Goal: Communication & Community: Answer question/provide support

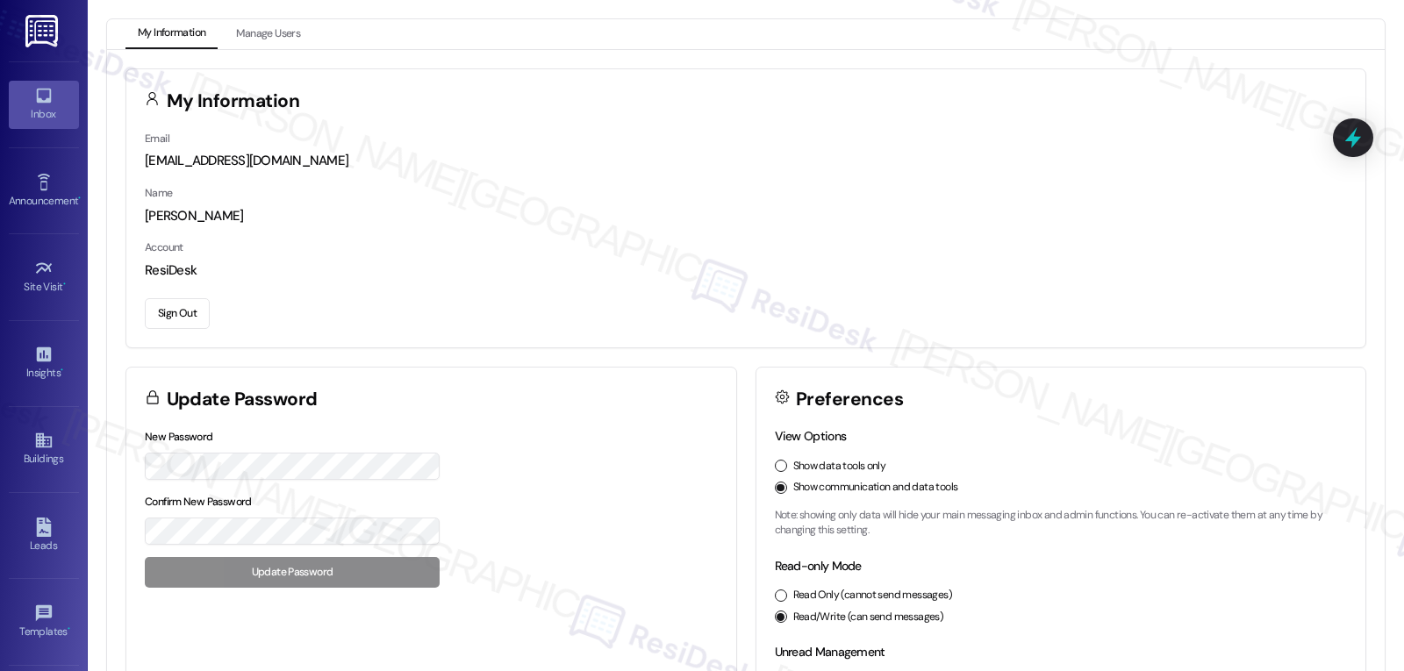
click at [39, 98] on icon at bounding box center [43, 95] width 19 height 19
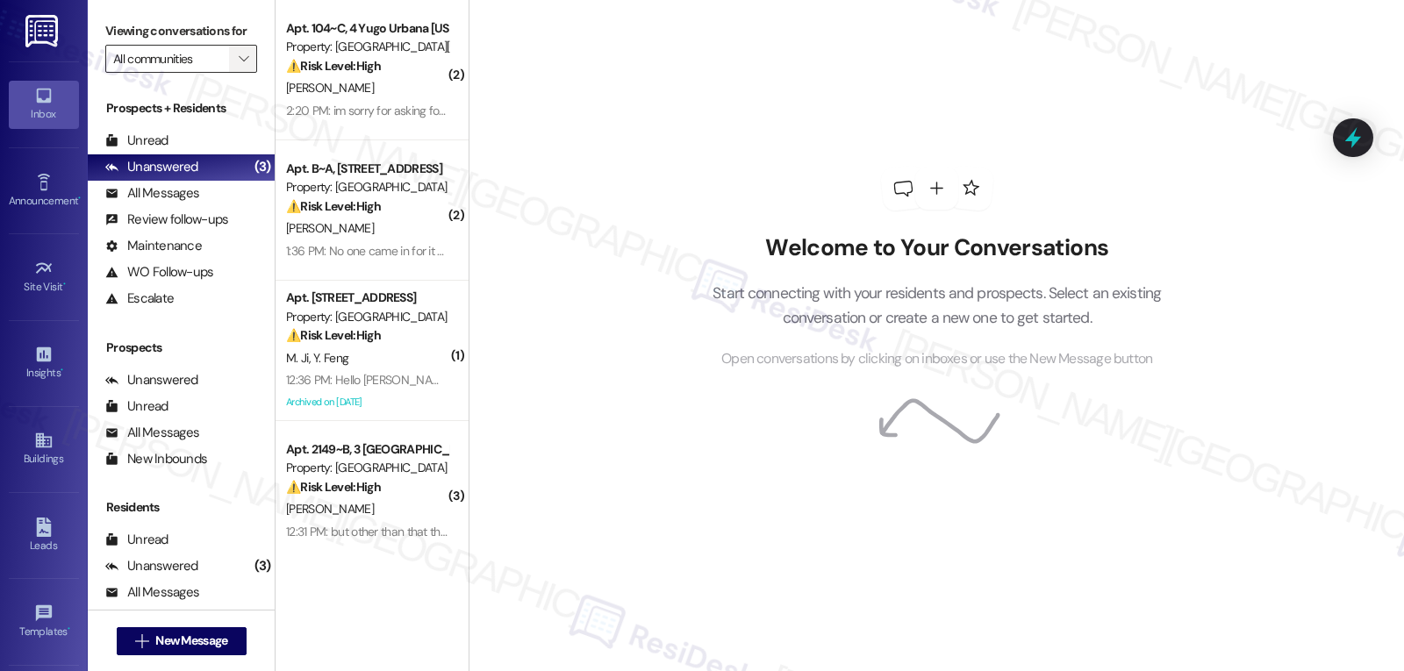
click at [235, 73] on span "" at bounding box center [243, 59] width 17 height 28
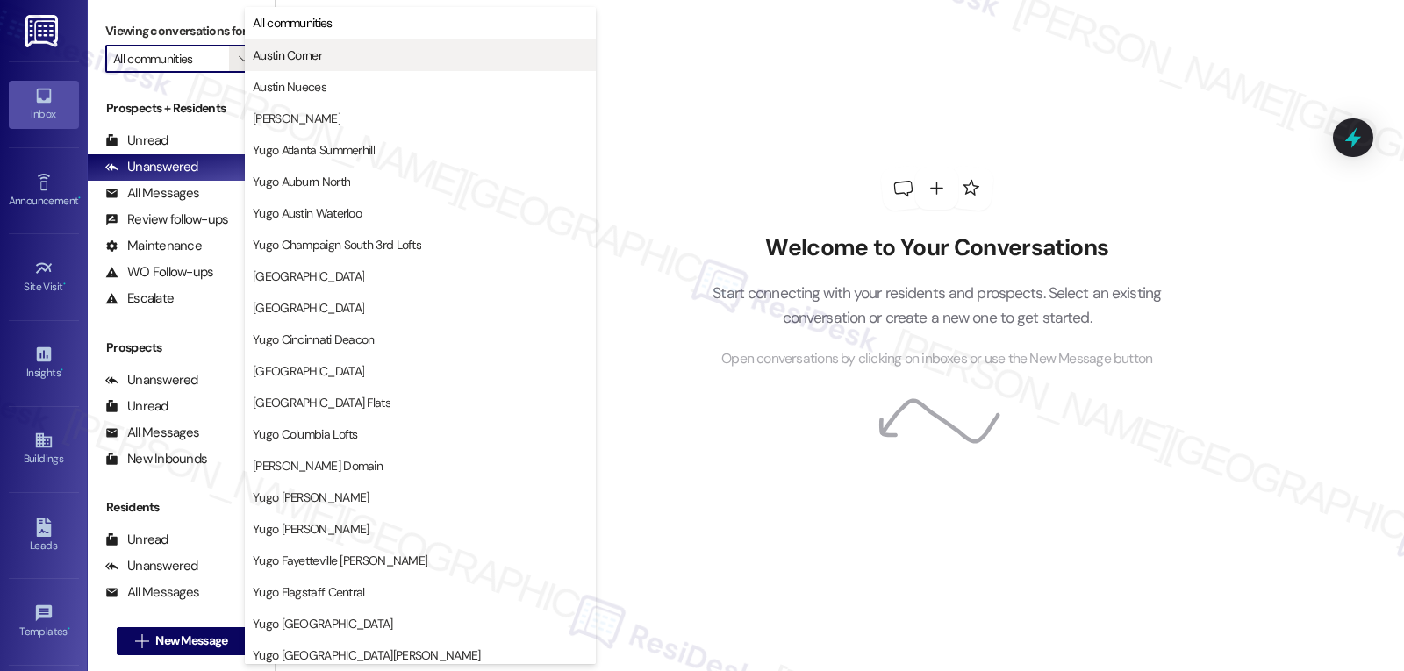
click at [340, 50] on span "Austin Corner" at bounding box center [420, 56] width 335 height 18
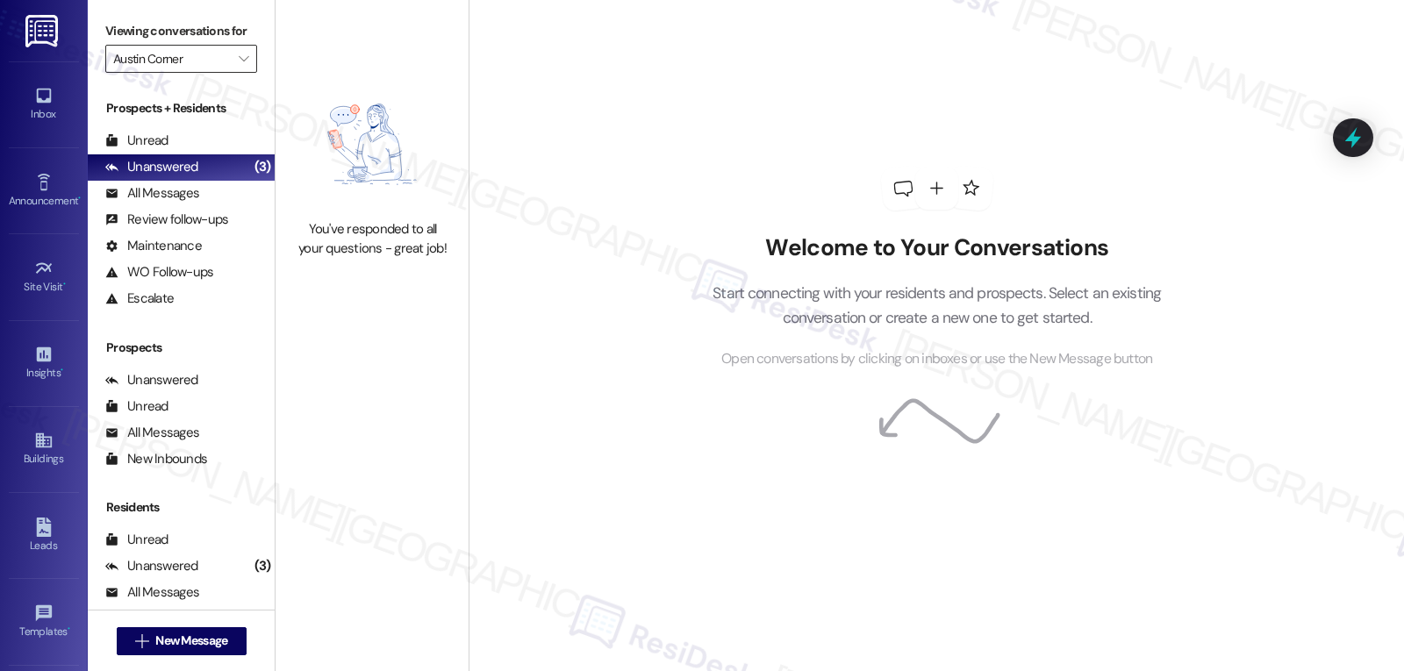
click at [214, 73] on input "Austin Corner" at bounding box center [171, 59] width 116 height 28
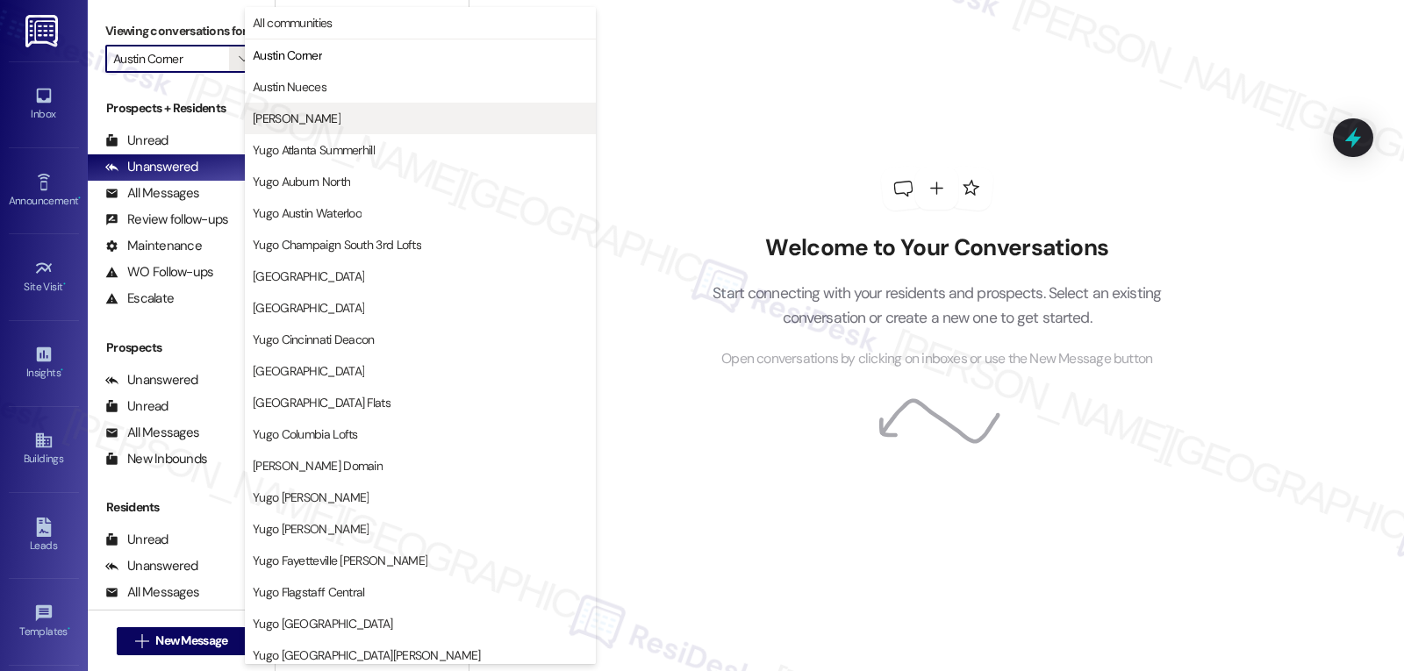
click at [340, 128] on button "[PERSON_NAME]" at bounding box center [420, 119] width 351 height 32
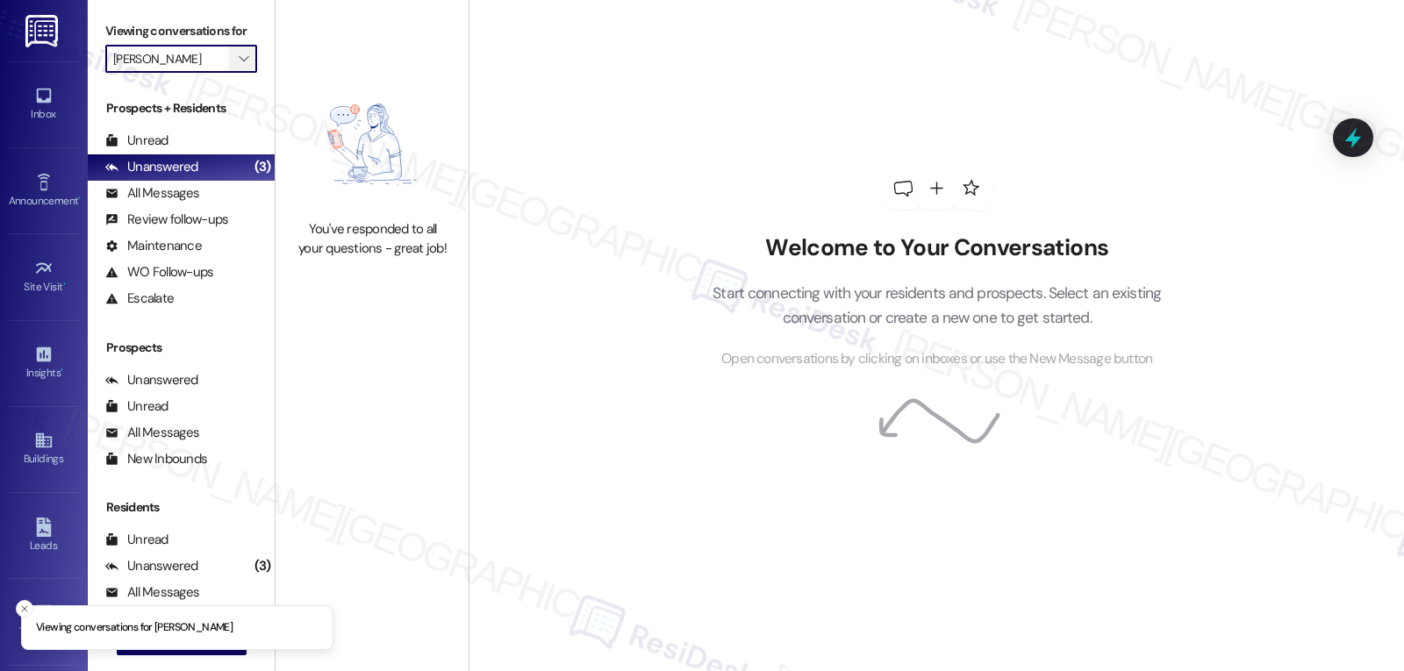
click at [239, 66] on icon "" at bounding box center [244, 59] width 10 height 14
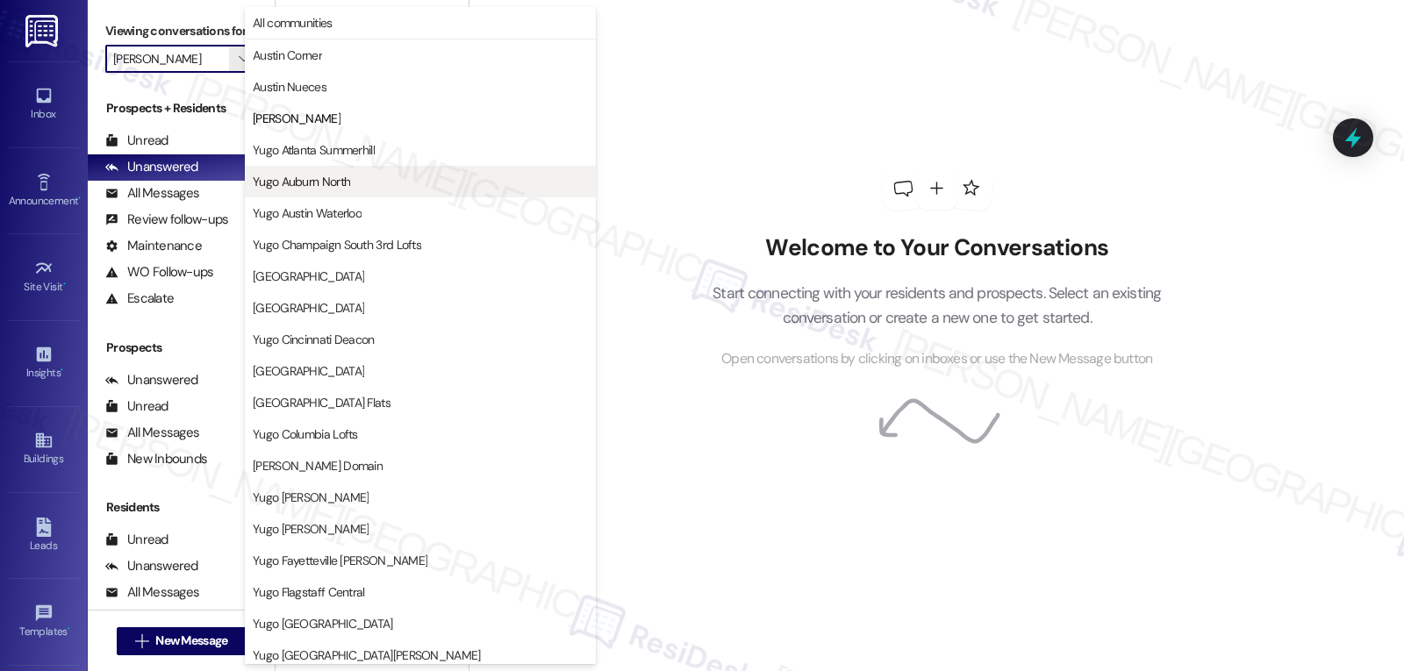
click at [333, 184] on span "Yugo Auburn North" at bounding box center [301, 182] width 97 height 18
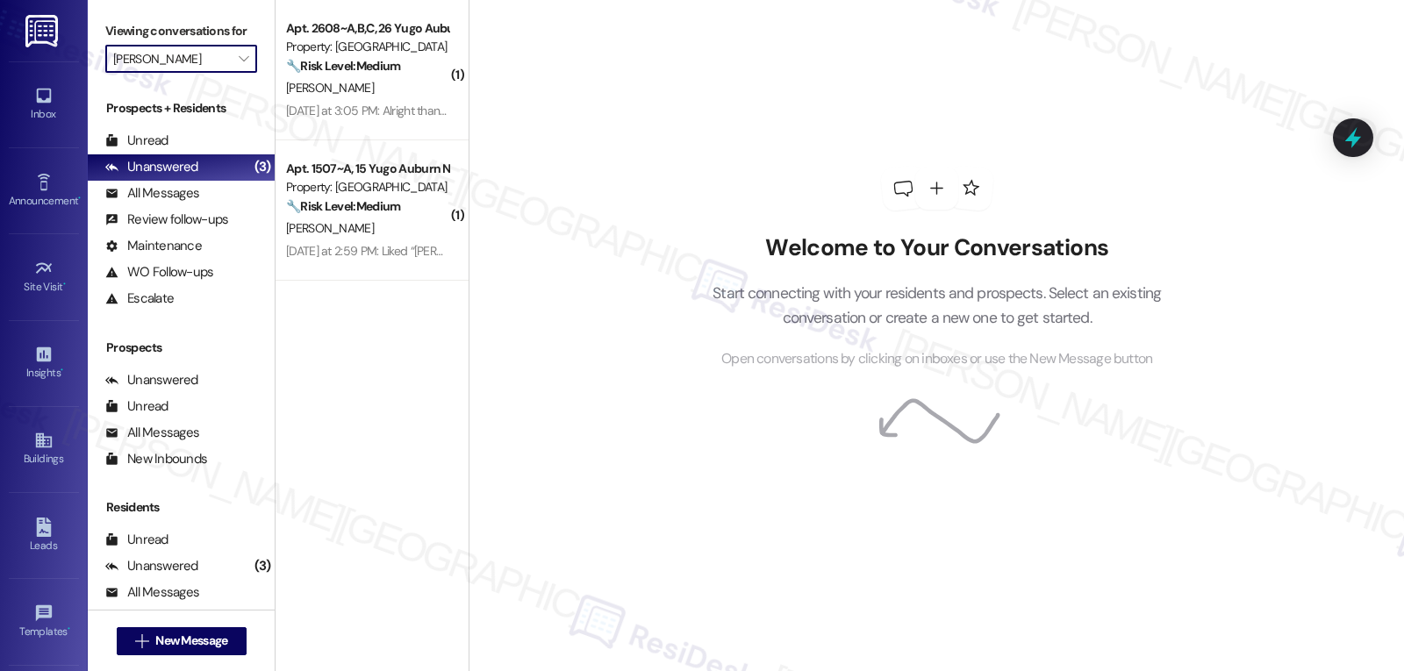
type input "Yugo Auburn North"
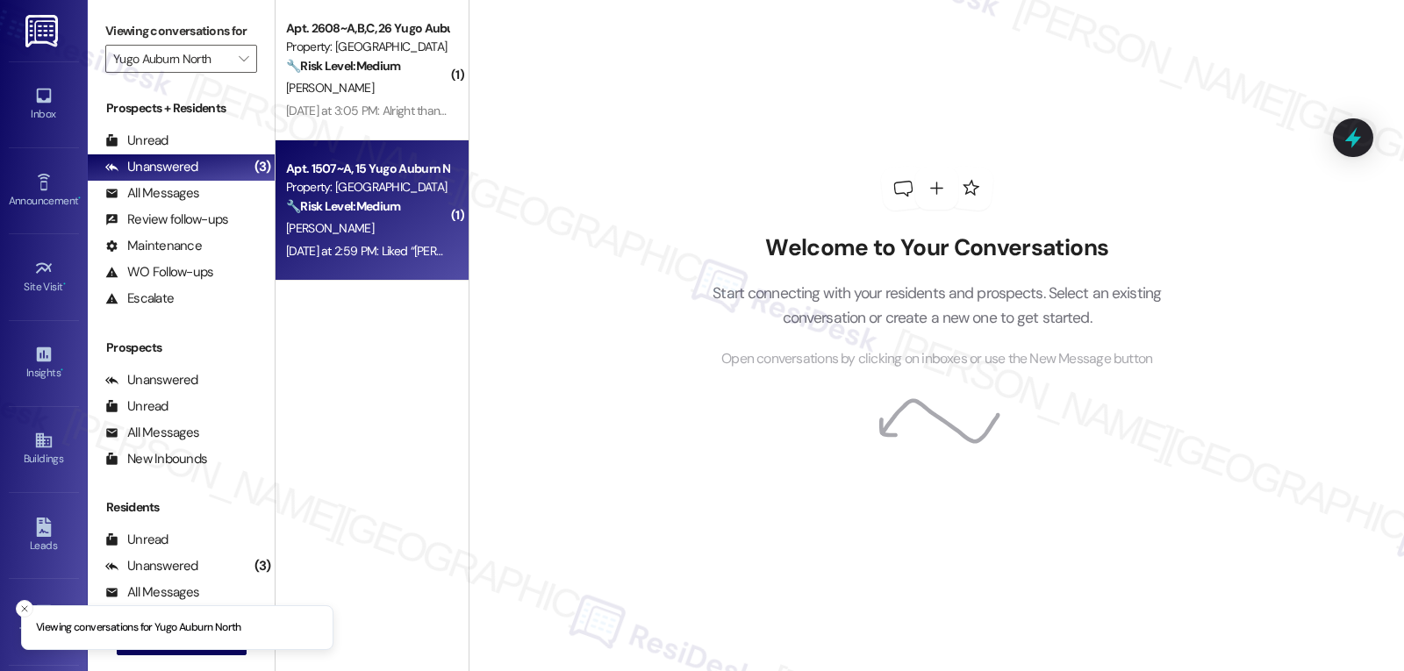
click at [359, 236] on div "[PERSON_NAME]" at bounding box center [367, 229] width 166 height 22
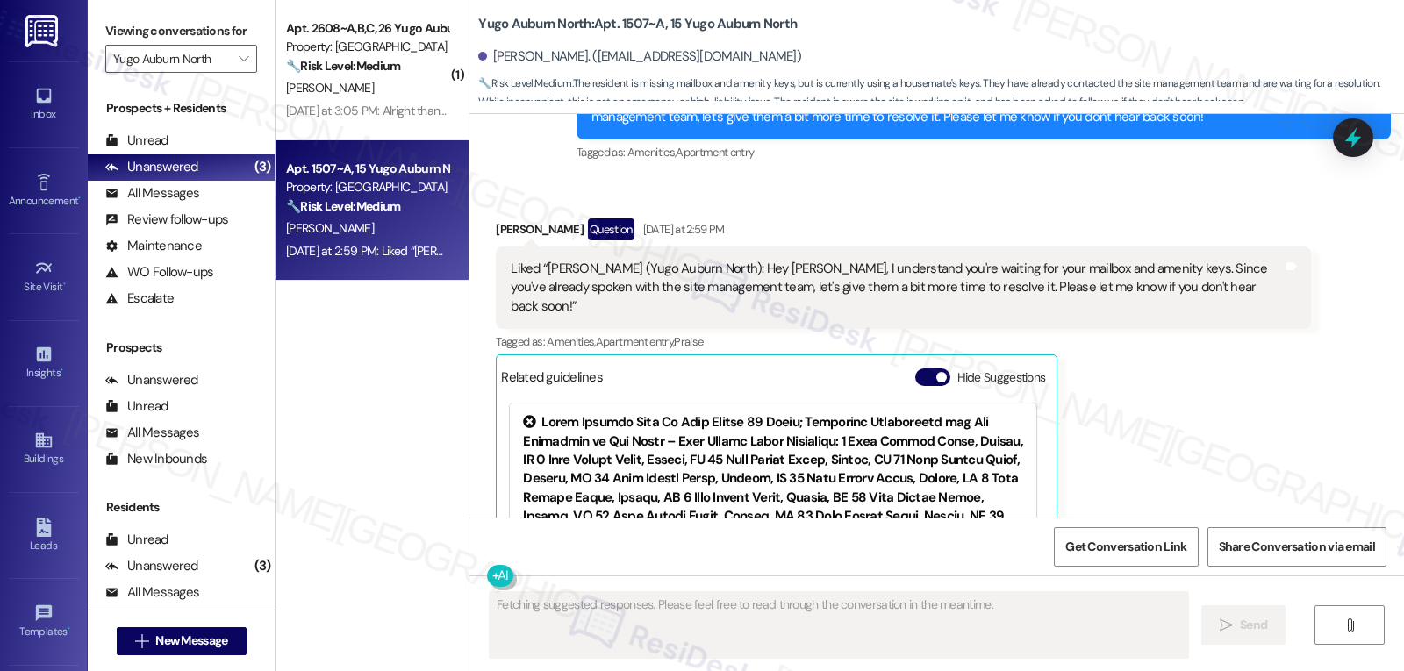
scroll to position [1074, 0]
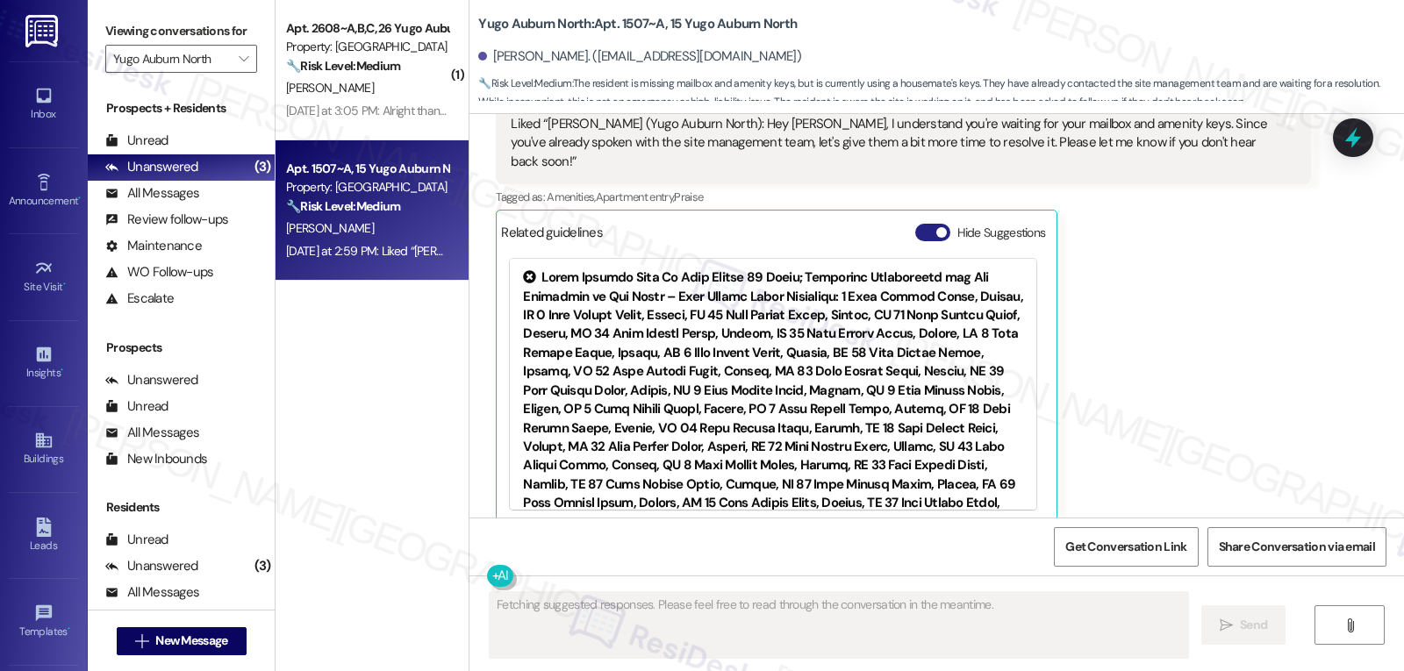
click at [919, 224] on button "Hide Suggestions" at bounding box center [932, 233] width 35 height 18
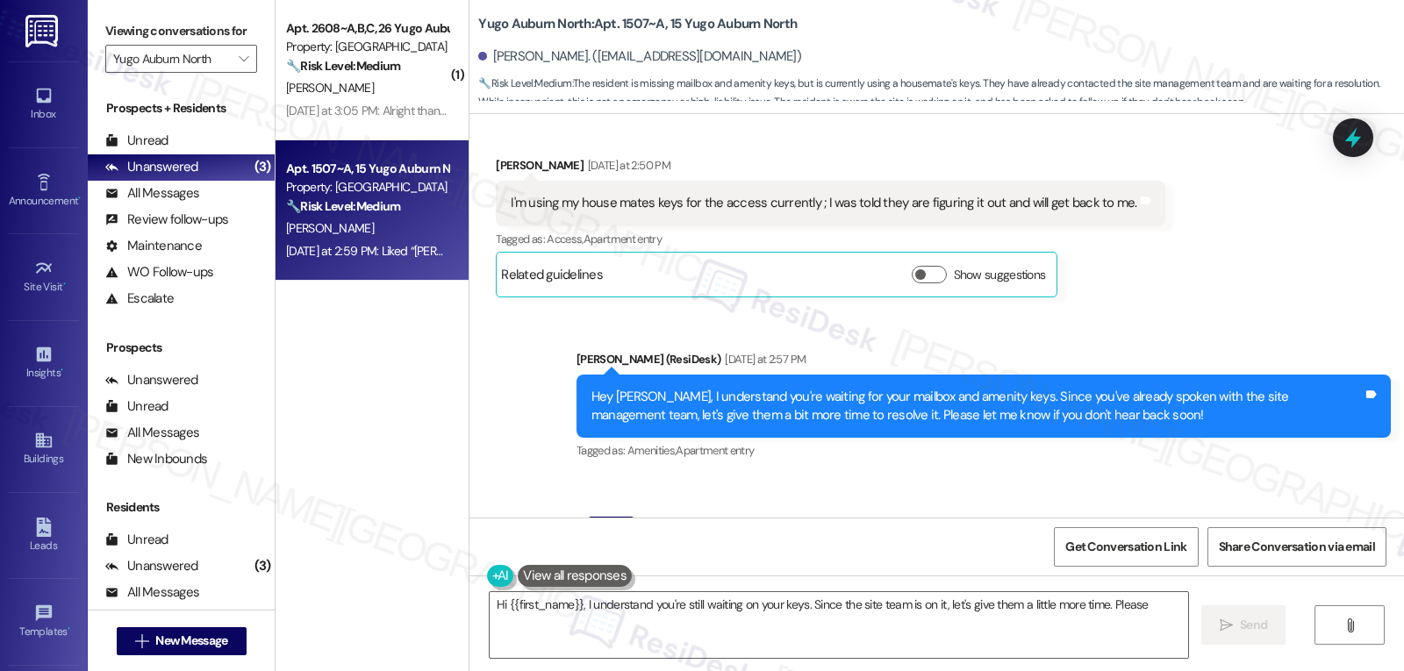
scroll to position [806, 0]
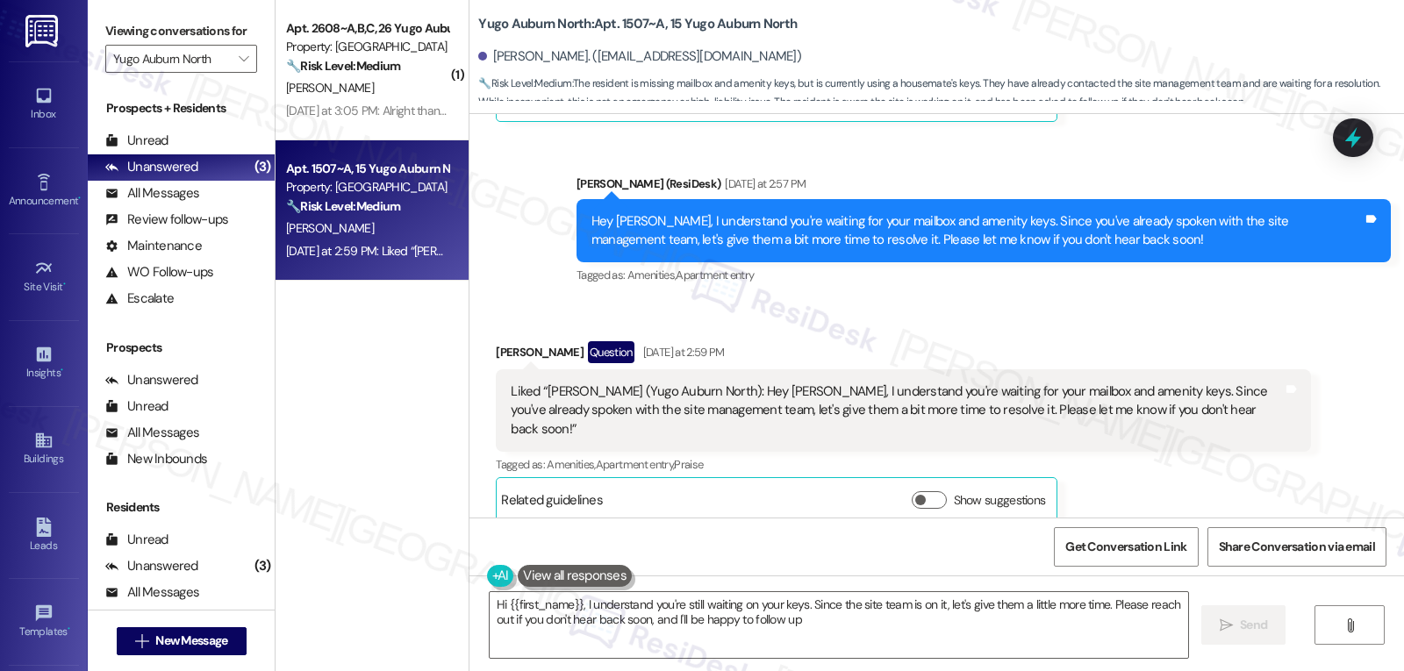
type textarea "Hi {{first_name}}, I understand you're still waiting on your keys. Since the si…"
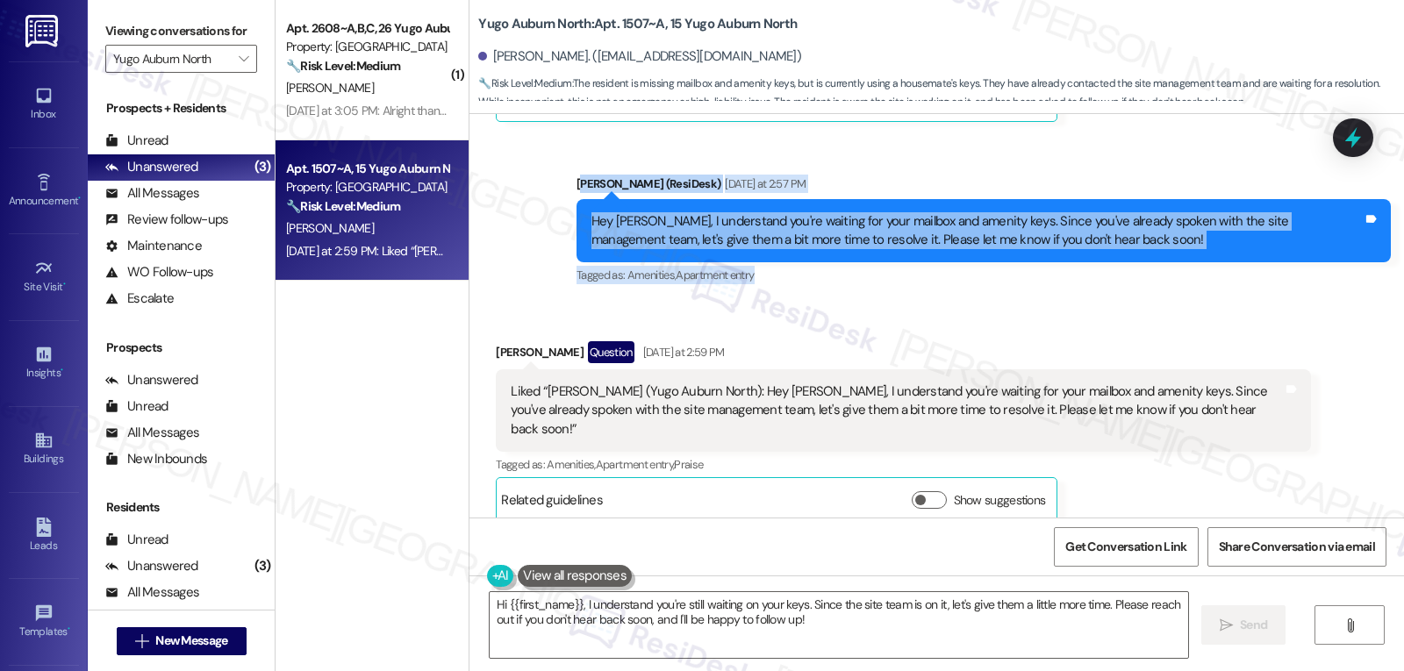
drag, startPoint x: 569, startPoint y: 193, endPoint x: 1235, endPoint y: 268, distance: 670.2
click at [1235, 268] on div "[PERSON_NAME] (ResiDesk) [DATE] at 2:57 PM Hey [PERSON_NAME], I understand you'…" at bounding box center [984, 232] width 814 height 114
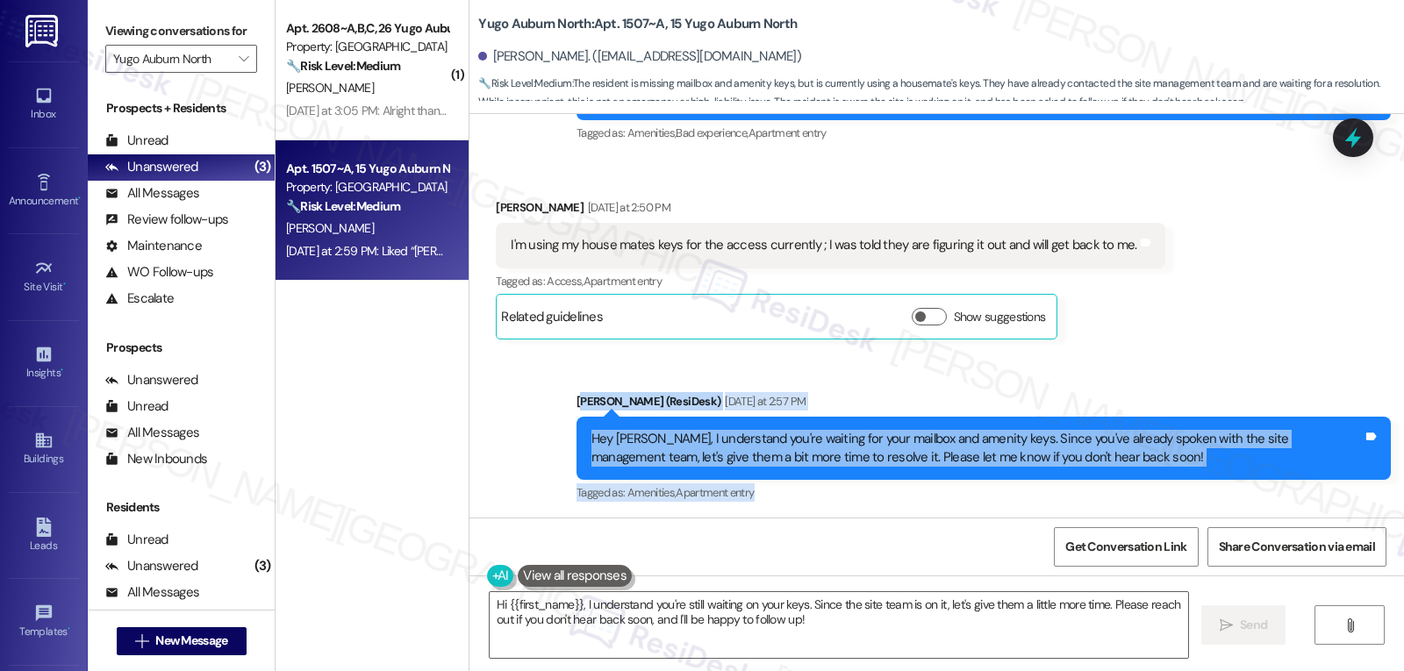
scroll to position [631, 0]
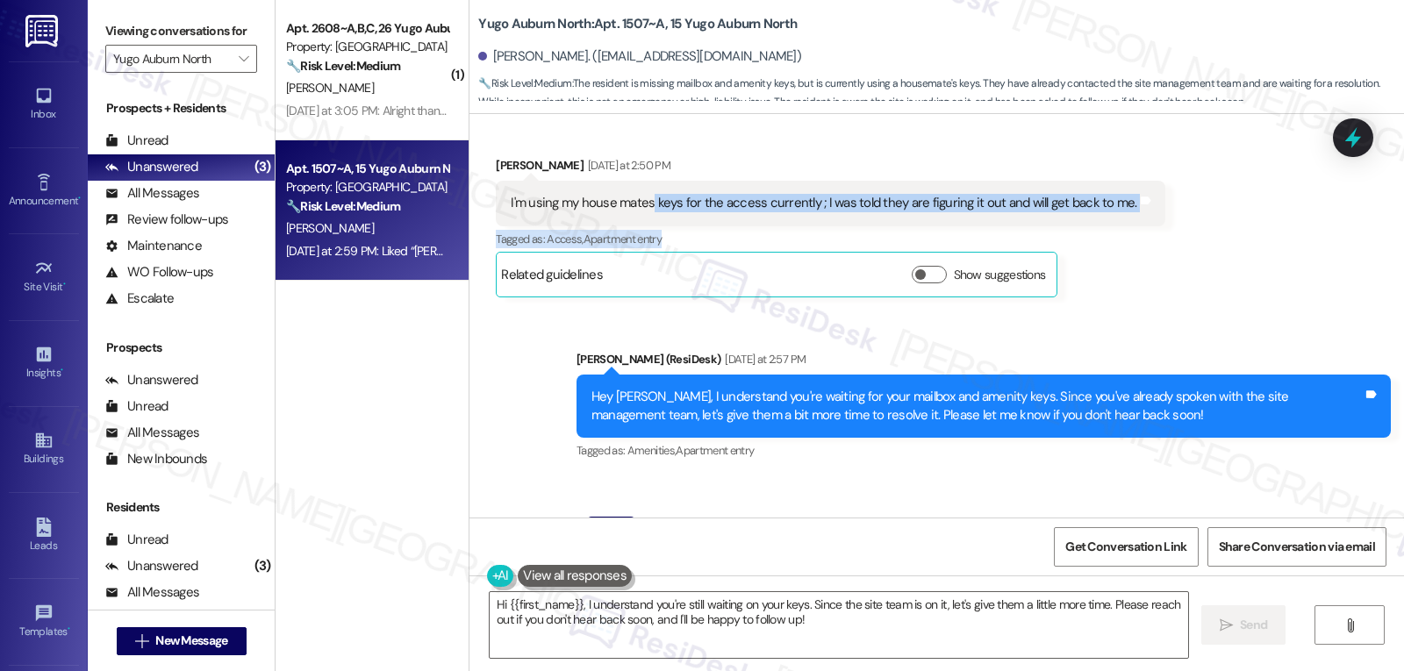
drag, startPoint x: 640, startPoint y: 206, endPoint x: 1111, endPoint y: 240, distance: 472.4
click at [1111, 240] on div "[PERSON_NAME] [DATE] at 2:50 PM I'm using my house mates keys for the access cu…" at bounding box center [830, 226] width 669 height 140
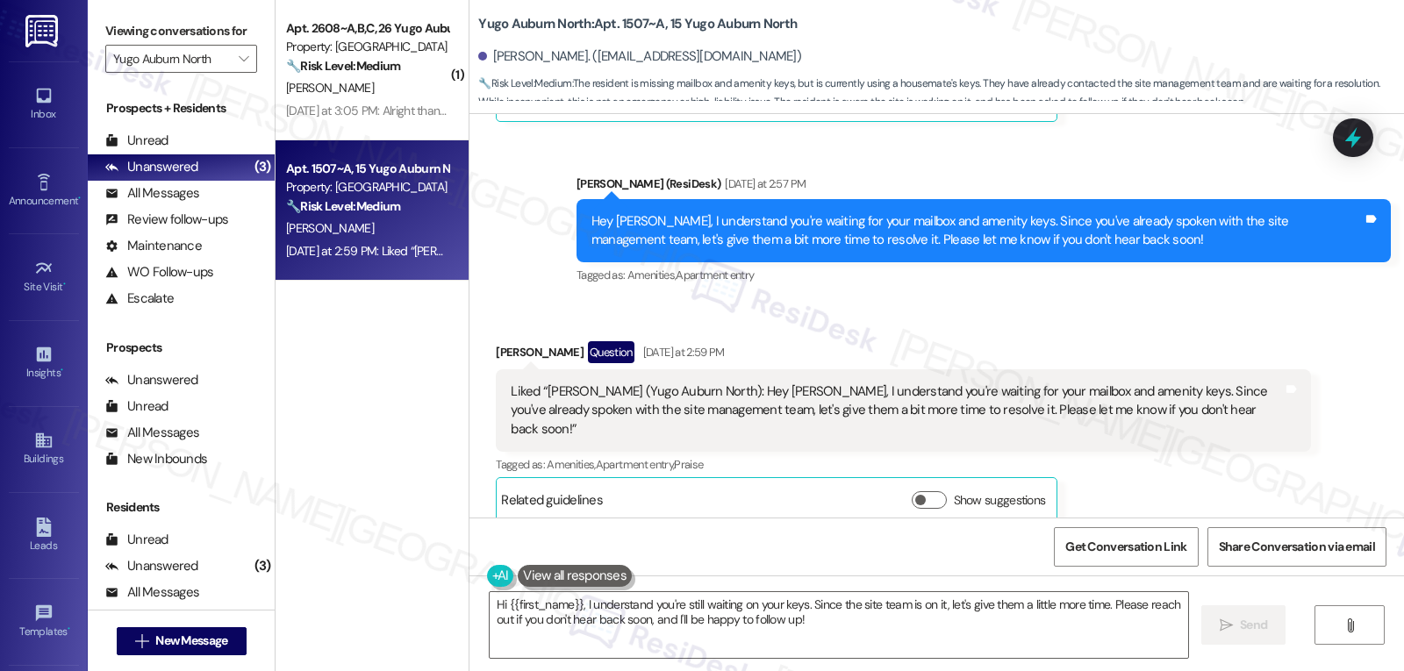
scroll to position [455, 0]
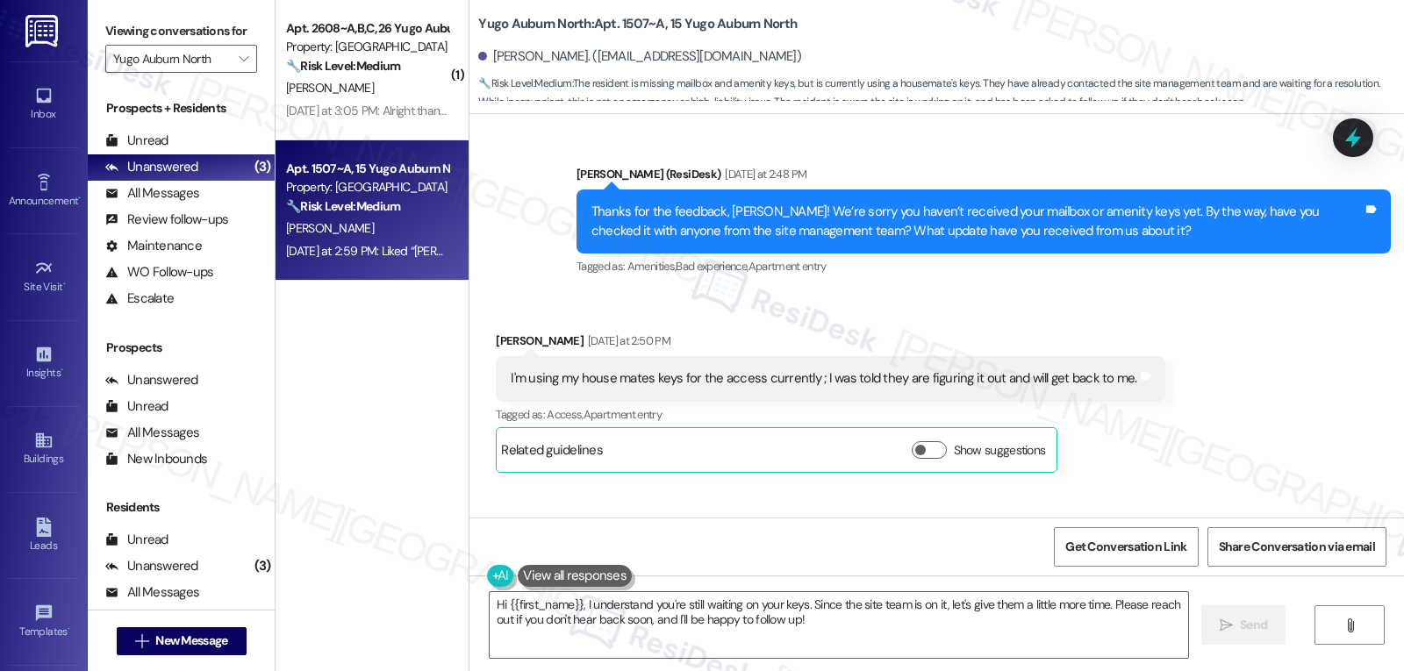
click at [1188, 304] on div "Received via SMS [PERSON_NAME] [DATE] at 2:50 PM I'm using my house mates keys …" at bounding box center [936, 388] width 935 height 193
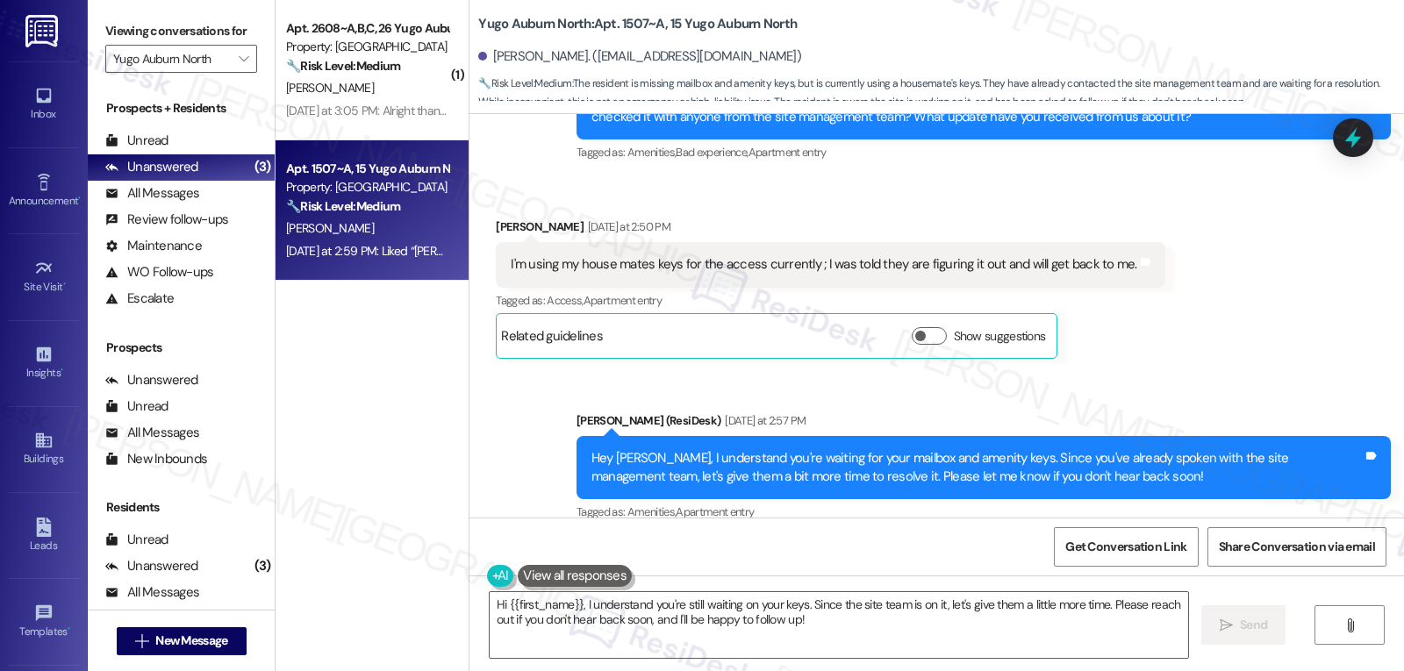
scroll to position [631, 0]
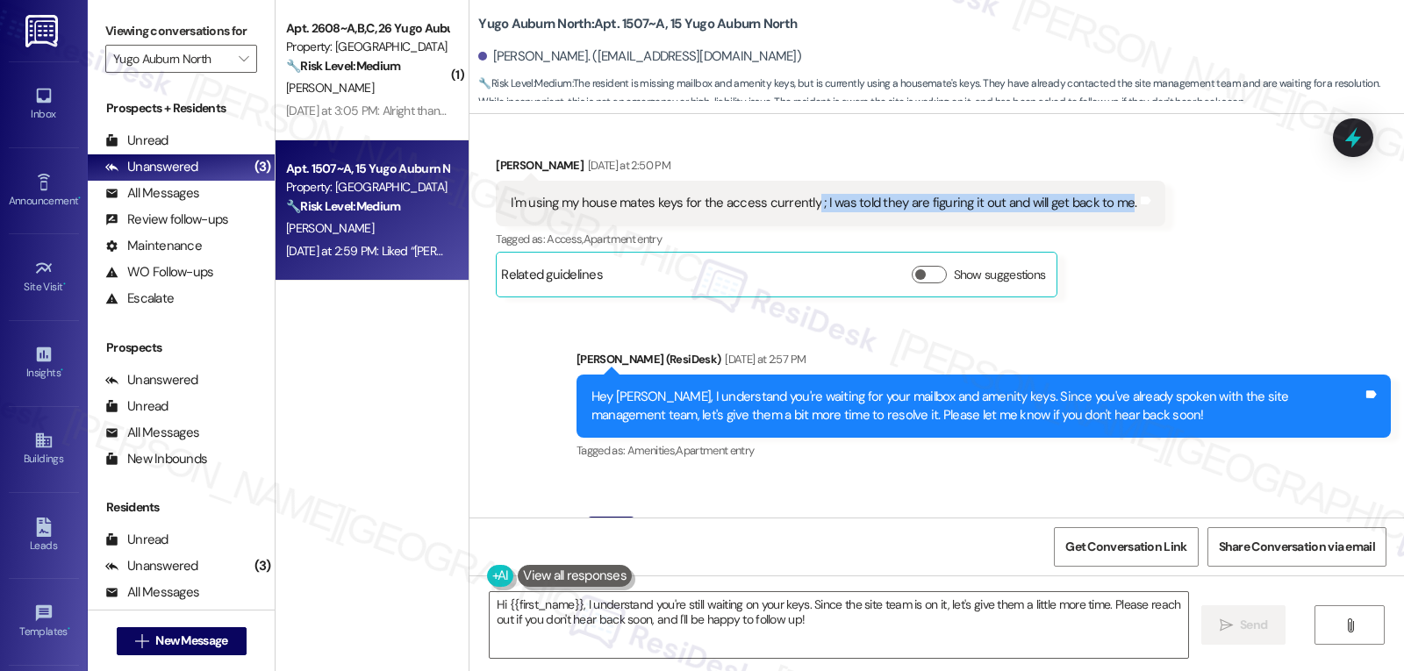
drag, startPoint x: 799, startPoint y: 204, endPoint x: 1103, endPoint y: 197, distance: 303.7
click at [1107, 191] on div "I'm using my house mates keys for the access currently ; I was told they are fi…" at bounding box center [830, 203] width 669 height 45
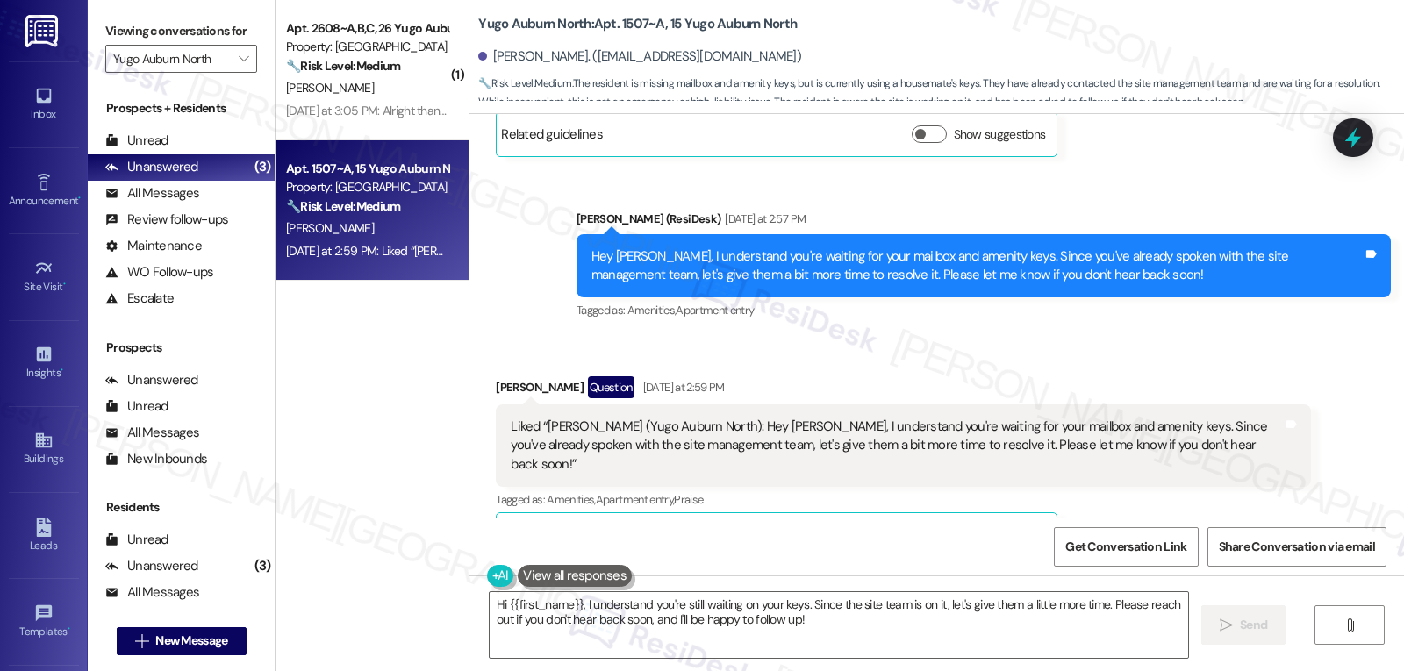
scroll to position [806, 0]
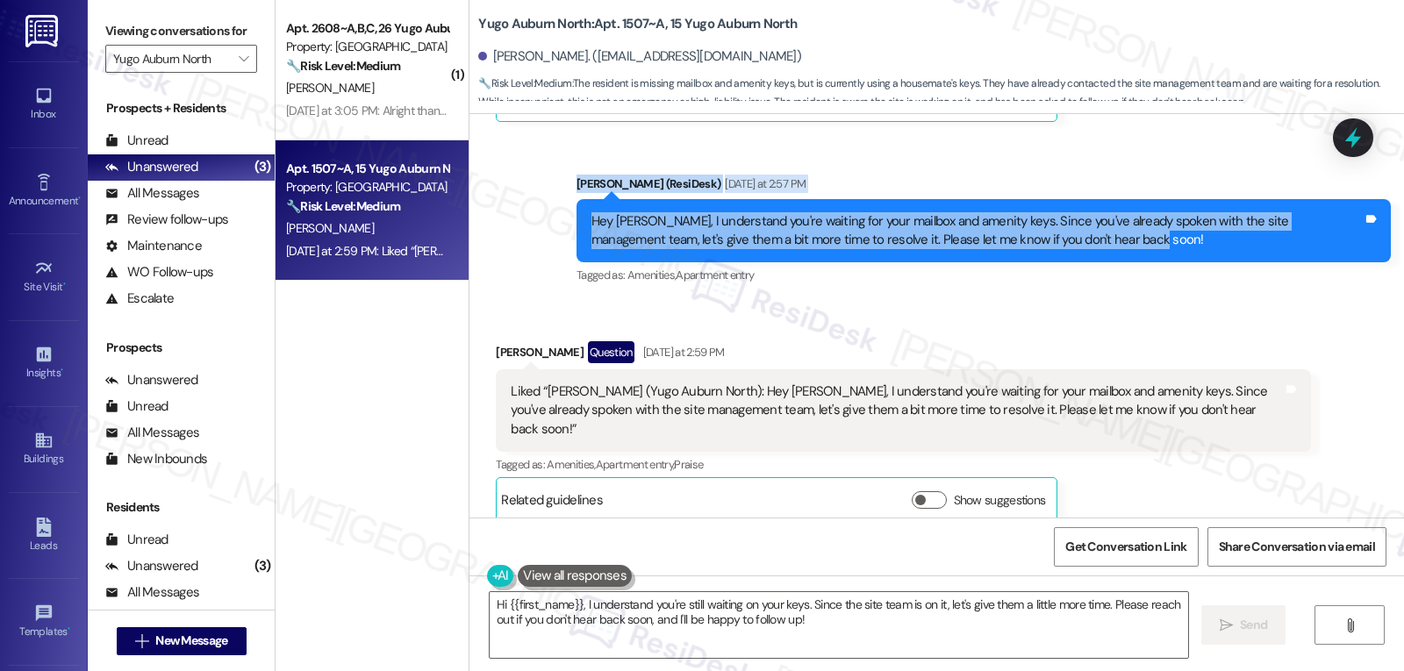
drag, startPoint x: 555, startPoint y: 183, endPoint x: 1161, endPoint y: 253, distance: 609.4
click at [1161, 253] on div "Sent via SMS [PERSON_NAME] (ResiDesk) [DATE] at 2:57 PM Hey [PERSON_NAME], I un…" at bounding box center [983, 231] width 841 height 140
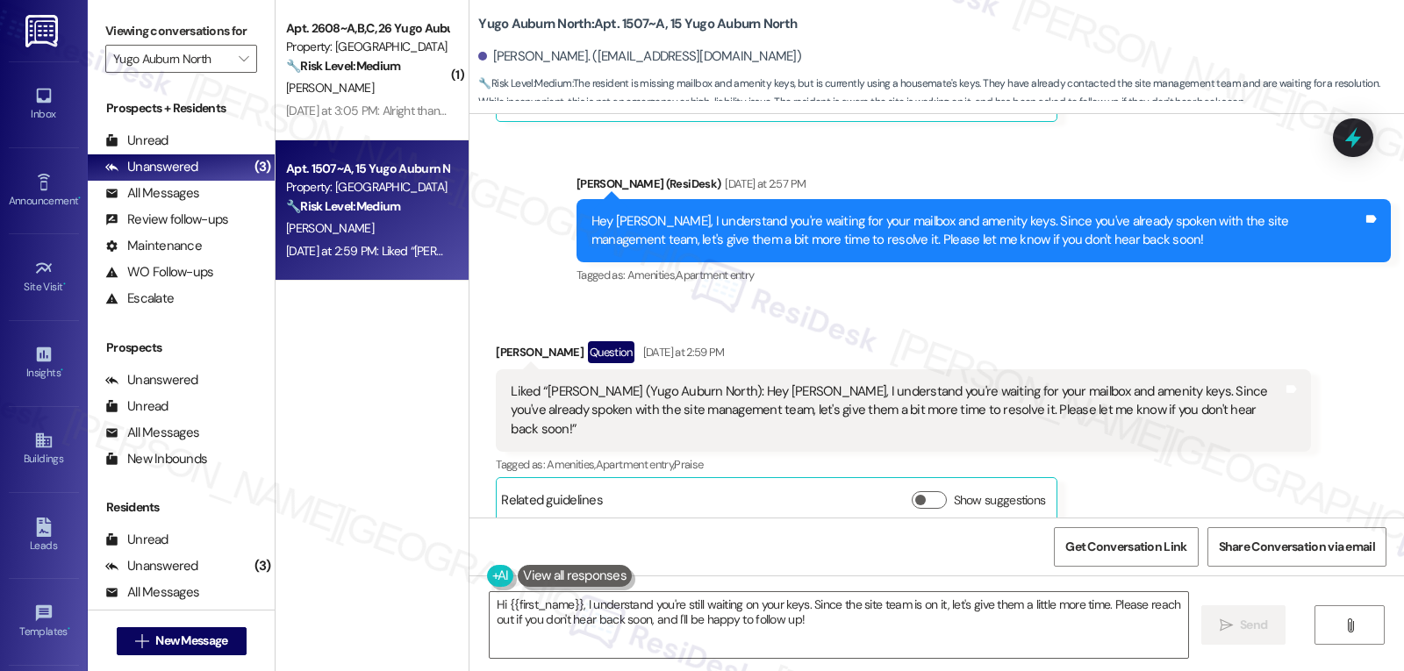
click at [1085, 335] on div "Received via SMS [PERSON_NAME] Question [DATE] at 2:59 PM Liked “[PERSON_NAME] …" at bounding box center [903, 432] width 841 height 208
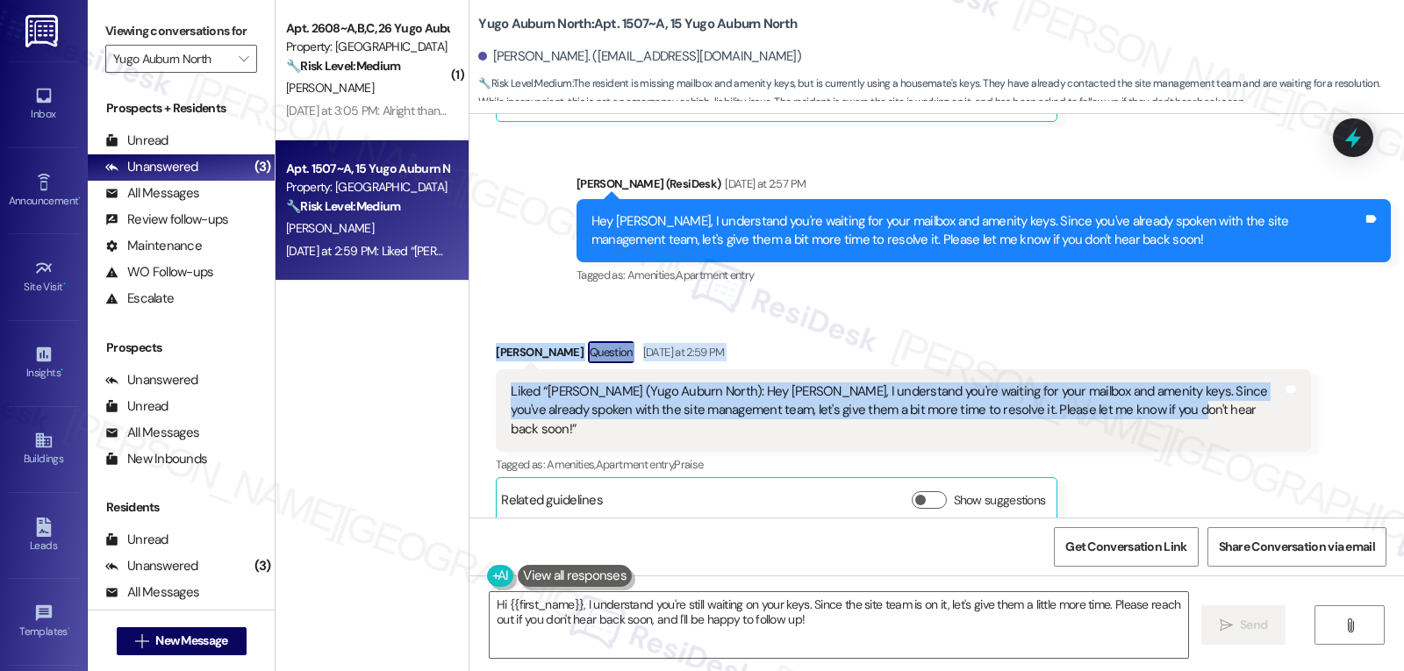
drag, startPoint x: 472, startPoint y: 355, endPoint x: 1136, endPoint y: 417, distance: 667.1
click at [1134, 417] on div "Received via SMS [PERSON_NAME] Question [DATE] at 2:59 PM Liked “[PERSON_NAME] …" at bounding box center [903, 432] width 841 height 208
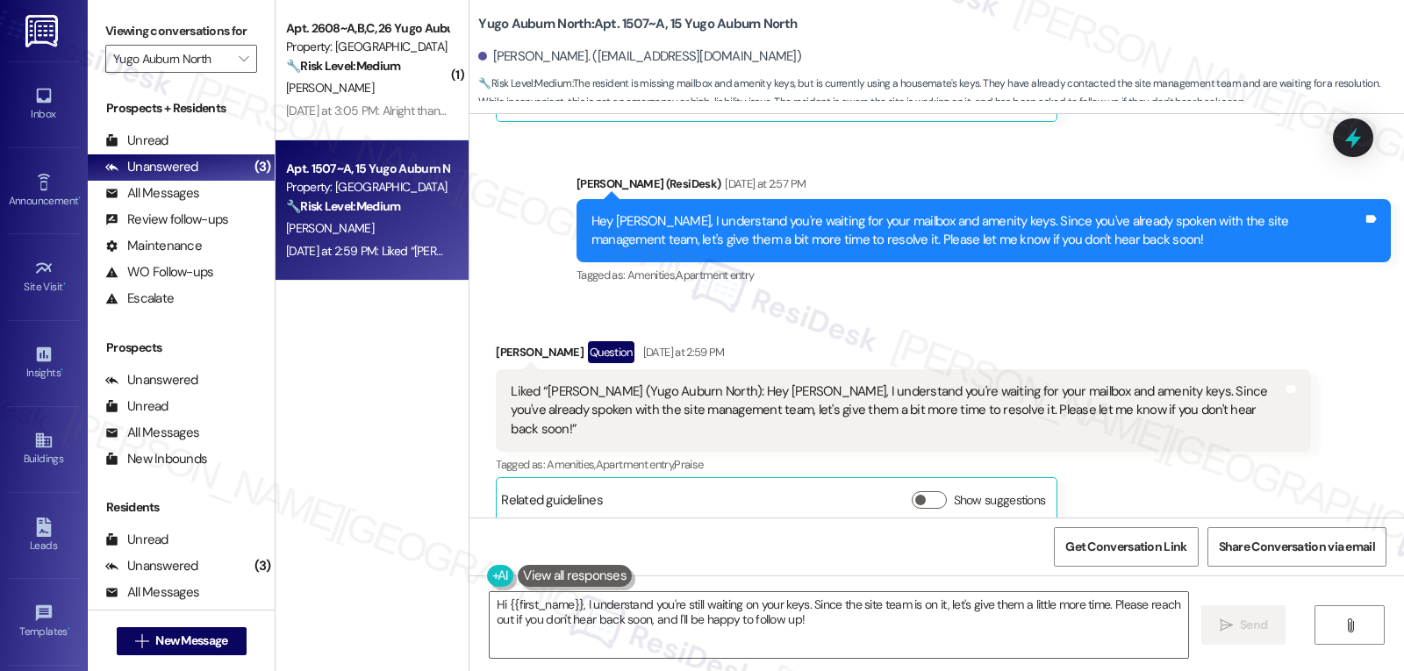
click at [1243, 452] on div "Tagged as: Amenities , Click to highlight conversations about Amenities Apartme…" at bounding box center [903, 464] width 814 height 25
drag, startPoint x: 1360, startPoint y: 142, endPoint x: 1364, endPoint y: 163, distance: 21.4
click at [1360, 142] on icon at bounding box center [1353, 137] width 23 height 23
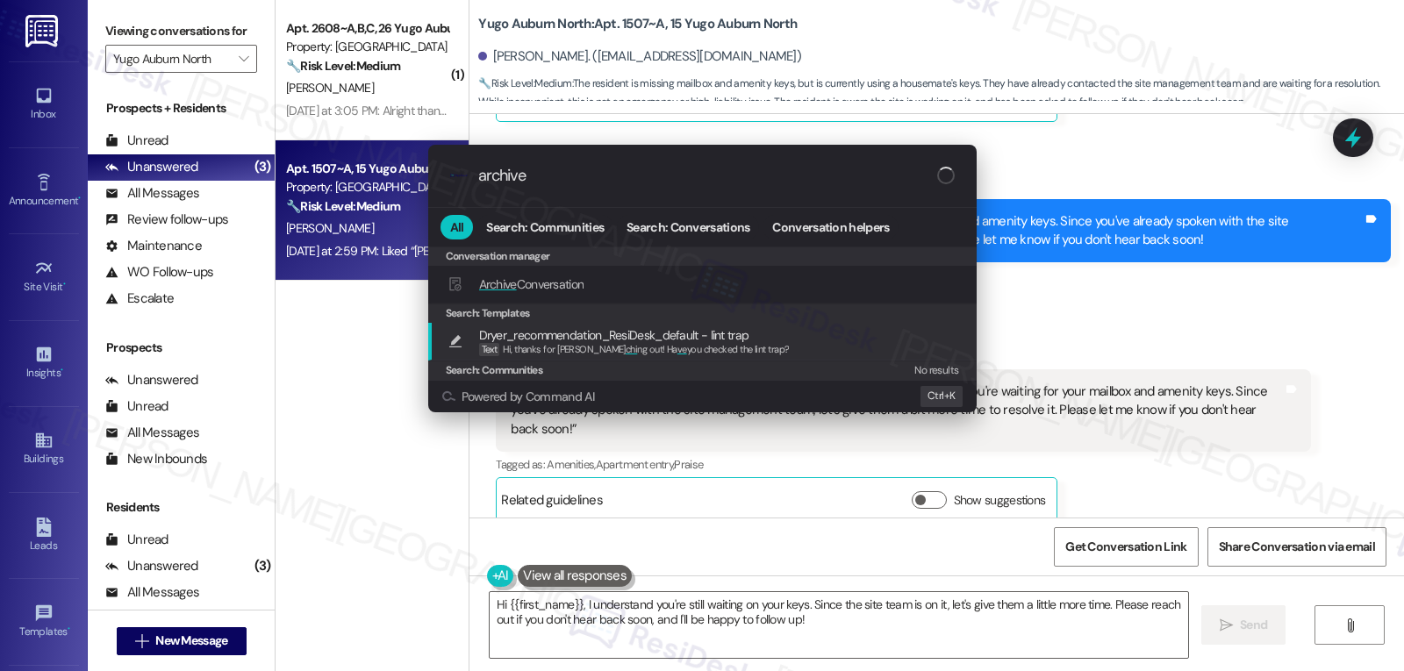
type input "archive"
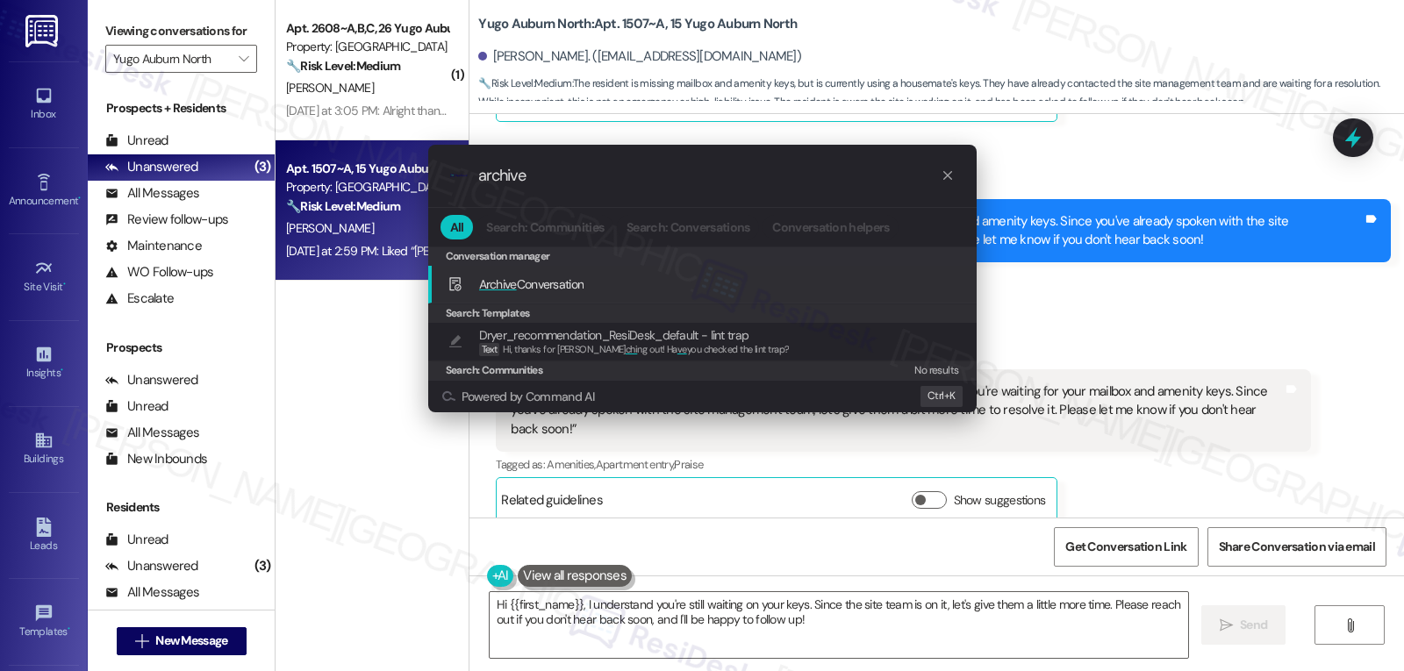
click at [498, 285] on span "Archive" at bounding box center [498, 284] width 38 height 16
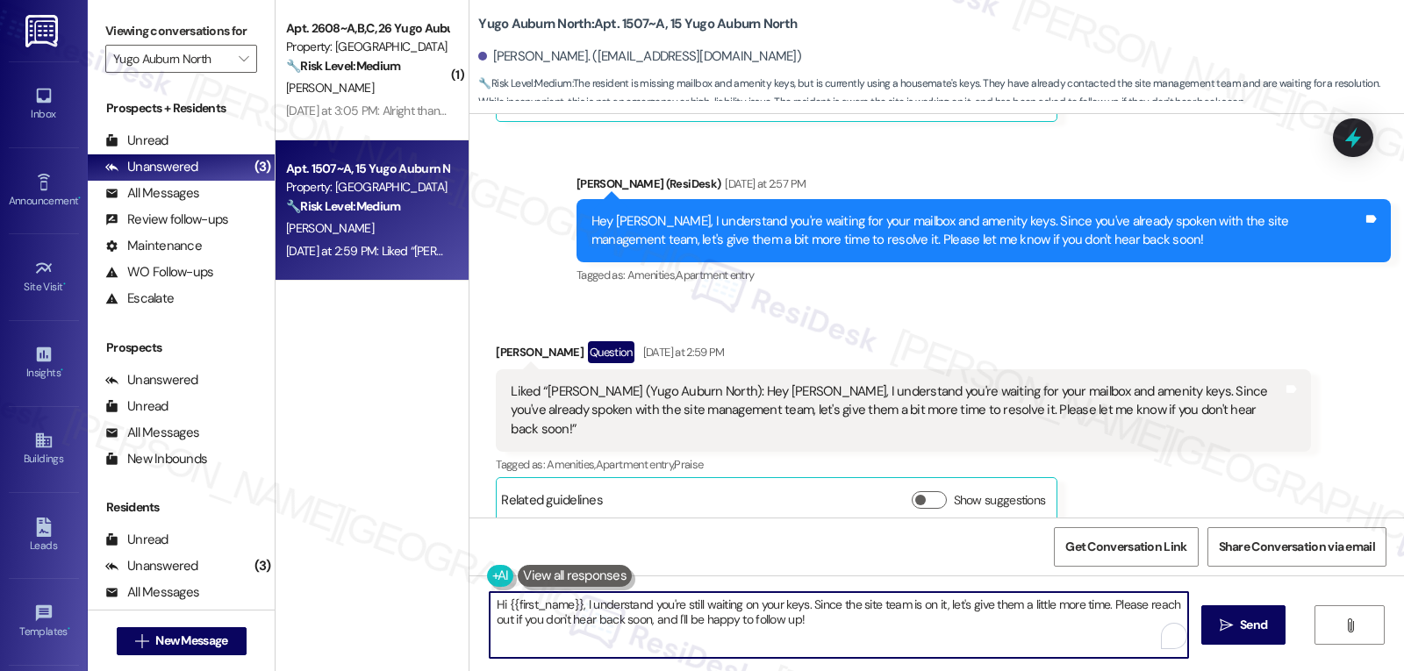
click at [850, 639] on textarea "Hi {{first_name}}, I understand you're still waiting on your keys. Since the si…" at bounding box center [839, 625] width 698 height 66
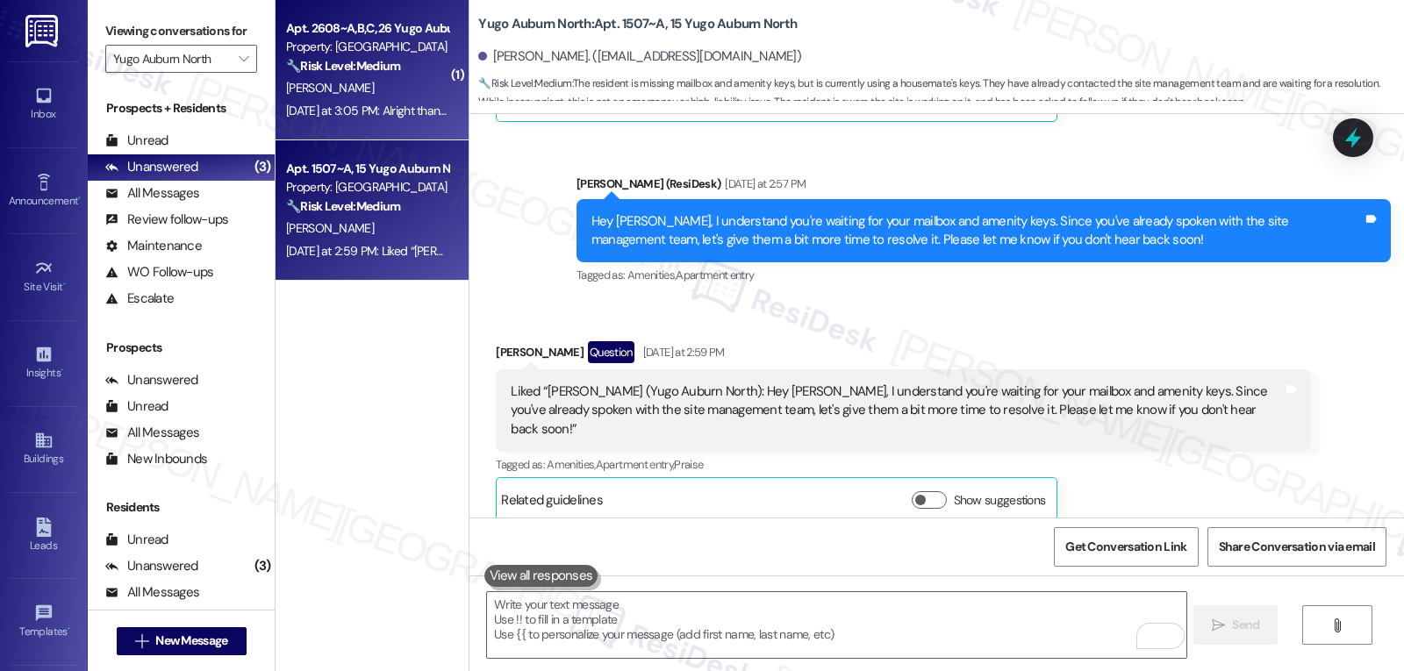
click at [386, 105] on div "[DATE] at 3:05 PM: Alright thank you! [DATE] at 3:05 PM: Alright thank you!" at bounding box center [377, 111] width 183 height 16
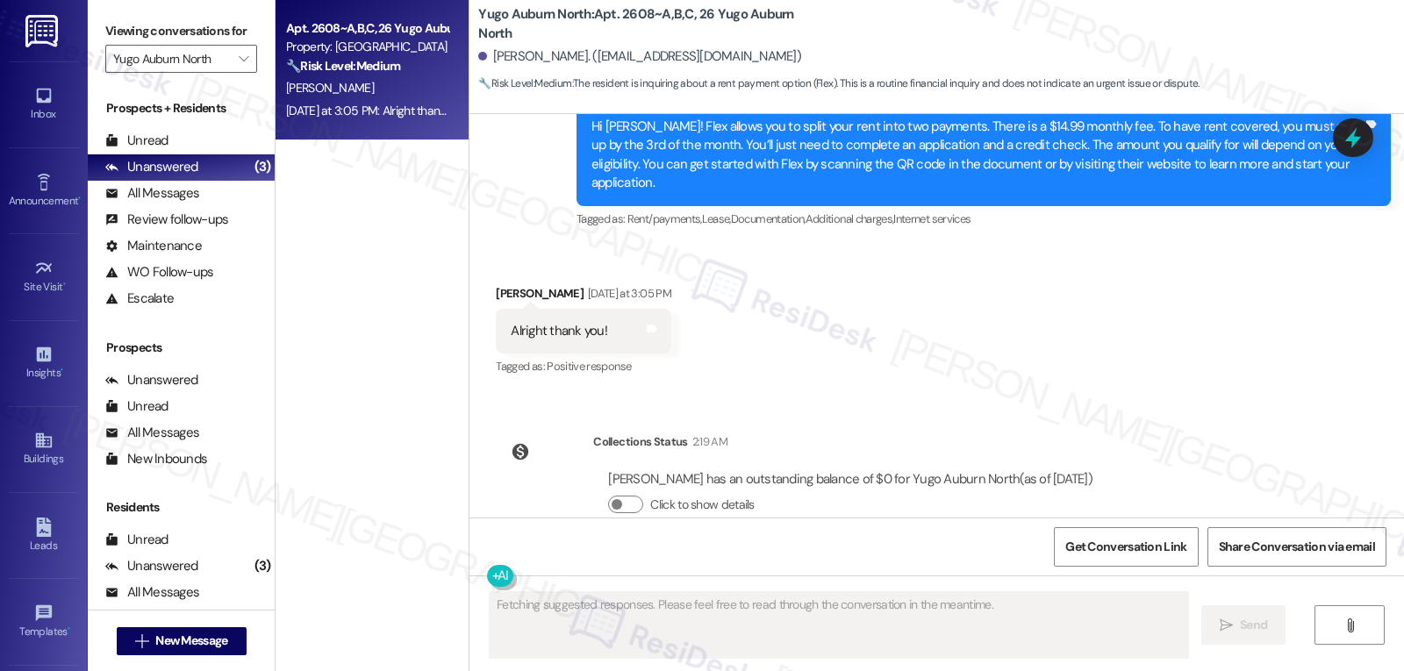
scroll to position [1680, 0]
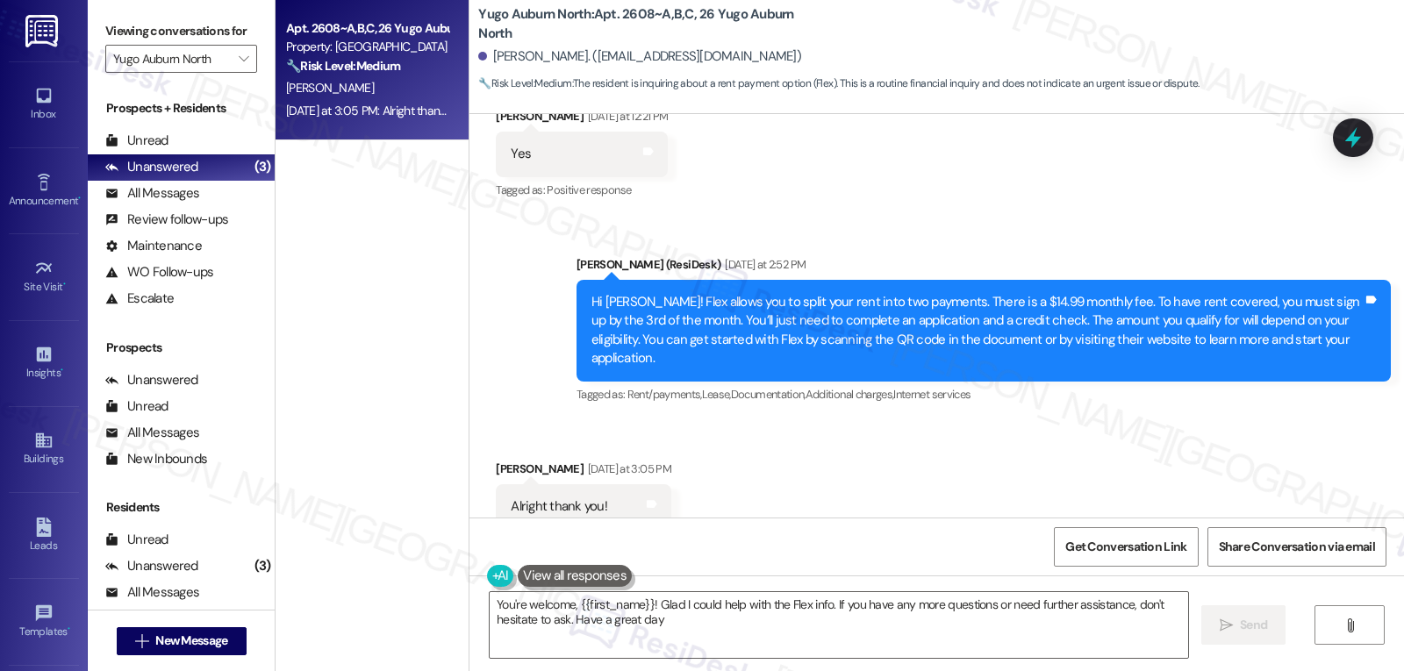
type textarea "You're welcome, {{first_name}}! Glad I could help with the Flex info. If you ha…"
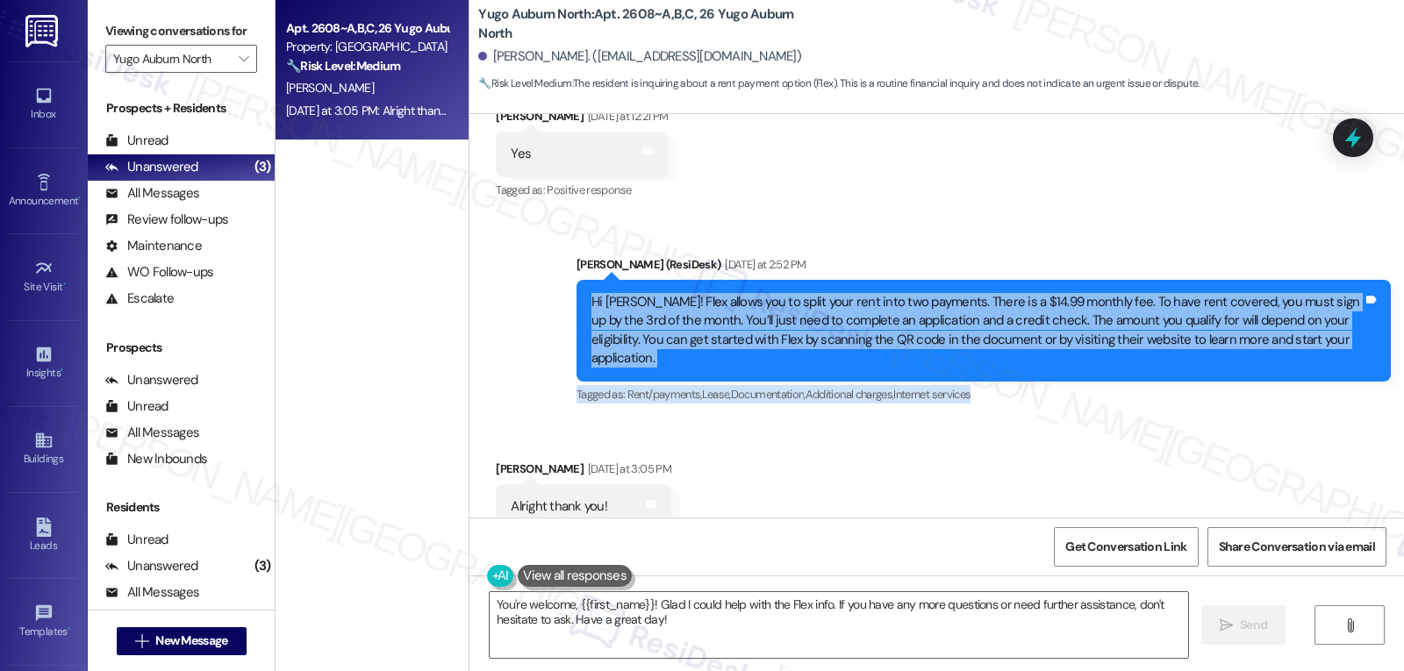
drag, startPoint x: 559, startPoint y: 262, endPoint x: 1187, endPoint y: 368, distance: 637.1
click at [1187, 368] on div "Sent via SMS [PERSON_NAME] (ResiDesk) [DATE] at 2:52 PM Hi [PERSON_NAME]! Flex …" at bounding box center [983, 331] width 841 height 178
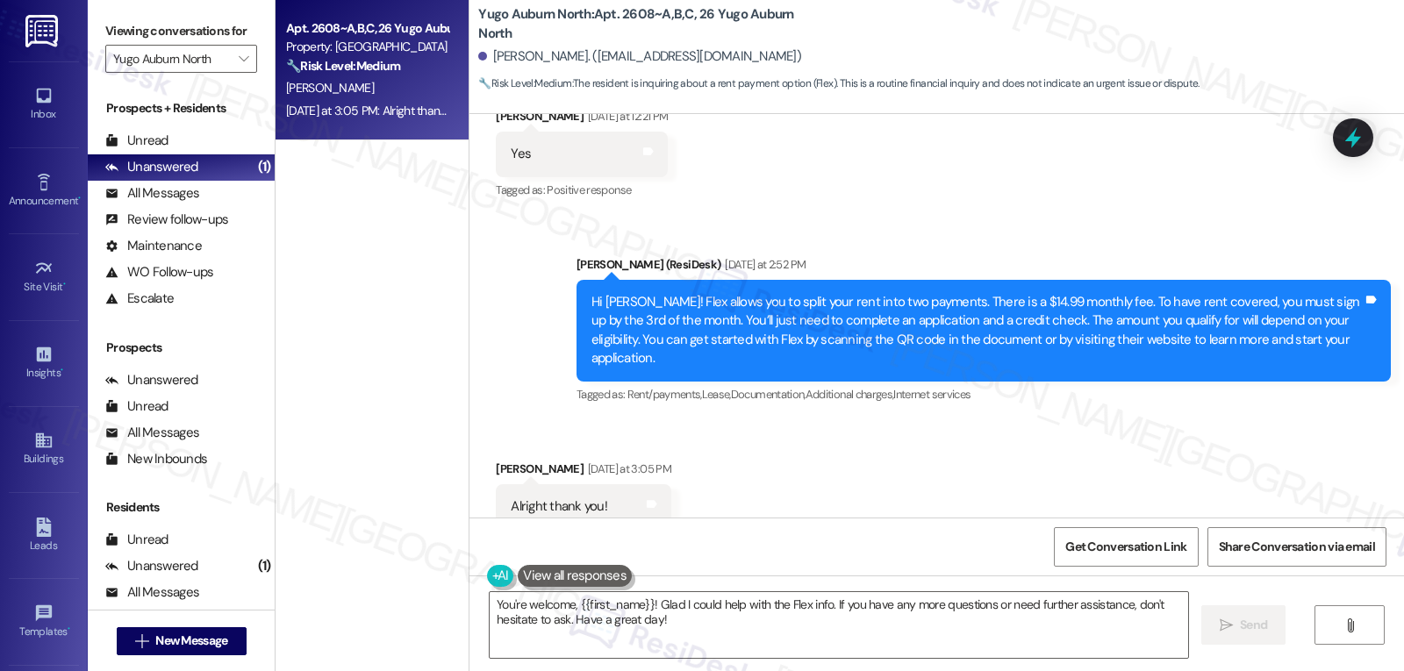
click at [868, 420] on div "Received via SMS [PERSON_NAME] [DATE] at 3:05 PM Alright thank you! Tags and no…" at bounding box center [936, 494] width 935 height 148
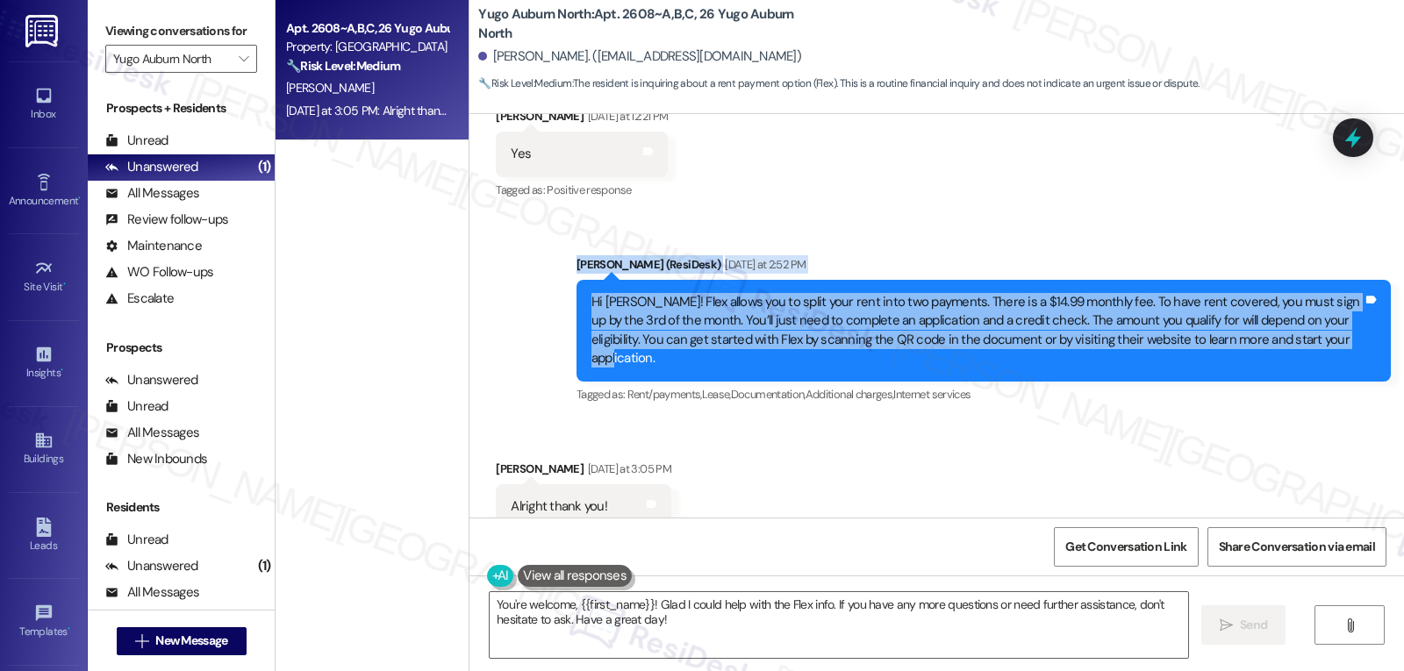
drag, startPoint x: 563, startPoint y: 246, endPoint x: 1336, endPoint y: 327, distance: 776.5
click at [1336, 327] on div "Sent via SMS [PERSON_NAME] (ResiDesk) [DATE] at 2:52 PM Hi [PERSON_NAME]! Flex …" at bounding box center [983, 331] width 841 height 178
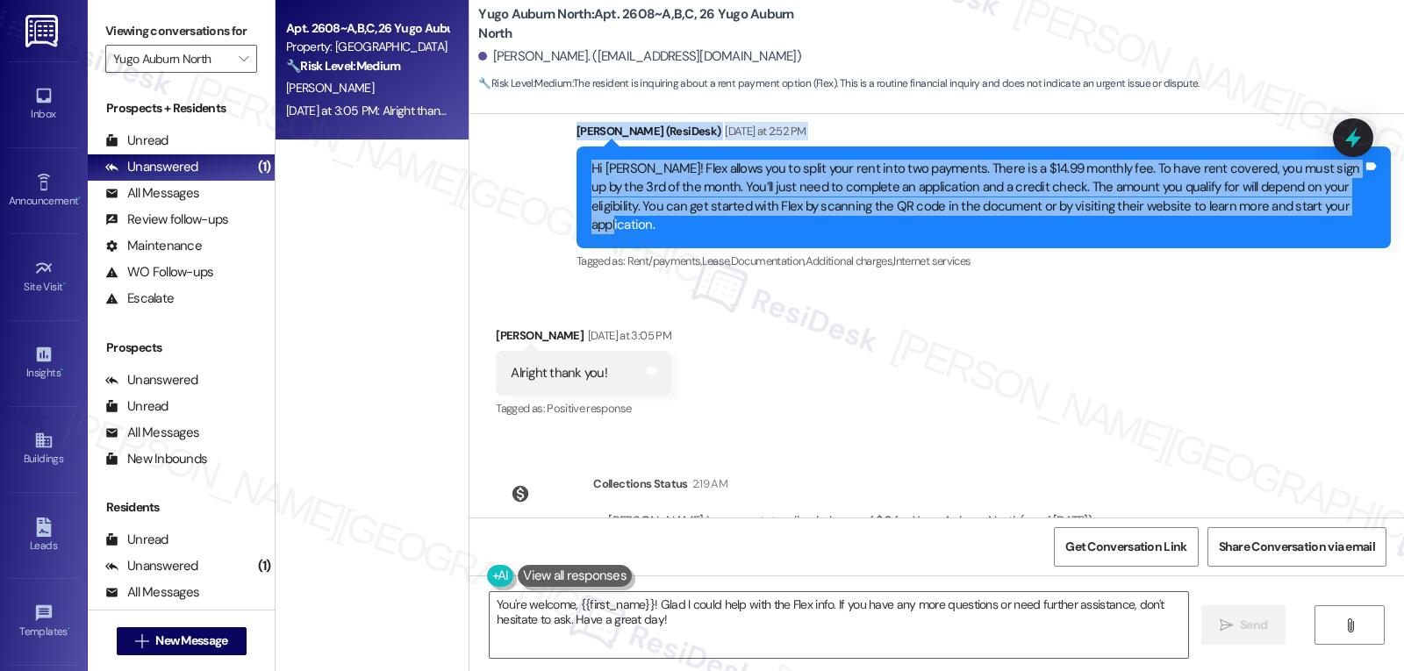
scroll to position [1856, 0]
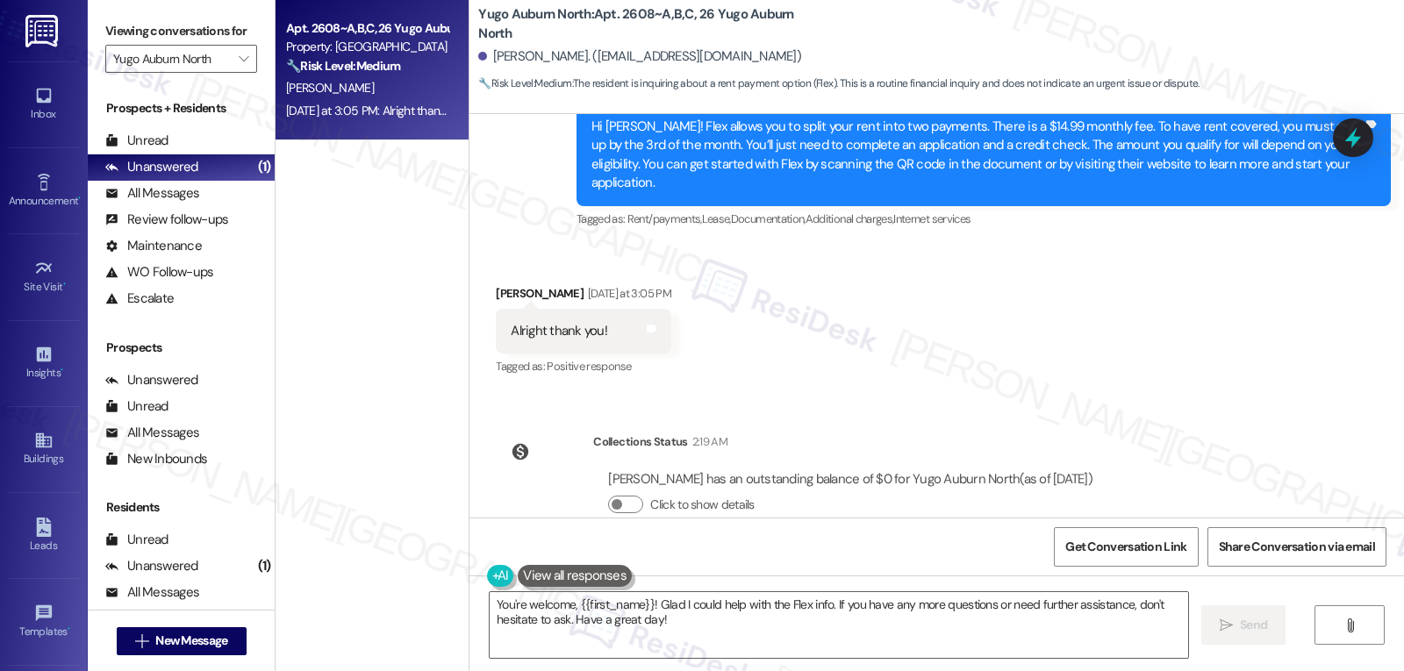
click at [637, 496] on div "Click to show details" at bounding box center [850, 505] width 484 height 18
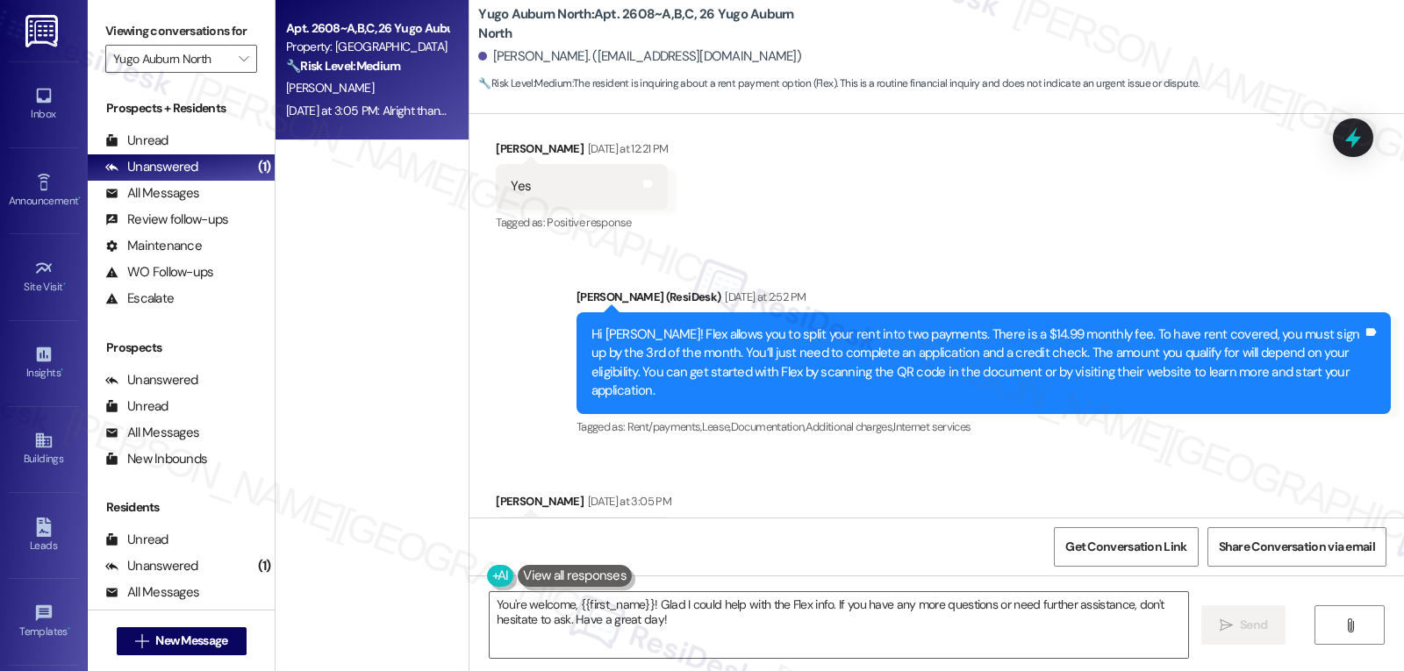
scroll to position [1680, 0]
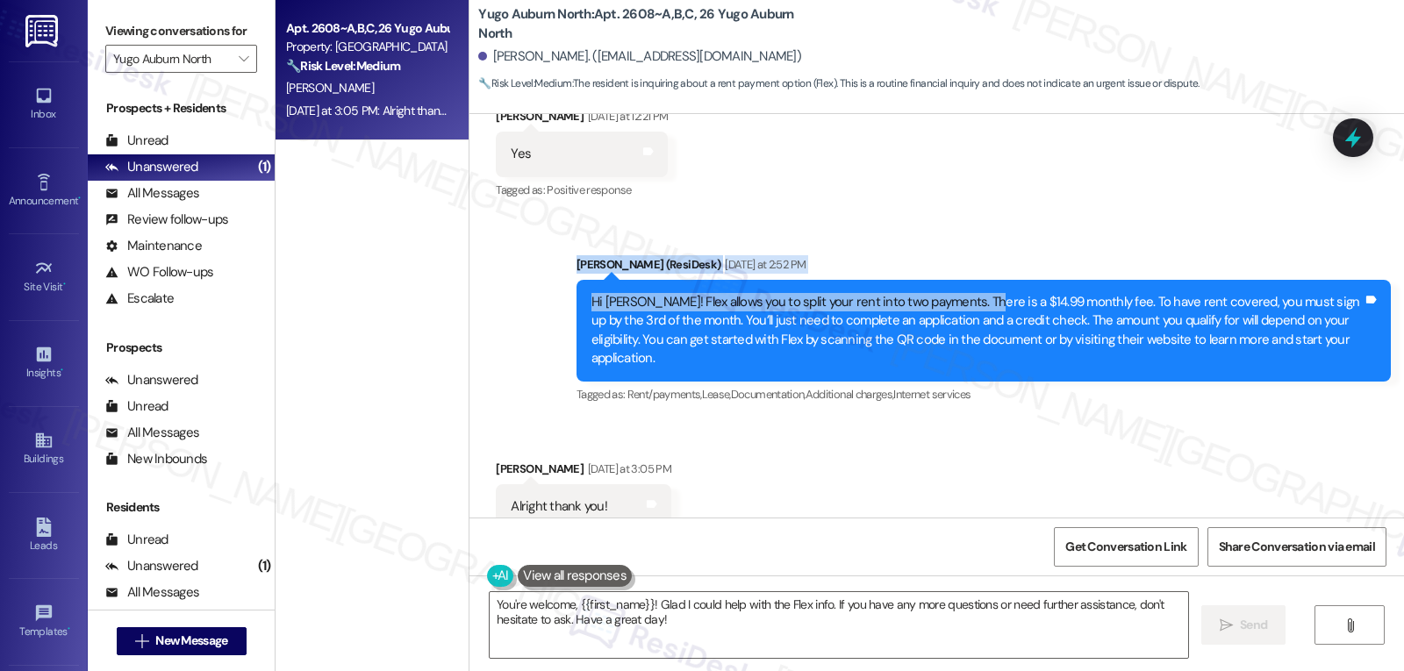
drag, startPoint x: 562, startPoint y: 249, endPoint x: 1001, endPoint y: 318, distance: 444.1
click at [963, 290] on div "Sent via SMS [PERSON_NAME] (ResiDesk) [DATE] at 2:52 PM Hi [PERSON_NAME]! Flex …" at bounding box center [983, 331] width 841 height 178
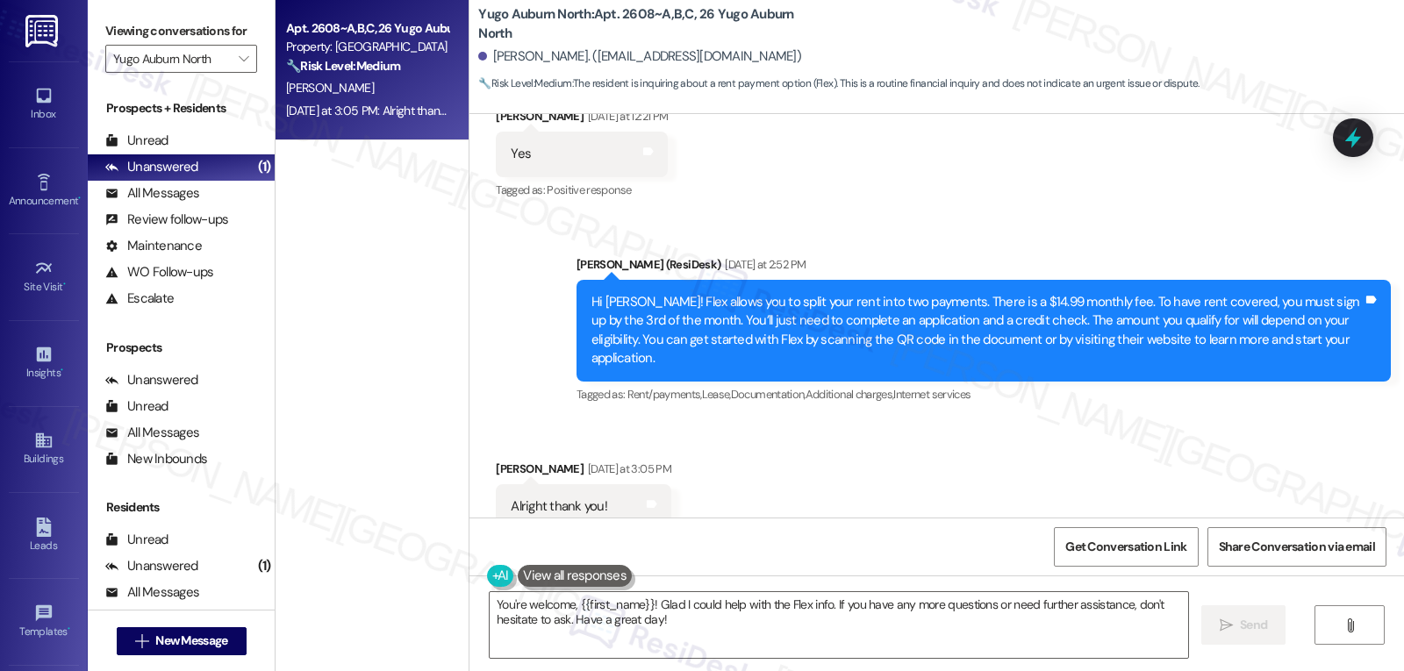
click at [1098, 420] on div "Received via SMS [PERSON_NAME] [DATE] at 3:05 PM Alright thank you! Tags and no…" at bounding box center [936, 494] width 935 height 148
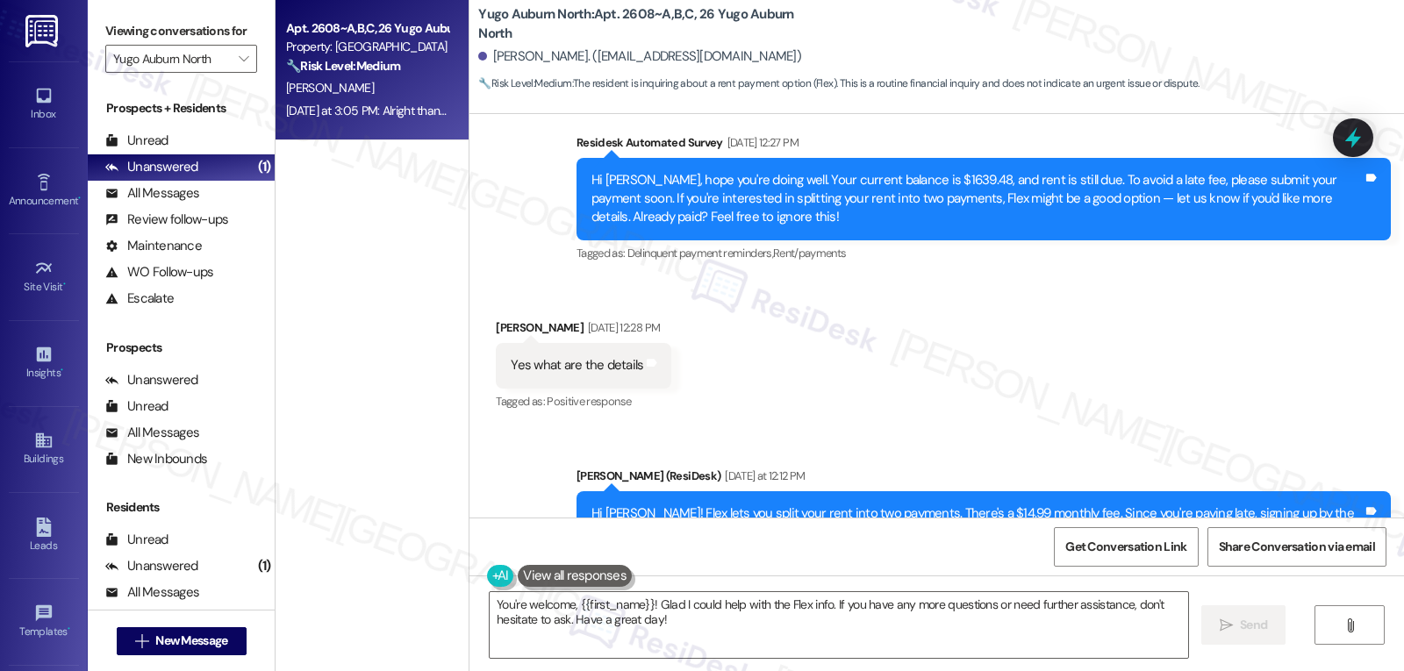
scroll to position [1329, 0]
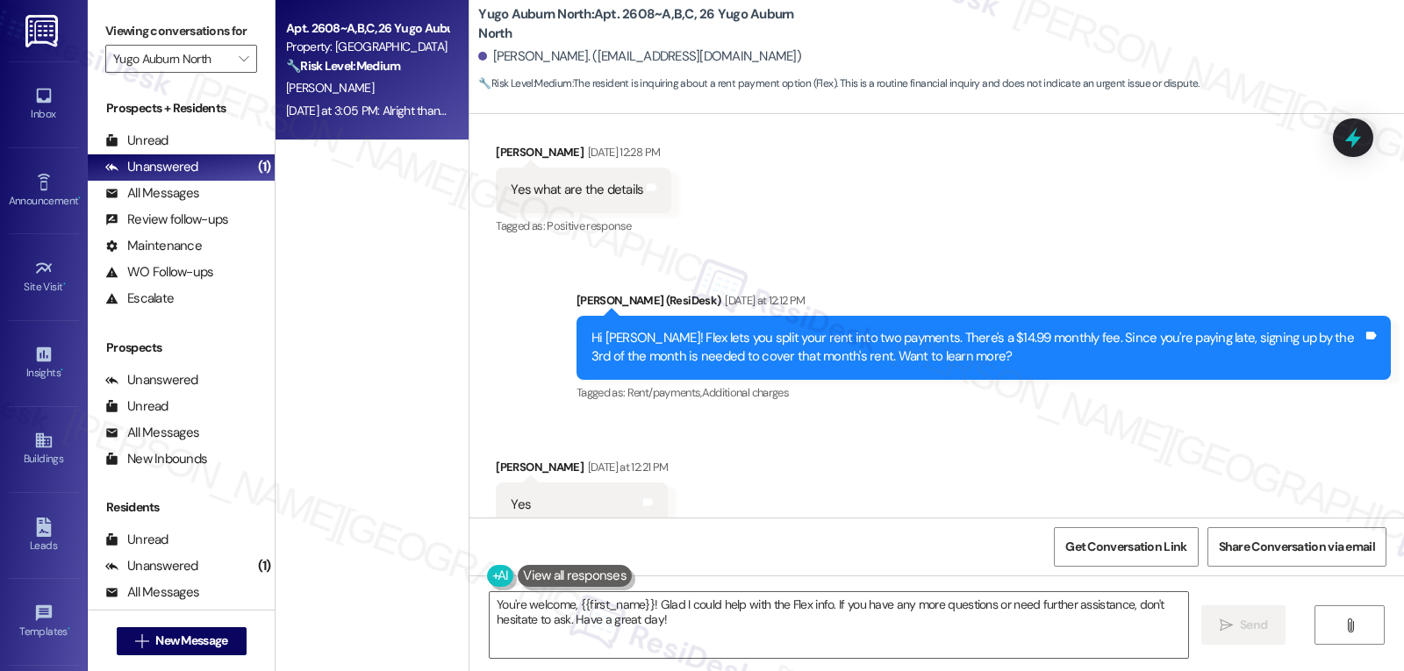
click at [491, 52] on div "[PERSON_NAME]. ([EMAIL_ADDRESS][DOMAIN_NAME])" at bounding box center [639, 56] width 323 height 18
drag, startPoint x: 491, startPoint y: 52, endPoint x: 509, endPoint y: 60, distance: 19.2
click at [508, 60] on div "[PERSON_NAME]. ([EMAIL_ADDRESS][DOMAIN_NAME])" at bounding box center [639, 56] width 323 height 18
click at [911, 448] on div "Received via SMS [PERSON_NAME] [DATE] at 12:21 PM Yes Tags and notes Tagged as:…" at bounding box center [936, 493] width 935 height 148
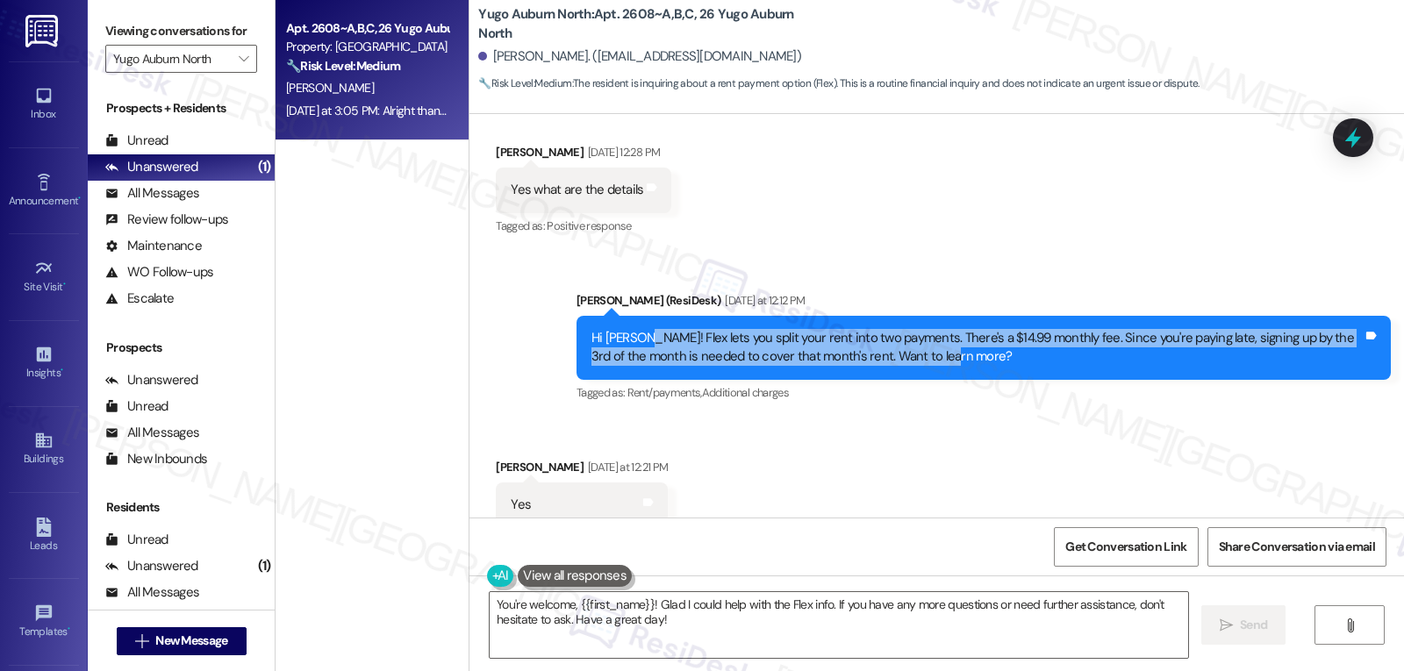
drag, startPoint x: 629, startPoint y: 320, endPoint x: 1006, endPoint y: 340, distance: 377.8
click at [1006, 340] on div "Hi [PERSON_NAME]! Flex lets you split your rent into two payments. There's a $1…" at bounding box center [976, 348] width 771 height 38
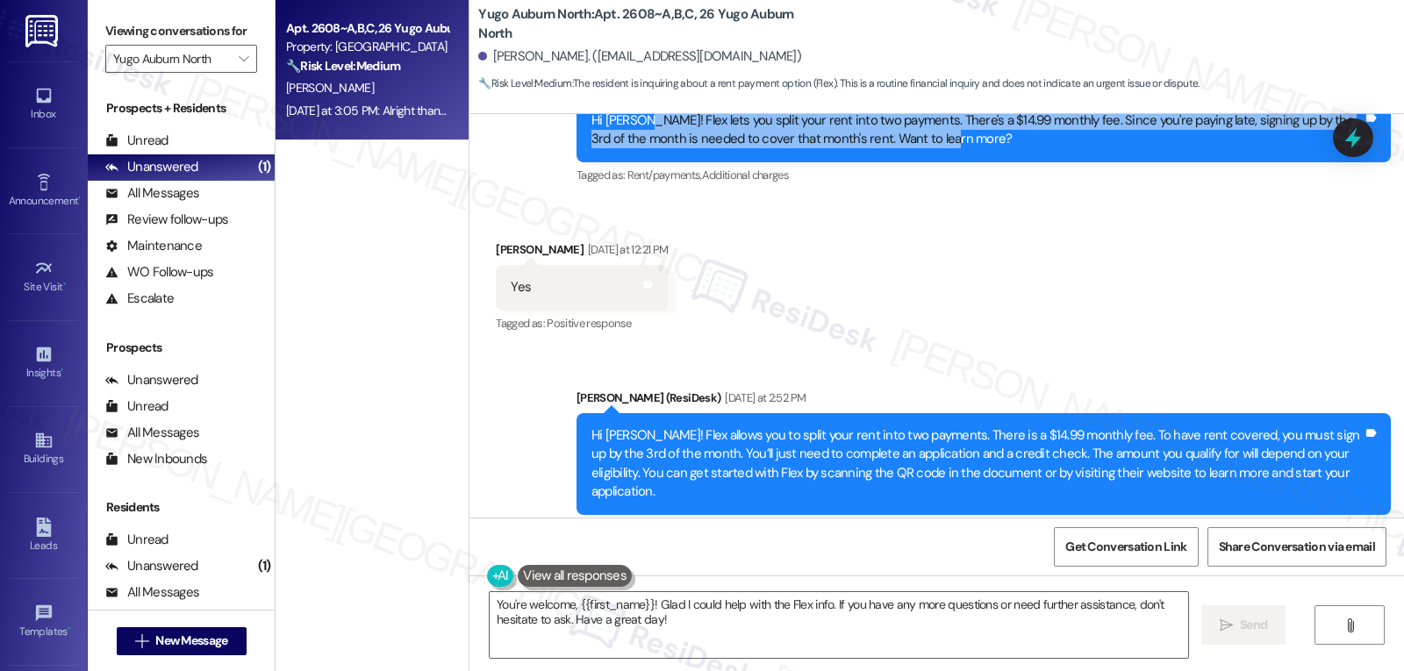
scroll to position [1505, 0]
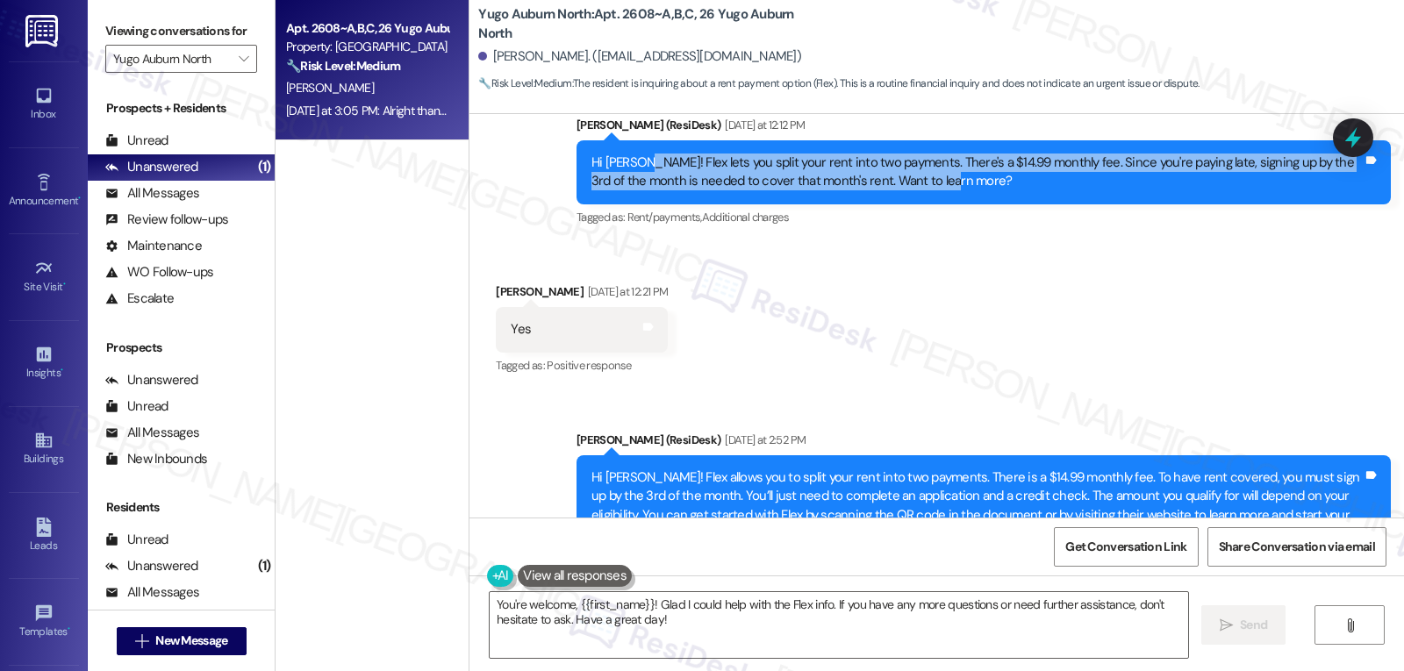
click at [878, 164] on div "Hi [PERSON_NAME]! Flex lets you split your rent into two payments. There's a $1…" at bounding box center [976, 173] width 771 height 38
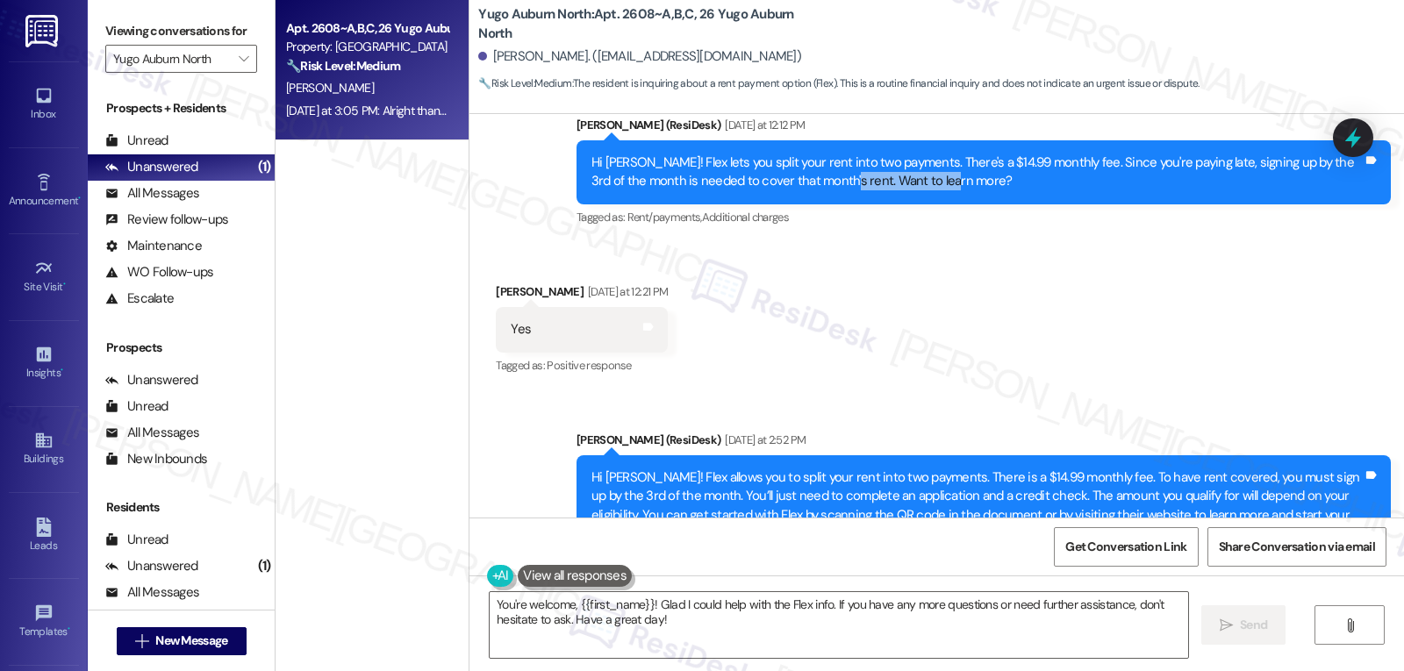
drag, startPoint x: 826, startPoint y: 163, endPoint x: 953, endPoint y: 162, distance: 127.2
click at [951, 162] on div "Hi [PERSON_NAME]! Flex lets you split your rent into two payments. There's a $1…" at bounding box center [976, 173] width 771 height 38
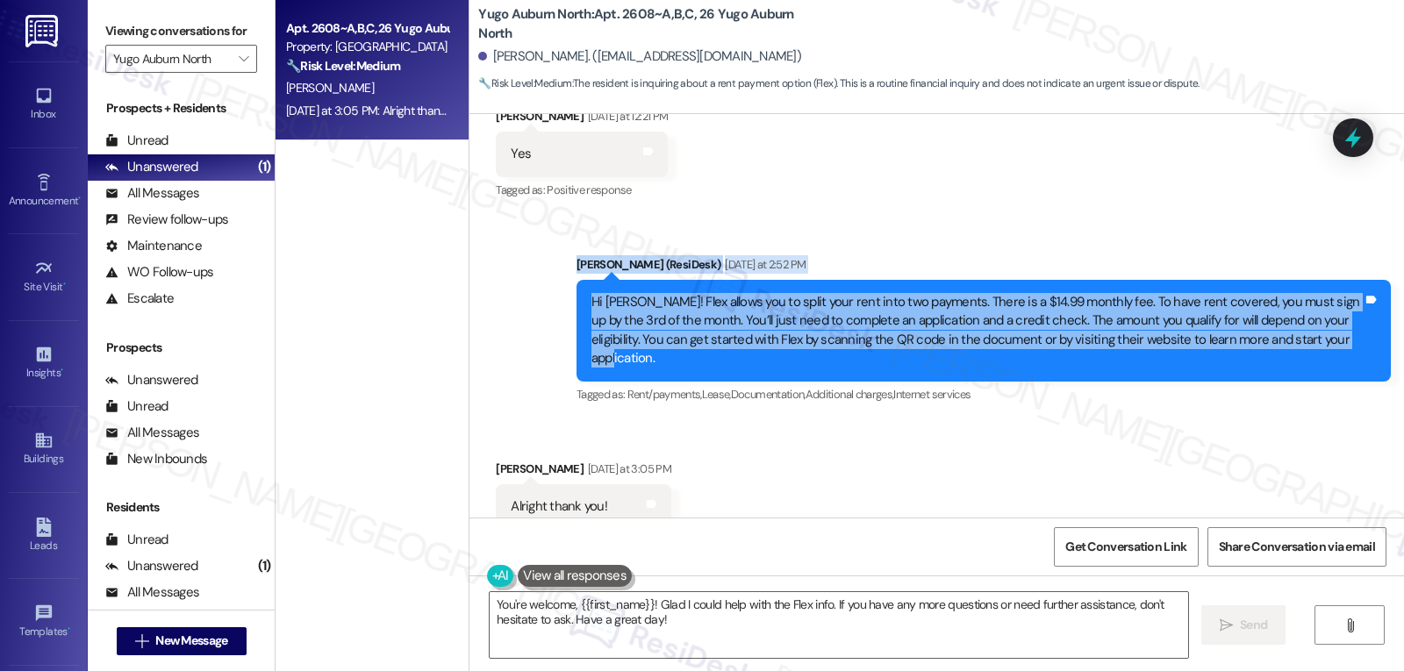
drag, startPoint x: 561, startPoint y: 243, endPoint x: 1309, endPoint y: 320, distance: 752.5
click at [1309, 320] on div "Sent via SMS [PERSON_NAME] (ResiDesk) [DATE] at 2:52 PM Hi [PERSON_NAME]! Flex …" at bounding box center [983, 331] width 841 height 178
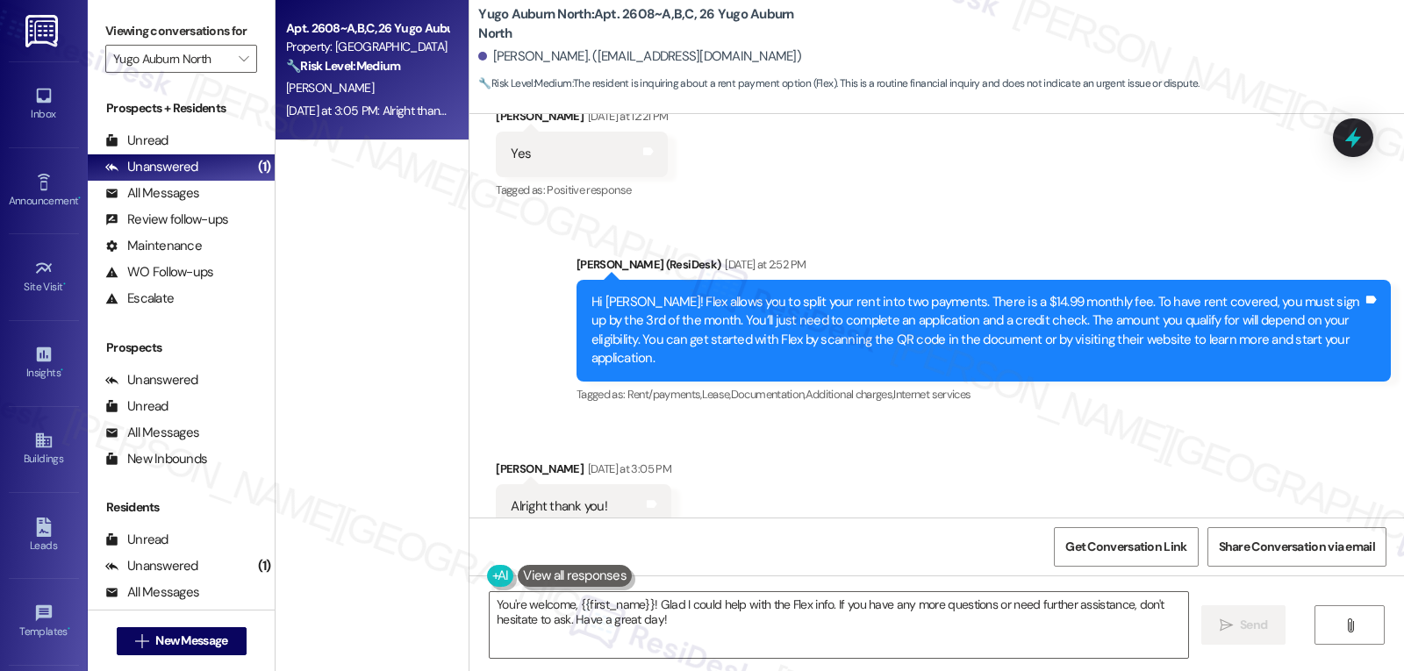
click at [1099, 432] on div "Received via SMS [PERSON_NAME] [DATE] at 3:05 PM Alright thank you! Tags and no…" at bounding box center [936, 494] width 935 height 148
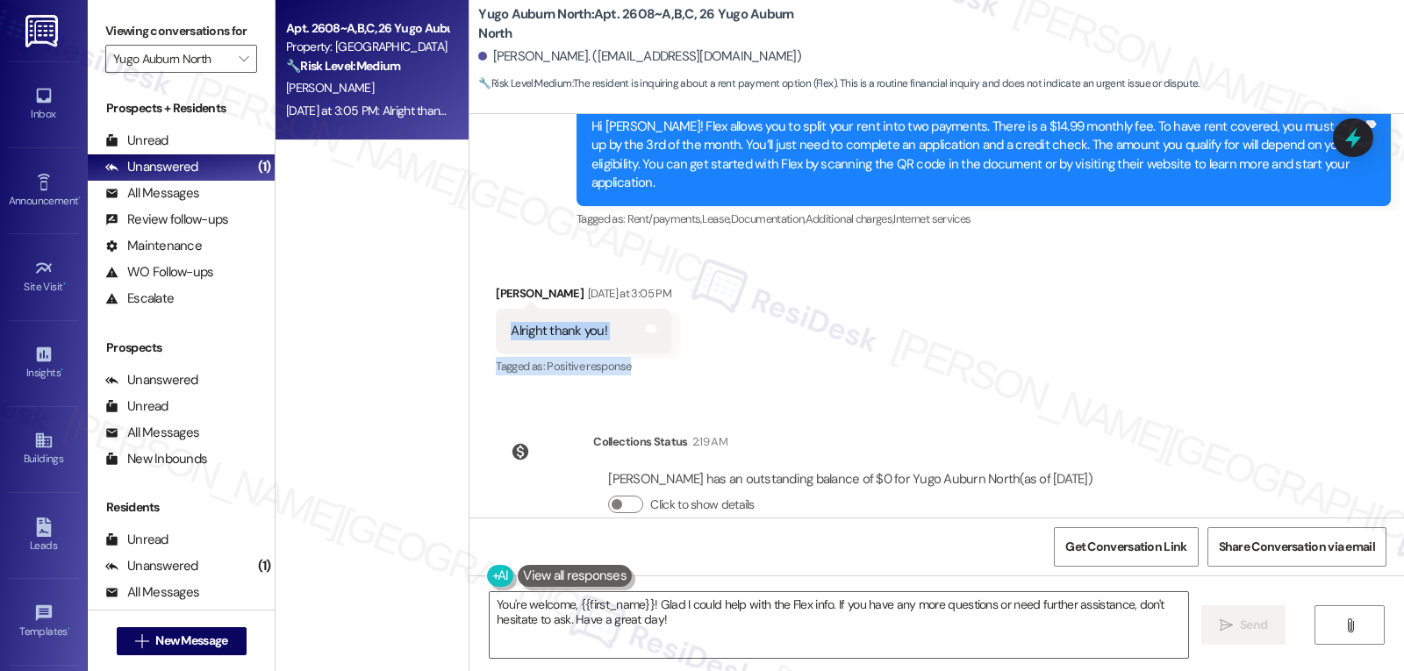
drag, startPoint x: 469, startPoint y: 276, endPoint x: 702, endPoint y: 337, distance: 240.5
click at [702, 337] on div "Received via SMS [PERSON_NAME] [DATE] at 3:05 PM Alright thank you! Tags and no…" at bounding box center [936, 319] width 935 height 148
click at [920, 347] on div "Received via SMS [PERSON_NAME] [DATE] at 3:05 PM Alright thank you! Tags and no…" at bounding box center [936, 319] width 935 height 148
drag, startPoint x: 588, startPoint y: 398, endPoint x: 1130, endPoint y: 448, distance: 544.6
click at [1130, 448] on div "Sent via SMS [PERSON_NAME] (ResiDesk) [DATE] 5:22 PM Hi [PERSON_NAME]! We’re so…" at bounding box center [936, 316] width 935 height 404
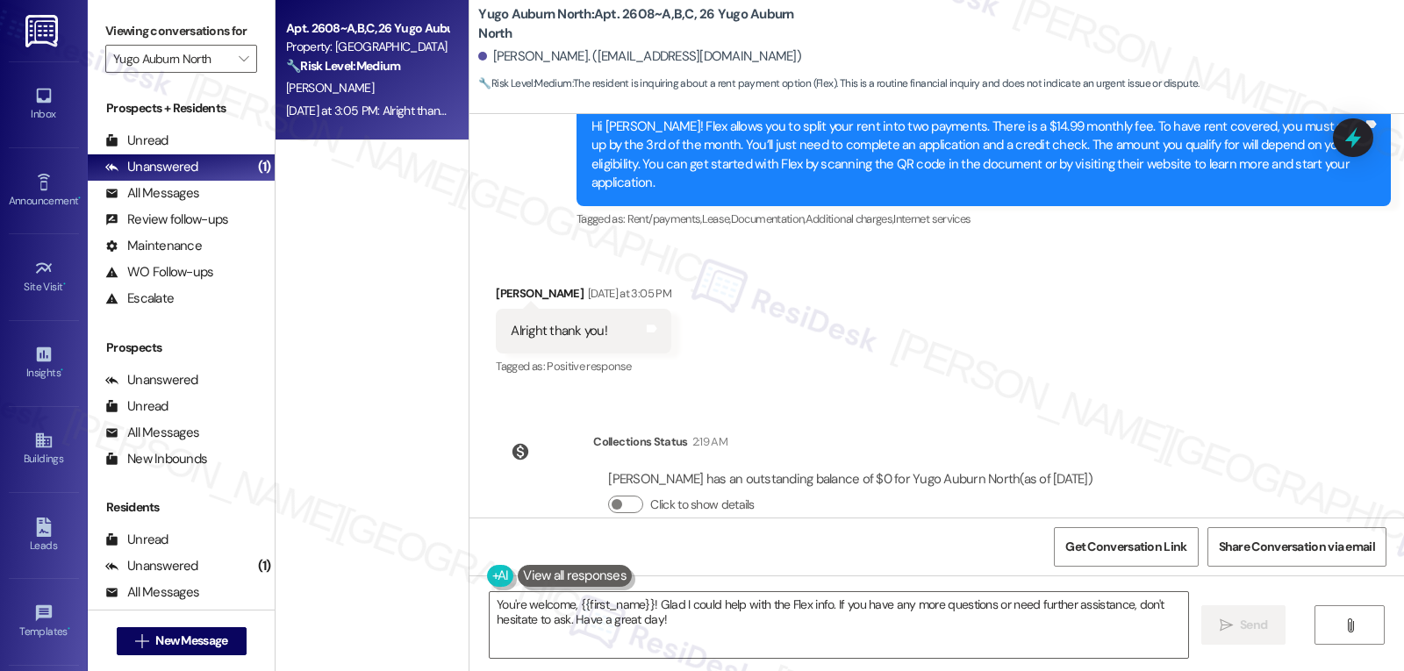
click at [1065, 340] on div "Received via SMS [PERSON_NAME] [DATE] at 3:05 PM Alright thank you! Tags and no…" at bounding box center [936, 319] width 935 height 148
drag, startPoint x: 498, startPoint y: 285, endPoint x: 636, endPoint y: 267, distance: 139.9
click at [632, 284] on div "[PERSON_NAME] [DATE] at 3:05 PM Alright thank you! Tags and notes Tagged as: Po…" at bounding box center [584, 332] width 176 height 96
click at [685, 652] on textarea "You're welcome, {{first_name}}! Glad I could help with the Flex info. If you ha…" at bounding box center [839, 625] width 698 height 66
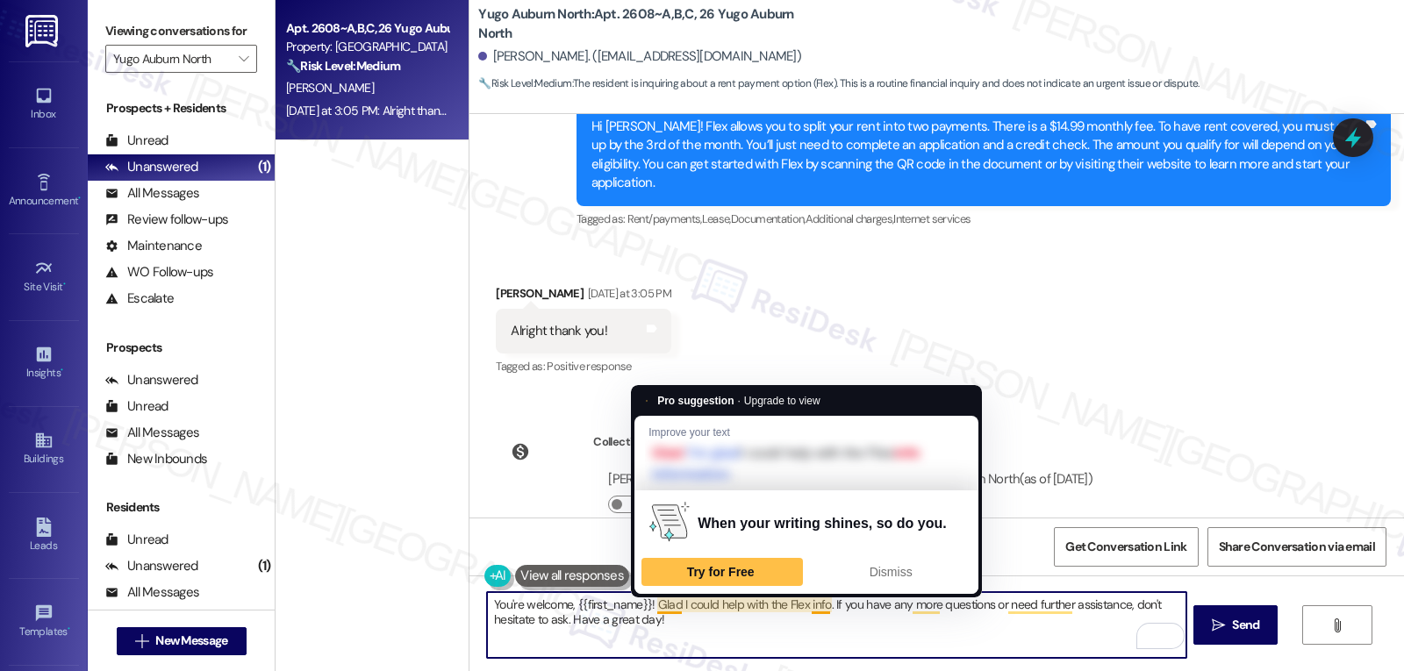
click at [732, 614] on textarea "You're welcome, {{first_name}}! Glad I could help with the Flex info. If you ha…" at bounding box center [836, 625] width 698 height 66
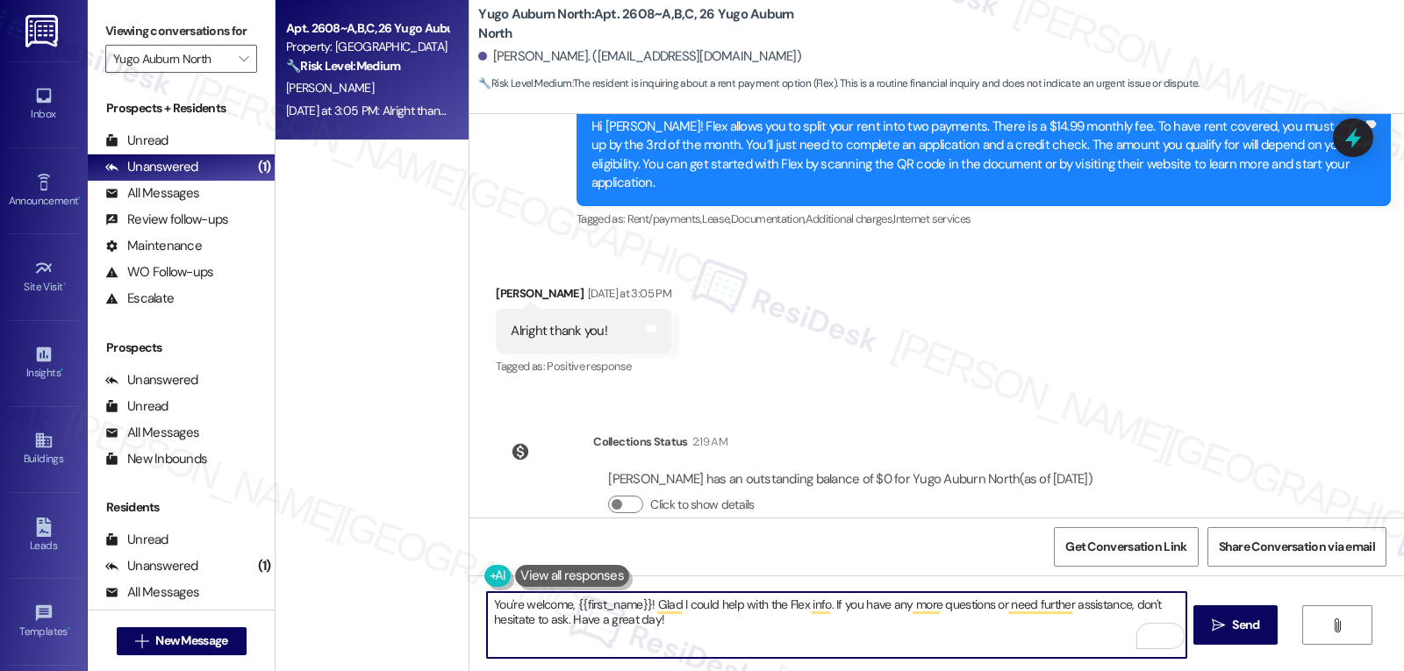
click at [820, 605] on textarea "You're welcome, {{first_name}}! Glad I could help with the Flex info. If you ha…" at bounding box center [836, 625] width 698 height 66
click at [901, 625] on textarea "You're welcome, {{first_name}}! Glad I could help with the Flex info. If you ha…" at bounding box center [836, 625] width 698 height 66
click at [565, 625] on textarea "You're welcome, {{first_name}}! Glad I could help with the Flex info. If you ha…" at bounding box center [836, 625] width 698 height 66
click at [671, 629] on textarea "You're welcome, {{first_name}}! Glad I could help with the Flex info. If you ha…" at bounding box center [836, 625] width 698 height 66
click at [1051, 613] on textarea "You're welcome, {{first_name}}! Glad I could help with the Flex info. If you ha…" at bounding box center [836, 625] width 698 height 66
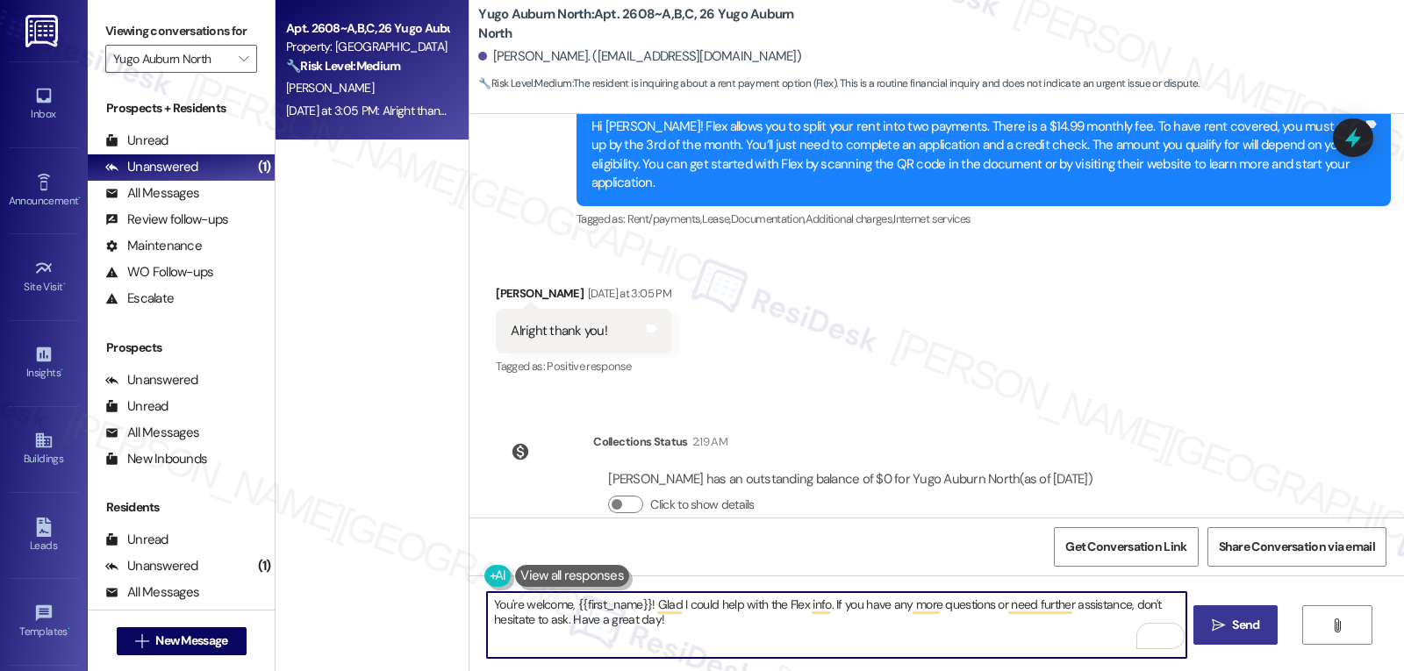
click at [1250, 636] on button " Send" at bounding box center [1235, 624] width 85 height 39
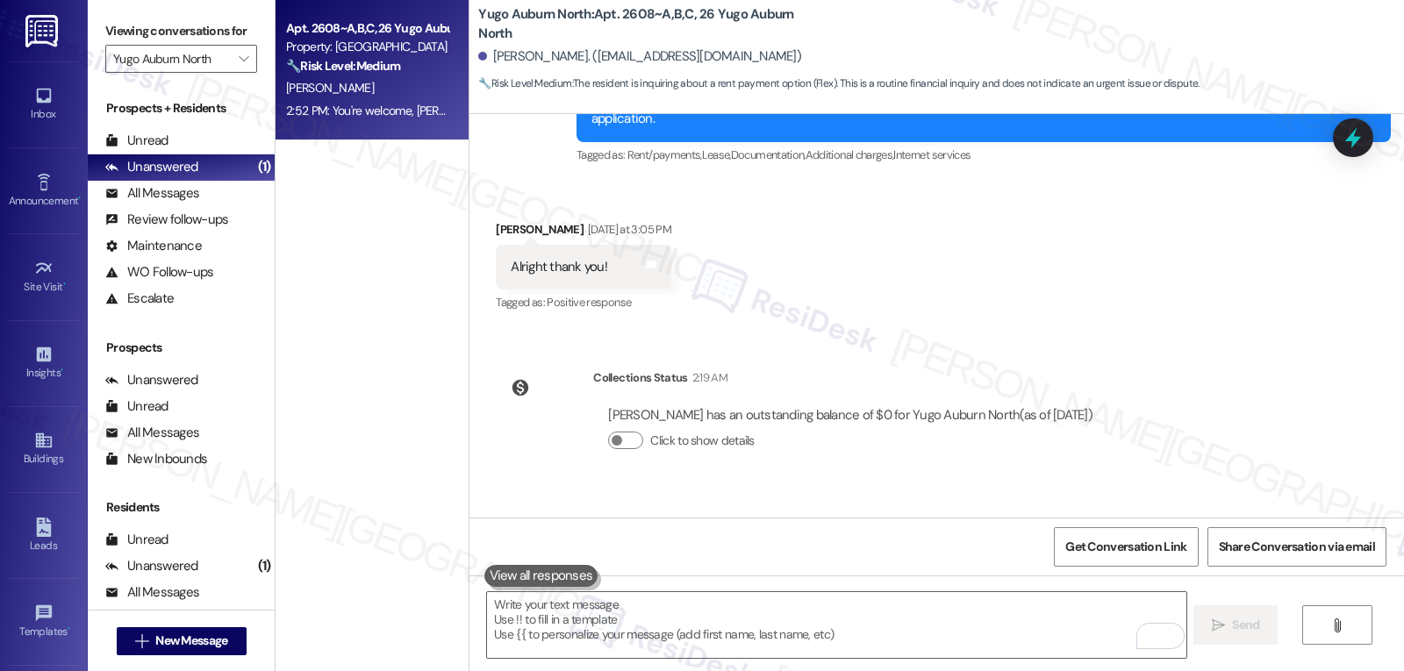
scroll to position [1996, 0]
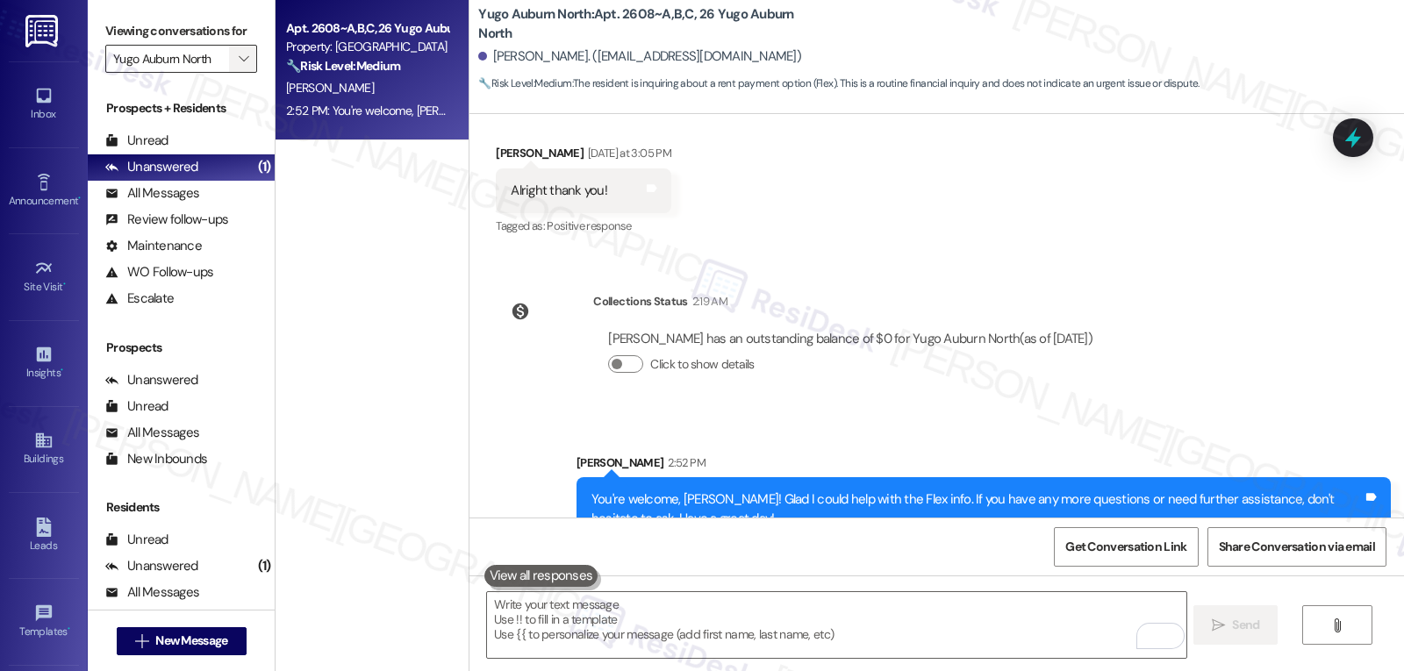
click at [239, 66] on icon "" at bounding box center [244, 59] width 10 height 14
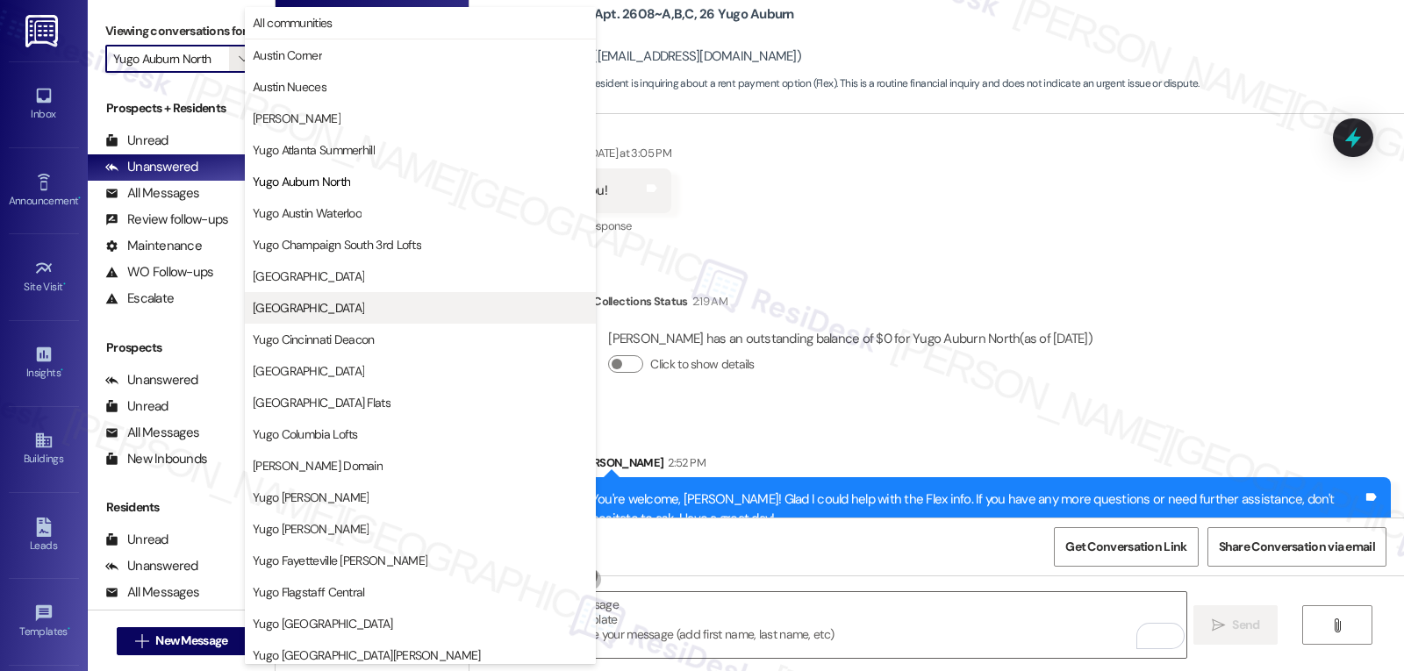
click at [355, 311] on span "[GEOGRAPHIC_DATA]" at bounding box center [308, 308] width 111 height 18
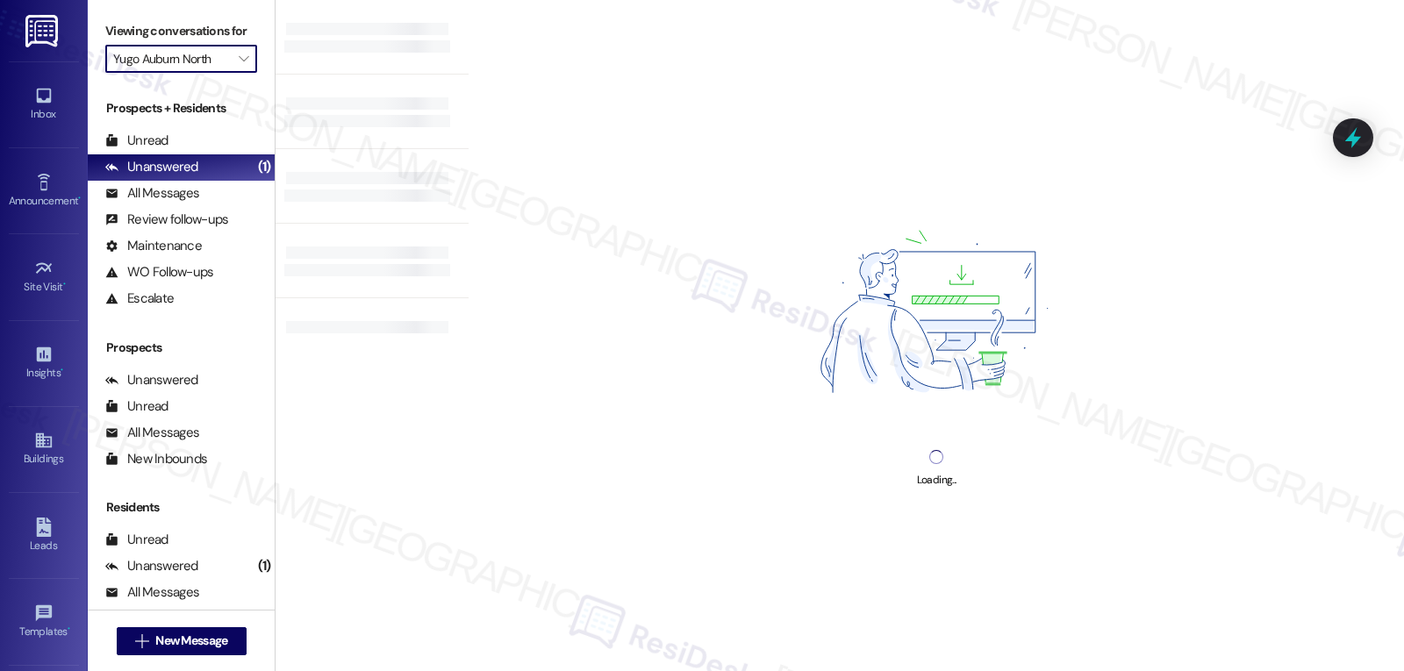
type input "[GEOGRAPHIC_DATA]"
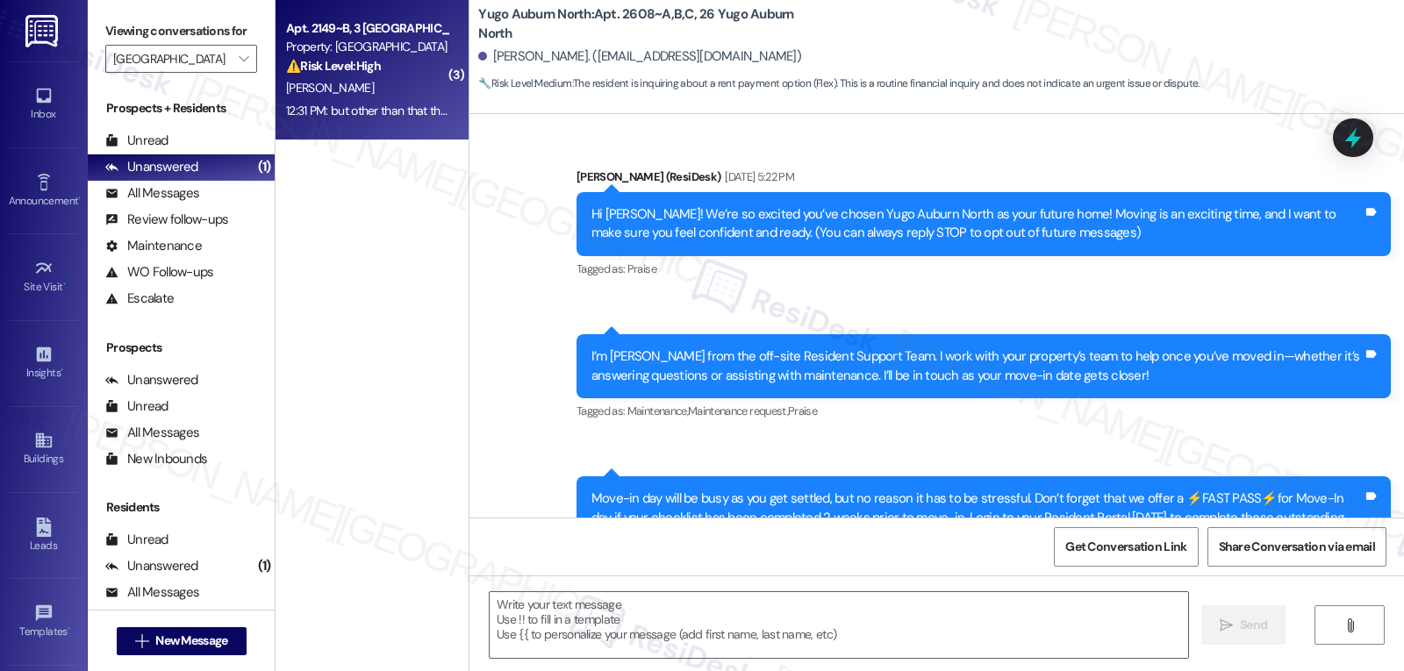
click at [397, 103] on div "12:31 PM: but other than that they did a good job 12:31 PM: but other than that…" at bounding box center [408, 111] width 244 height 16
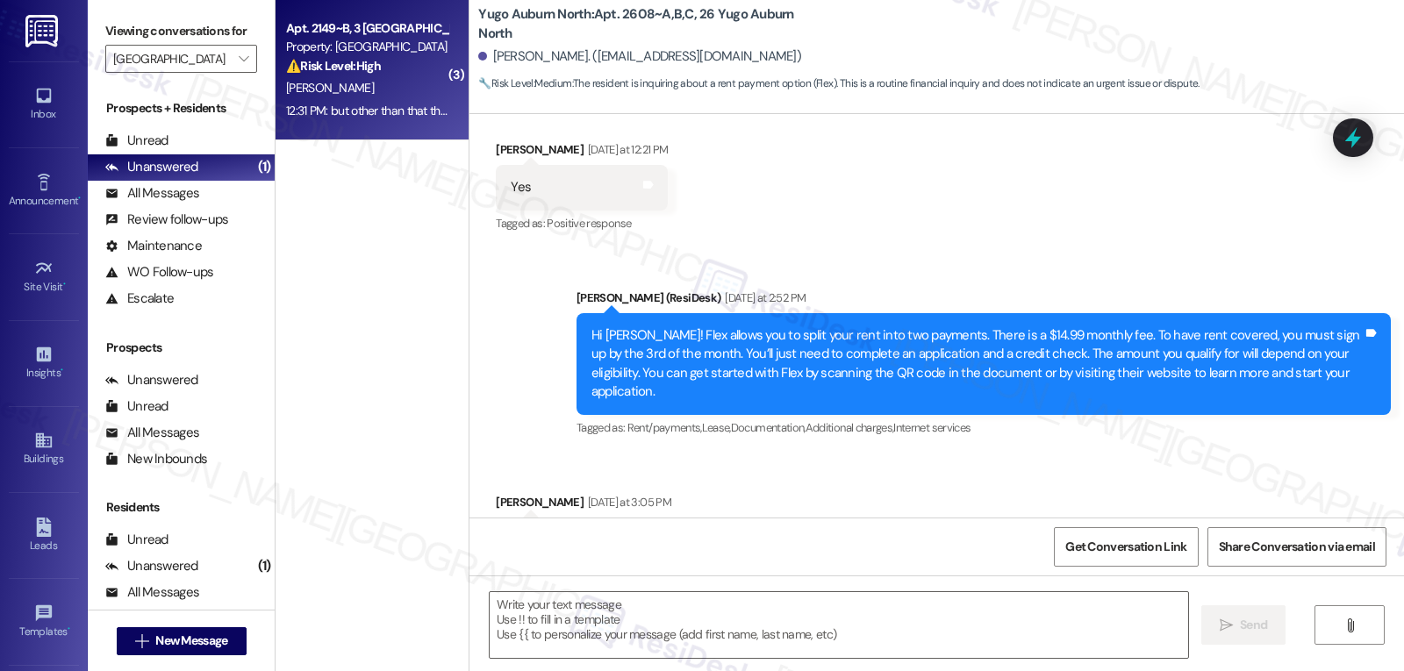
type textarea "Fetching suggested responses. Please feel free to read through the conversation…"
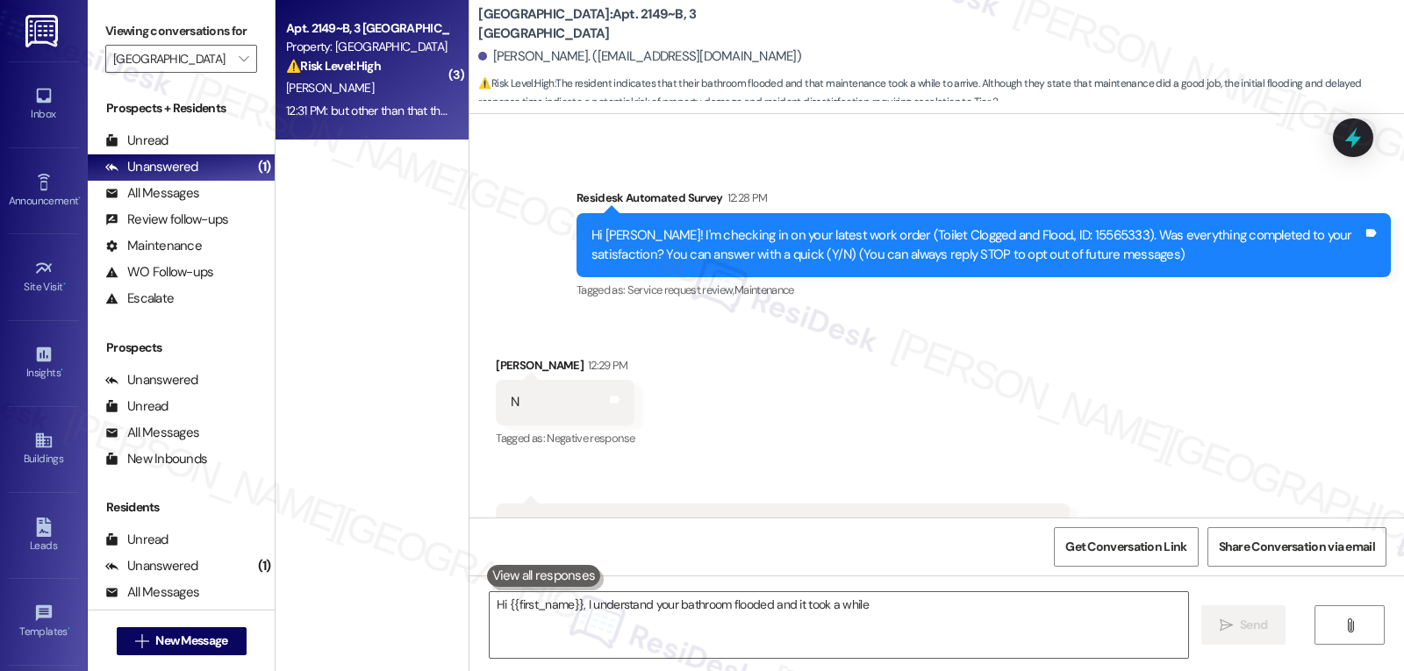
scroll to position [311, 0]
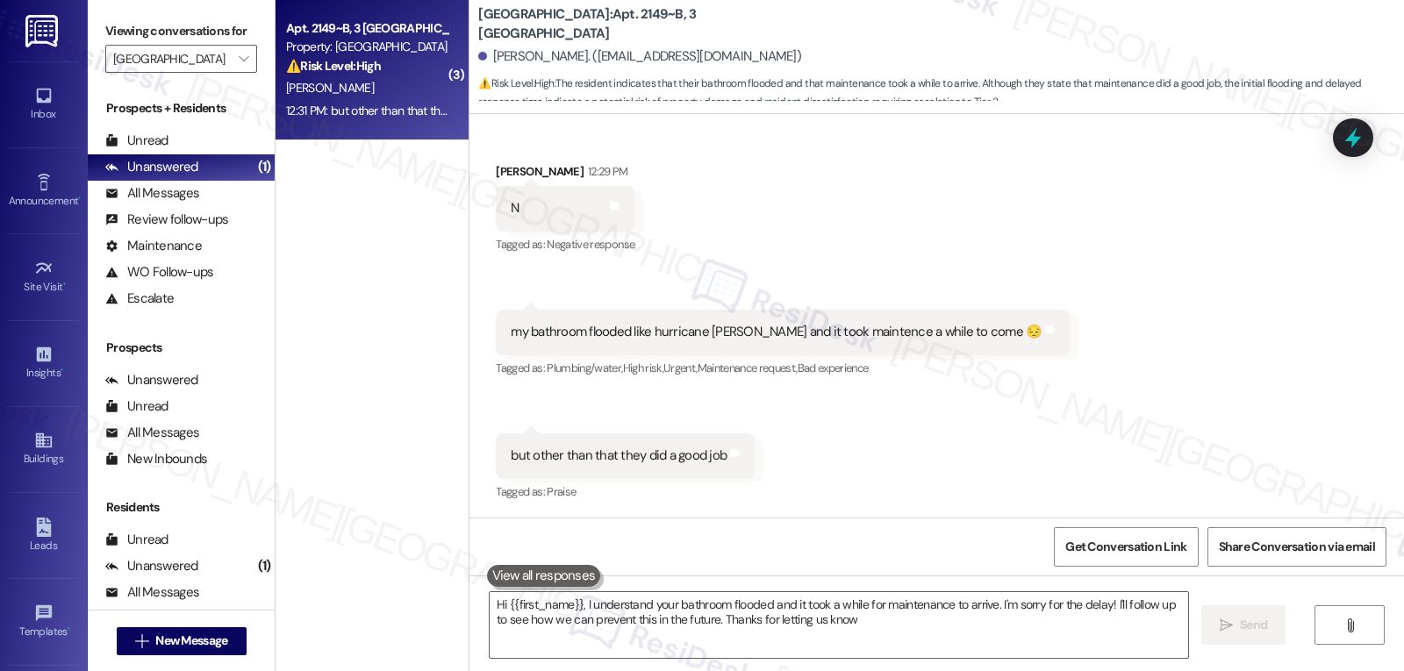
type textarea "Hi {{first_name}}, I understand your bathroom flooded and it took a while for m…"
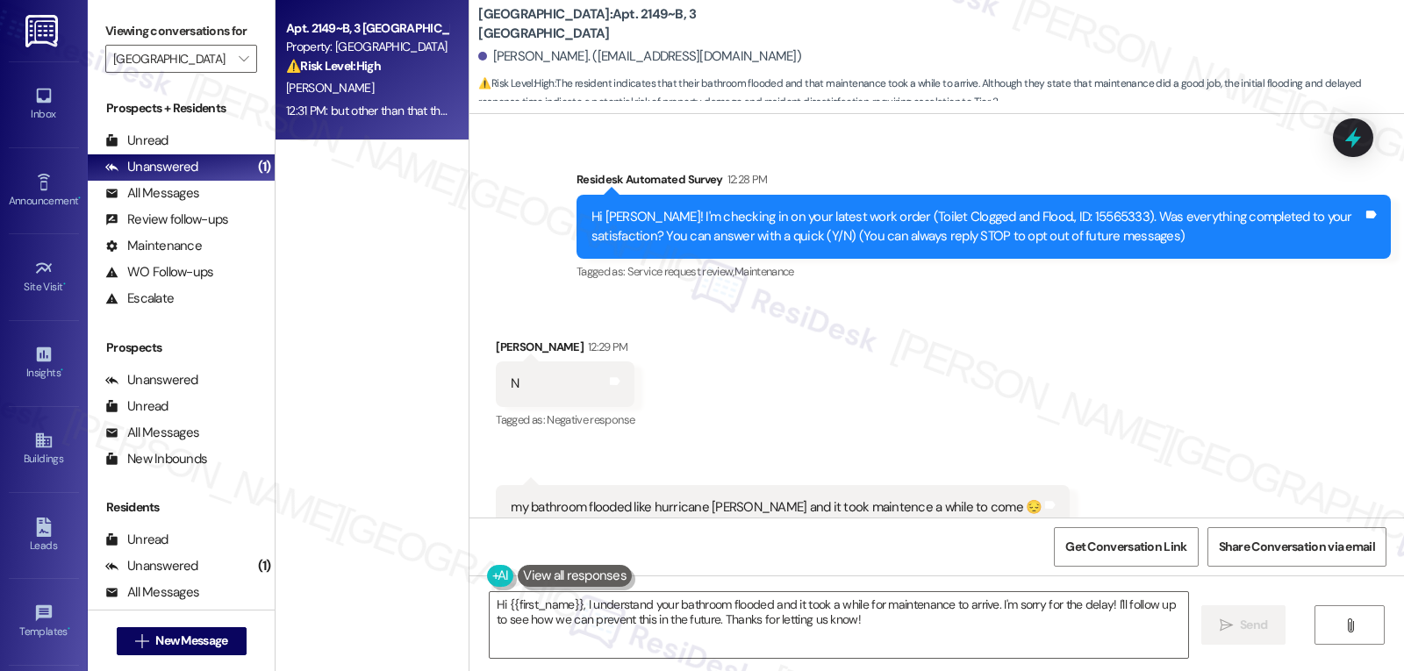
click at [1008, 426] on div "Received via SMS [PERSON_NAME] 12:29 PM N Tags and notes Tagged as: Negative re…" at bounding box center [936, 495] width 935 height 395
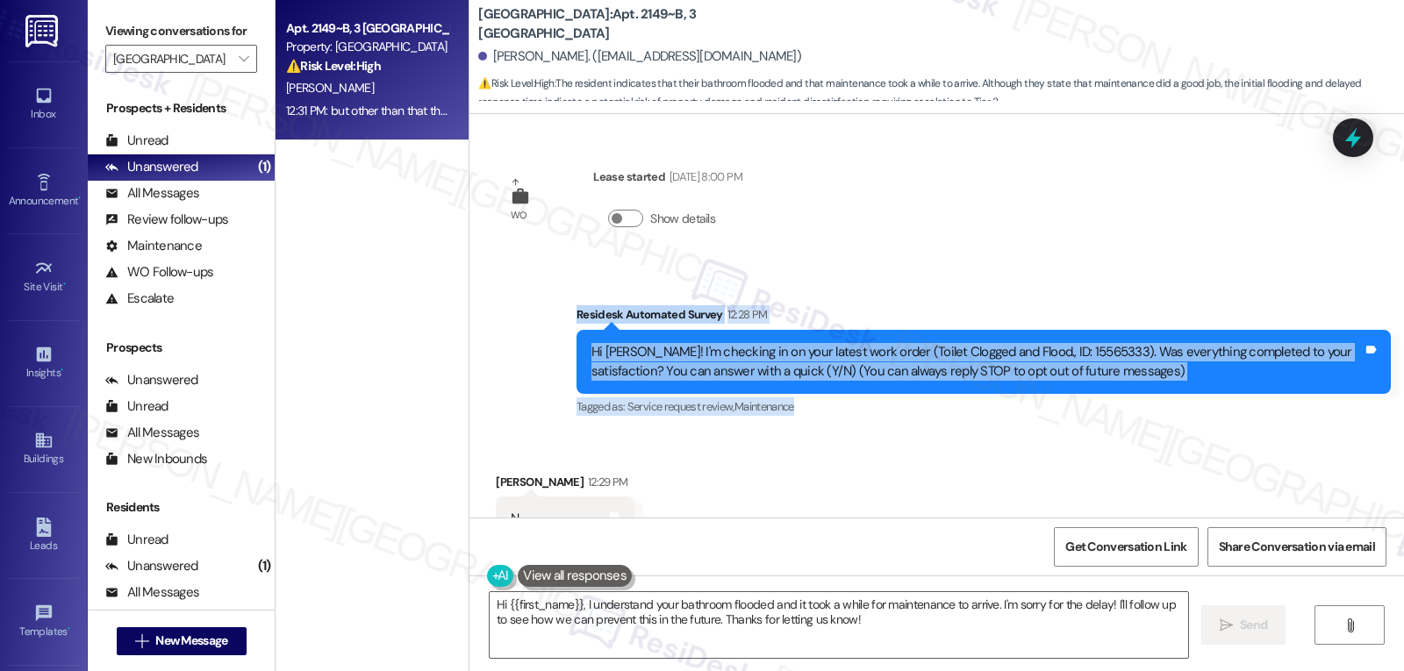
drag, startPoint x: 541, startPoint y: 306, endPoint x: 1280, endPoint y: 405, distance: 746.2
click at [1280, 405] on div "Survey, sent via SMS Residesk Automated Survey 12:28 PM Hi [PERSON_NAME]! I'm c…" at bounding box center [936, 349] width 935 height 167
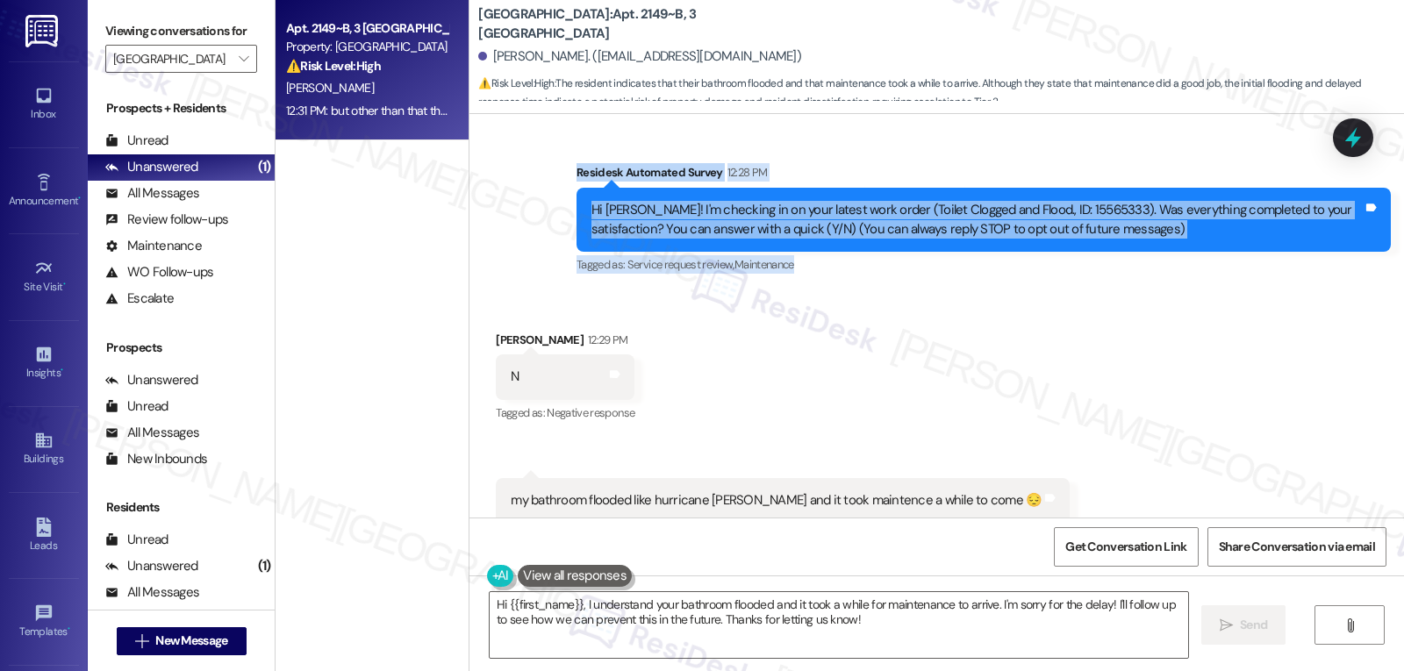
scroll to position [176, 0]
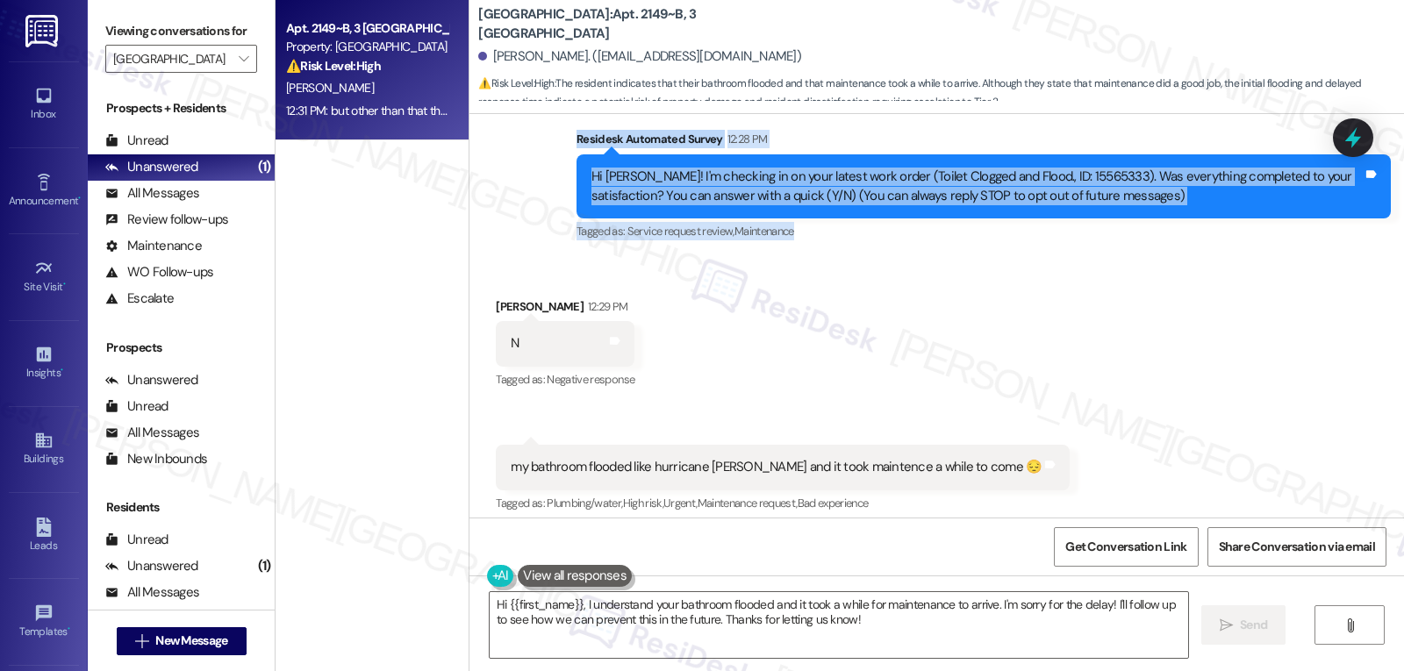
click at [875, 187] on div "Hi [PERSON_NAME]! I'm checking in on your latest work order (Toilet Clogged and…" at bounding box center [976, 187] width 771 height 38
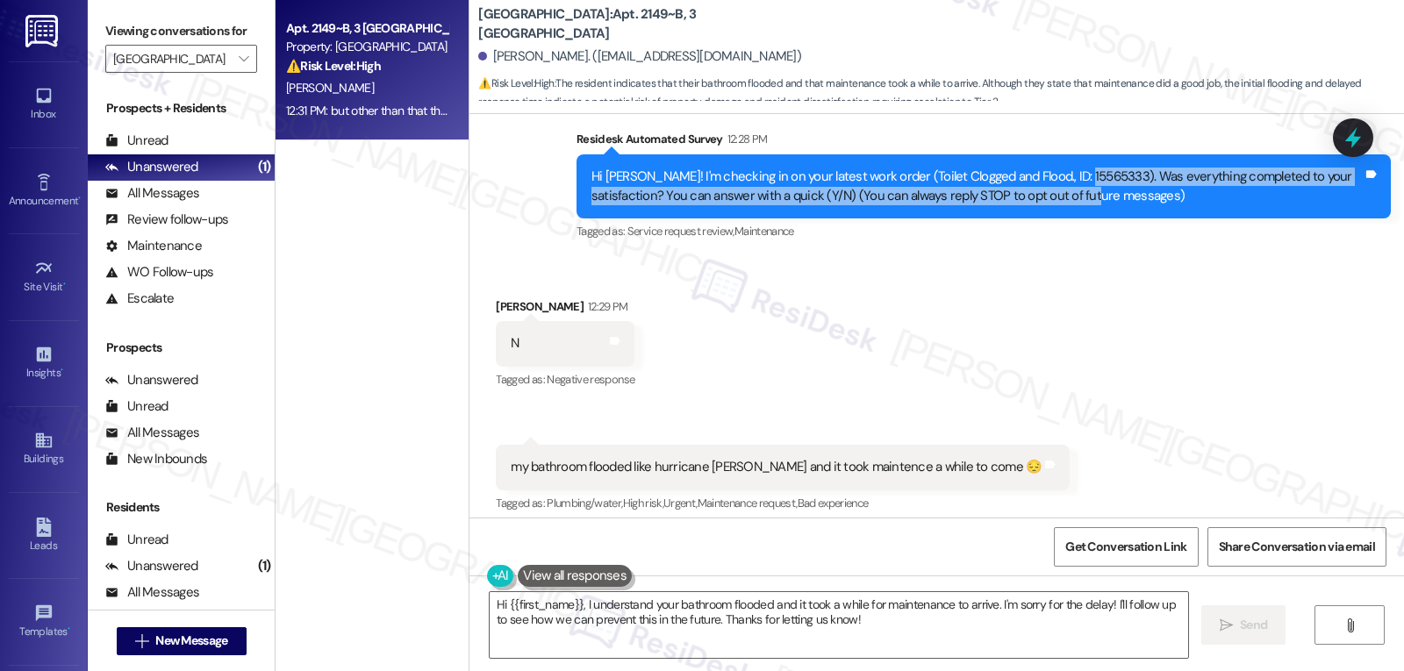
drag, startPoint x: 1061, startPoint y: 185, endPoint x: 1020, endPoint y: 188, distance: 41.3
click at [1028, 188] on div "Hi [PERSON_NAME]! I'm checking in on your latest work order (Toilet Clogged and…" at bounding box center [976, 187] width 771 height 38
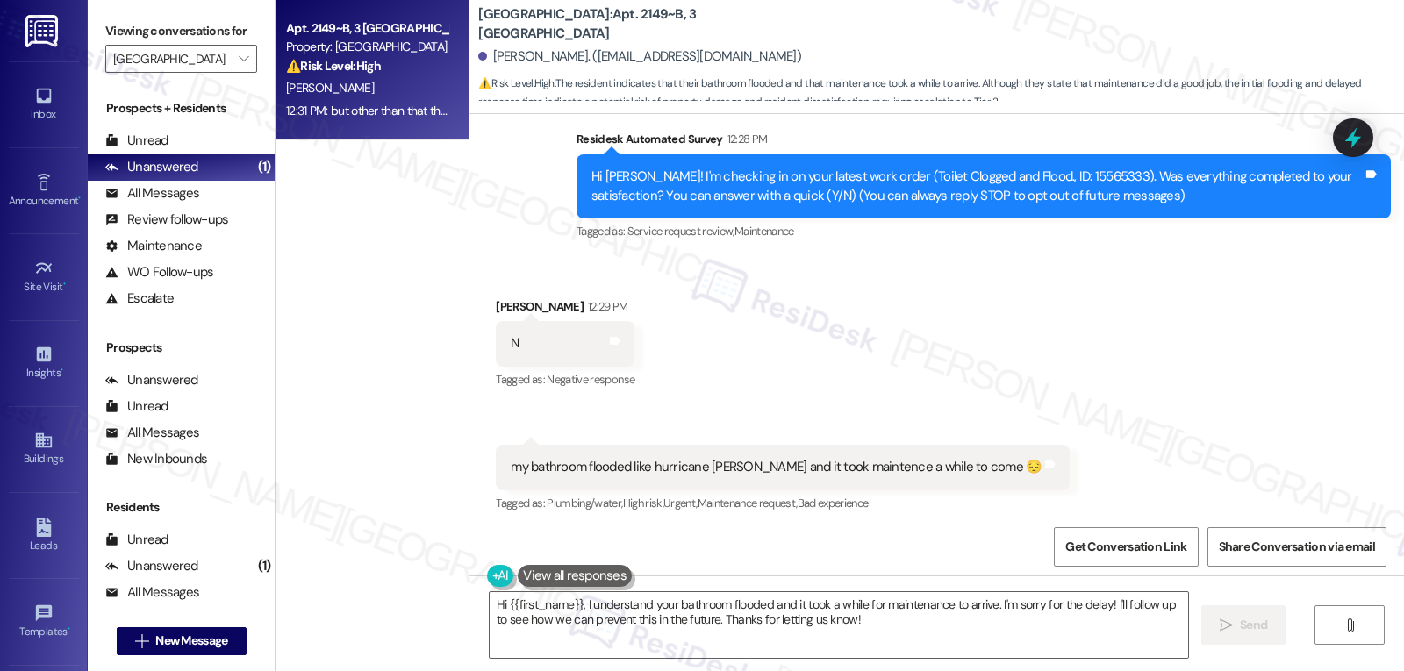
click at [851, 171] on div "Hi [PERSON_NAME]! I'm checking in on your latest work order (Toilet Clogged and…" at bounding box center [976, 187] width 771 height 38
drag, startPoint x: 861, startPoint y: 176, endPoint x: 984, endPoint y: 181, distance: 122.9
click at [984, 181] on div "Hi [PERSON_NAME]! I'm checking in on your latest work order (Toilet Clogged and…" at bounding box center [976, 187] width 771 height 38
click at [931, 189] on div "Hi [PERSON_NAME]! I'm checking in on your latest work order (Toilet Clogged and…" at bounding box center [976, 187] width 771 height 38
drag, startPoint x: 849, startPoint y: 174, endPoint x: 987, endPoint y: 174, distance: 138.6
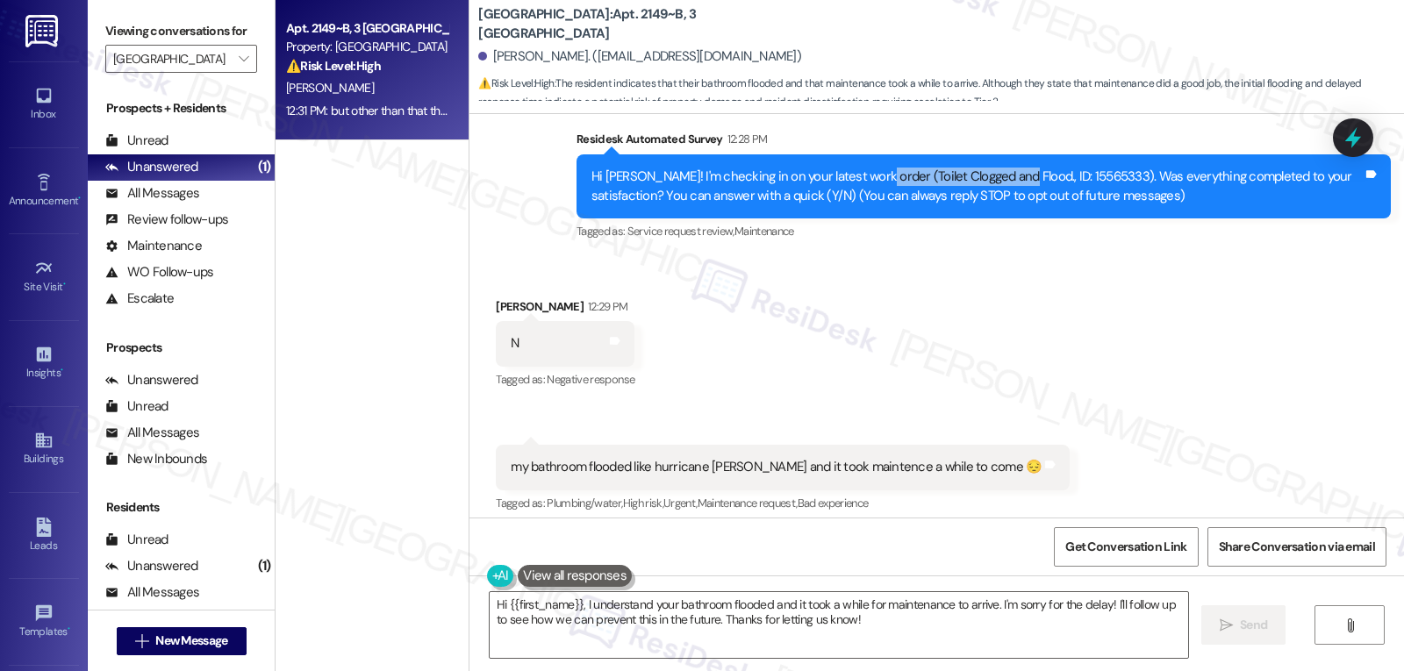
click at [987, 174] on div "Hi [PERSON_NAME]! I'm checking in on your latest work order (Toilet Clogged and…" at bounding box center [976, 187] width 771 height 38
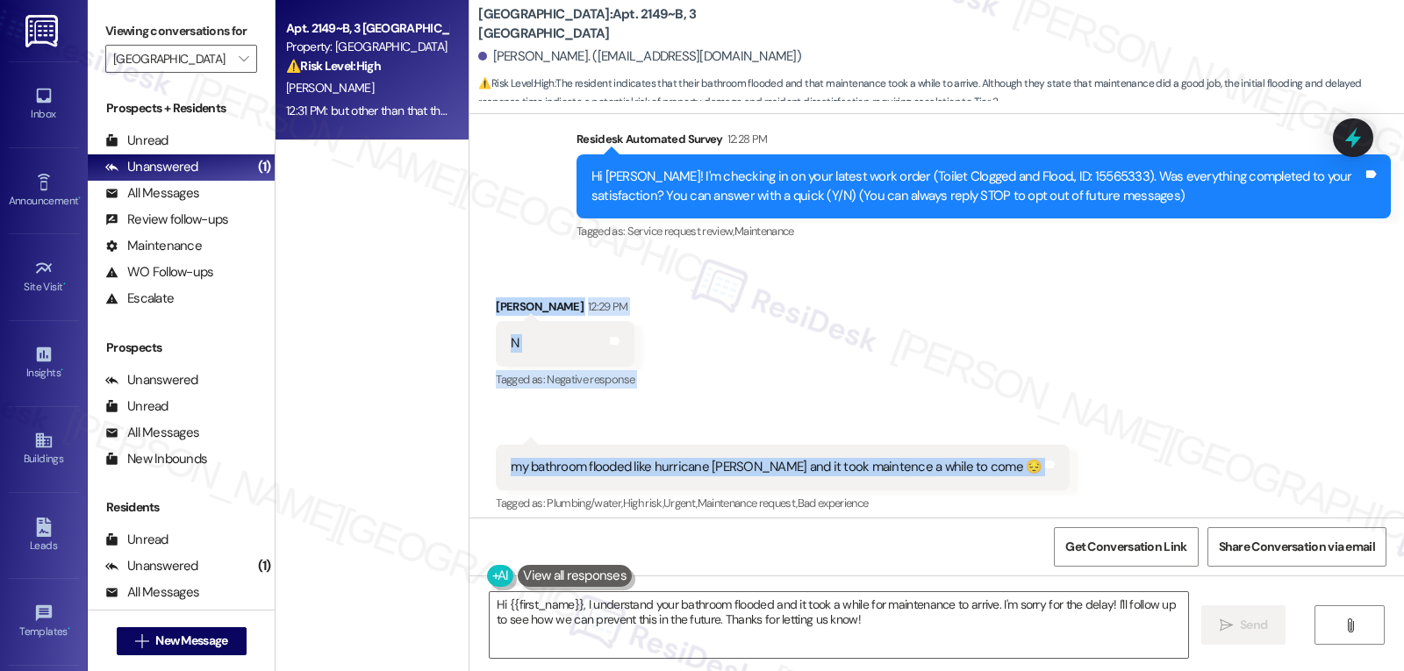
click at [1146, 259] on div "WO Lease started [DATE] 8:00 PM Show details Survey, sent via SMS Residesk Auto…" at bounding box center [936, 316] width 935 height 404
click at [792, 295] on div "Received via SMS [PERSON_NAME] 12:29 PM N Tags and notes Tagged as: Negative re…" at bounding box center [936, 455] width 935 height 395
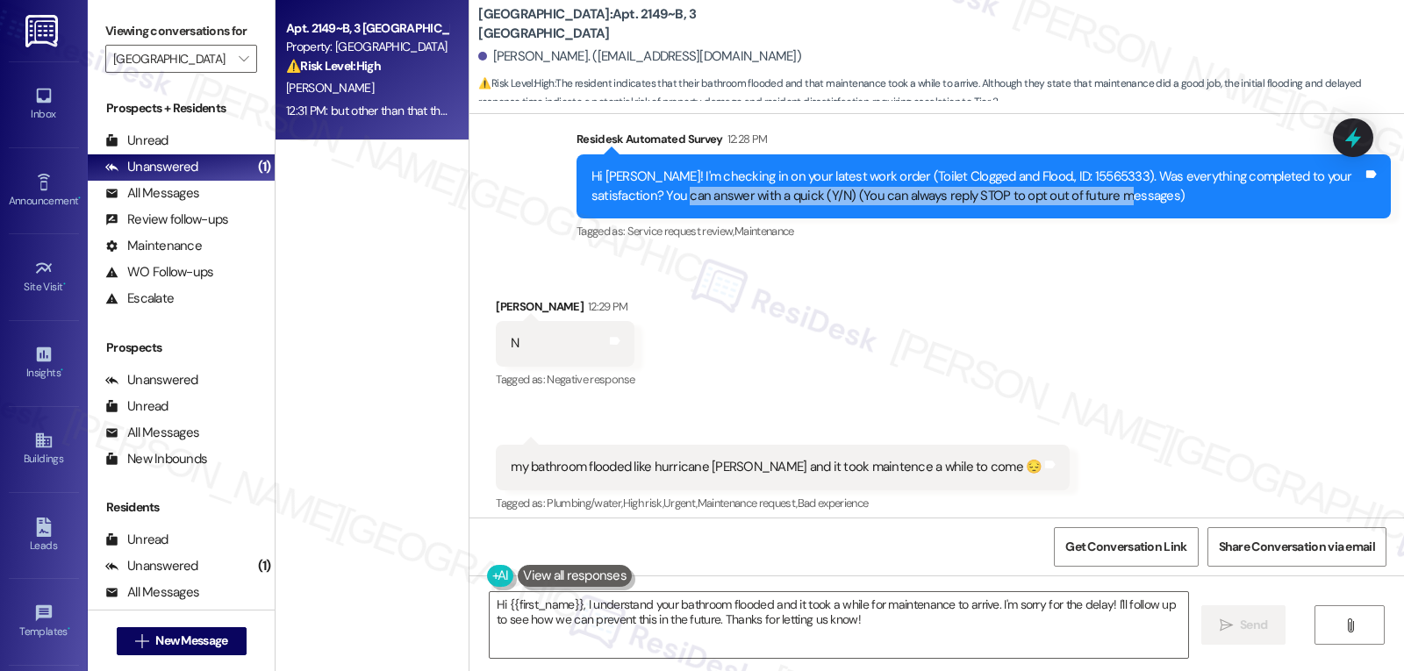
drag, startPoint x: 633, startPoint y: 206, endPoint x: 1171, endPoint y: 199, distance: 538.8
click at [1171, 199] on div "Hi [PERSON_NAME]! I'm checking in on your latest work order (Toilet Clogged and…" at bounding box center [984, 186] width 814 height 64
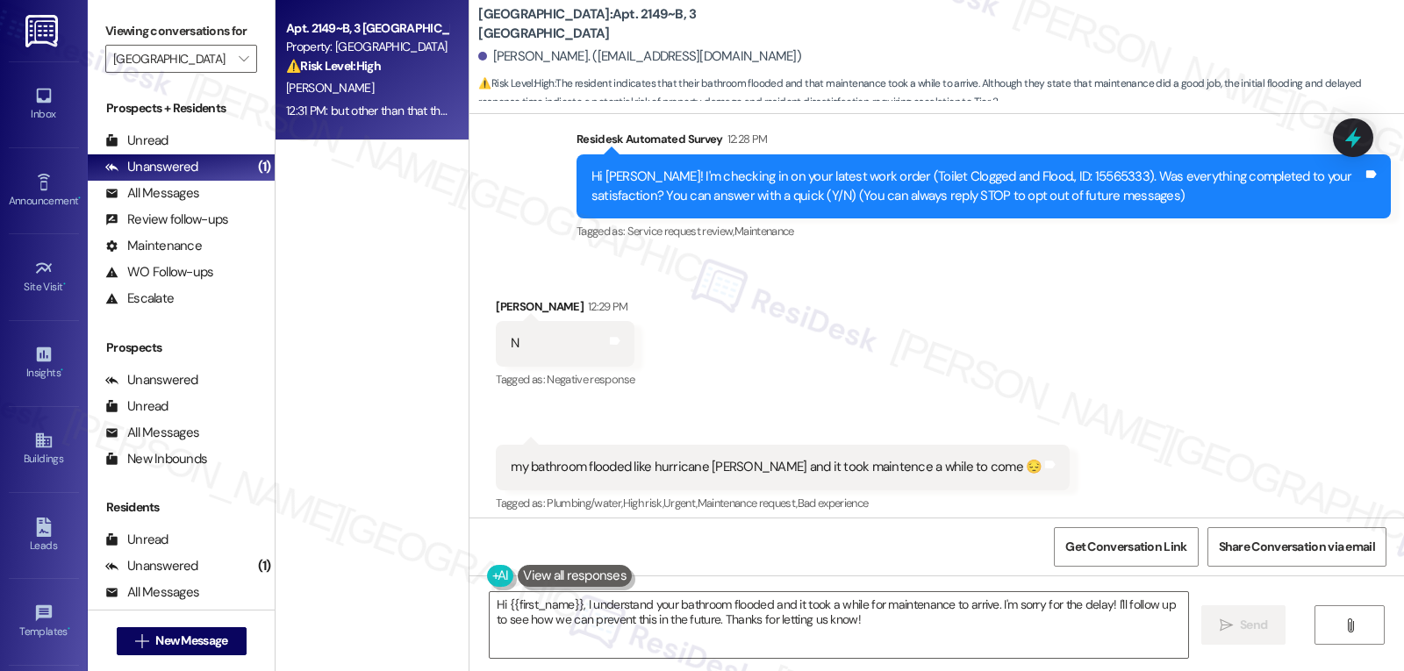
click at [872, 360] on div "Received via SMS [PERSON_NAME] 12:29 PM N Tags and notes Tagged as: Negative re…" at bounding box center [936, 455] width 935 height 395
drag, startPoint x: 492, startPoint y: 308, endPoint x: 639, endPoint y: 363, distance: 156.6
click at [639, 363] on div "Received via SMS [PERSON_NAME] 12:29 PM N Tags and notes Tagged as: Negative re…" at bounding box center [936, 455] width 935 height 395
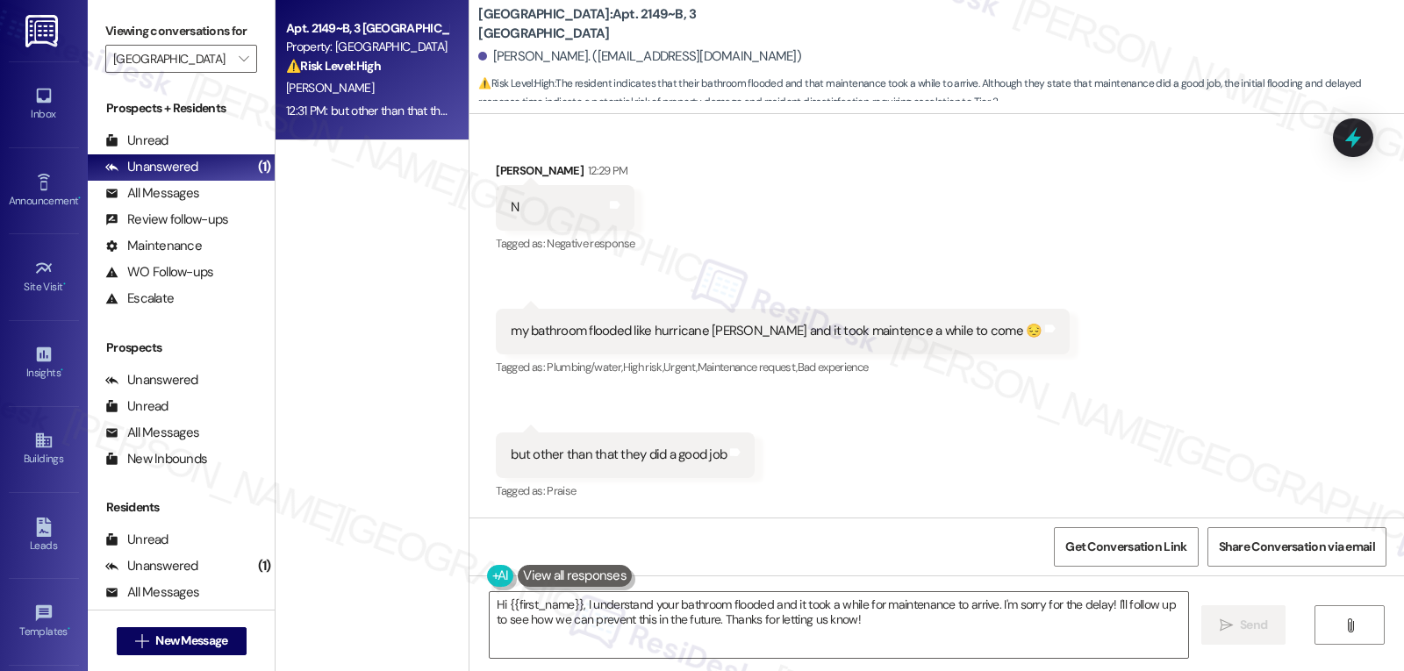
click at [496, 341] on div "my bathroom flooded like hurricane [PERSON_NAME] and it took maintence a while …" at bounding box center [783, 331] width 574 height 45
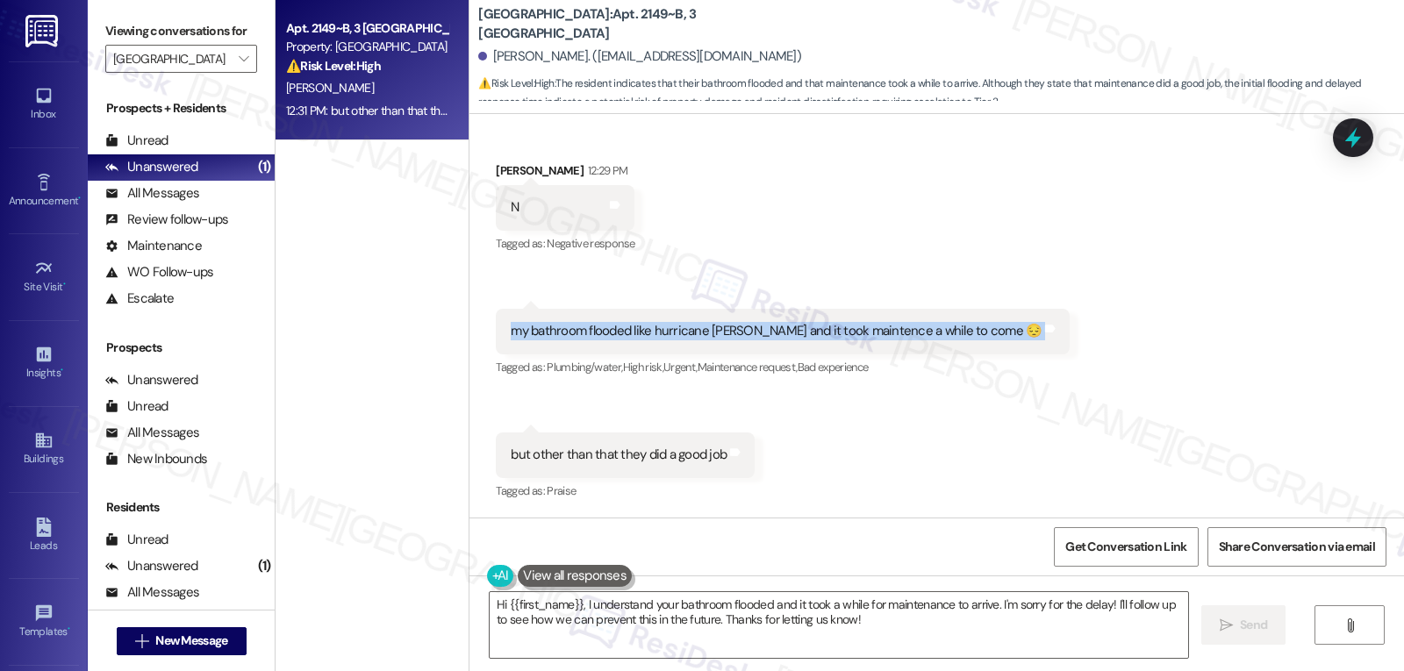
drag, startPoint x: 477, startPoint y: 332, endPoint x: 1100, endPoint y: 321, distance: 622.2
click at [1100, 321] on div "Received via SMS [PERSON_NAME] 12:29 PM N Tags and notes Tagged as: Negative re…" at bounding box center [936, 319] width 935 height 395
click at [869, 339] on div "my bathroom flooded like hurricane [PERSON_NAME] and it took maintence a while …" at bounding box center [776, 331] width 531 height 18
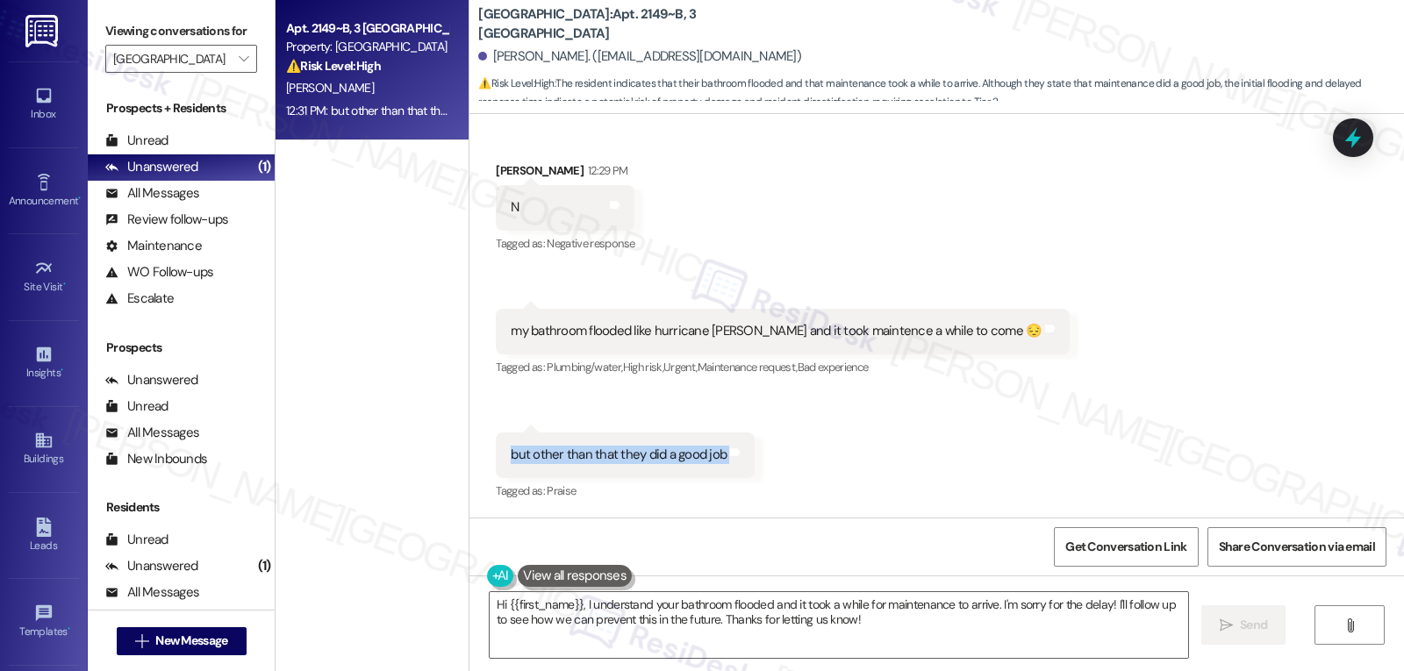
drag, startPoint x: 491, startPoint y: 458, endPoint x: 756, endPoint y: 459, distance: 264.1
click at [756, 459] on div "Received via SMS [PERSON_NAME] 12:29 PM N Tags and notes Tagged as: Negative re…" at bounding box center [936, 319] width 935 height 395
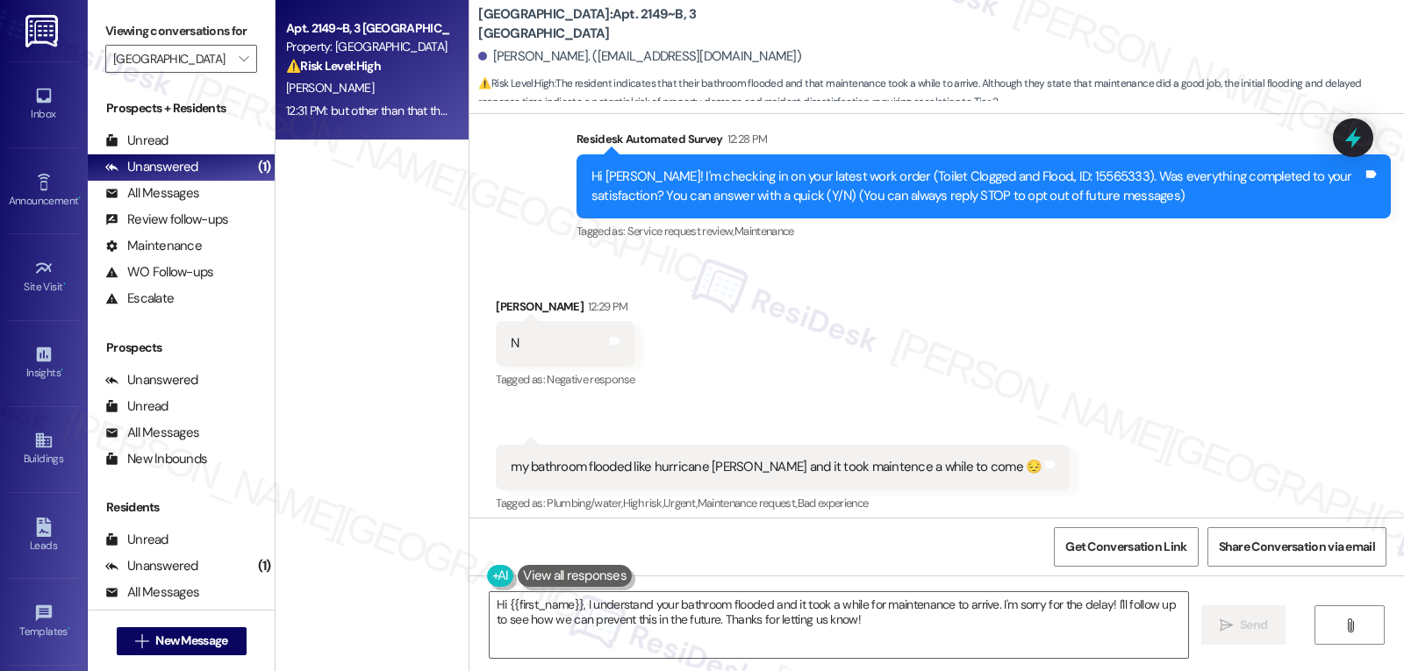
scroll to position [159, 0]
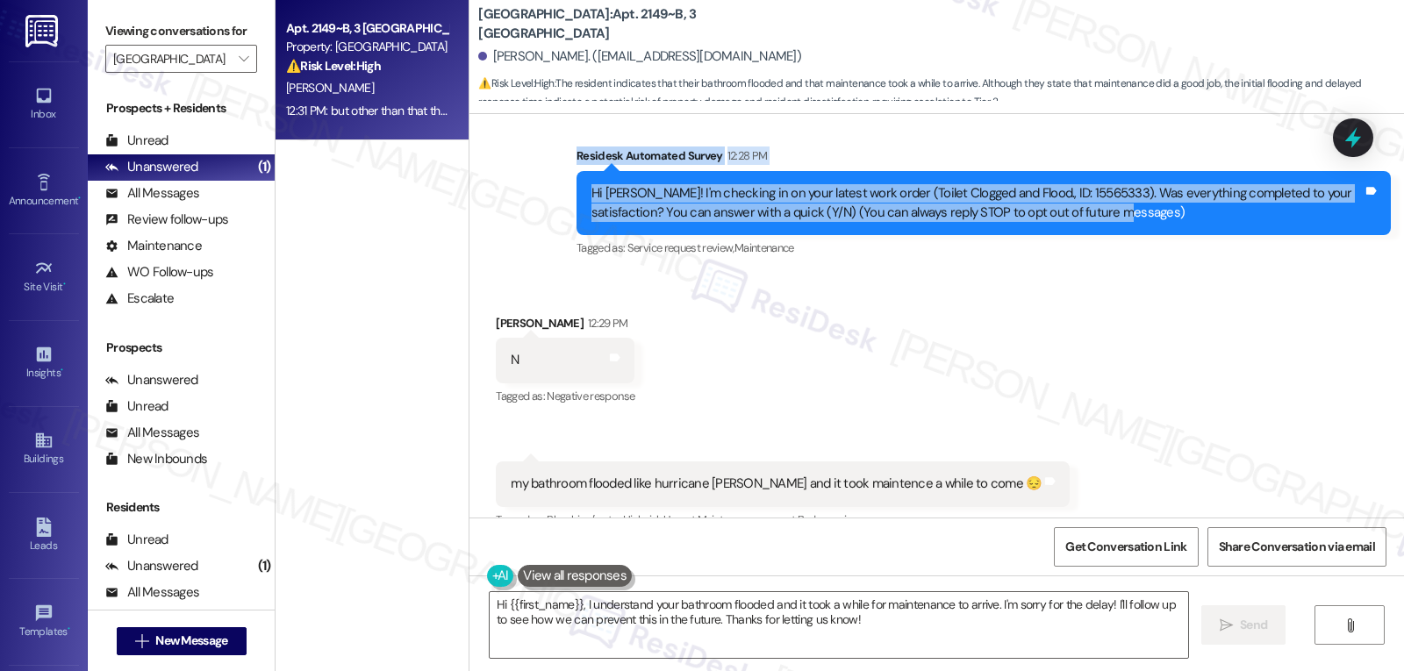
drag, startPoint x: 564, startPoint y: 157, endPoint x: 1153, endPoint y: 219, distance: 592.1
click at [1153, 219] on div "Residesk Automated Survey 12:28 PM Hi [PERSON_NAME]! I'm checking in on your la…" at bounding box center [984, 204] width 814 height 114
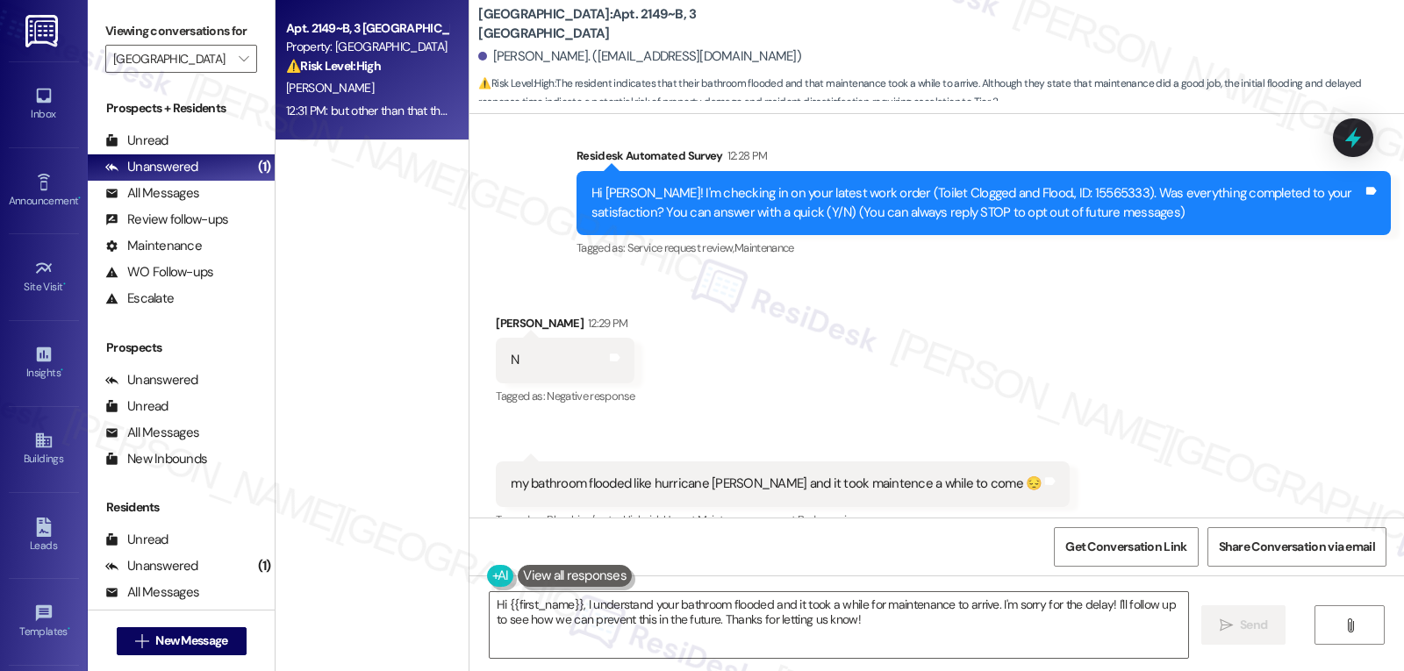
click at [1136, 259] on div "Tagged as: Service request review , Click to highlight conversations about Serv…" at bounding box center [984, 247] width 814 height 25
click at [1351, 140] on icon at bounding box center [1353, 138] width 21 height 27
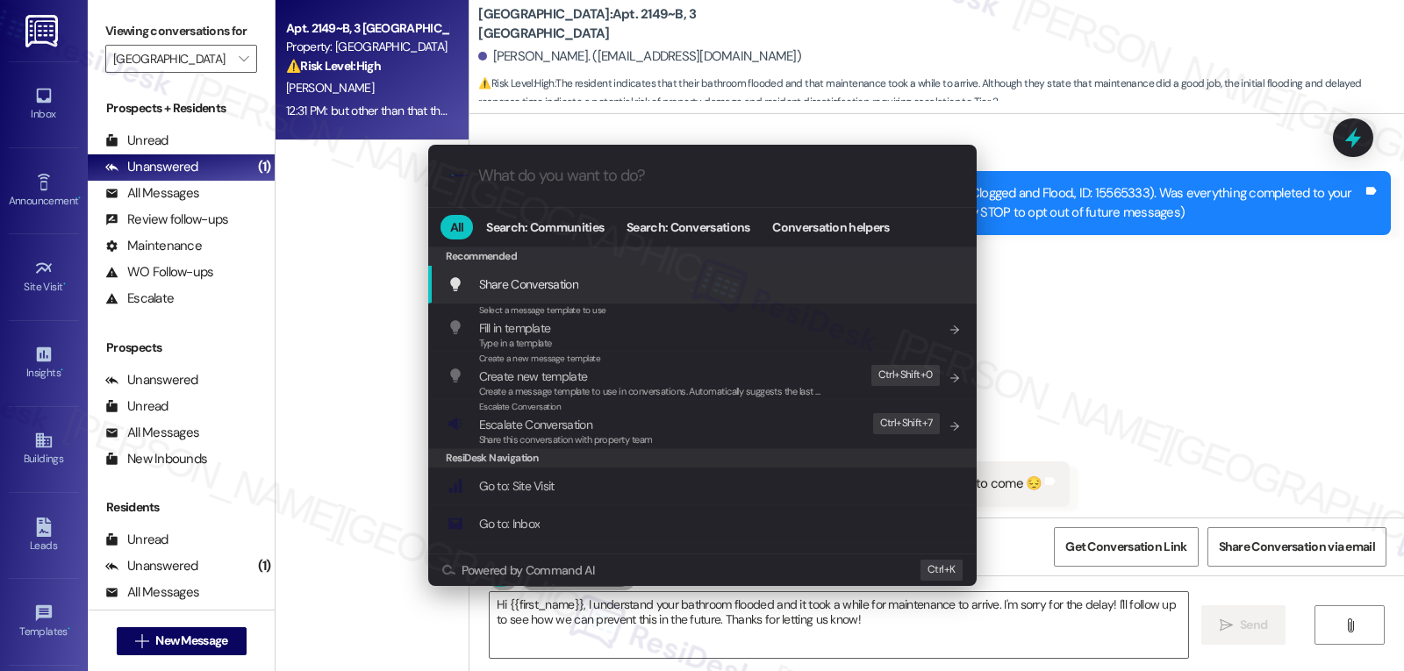
click at [1256, 361] on div ".cls-1{fill:#0a055f;}.cls-2{fill:#0cc4c4;} resideskLogoBlueOrange All Search: C…" at bounding box center [702, 335] width 1404 height 671
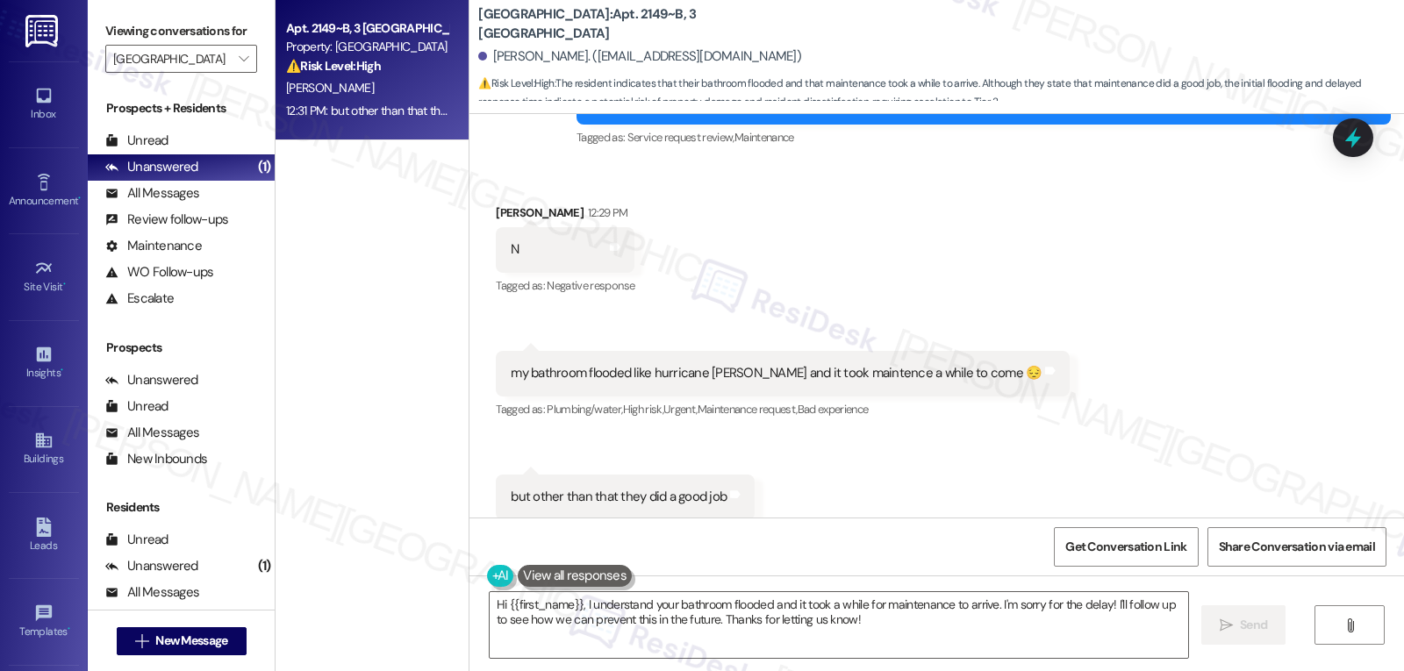
scroll to position [312, 0]
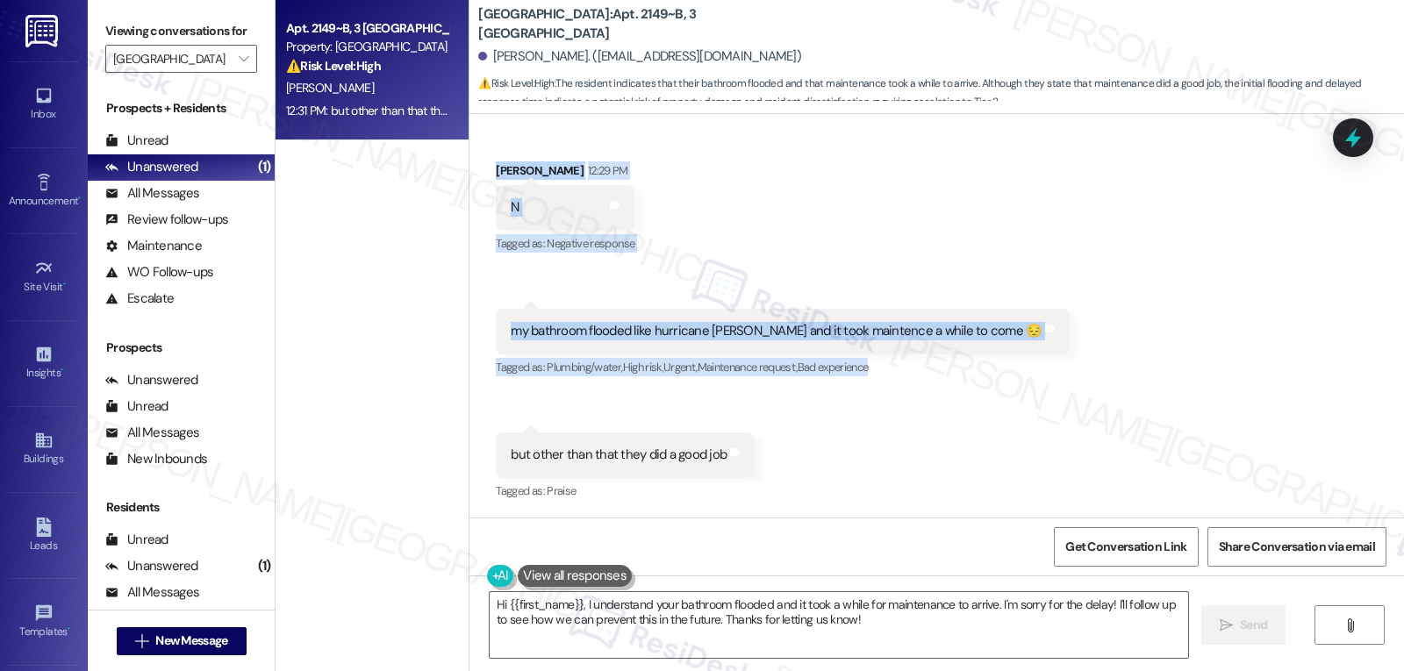
drag, startPoint x: 475, startPoint y: 172, endPoint x: 1105, endPoint y: 425, distance: 678.8
click at [1105, 425] on div "Received via SMS [PERSON_NAME] 12:29 PM N Tags and notes Tagged as: Negative re…" at bounding box center [936, 319] width 935 height 395
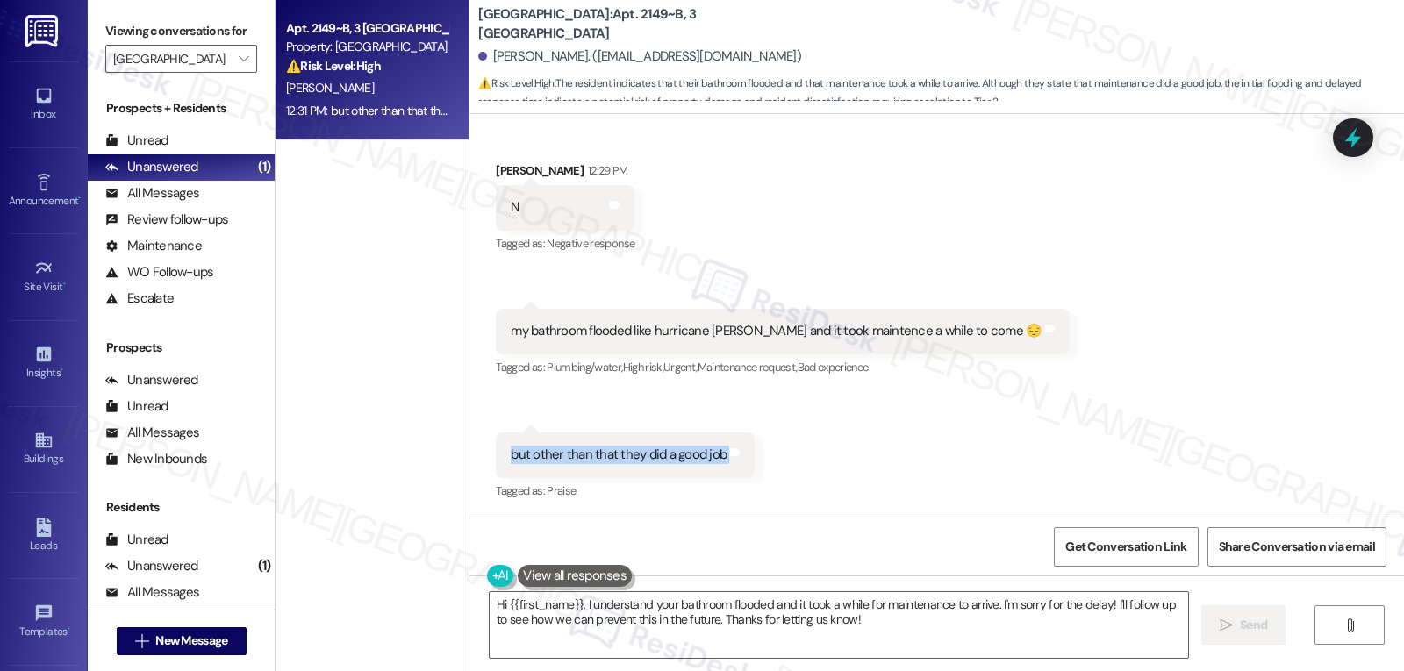
drag, startPoint x: 482, startPoint y: 456, endPoint x: 755, endPoint y: 462, distance: 273.0
click at [755, 462] on div "Received via SMS [PERSON_NAME] 12:29 PM N Tags and notes Tagged as: Negative re…" at bounding box center [936, 319] width 935 height 395
click at [1350, 138] on icon at bounding box center [1353, 138] width 21 height 27
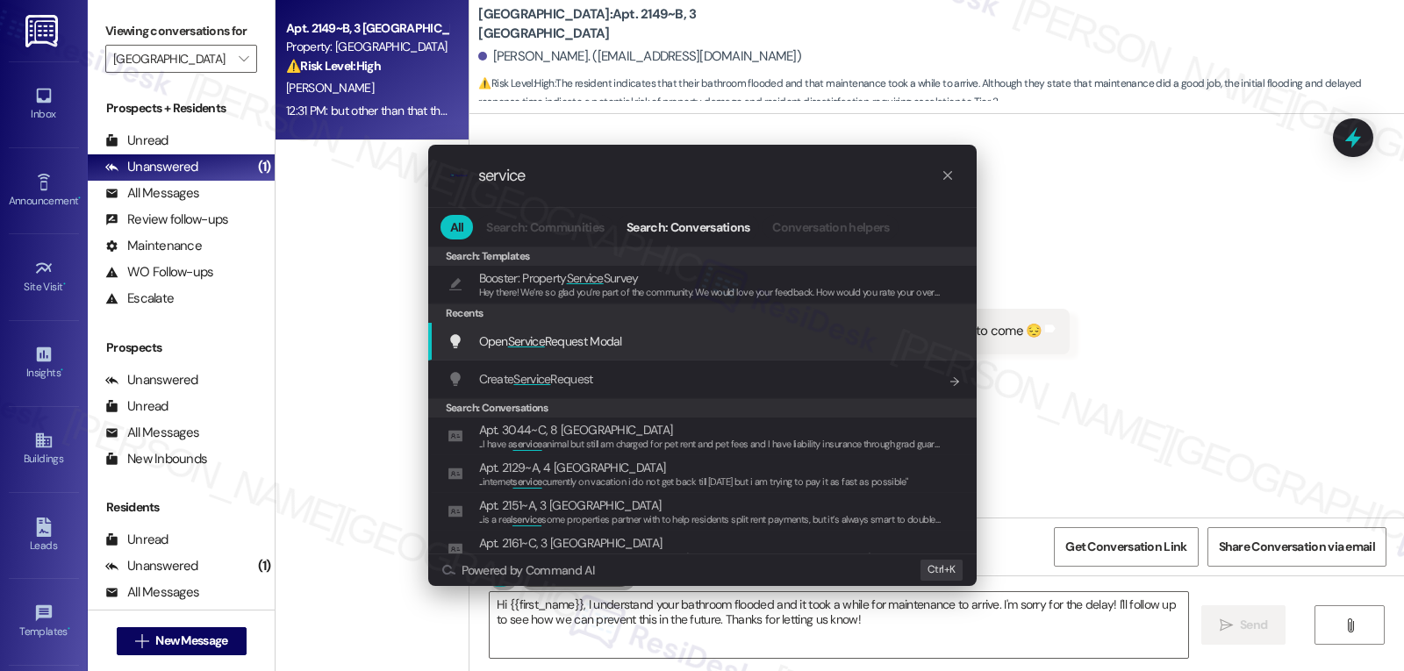
type input "service"
click at [620, 347] on span "Open Service Request Modal" at bounding box center [550, 341] width 143 height 16
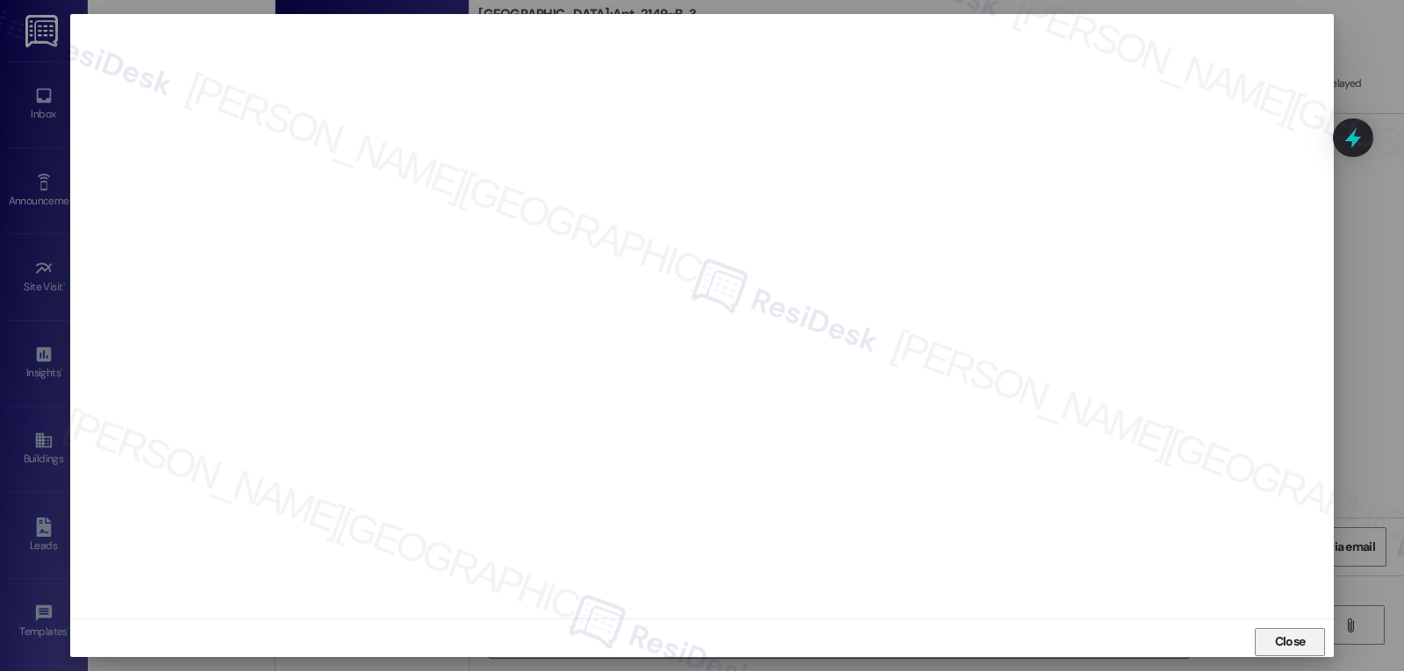
click at [1308, 643] on button "Close" at bounding box center [1290, 642] width 70 height 28
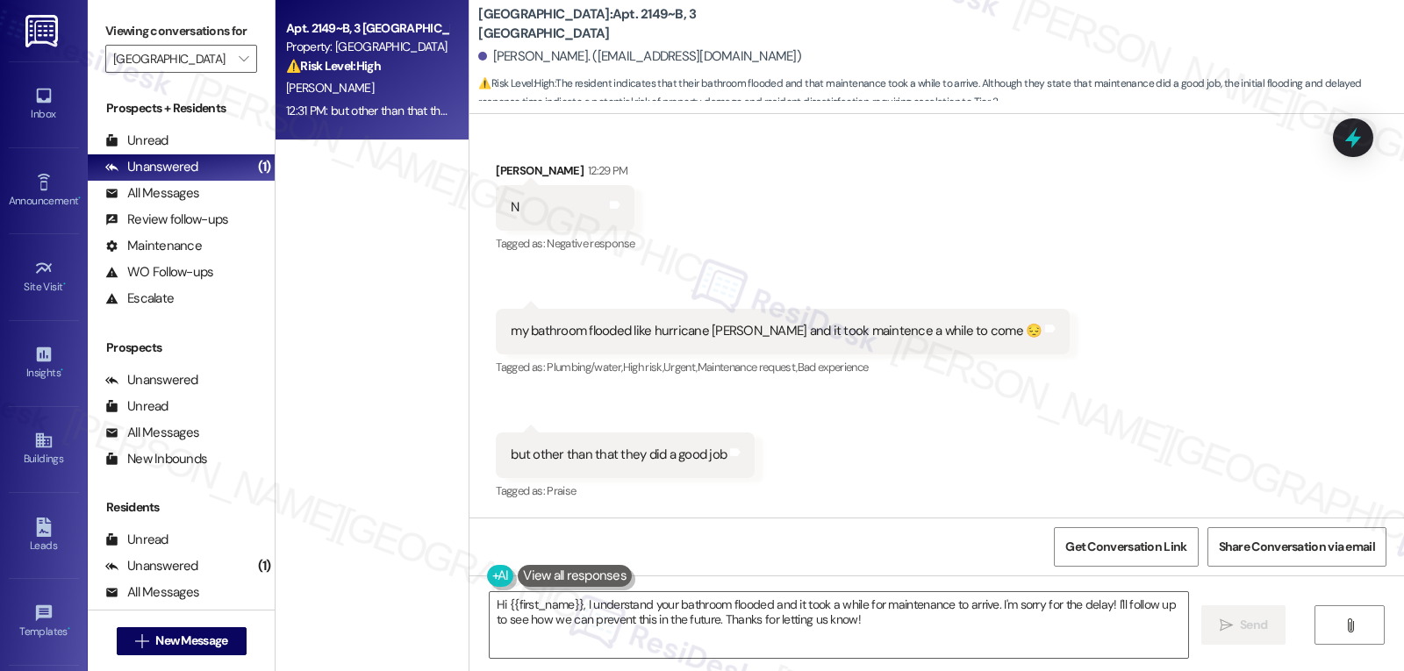
scroll to position [0, 0]
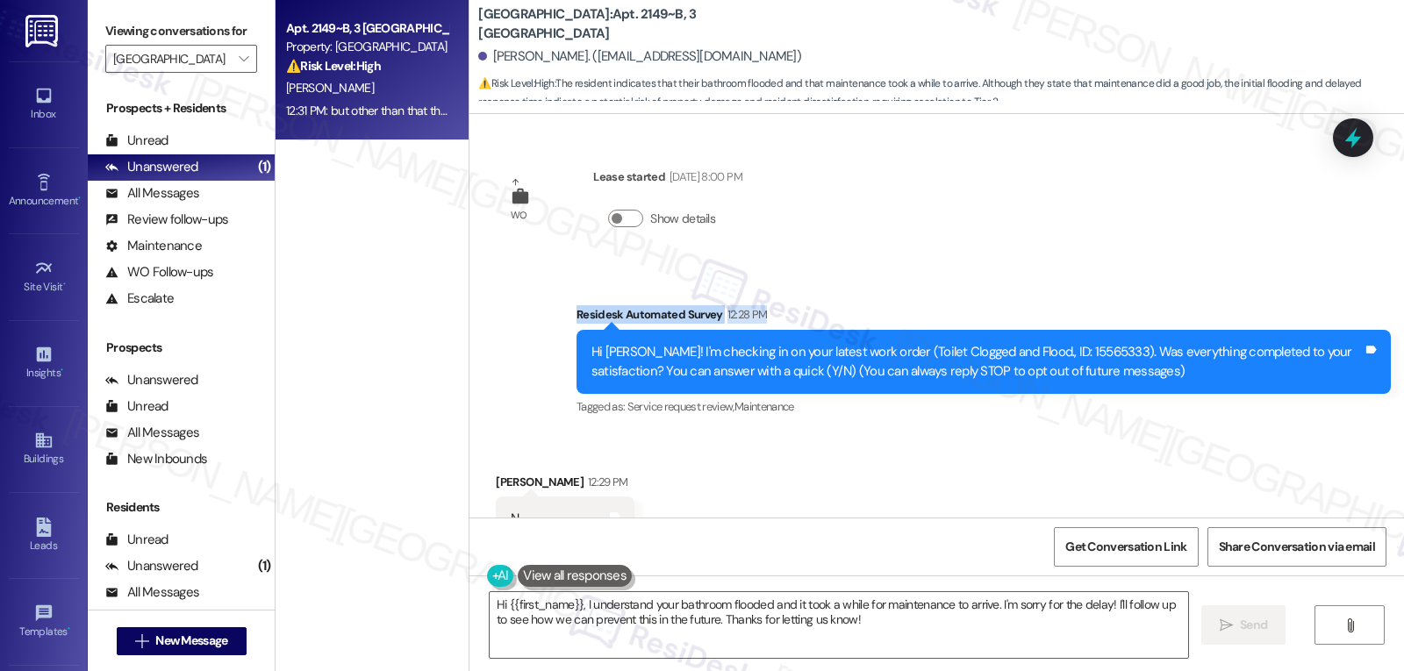
drag, startPoint x: 559, startPoint y: 319, endPoint x: 1391, endPoint y: 330, distance: 832.0
click at [1391, 330] on div "Survey, sent via SMS Residesk Automated Survey 12:28 PM Hi [PERSON_NAME]! I'm c…" at bounding box center [983, 362] width 841 height 140
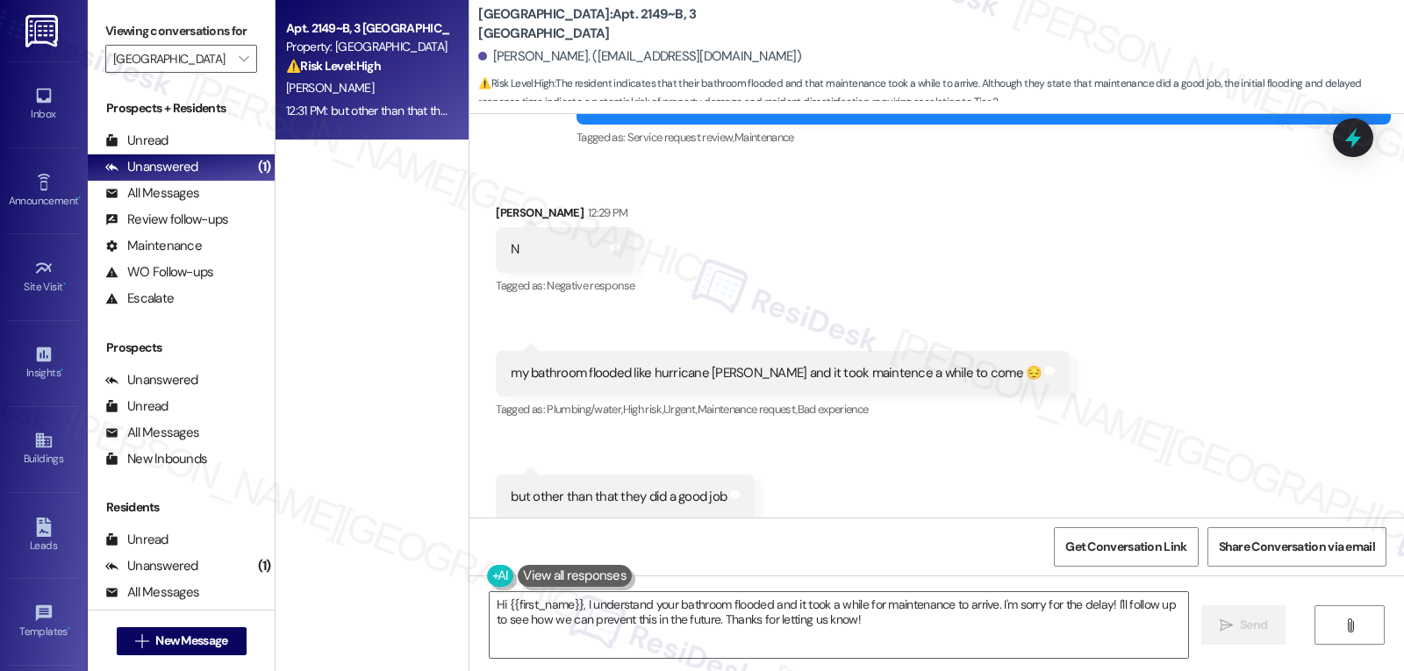
scroll to position [312, 0]
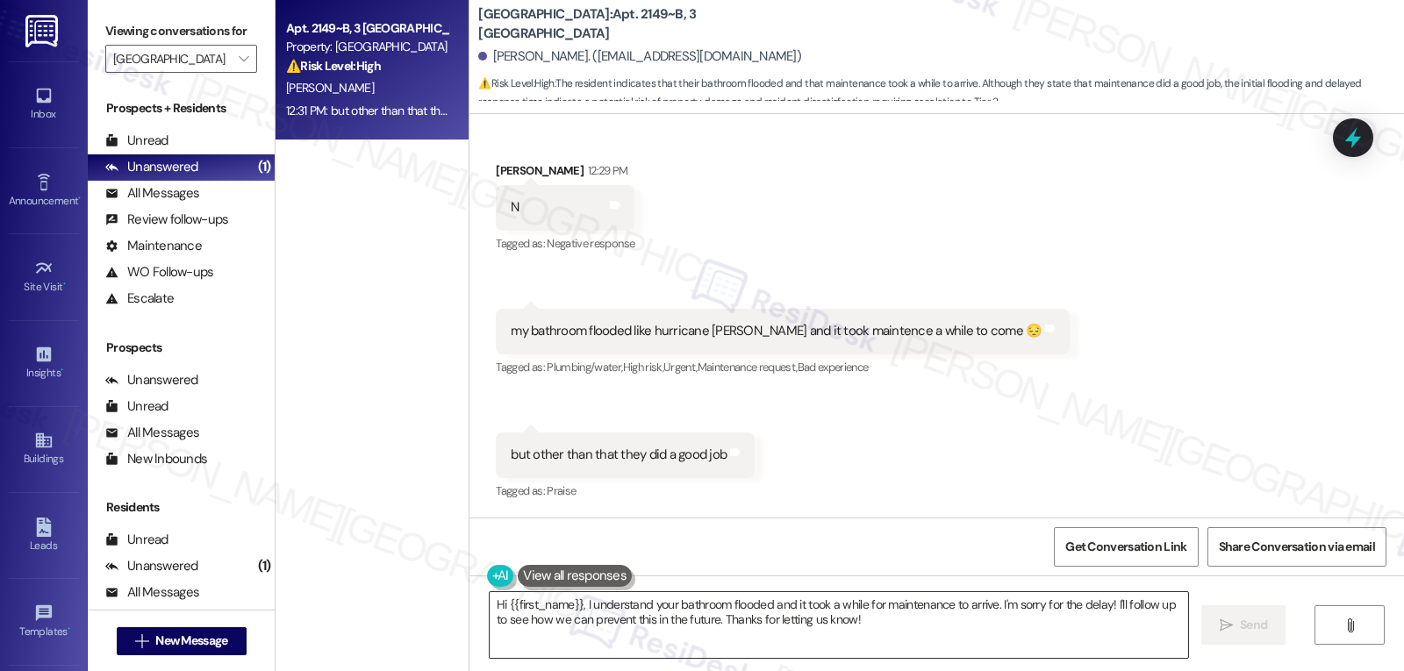
click at [731, 634] on textarea "Hi {{first_name}}, I understand your bathroom flooded and it took a while for m…" at bounding box center [839, 625] width 698 height 66
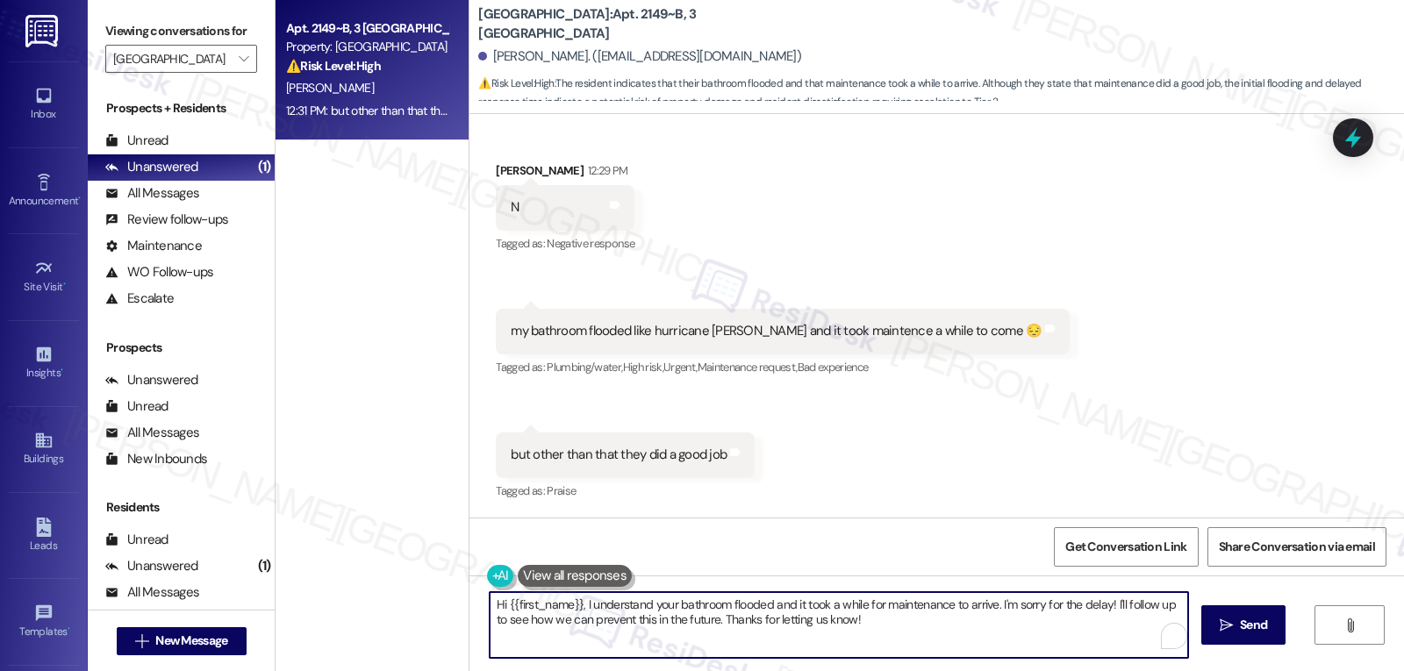
paste textarea "Thank you for sharing your experience with us. I see that the work order regard…"
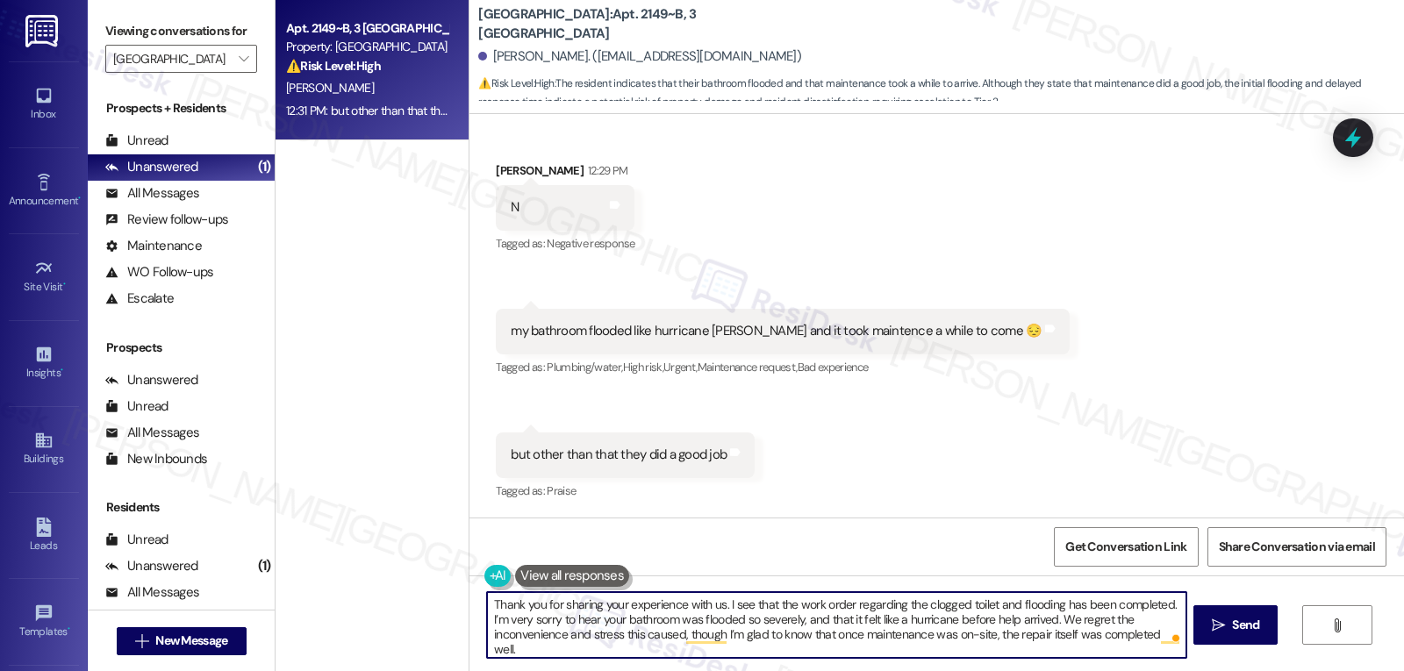
click at [551, 612] on textarea "Thank you for sharing your experience with us. I see that the work order regard…" at bounding box center [836, 625] width 698 height 66
click at [783, 647] on textarea "Thank you for sharing your experience with us. I see that the work order regard…" at bounding box center [836, 625] width 698 height 66
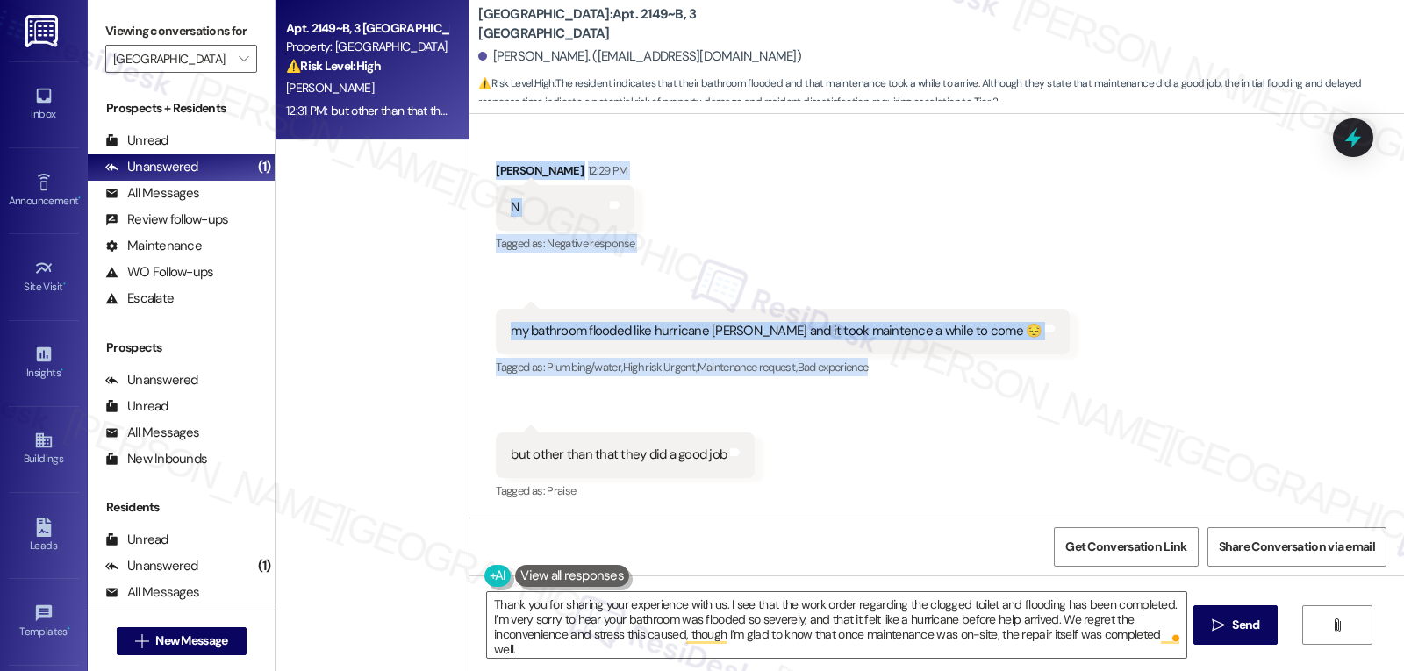
drag, startPoint x: 485, startPoint y: 171, endPoint x: 851, endPoint y: 472, distance: 473.8
click at [851, 472] on div "Received via SMS [PERSON_NAME] 12:29 PM N Tags and notes Tagged as: Negative re…" at bounding box center [936, 319] width 935 height 395
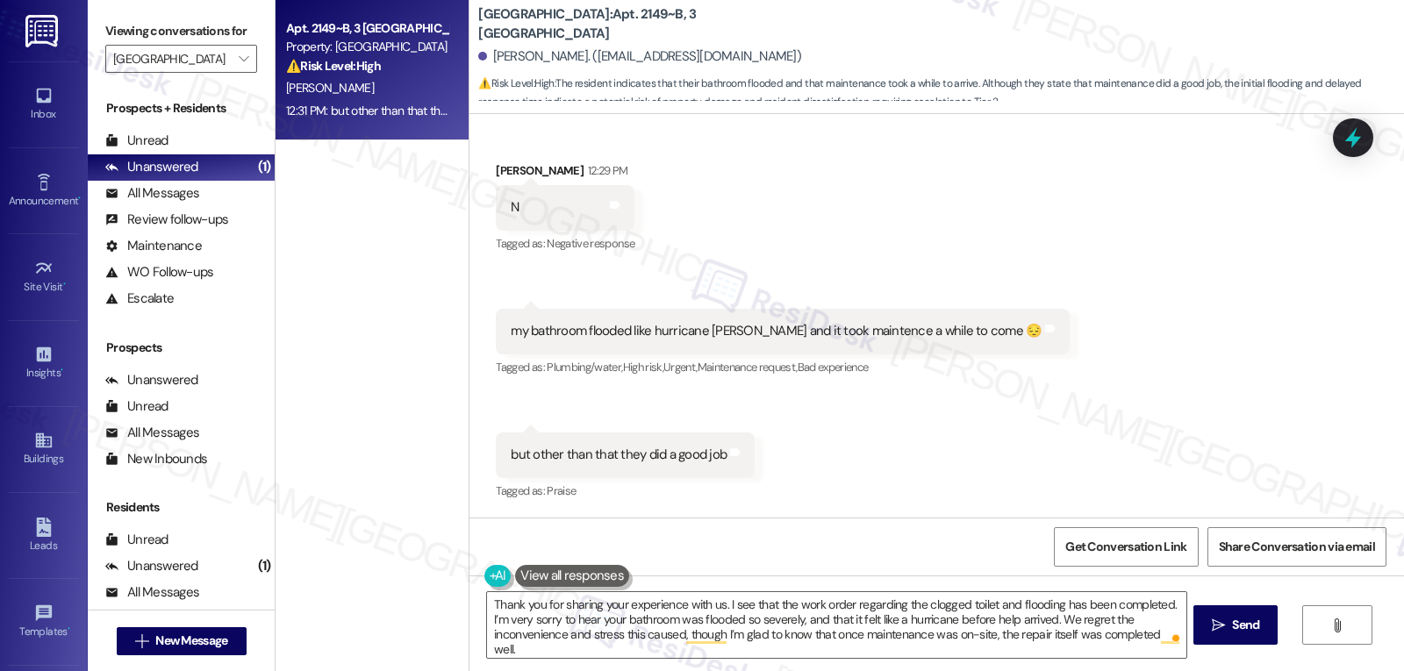
click at [622, 452] on div "but other than that they did a good job" at bounding box center [619, 455] width 216 height 18
drag, startPoint x: 653, startPoint y: 455, endPoint x: 714, endPoint y: 462, distance: 61.8
click at [714, 462] on div "but other than that they did a good job Tags and notes" at bounding box center [625, 455] width 259 height 45
click at [984, 412] on div "Received via SMS [PERSON_NAME] 12:29 PM N Tags and notes Tagged as: Negative re…" at bounding box center [936, 319] width 935 height 395
drag, startPoint x: 650, startPoint y: 454, endPoint x: 783, endPoint y: 454, distance: 132.5
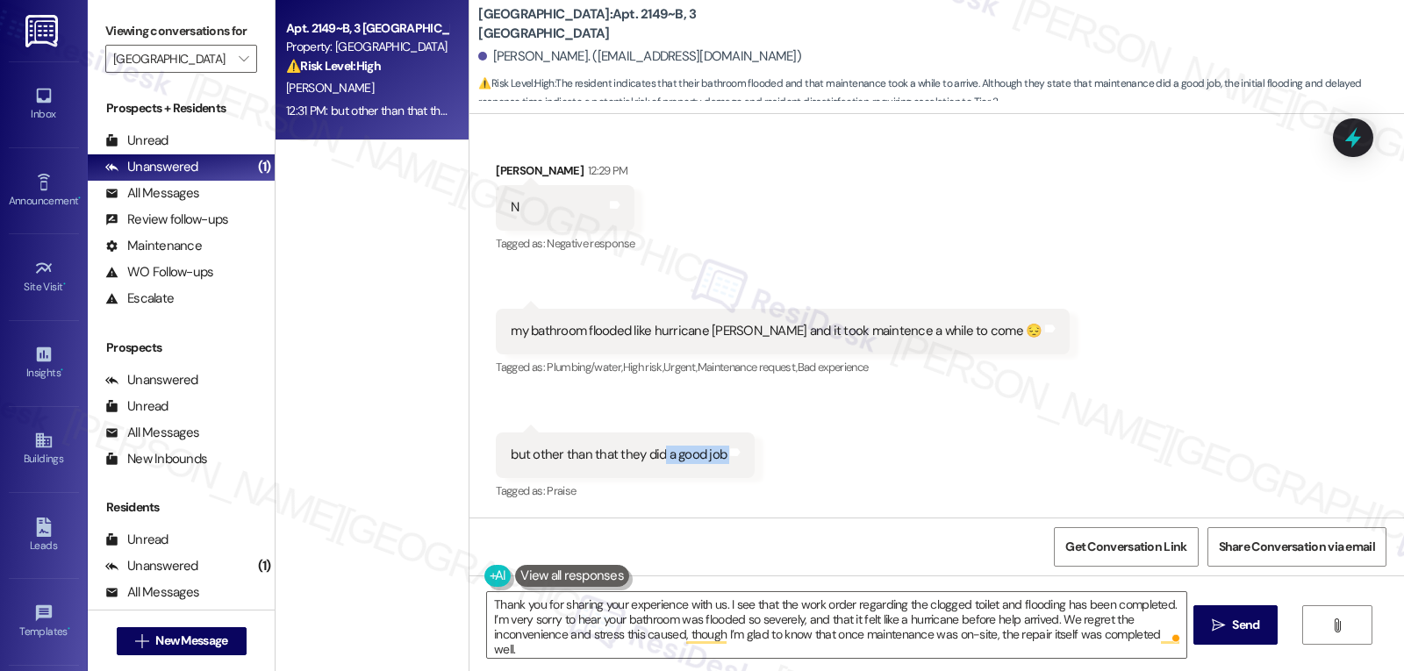
click at [783, 454] on div "Received via SMS [PERSON_NAME] 12:29 PM N Tags and notes Tagged as: Negative re…" at bounding box center [936, 319] width 935 height 395
drag, startPoint x: 484, startPoint y: 202, endPoint x: 549, endPoint y: 211, distance: 65.6
click at [549, 211] on div "N Tags and notes" at bounding box center [565, 207] width 139 height 45
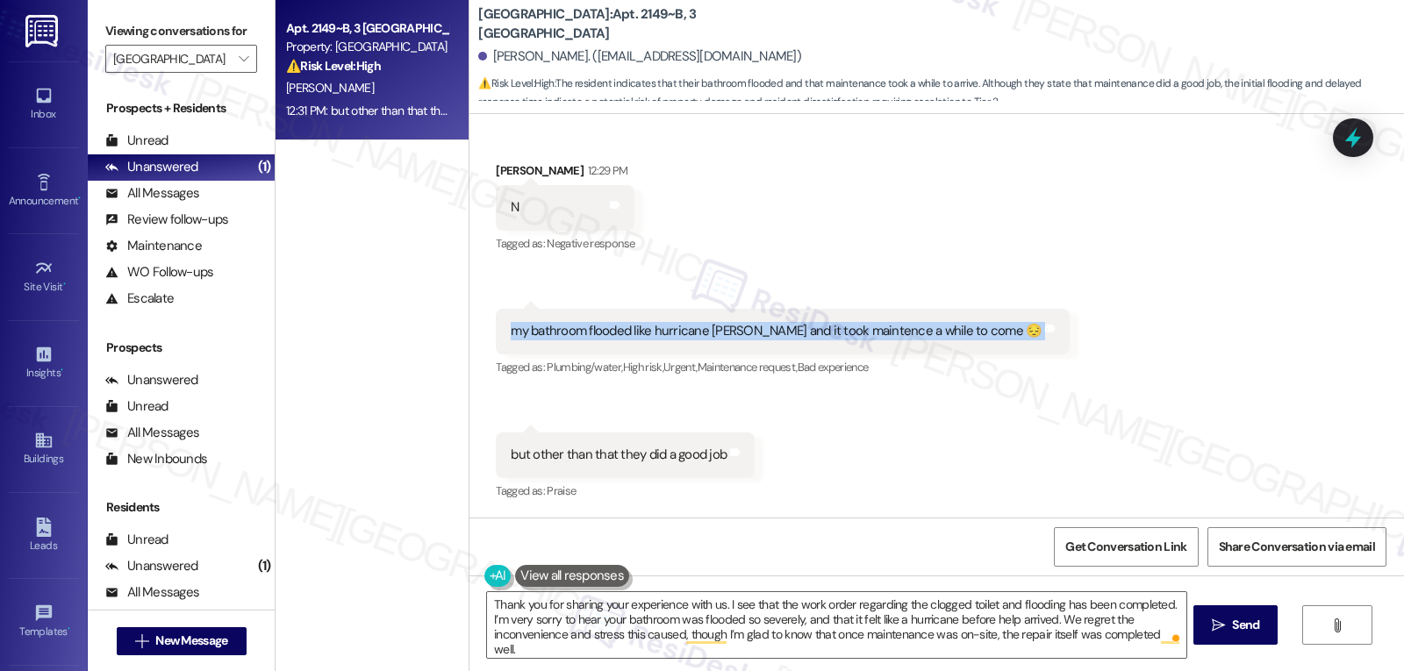
drag, startPoint x: 484, startPoint y: 332, endPoint x: 1016, endPoint y: 335, distance: 532.7
click at [1016, 335] on div "Received via SMS [PERSON_NAME] 12:29 PM N Tags and notes Tagged as: Negative re…" at bounding box center [936, 319] width 935 height 395
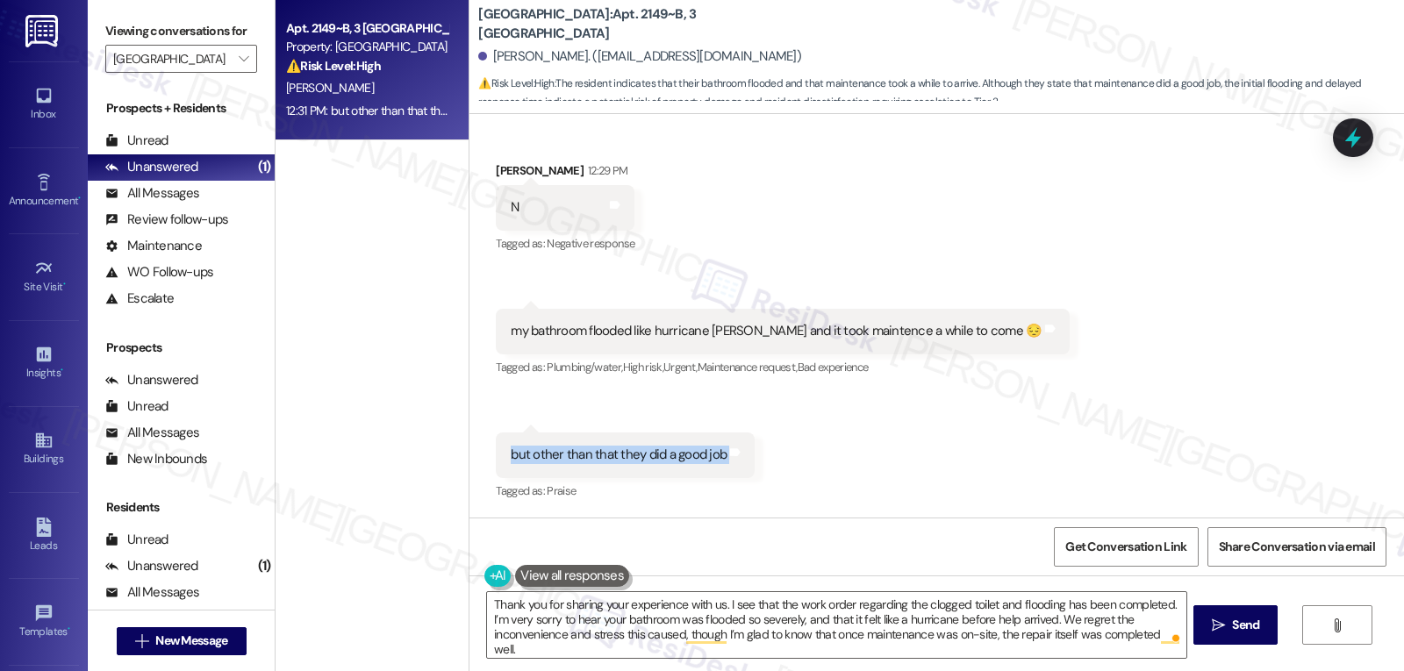
drag, startPoint x: 490, startPoint y: 449, endPoint x: 761, endPoint y: 453, distance: 271.2
click at [761, 453] on div "Received via SMS [PERSON_NAME] 12:29 PM N Tags and notes Tagged as: Negative re…" at bounding box center [936, 319] width 935 height 395
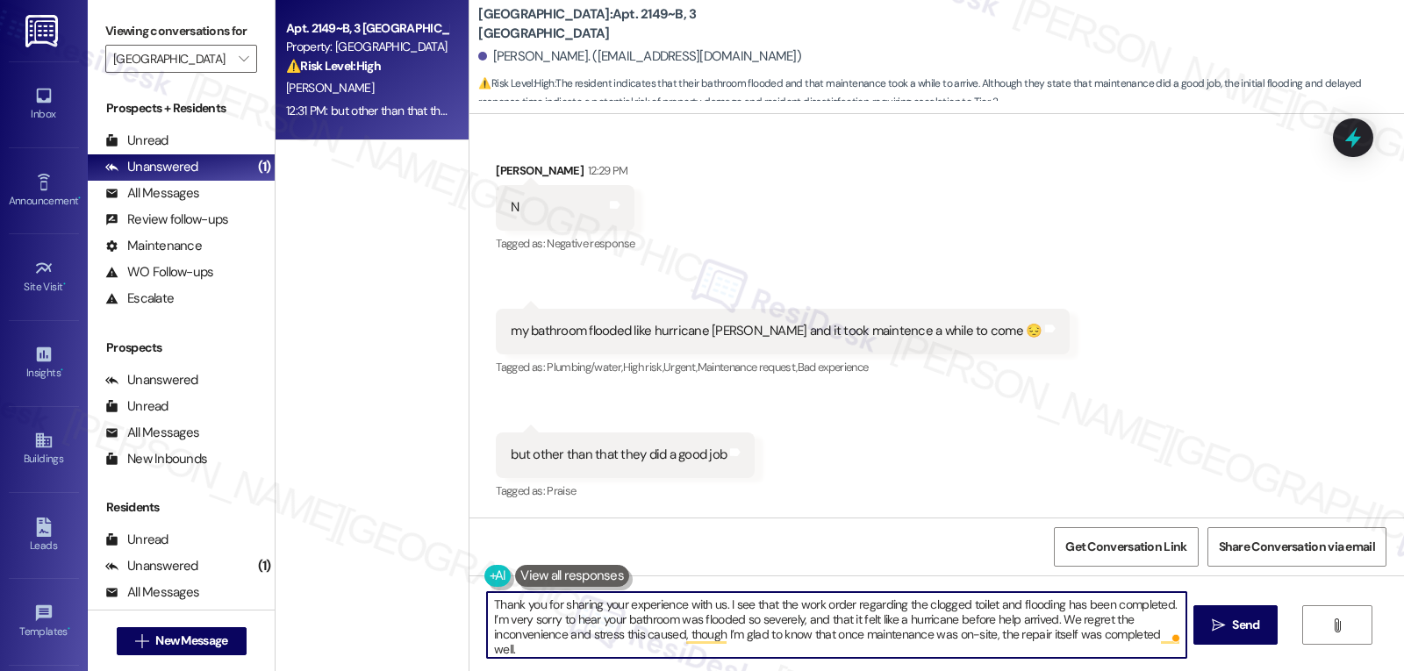
click at [995, 634] on textarea "Thank you for sharing your experience with us. I see that the work order regard…" at bounding box center [836, 625] width 698 height 66
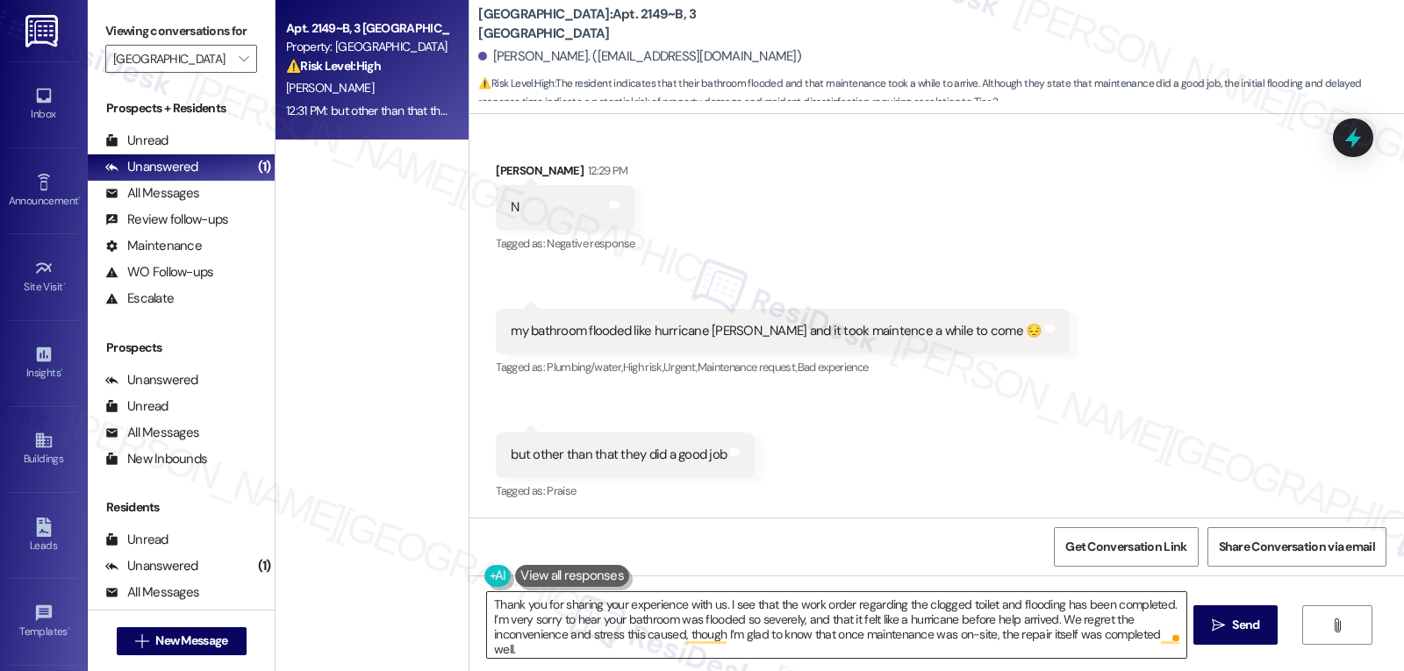
click at [977, 635] on textarea "Thank you for sharing your experience with us. I see that the work order regard…" at bounding box center [836, 625] width 698 height 66
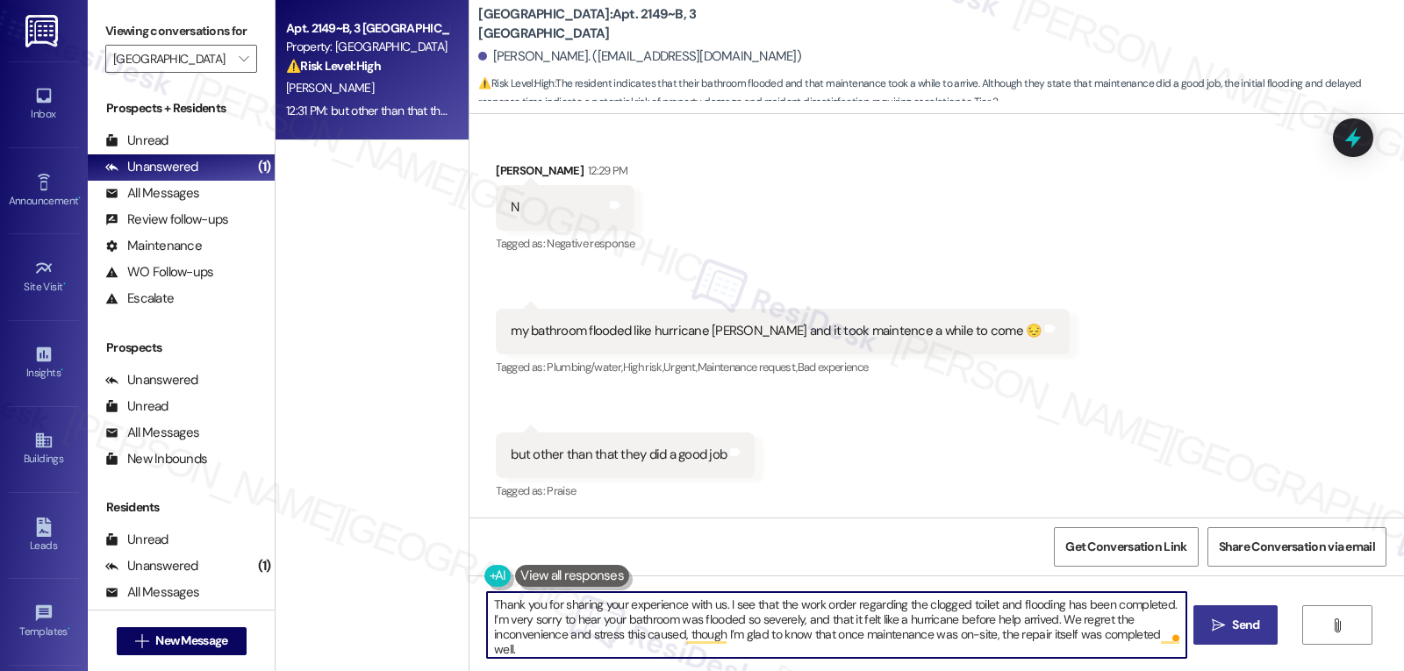
click at [1241, 620] on span "Send" at bounding box center [1245, 625] width 27 height 18
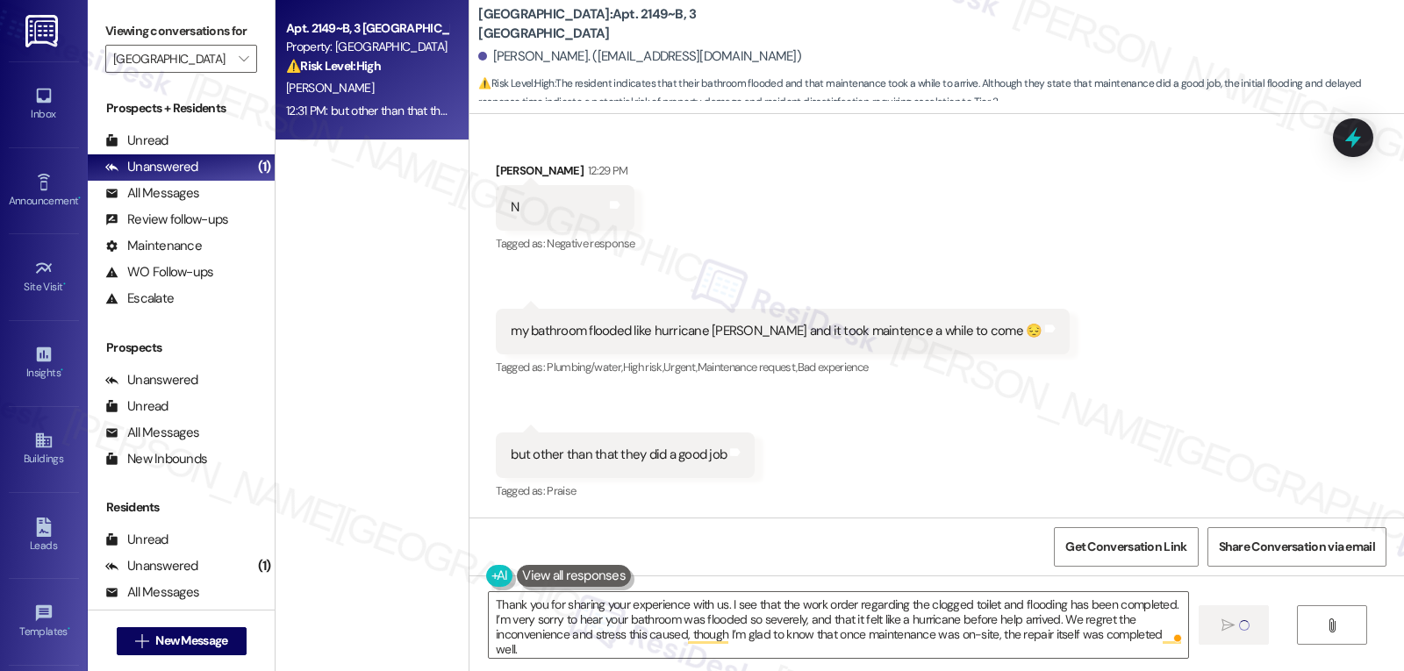
type textarea "Fetching suggested responses. Please feel free to read through the conversation…"
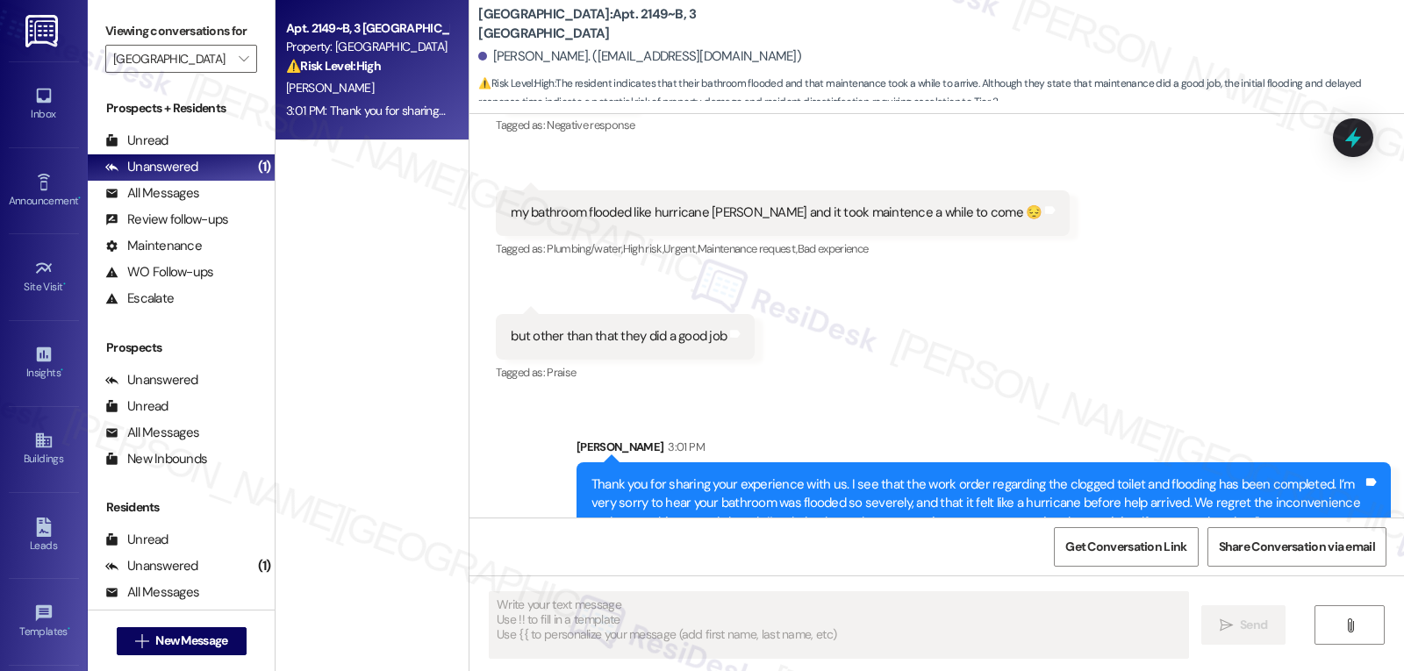
scroll to position [471, 0]
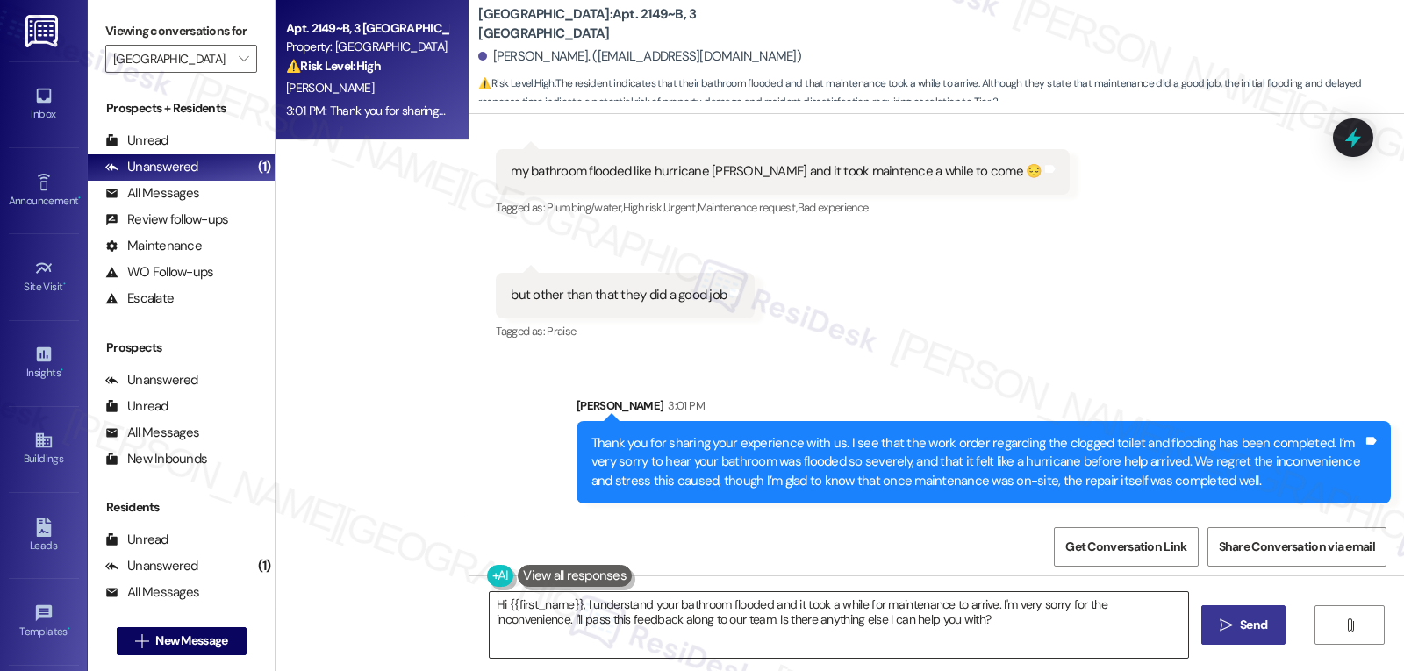
click at [682, 643] on textarea "Hi {{first_name}}, I understand your bathroom flooded and it took a while for m…" at bounding box center [839, 625] width 698 height 66
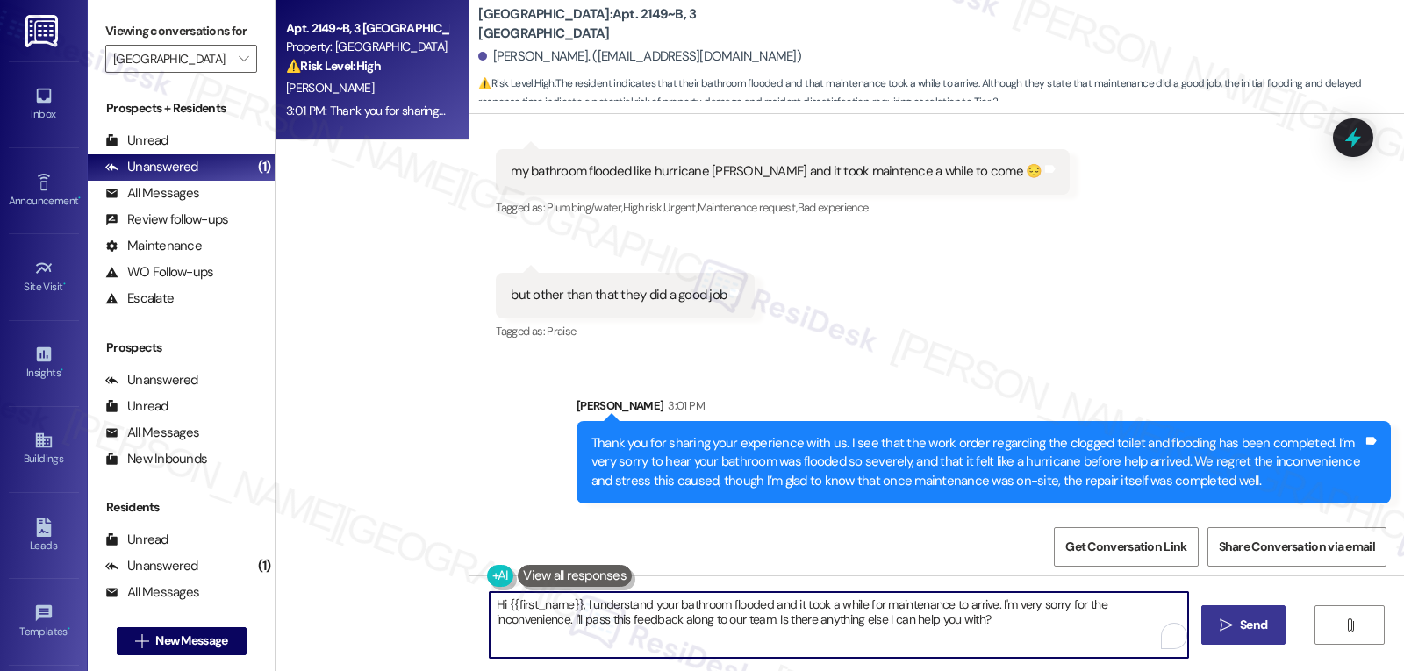
paste textarea "To better understand your experience, can you tell us: Did the flooding cause a…"
type textarea "To better understand your experience, can you tell us: Did the flooding cause a…"
click at [1234, 631] on span "Send" at bounding box center [1245, 625] width 27 height 18
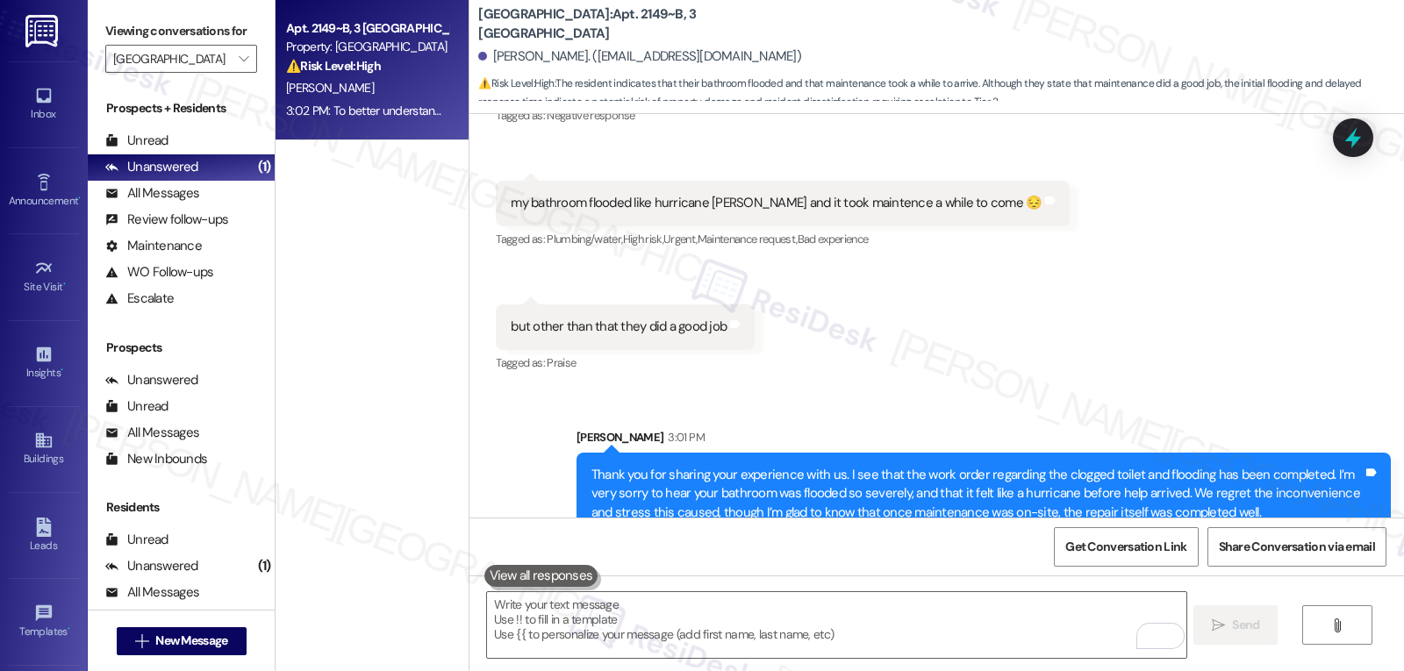
scroll to position [612, 0]
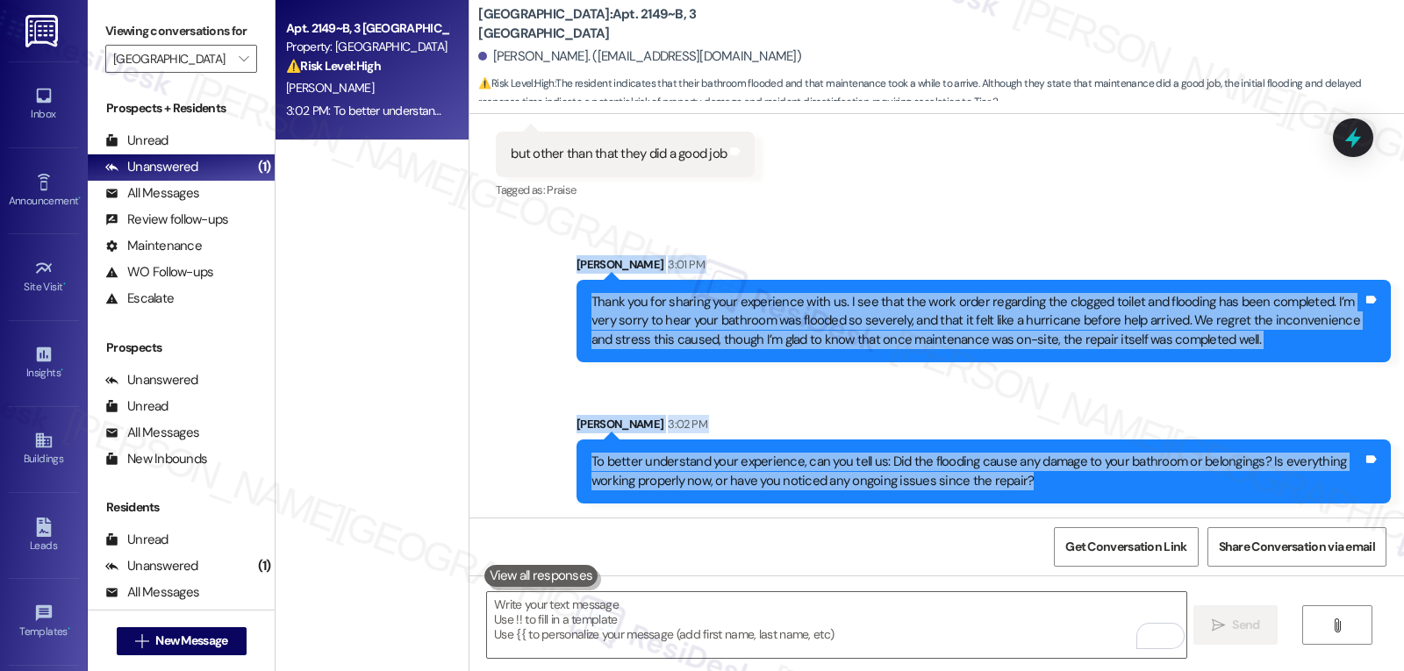
drag, startPoint x: 564, startPoint y: 269, endPoint x: 1146, endPoint y: 501, distance: 626.5
click at [1146, 501] on div "Sent via SMS [PERSON_NAME] 3:01 PM Thank you for sharing your experience with u…" at bounding box center [936, 366] width 935 height 301
drag, startPoint x: 1146, startPoint y: 501, endPoint x: 643, endPoint y: 398, distance: 513.4
click at [643, 398] on div "Sent via SMS [PERSON_NAME] 3:01 PM Thank you for sharing your experience with u…" at bounding box center [936, 366] width 935 height 301
drag, startPoint x: 1005, startPoint y: 484, endPoint x: 566, endPoint y: 306, distance: 473.2
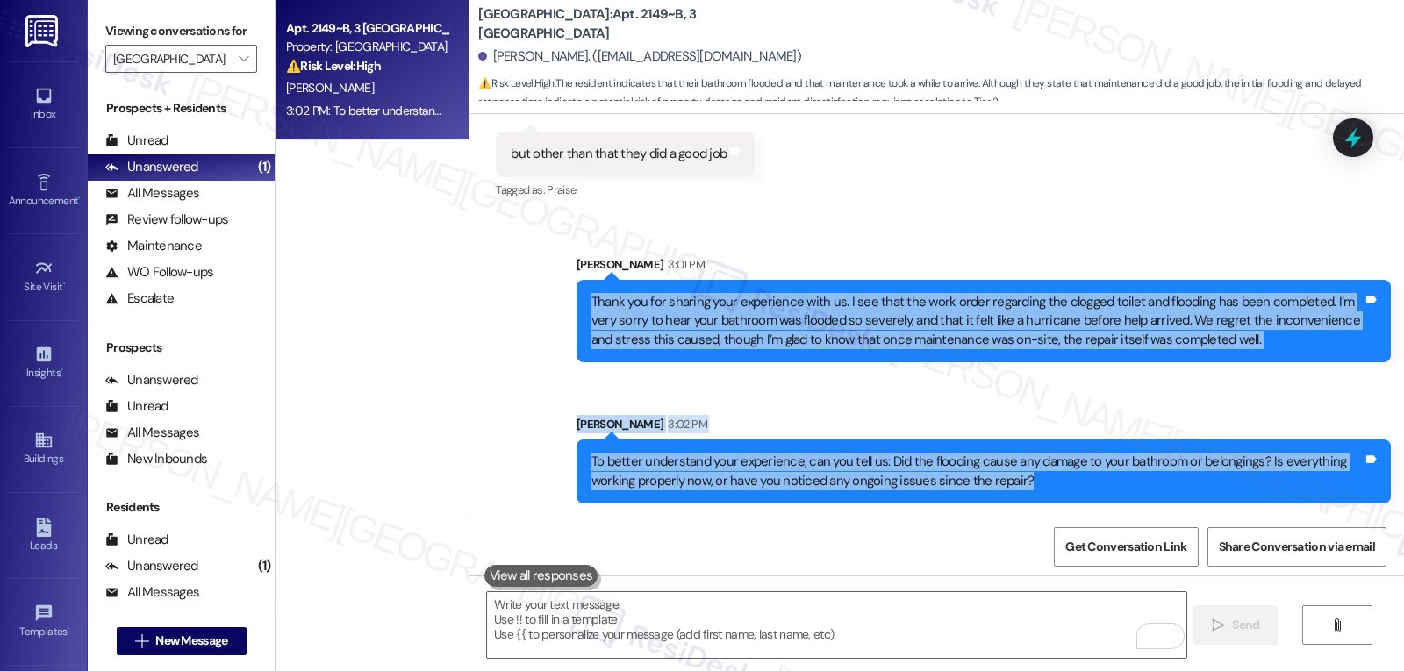
click at [566, 306] on div "Sent via SMS [PERSON_NAME] 3:01 PM Thank you for sharing your experience with u…" at bounding box center [936, 366] width 935 height 301
click at [828, 424] on div "[PERSON_NAME] 3:02 PM" at bounding box center [984, 427] width 814 height 25
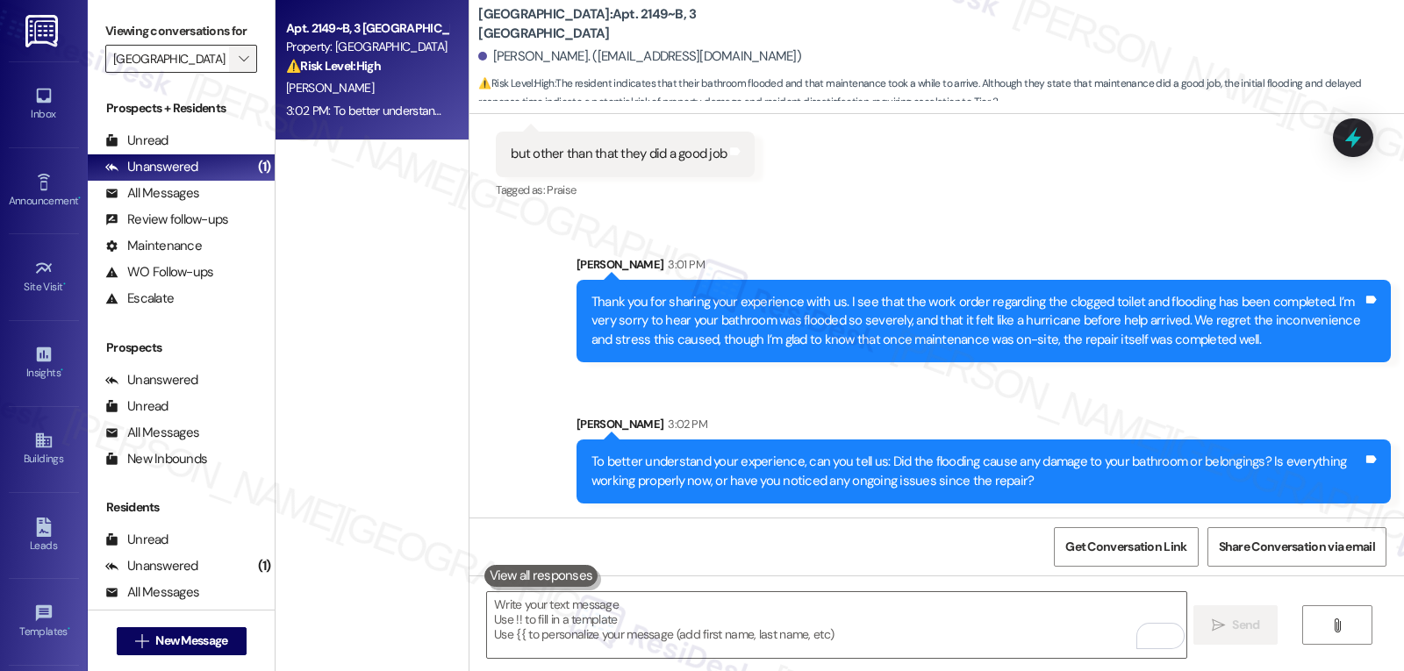
click at [240, 73] on button "" at bounding box center [243, 59] width 28 height 28
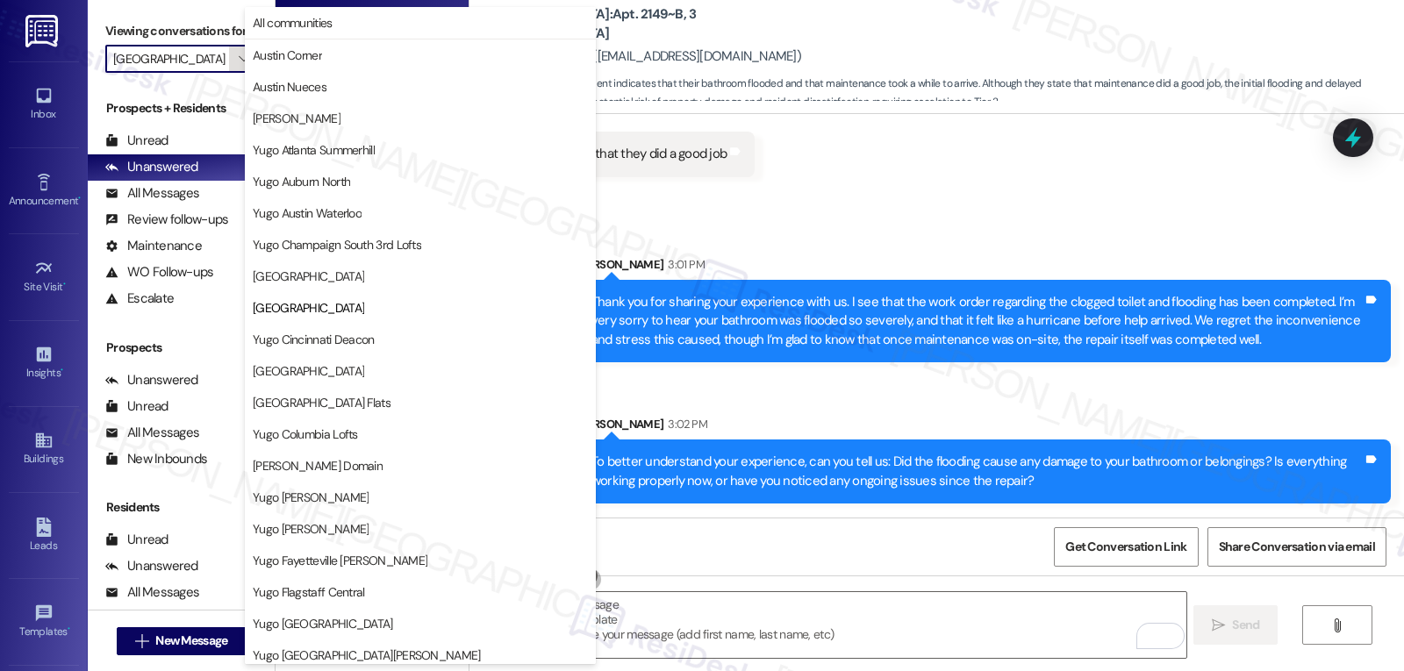
scroll to position [285, 0]
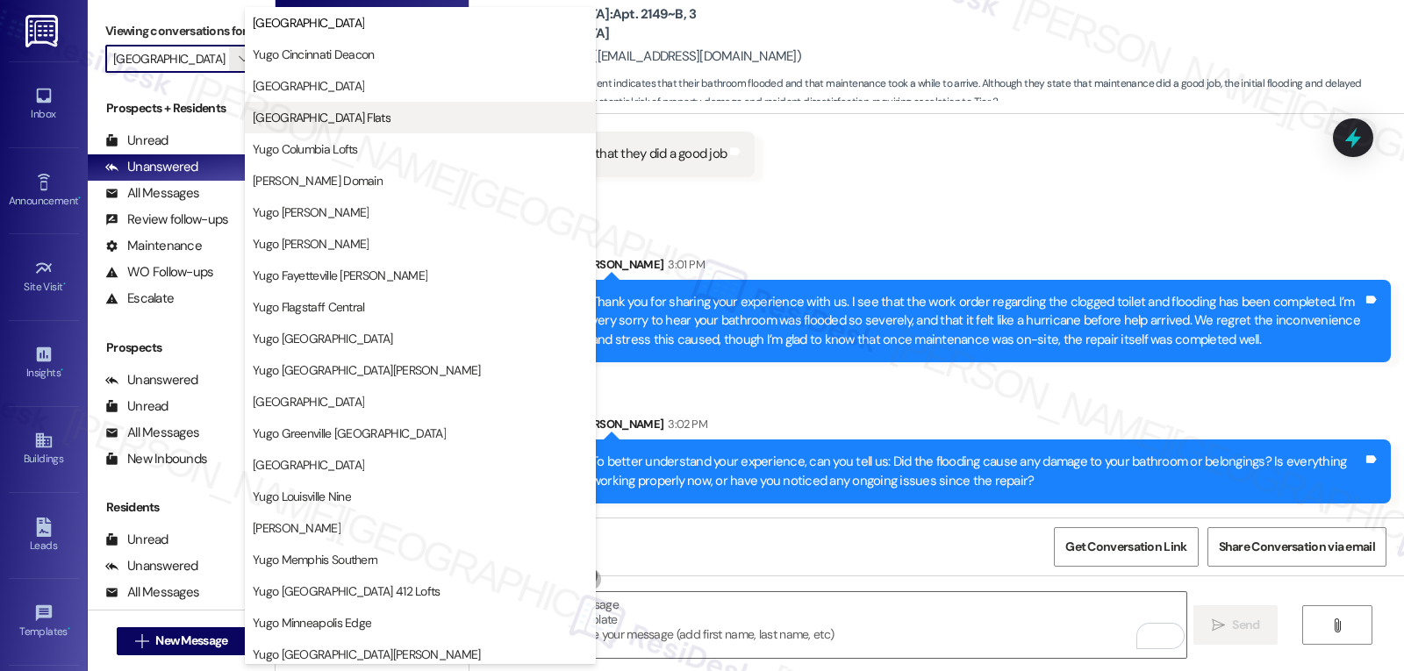
click at [377, 120] on span "[GEOGRAPHIC_DATA] Flats" at bounding box center [322, 118] width 138 height 18
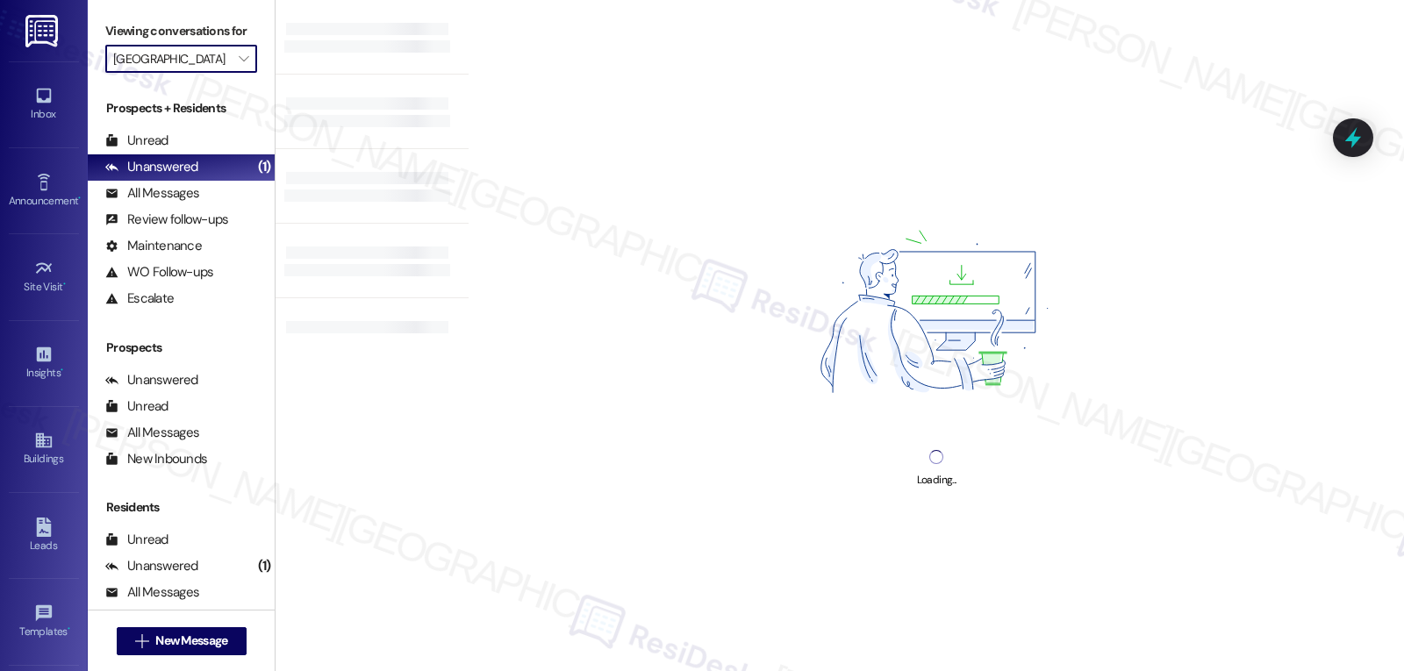
type input "[GEOGRAPHIC_DATA] Flats"
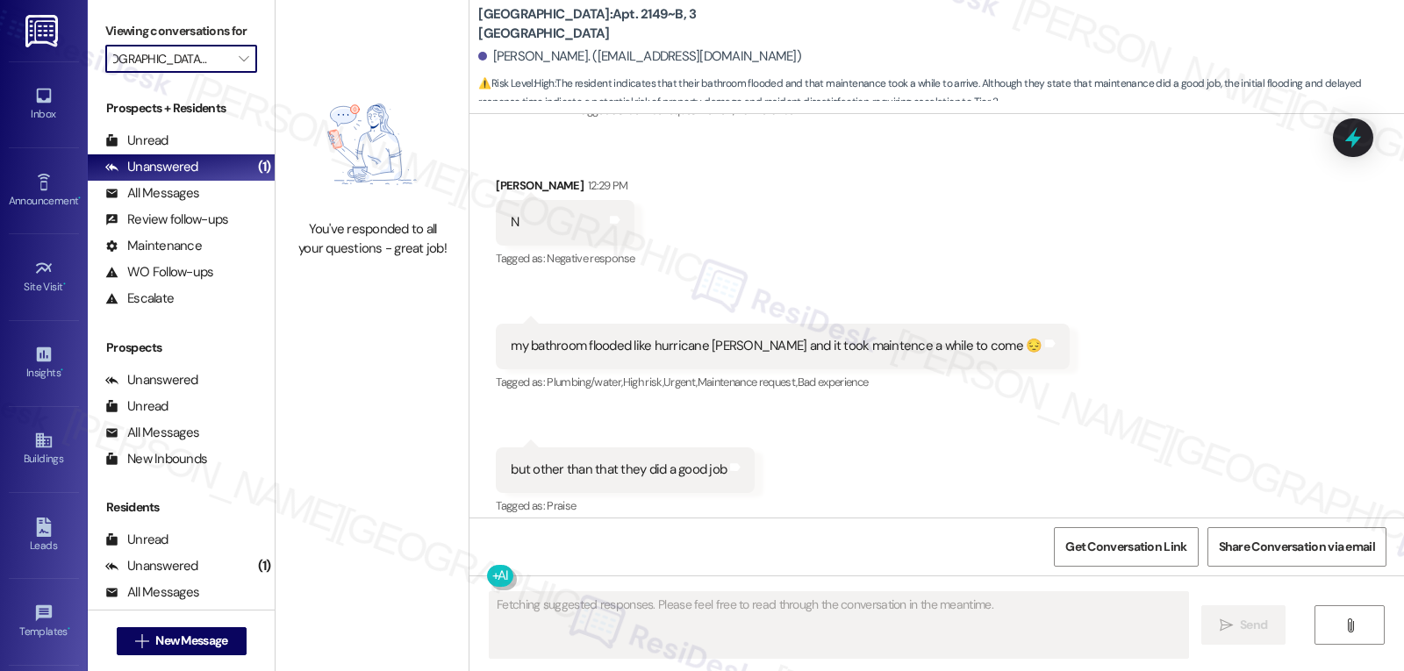
scroll to position [311, 0]
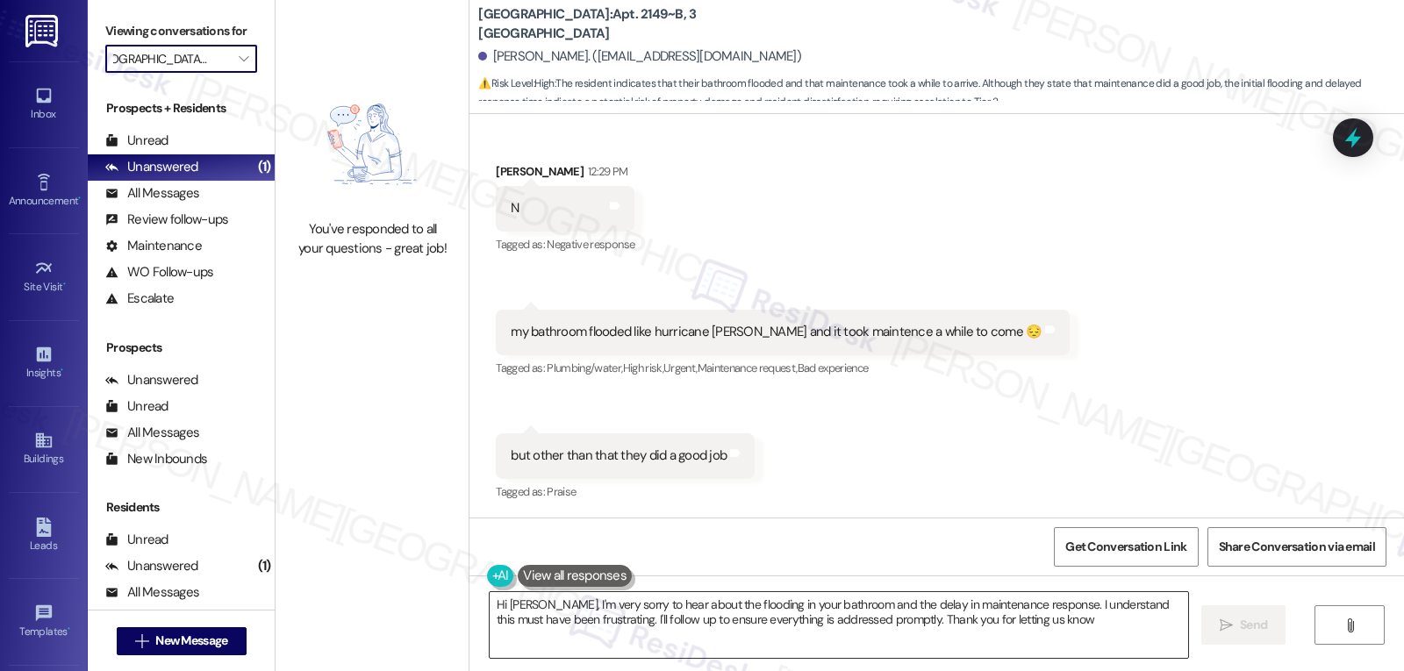
type textarea "Hi [PERSON_NAME], I'm very sorry to hear about the flooding in your bathroom an…"
click at [235, 73] on span "" at bounding box center [243, 59] width 17 height 28
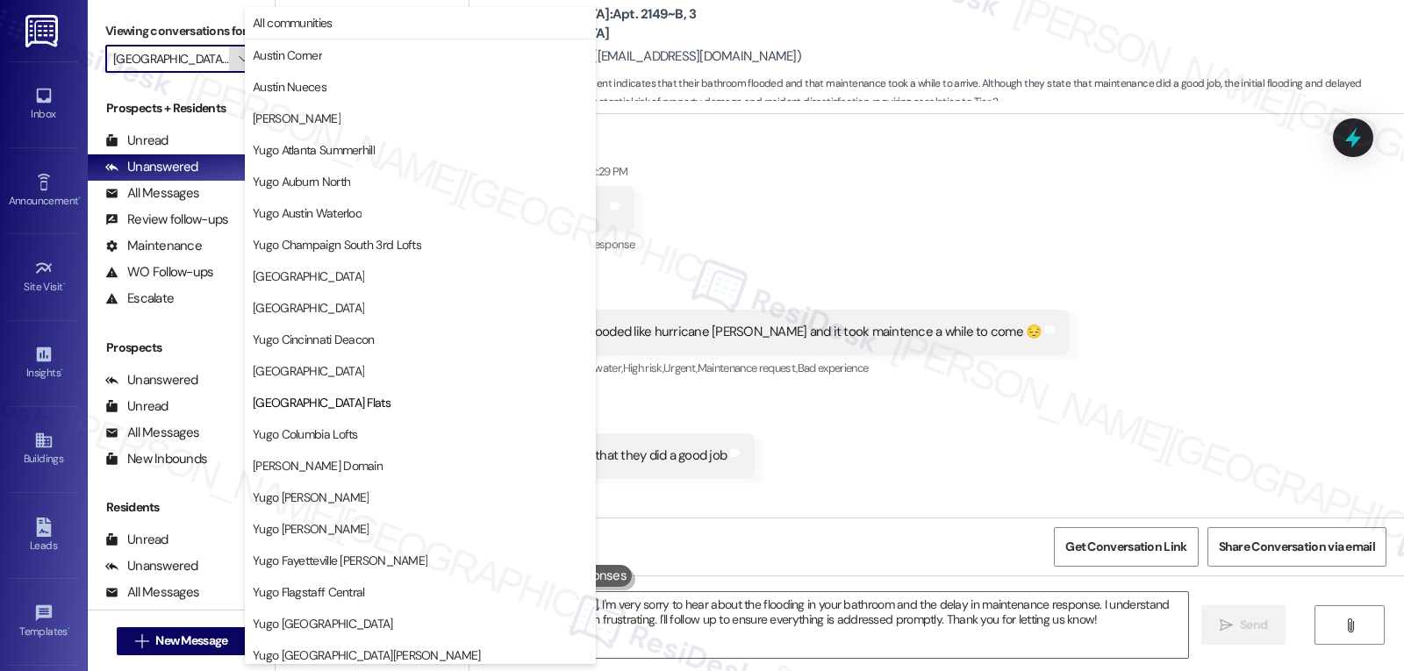
scroll to position [285, 0]
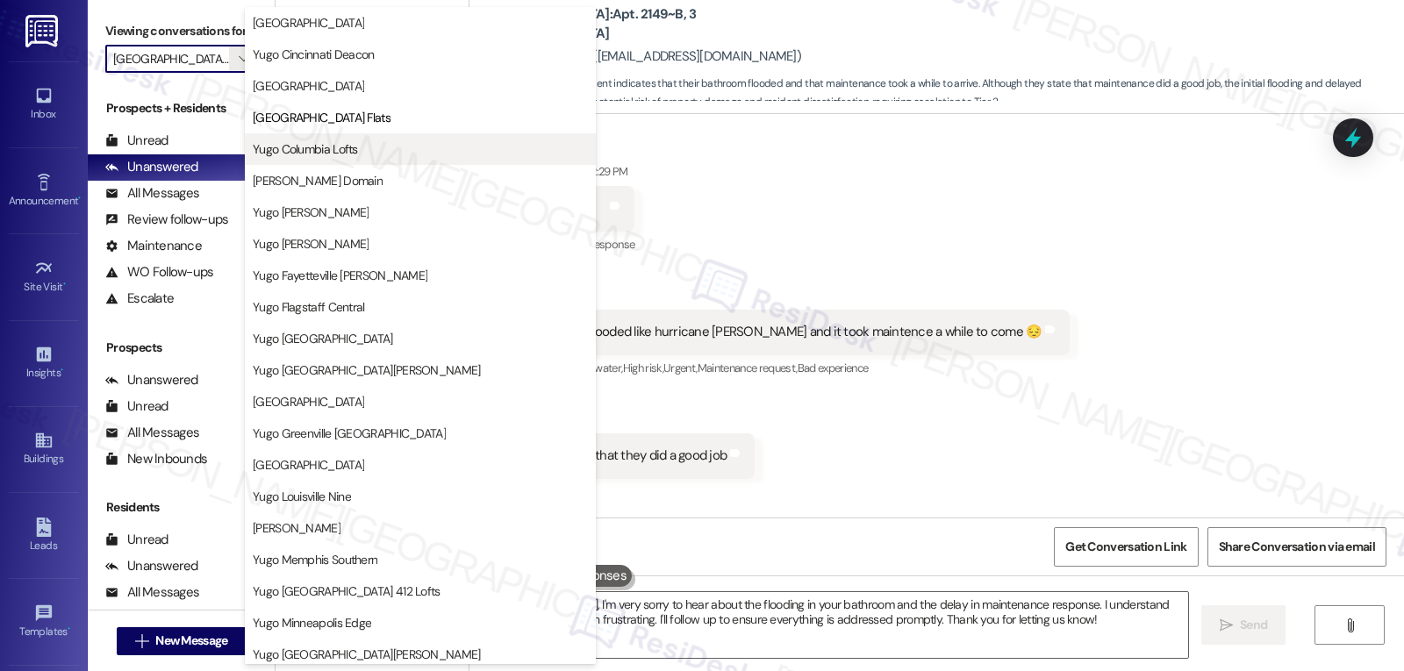
click at [317, 164] on div "[GEOGRAPHIC_DATA] [GEOGRAPHIC_DATA] [GEOGRAPHIC_DATA] Flats [GEOGRAPHIC_DATA] L…" at bounding box center [420, 165] width 351 height 316
click at [322, 148] on span "Yugo Columbia Lofts" at bounding box center [305, 149] width 105 height 18
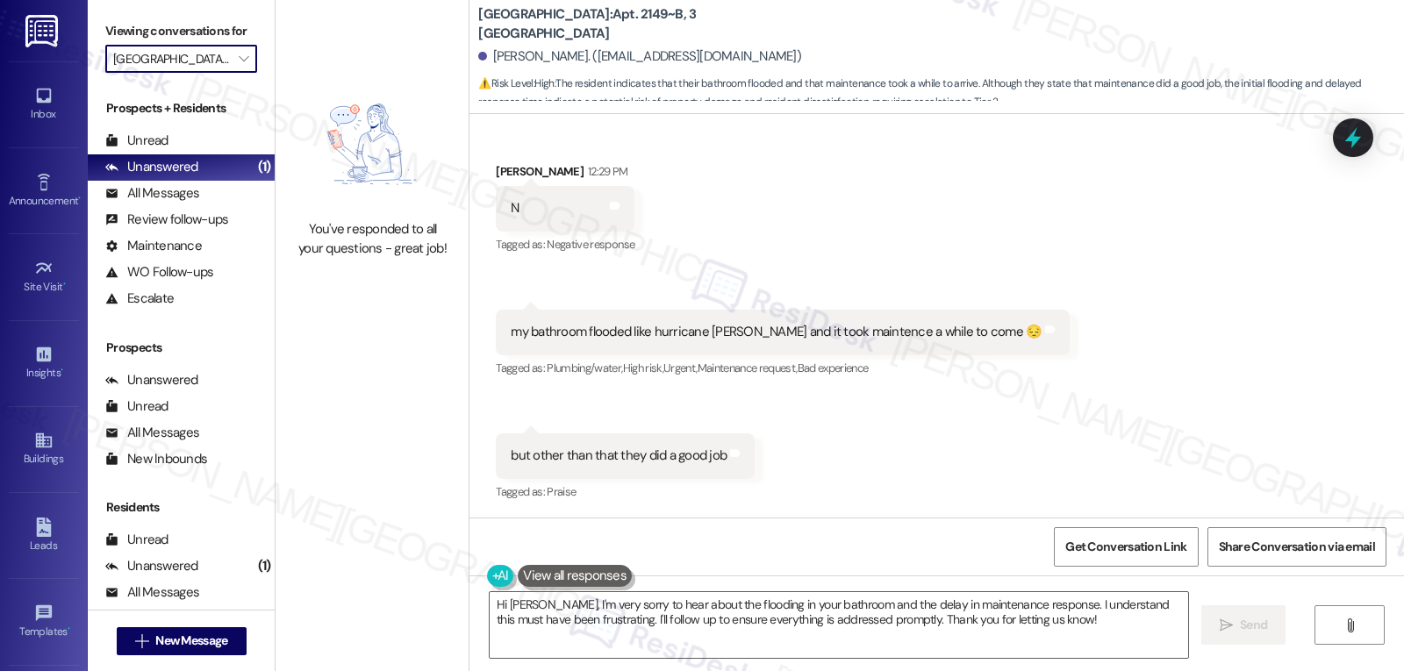
type input "Yugo Columbia Lofts"
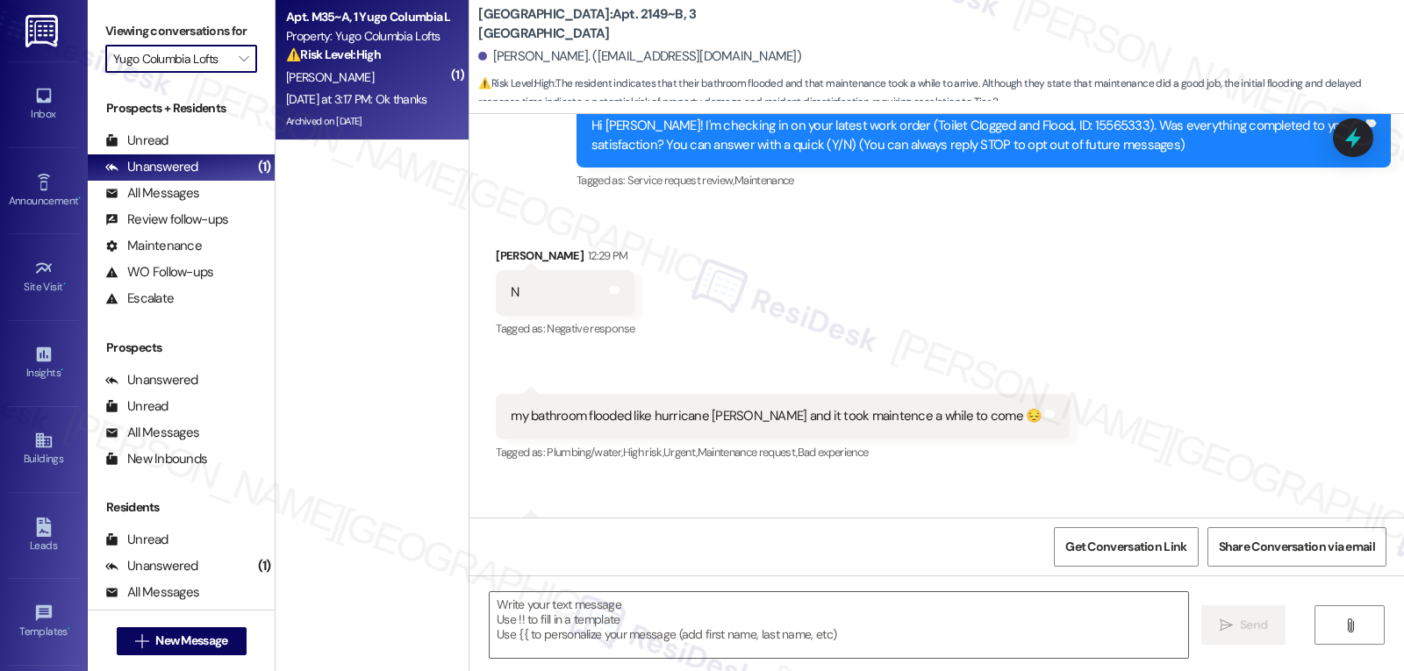
click at [381, 89] on div "[DATE] at 3:17 PM: Ok thanks [DATE] at 3:17 PM: Ok thanks" at bounding box center [367, 100] width 166 height 22
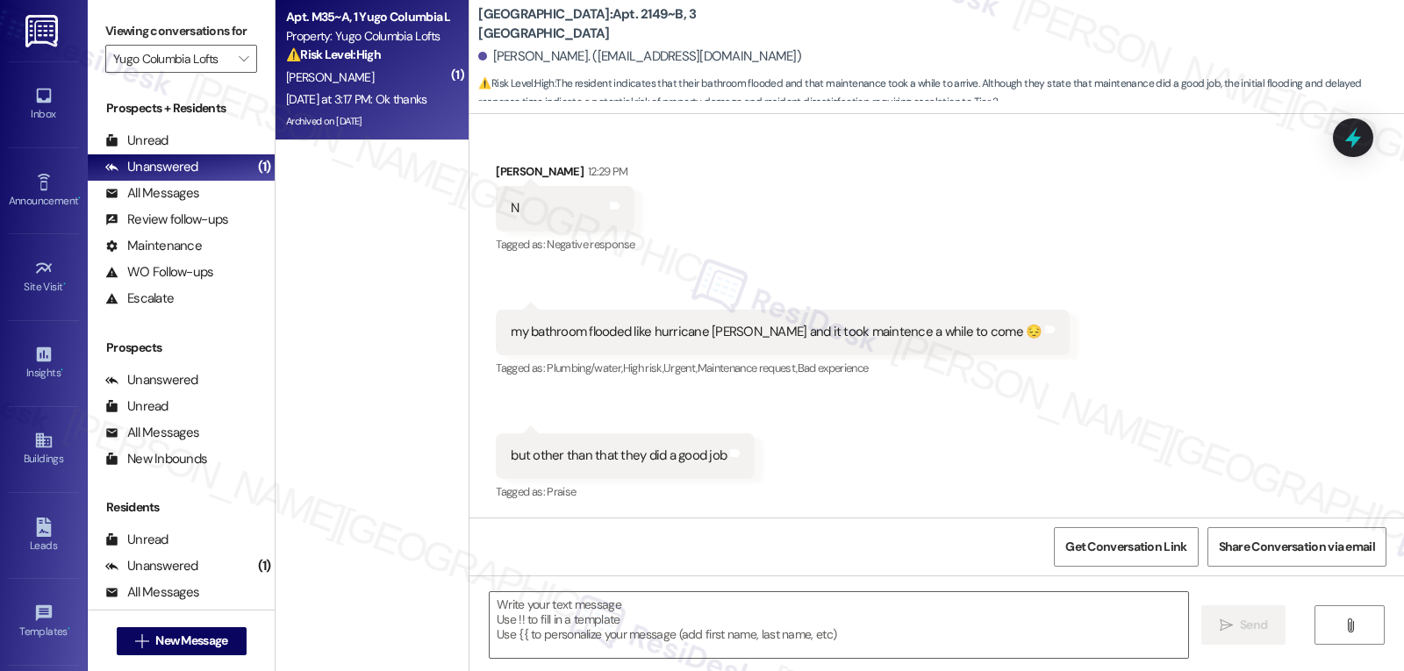
type textarea "Fetching suggested responses. Please feel free to read through the conversation…"
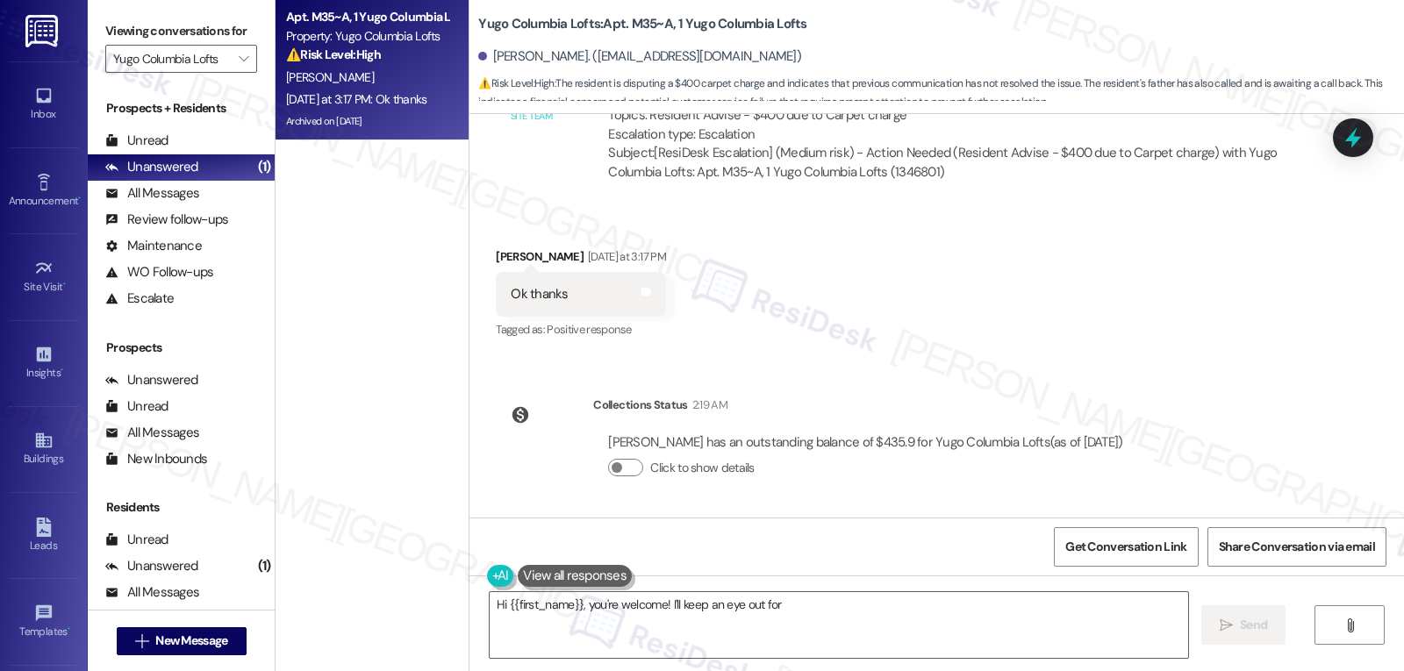
scroll to position [8102, 0]
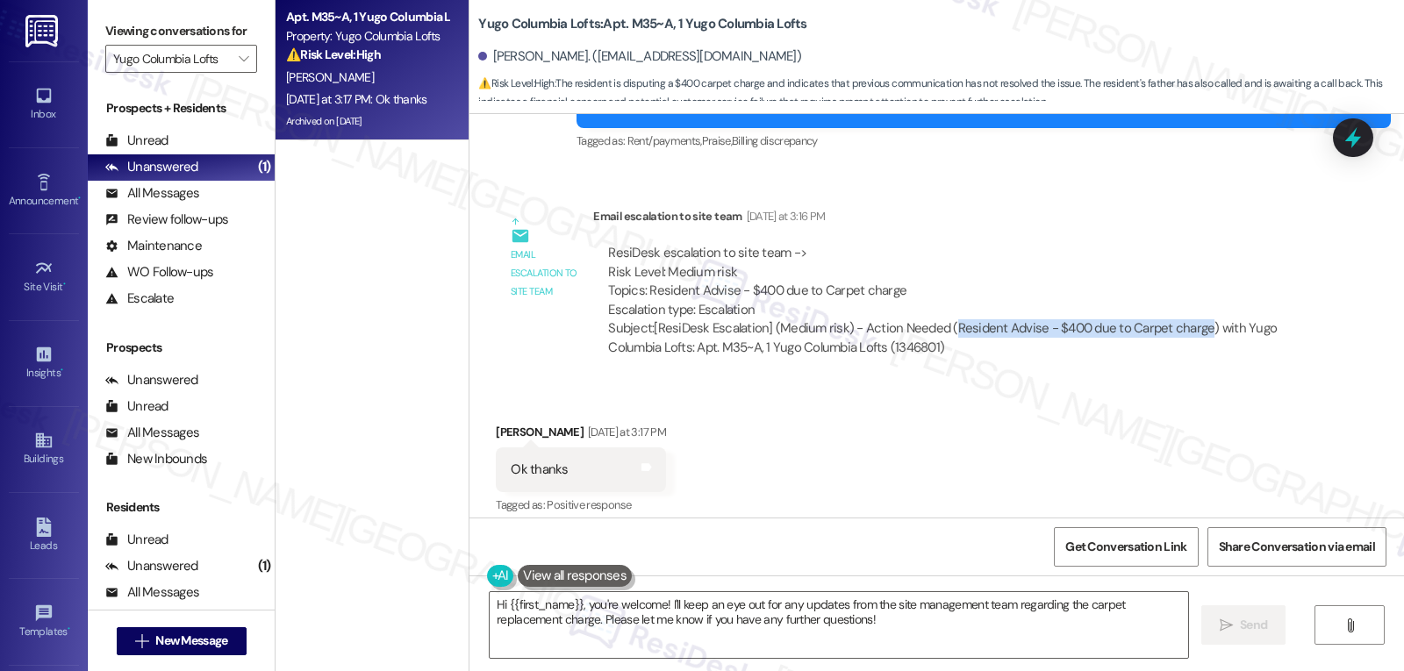
drag, startPoint x: 935, startPoint y: 326, endPoint x: 1185, endPoint y: 334, distance: 249.3
click at [1185, 334] on div "Subject: [ResiDesk Escalation] (Medium risk) - Action Needed (Resident Advise -…" at bounding box center [951, 338] width 687 height 38
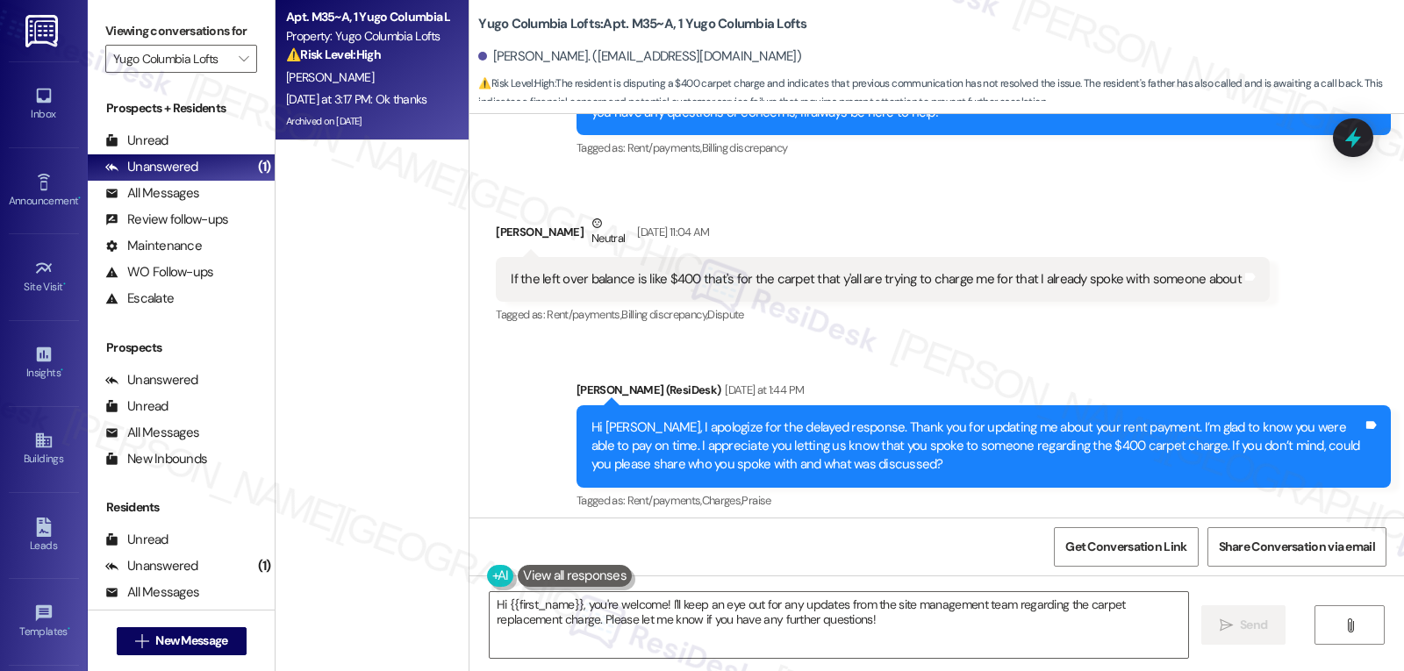
scroll to position [7224, 0]
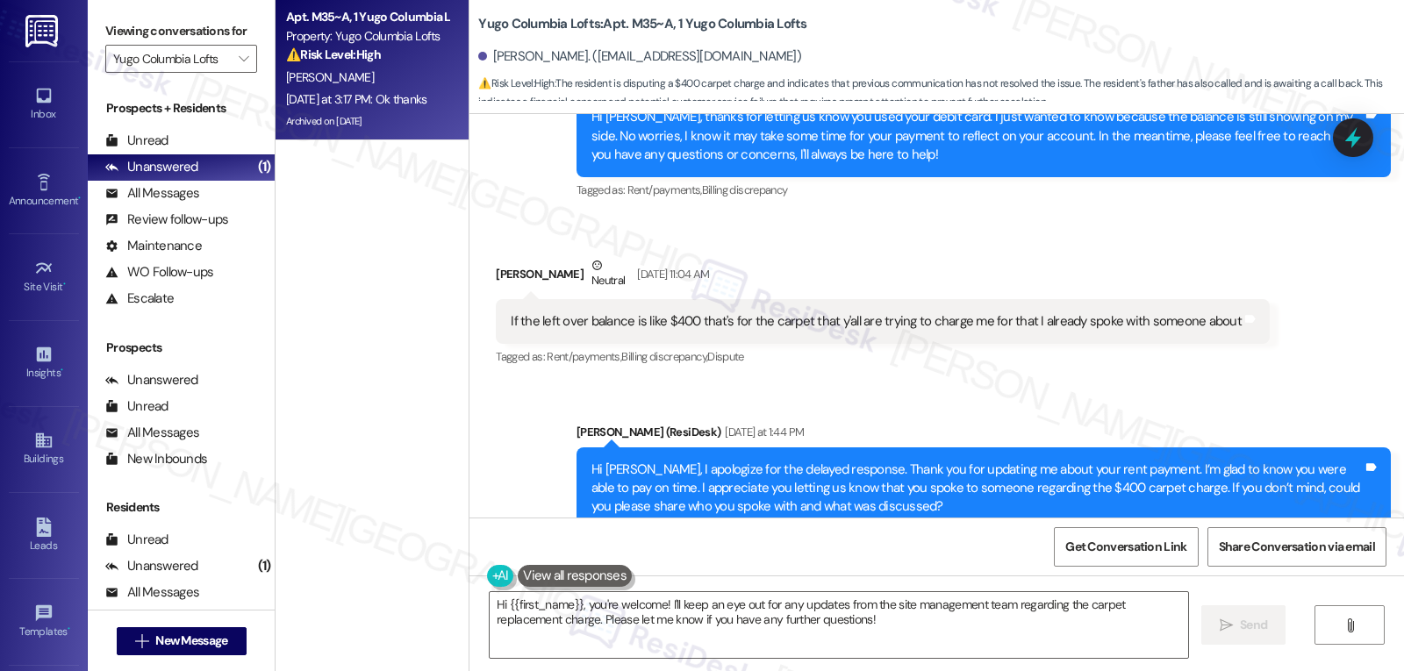
click at [498, 267] on div "[PERSON_NAME] Neutral [DATE] 11:04 AM" at bounding box center [883, 277] width 774 height 43
drag, startPoint x: 483, startPoint y: 50, endPoint x: 501, endPoint y: 50, distance: 18.4
click at [498, 50] on div "[PERSON_NAME]. ([EMAIL_ADDRESS][DOMAIN_NAME])" at bounding box center [639, 56] width 323 height 18
click at [892, 379] on div "Received via SMS [PERSON_NAME] Neutral [DATE] 11:04 AM If the left over balance…" at bounding box center [883, 313] width 800 height 140
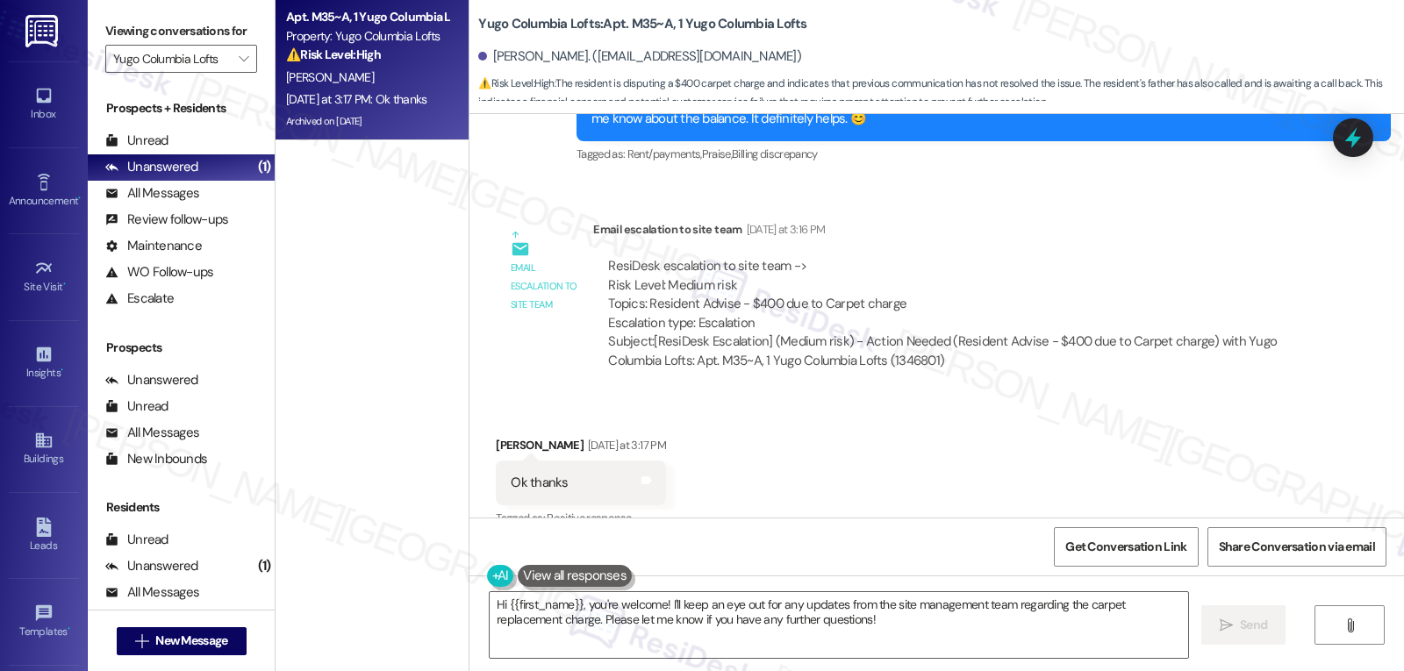
scroll to position [8102, 0]
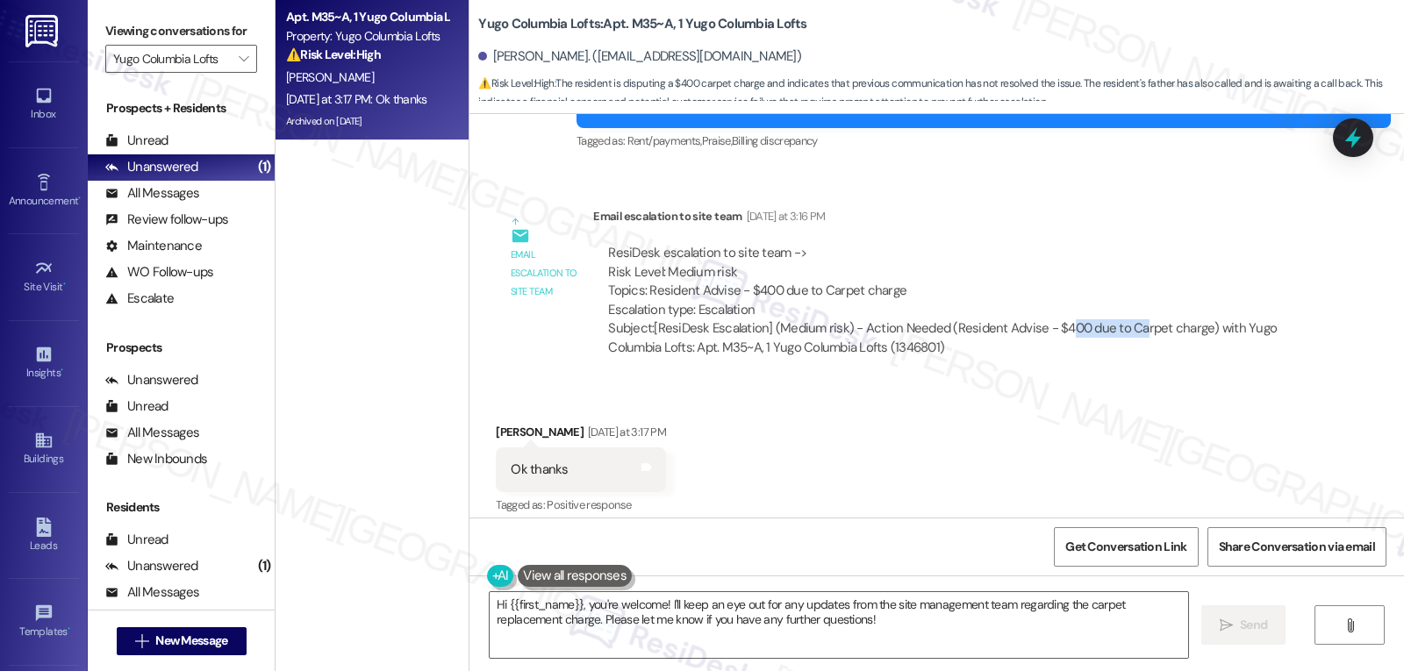
drag, startPoint x: 1048, startPoint y: 329, endPoint x: 1062, endPoint y: 283, distance: 48.6
click at [1142, 330] on div "Subject: [ResiDesk Escalation] (Medium risk) - Action Needed (Resident Advise -…" at bounding box center [951, 338] width 687 height 38
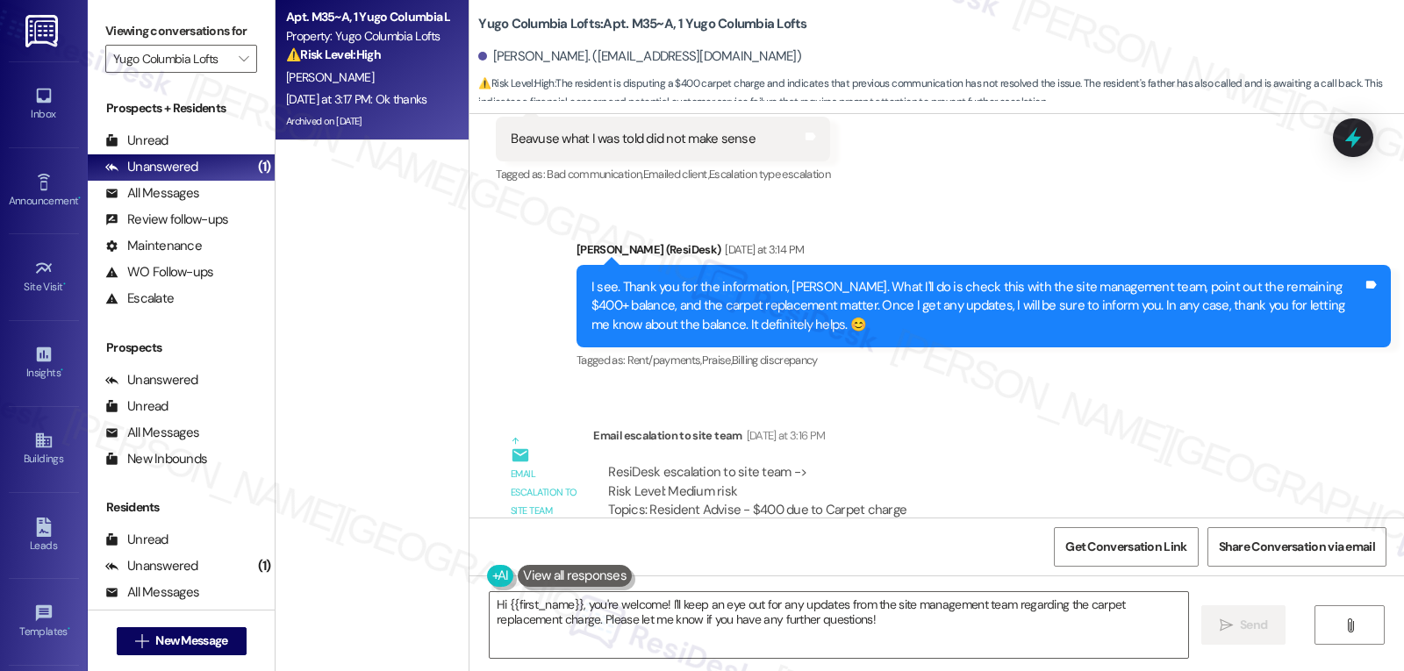
scroll to position [7751, 0]
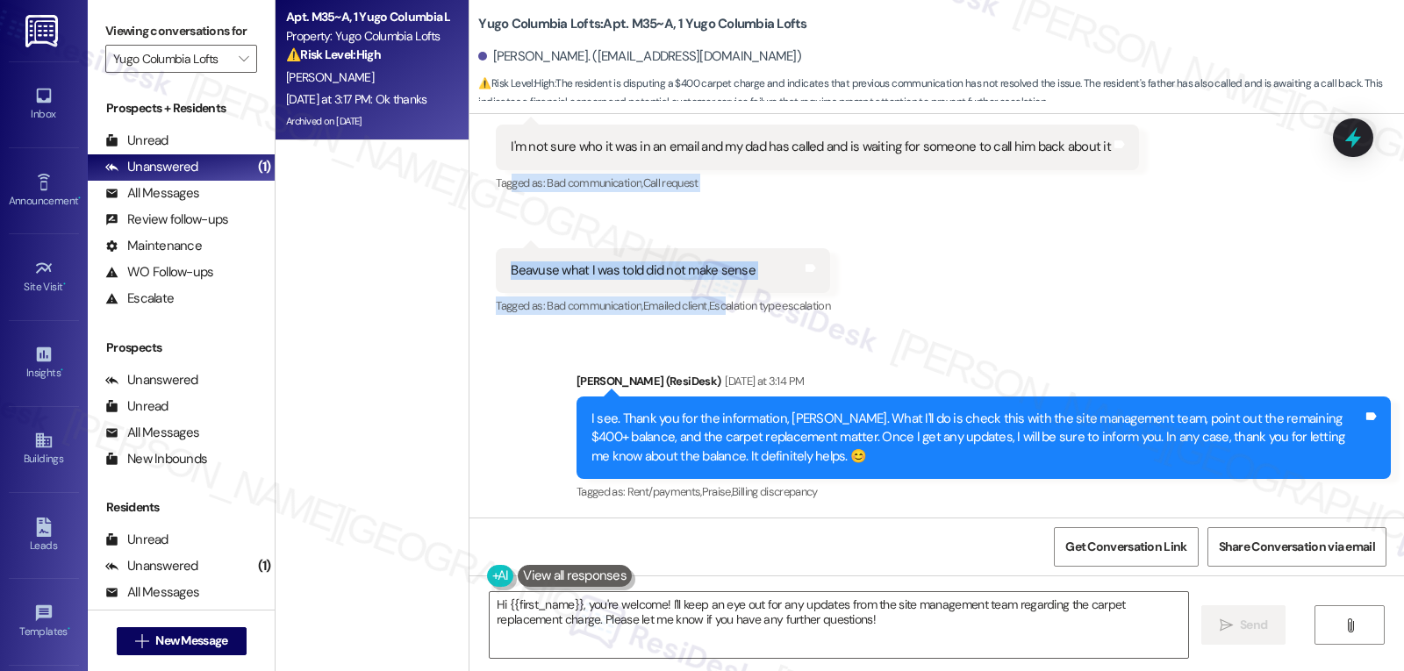
drag, startPoint x: 498, startPoint y: 174, endPoint x: 722, endPoint y: 315, distance: 265.4
click at [722, 315] on div "Received via SMS [PERSON_NAME] Neutral [DATE] at 1:46 PM I'm not sure who it wa…" at bounding box center [936, 187] width 935 height 290
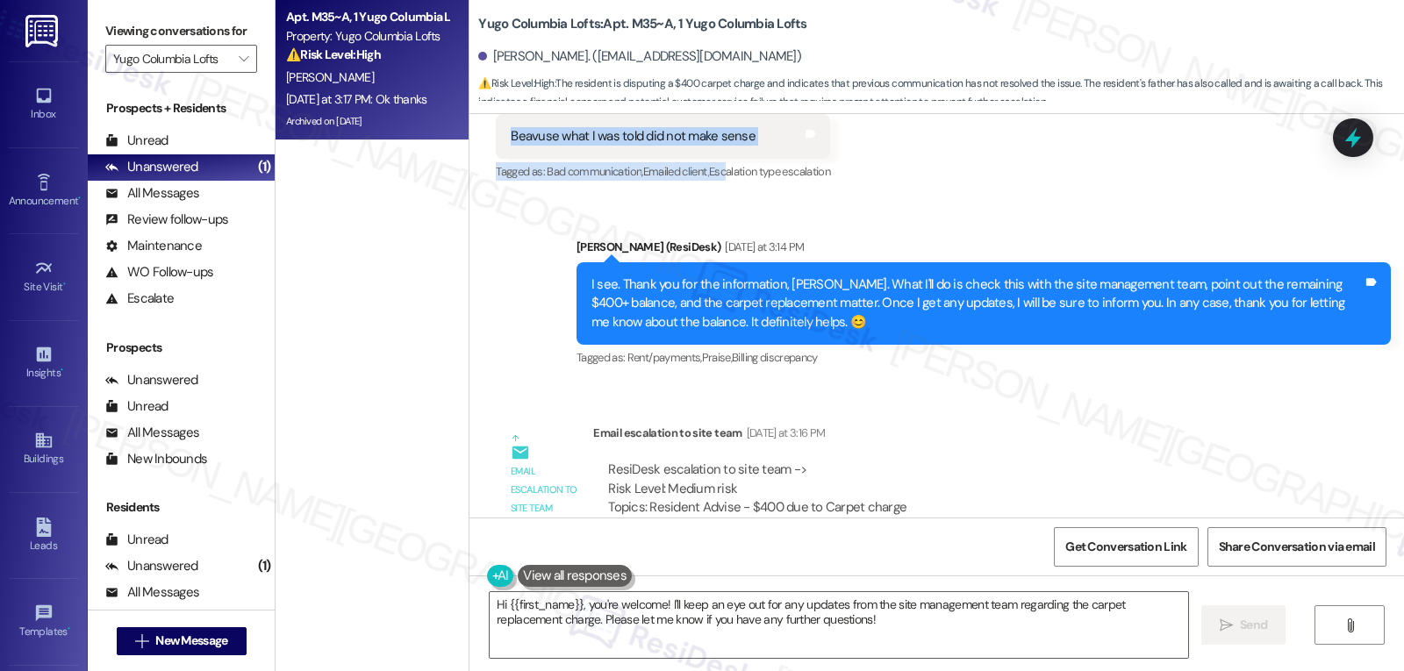
scroll to position [7926, 0]
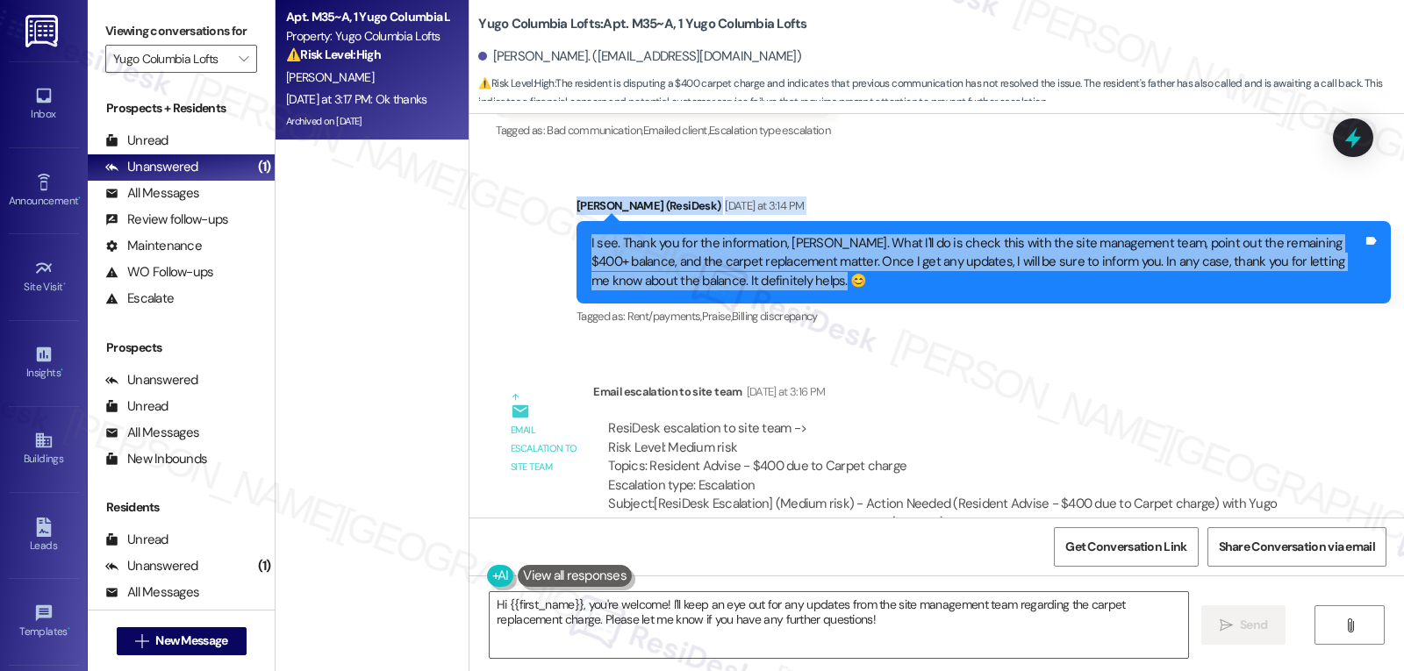
drag, startPoint x: 544, startPoint y: 212, endPoint x: 1029, endPoint y: 368, distance: 509.5
click at [885, 309] on div "Sent via SMS [PERSON_NAME] (ResiDesk) [DATE] at 3:14 PM I see. Thank you for th…" at bounding box center [936, 250] width 935 height 186
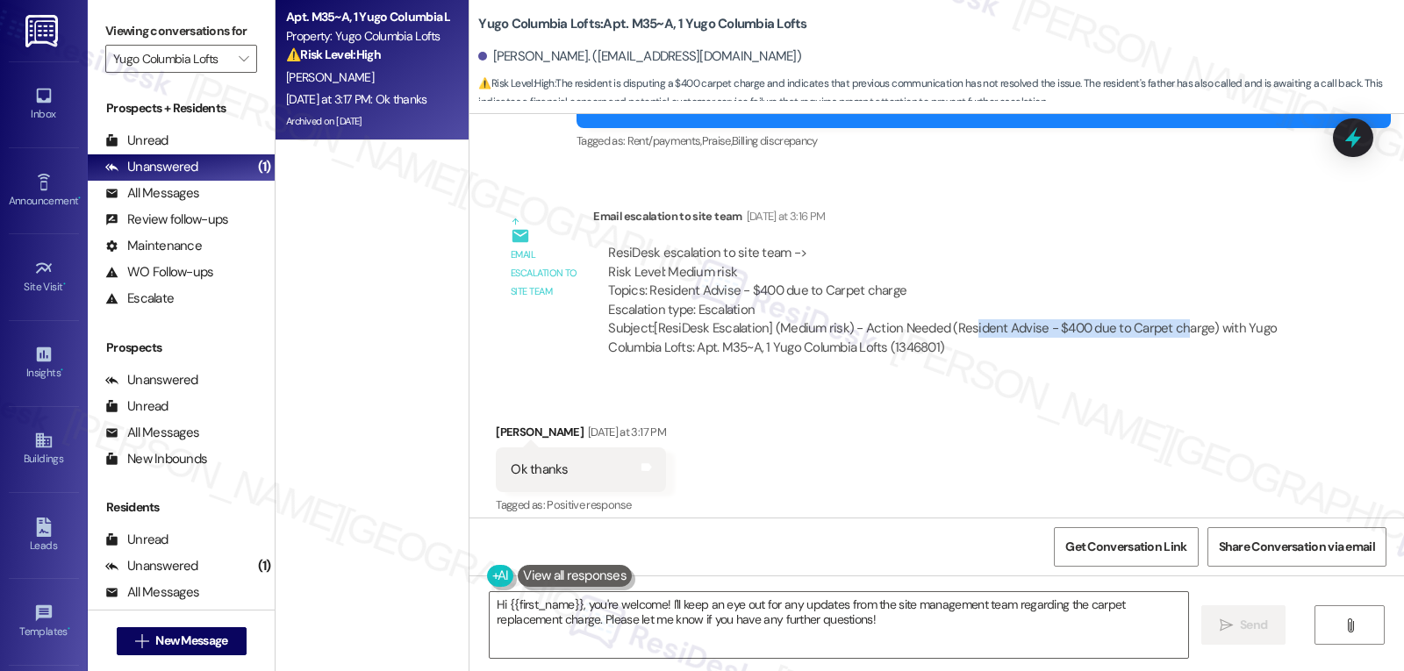
drag, startPoint x: 955, startPoint y: 328, endPoint x: 1167, endPoint y: 328, distance: 212.4
click at [1167, 328] on div "Subject: [ResiDesk Escalation] (Medium risk) - Action Needed (Resident Advise -…" at bounding box center [951, 338] width 687 height 38
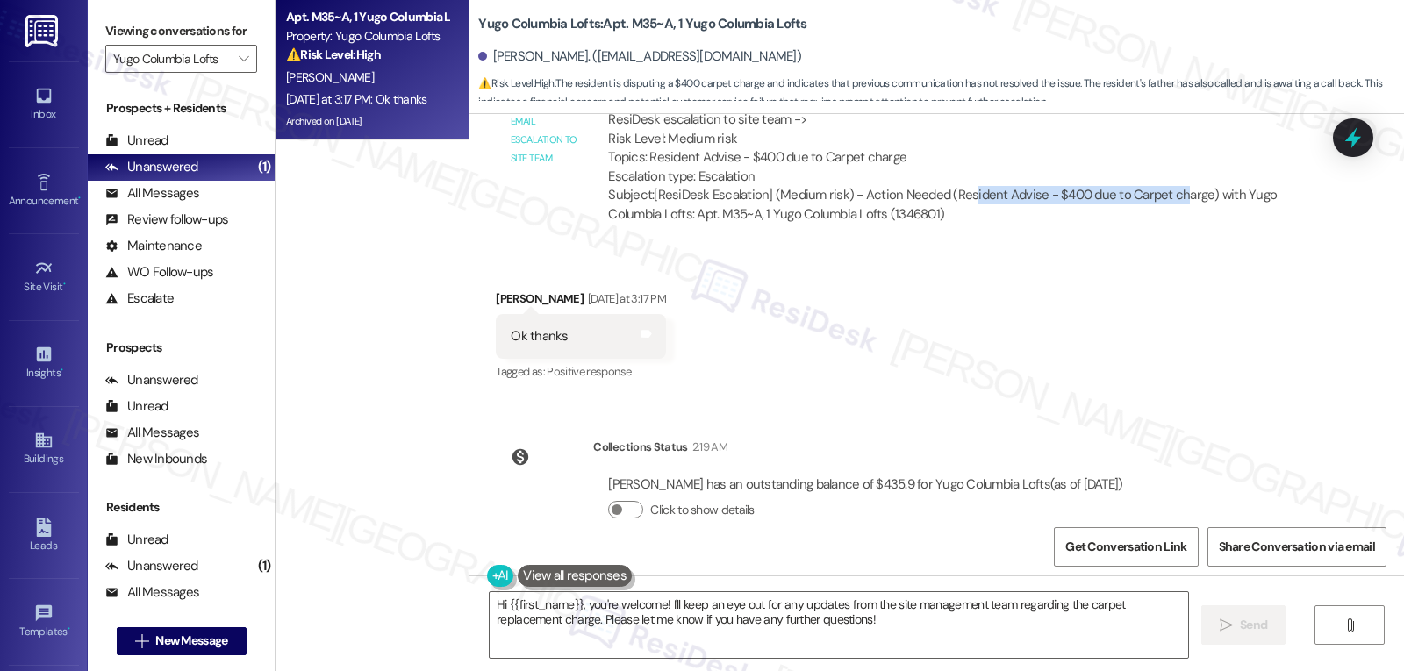
scroll to position [8277, 0]
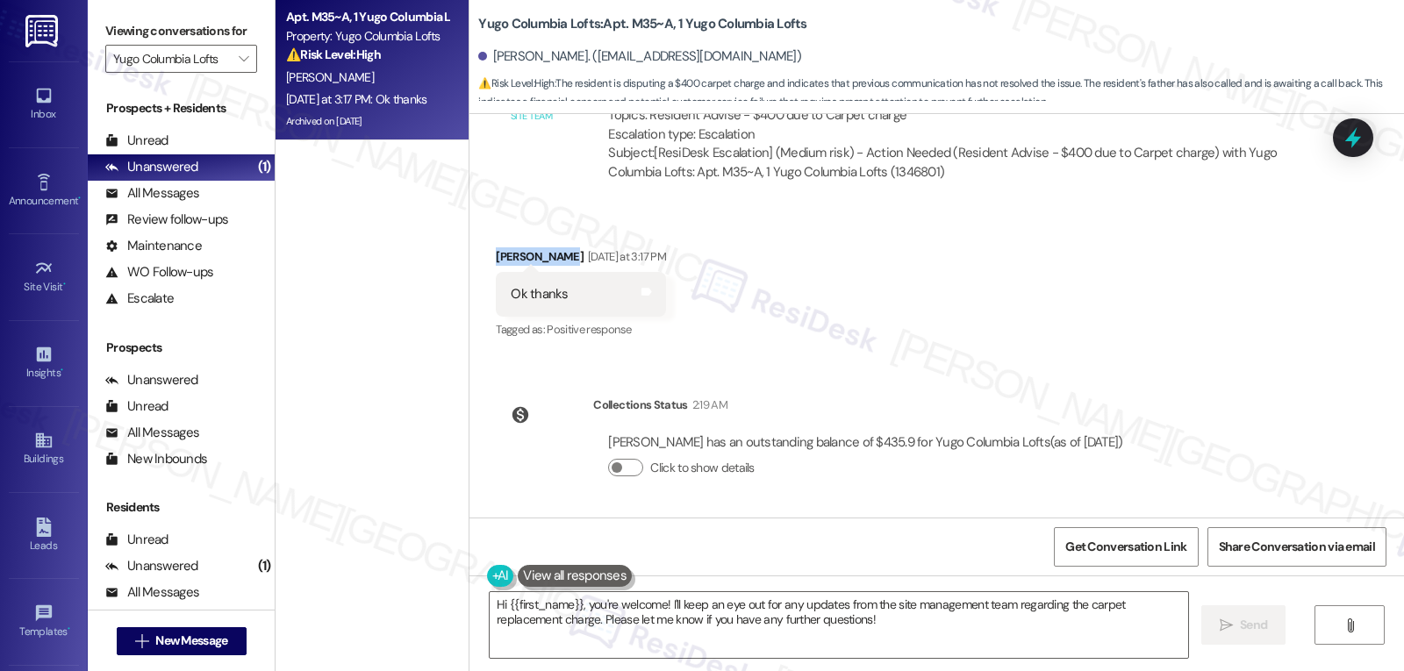
drag, startPoint x: 470, startPoint y: 240, endPoint x: 546, endPoint y: 262, distance: 78.6
click at [546, 262] on div "Received via SMS [PERSON_NAME] [DATE] at 3:17 PM Ok thanks Tags and notes Tagge…" at bounding box center [936, 282] width 935 height 148
click at [547, 302] on div "Ok thanks" at bounding box center [539, 294] width 57 height 18
click at [954, 660] on div "Hi {{first_name}}, you're welcome! I'll keep an eye out for any updates from th…" at bounding box center [936, 642] width 935 height 132
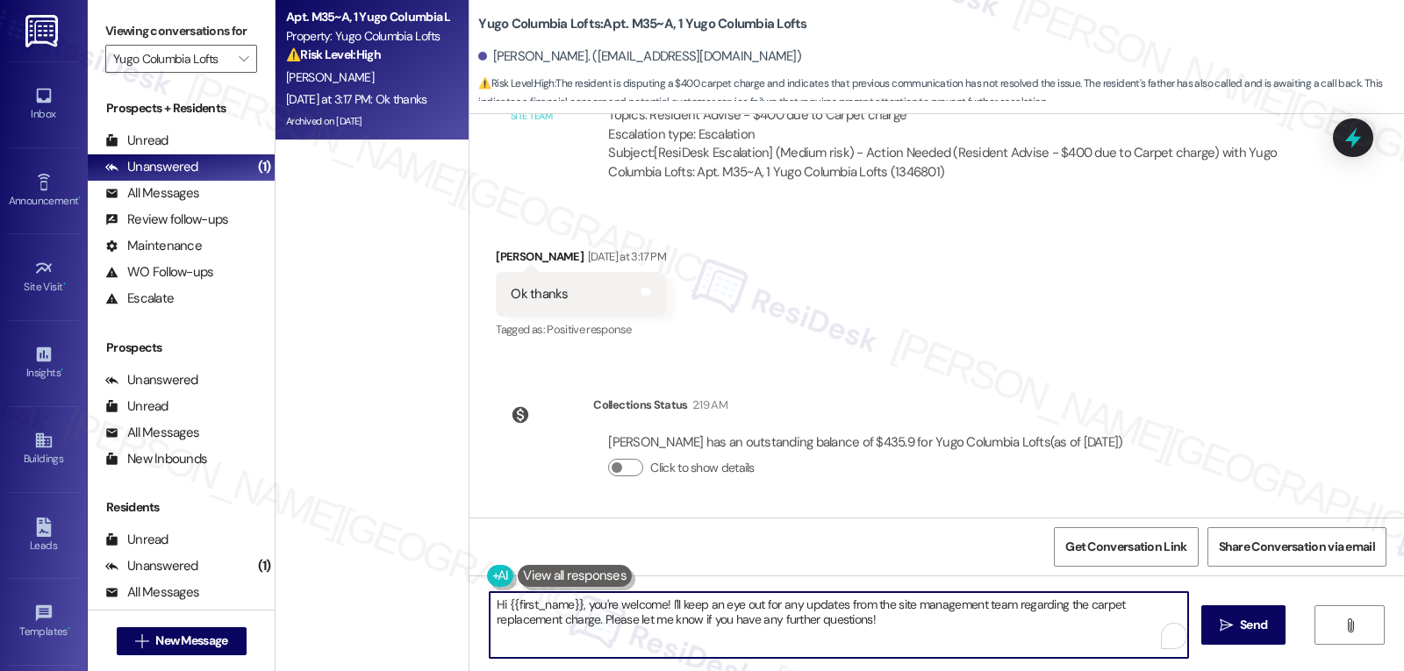
click at [949, 641] on textarea "Hi {{first_name}}, you're welcome! I'll keep an eye out for any updates from th…" at bounding box center [839, 625] width 698 height 66
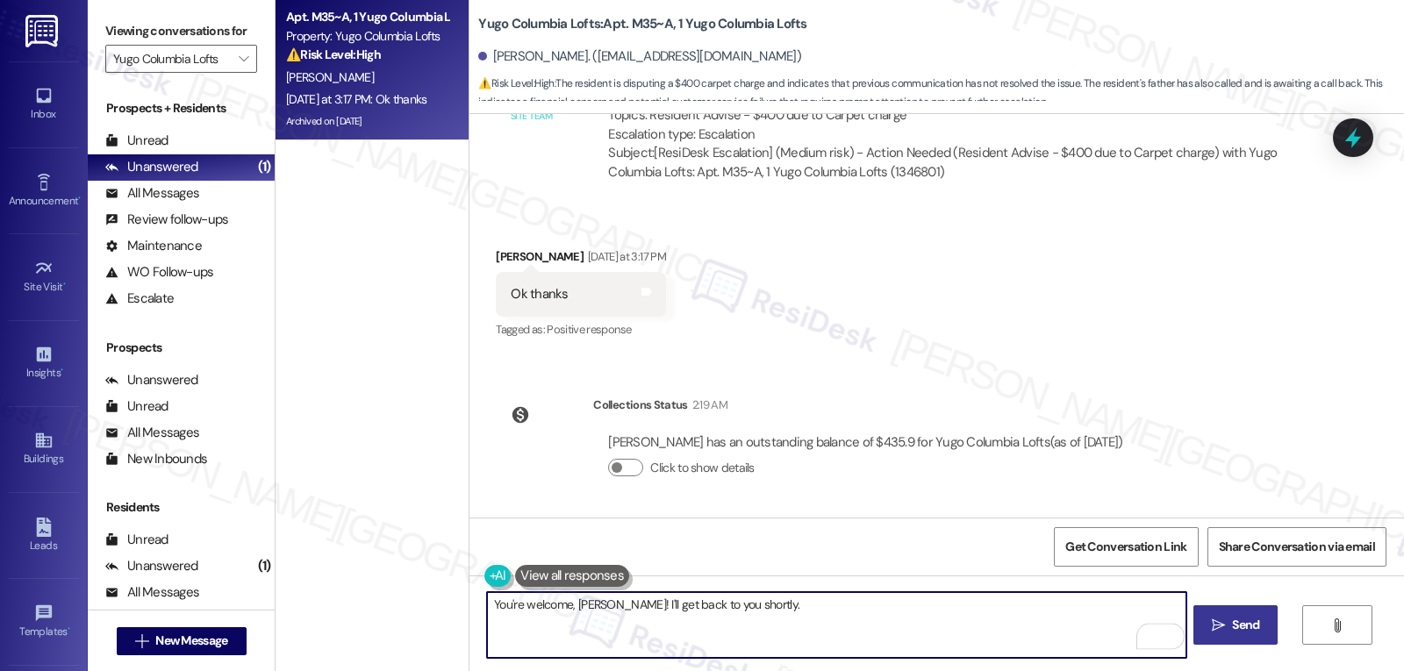
type textarea "You're welcome, [PERSON_NAME]! I'll get back to you shortly."
click at [1203, 621] on button " Send" at bounding box center [1235, 624] width 85 height 39
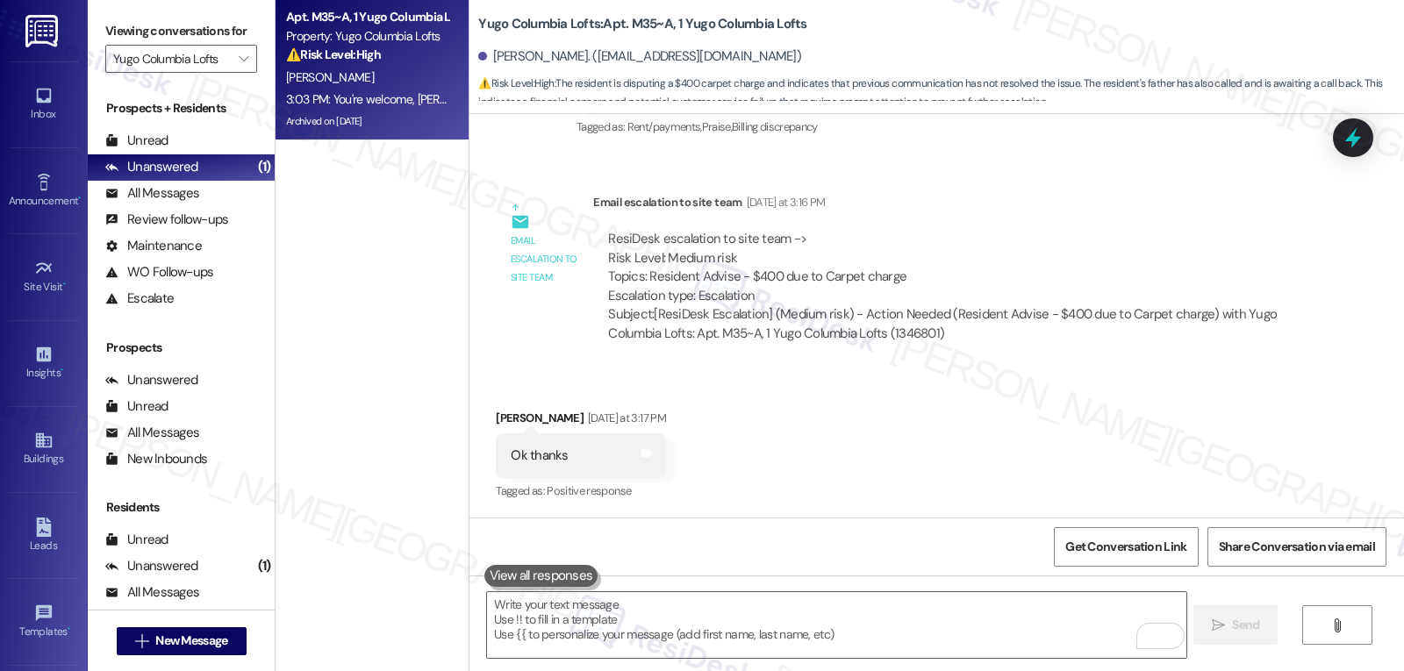
scroll to position [8400, 0]
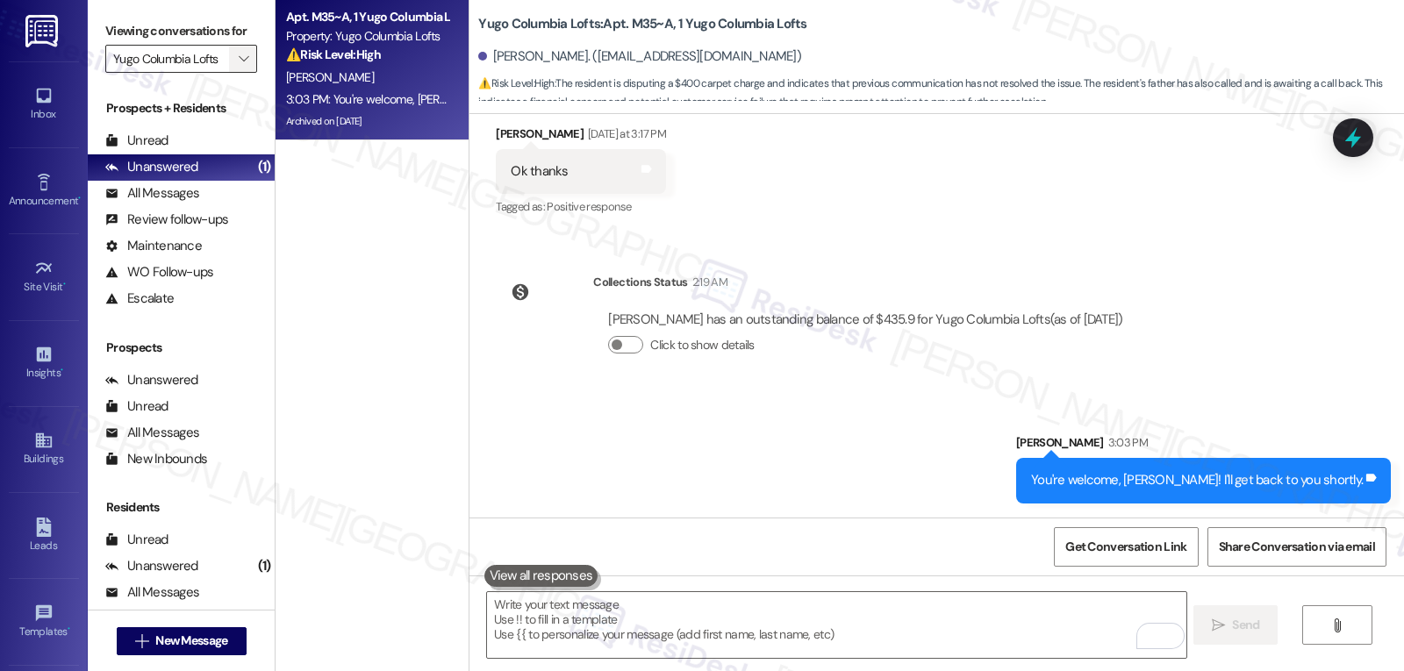
click at [241, 73] on button "" at bounding box center [243, 59] width 28 height 28
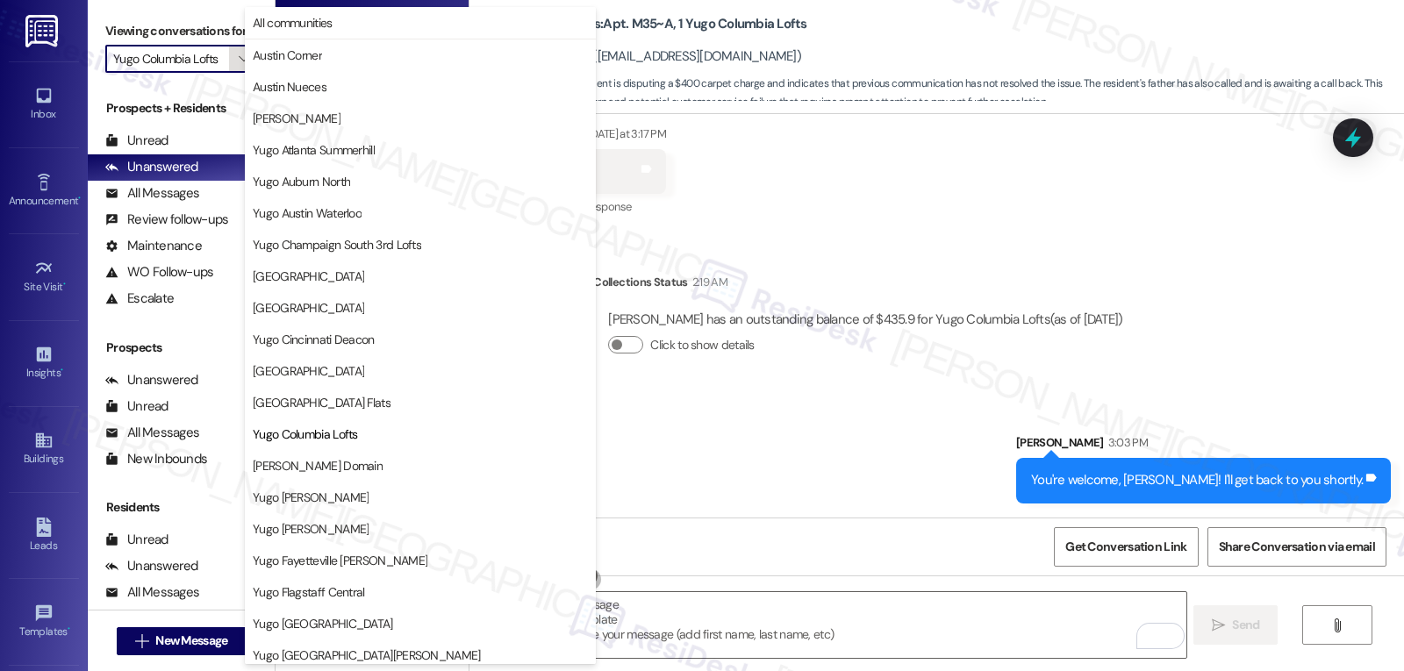
scroll to position [285, 0]
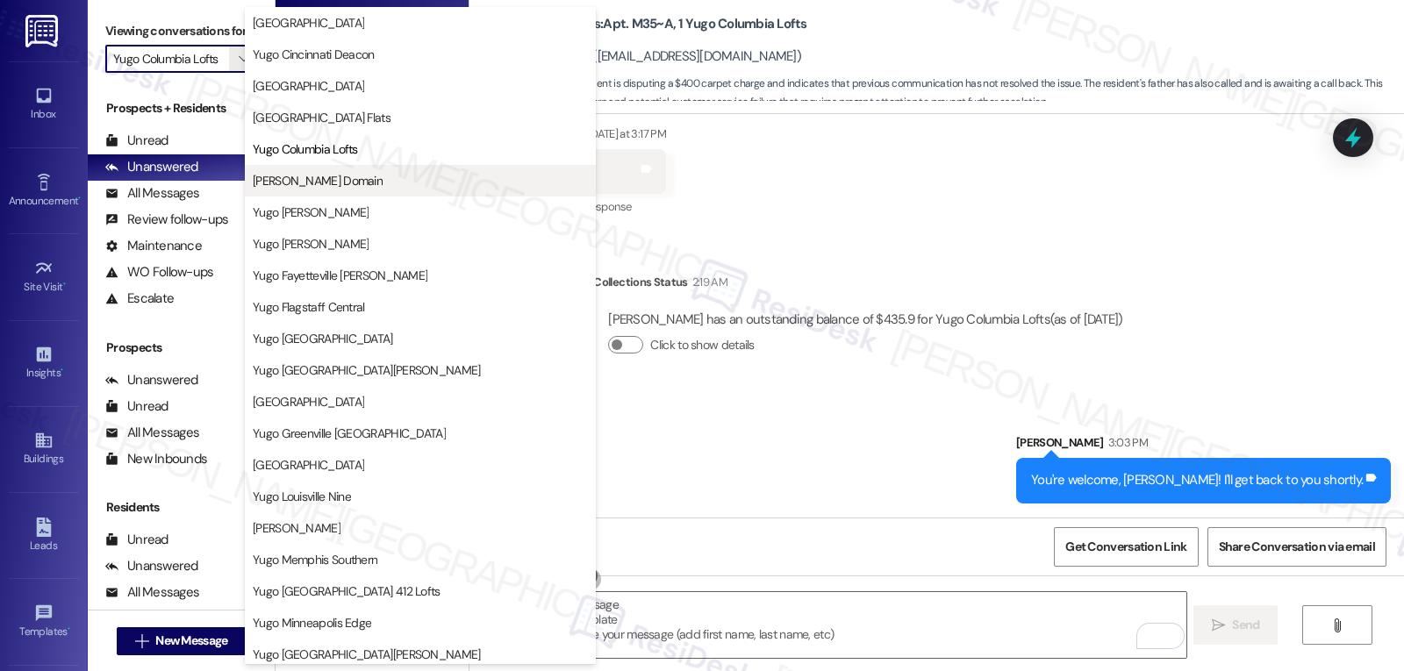
click at [326, 194] on button "[PERSON_NAME] Domain" at bounding box center [420, 181] width 351 height 32
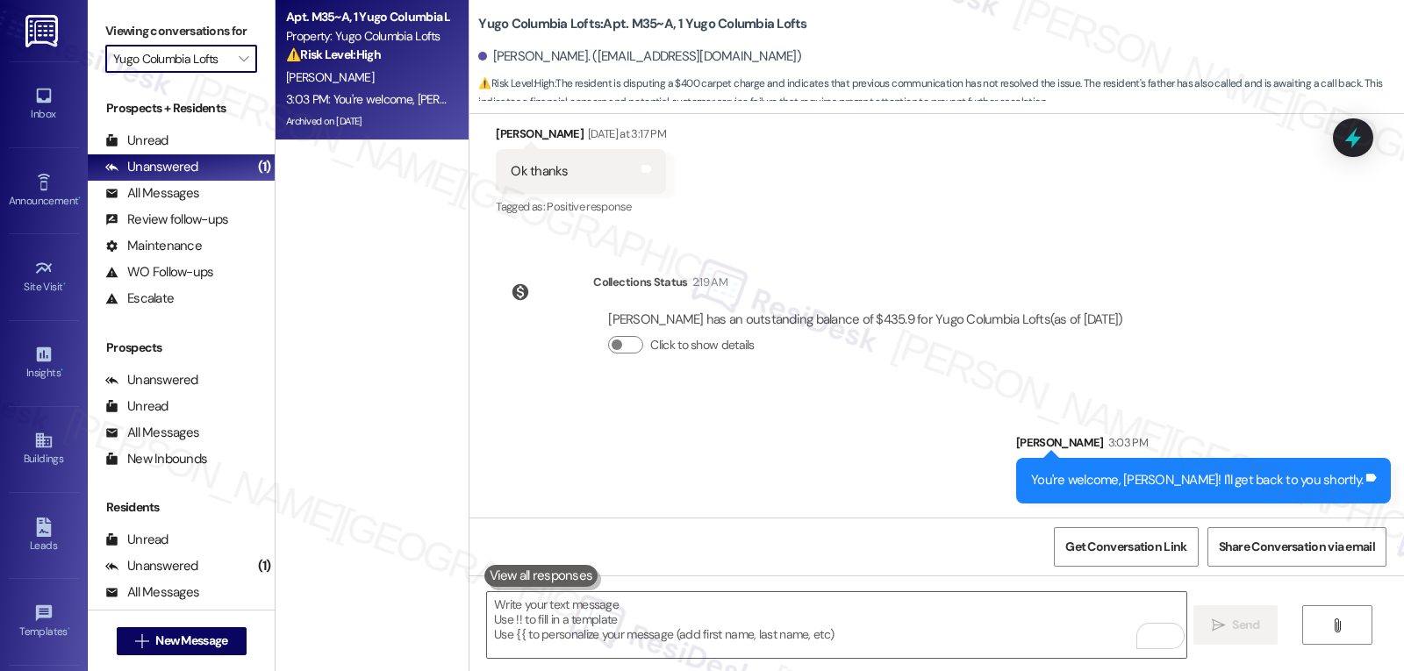
type input "[PERSON_NAME] Domain"
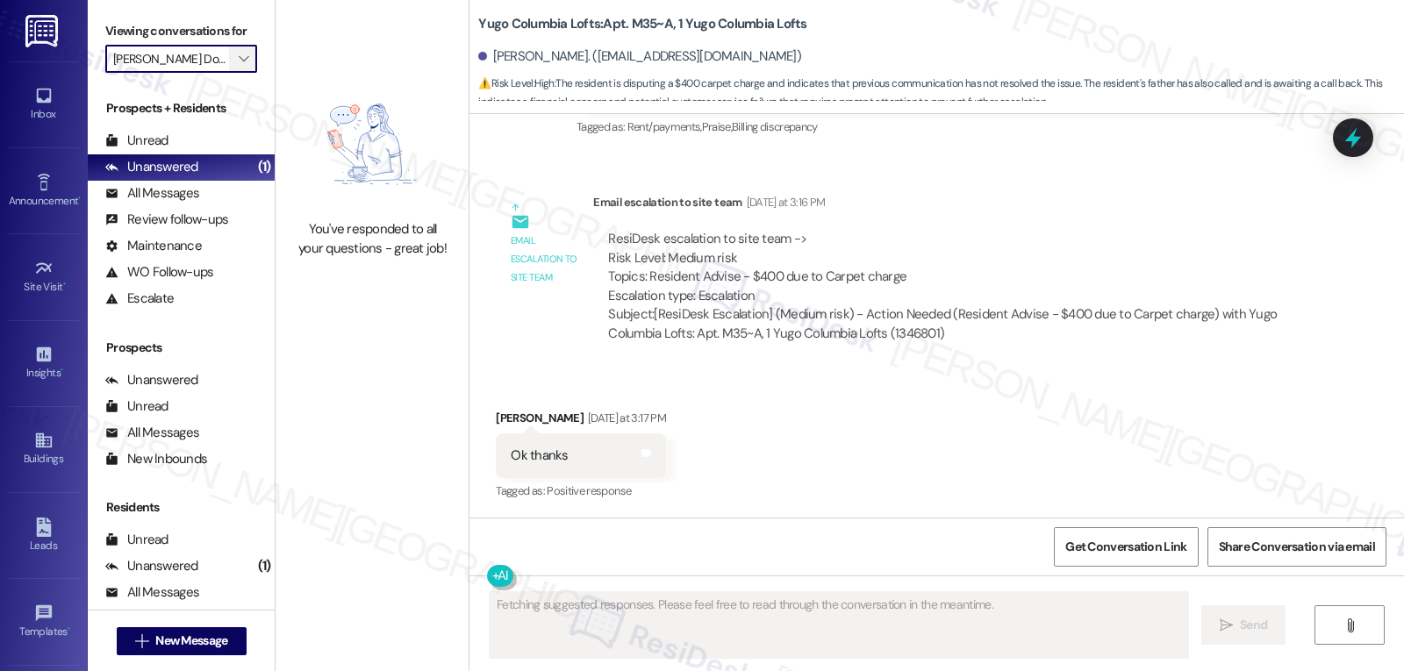
click at [229, 73] on button "" at bounding box center [243, 59] width 28 height 28
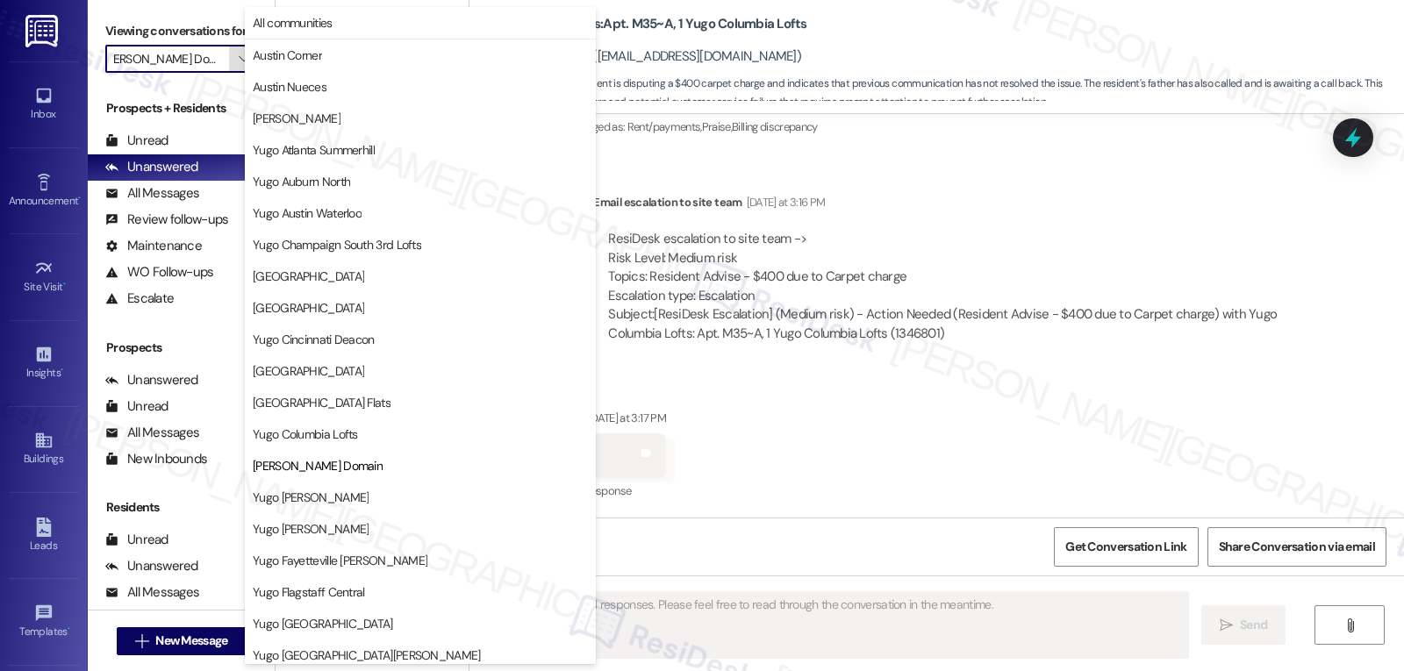
scroll to position [285, 0]
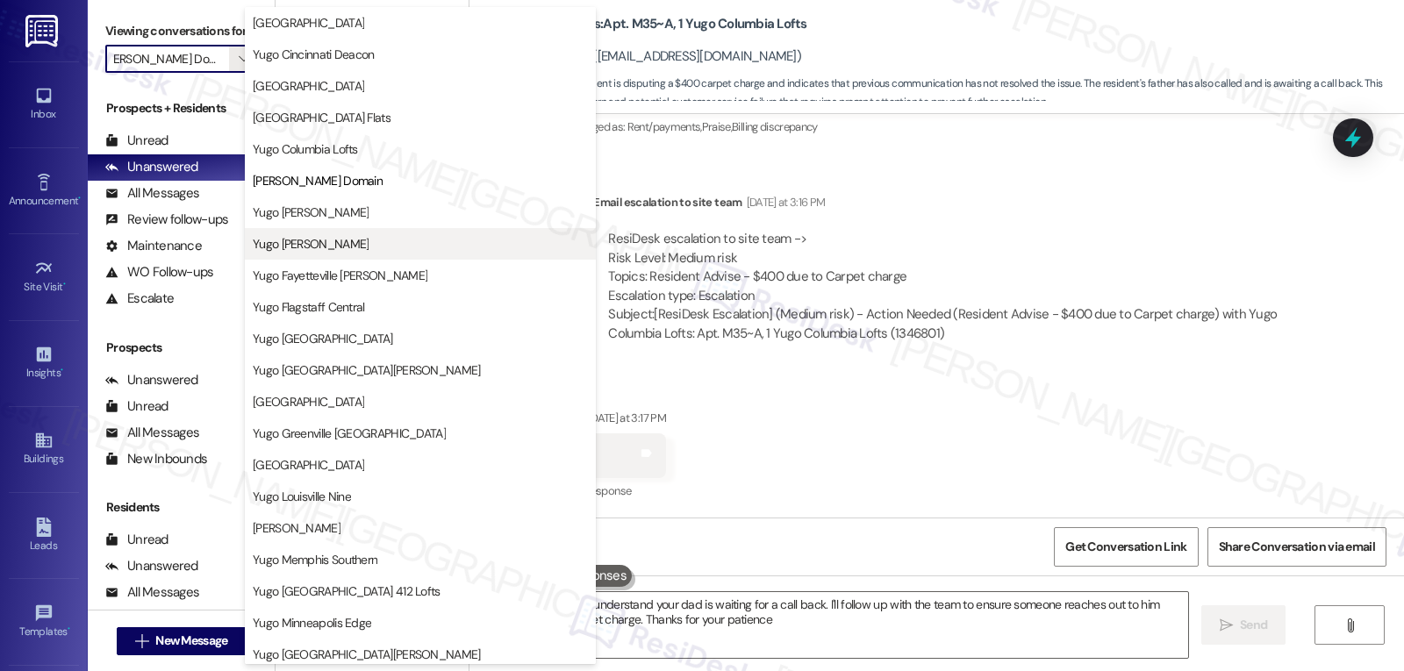
type textarea "Hi {{first_name}}, I understand your dad is waiting for a call back. I'll follo…"
click at [332, 246] on span "Yugo [PERSON_NAME]" at bounding box center [311, 244] width 116 height 18
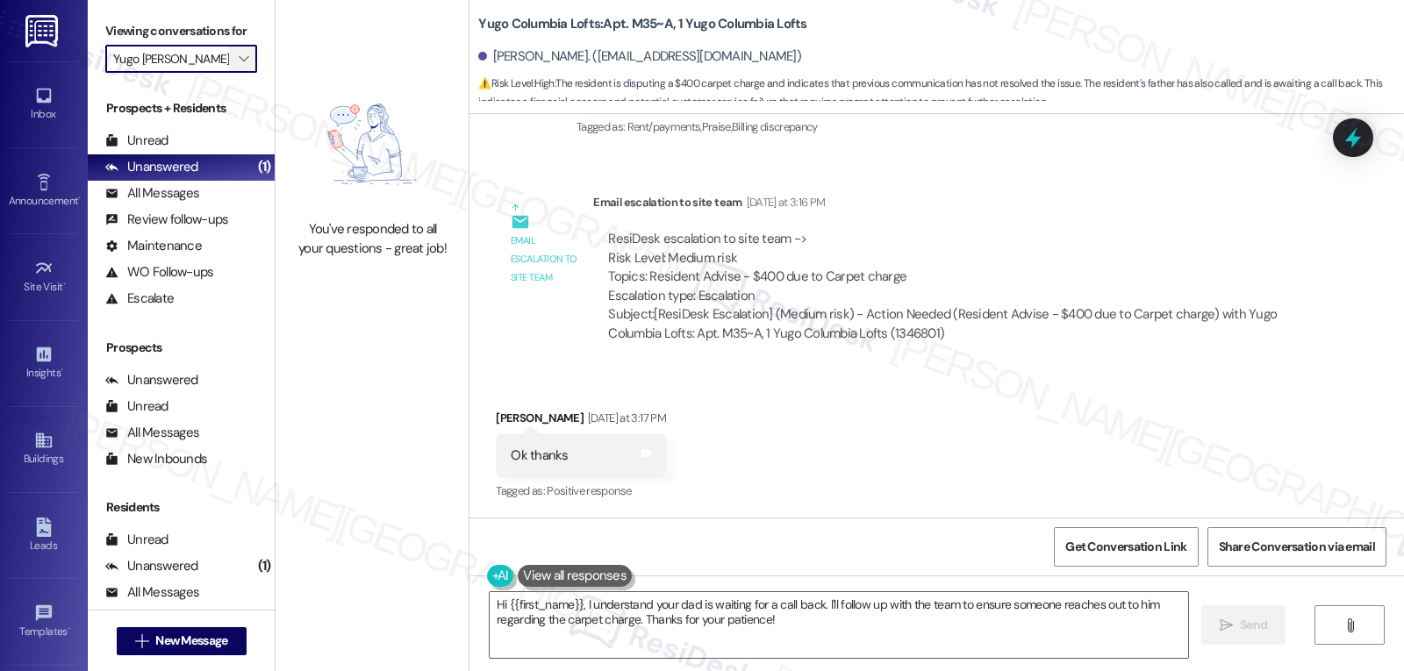
click at [239, 66] on icon "" at bounding box center [244, 59] width 10 height 14
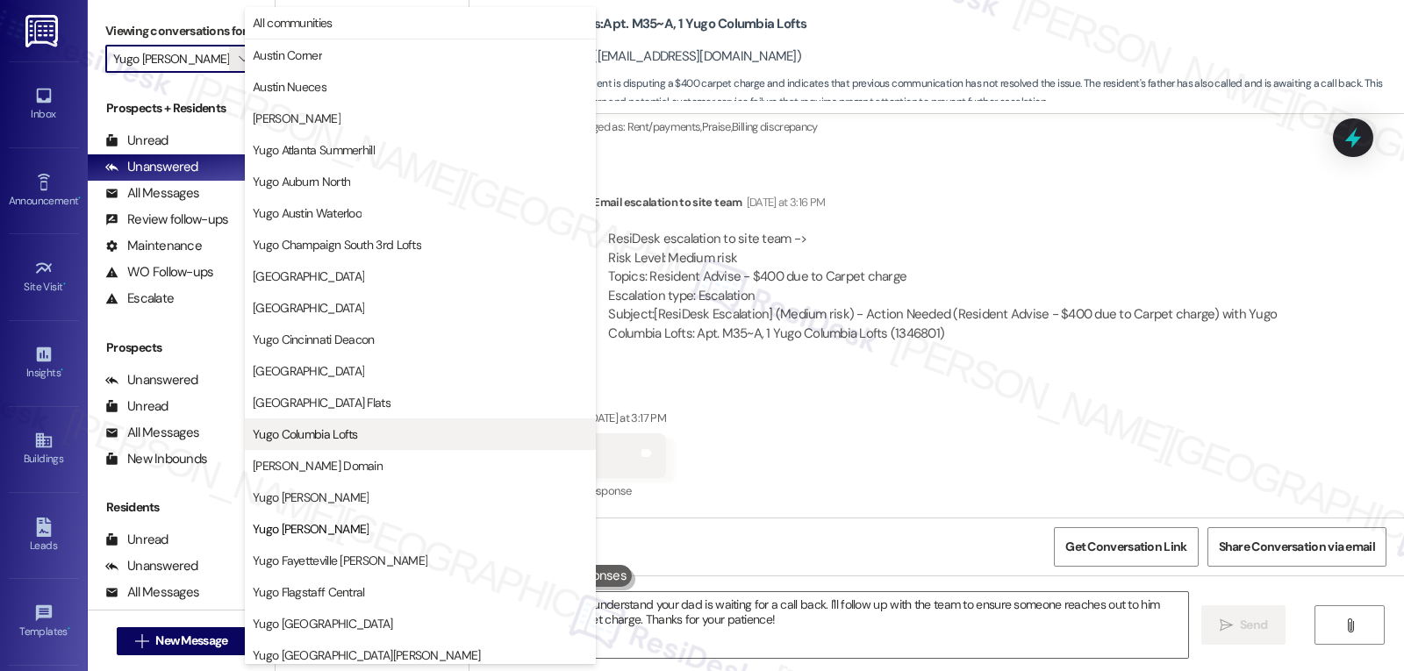
scroll to position [285, 0]
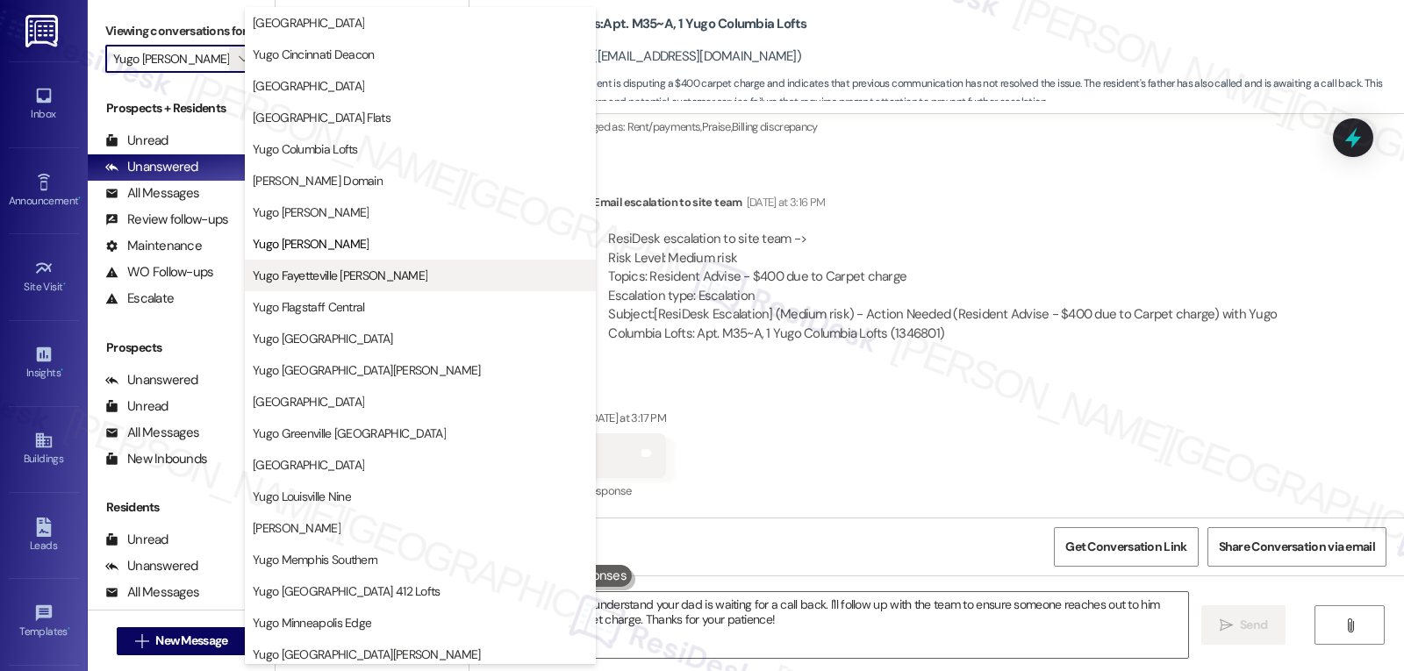
click at [347, 278] on span "Yugo Fayetteville [PERSON_NAME]" at bounding box center [340, 276] width 175 height 18
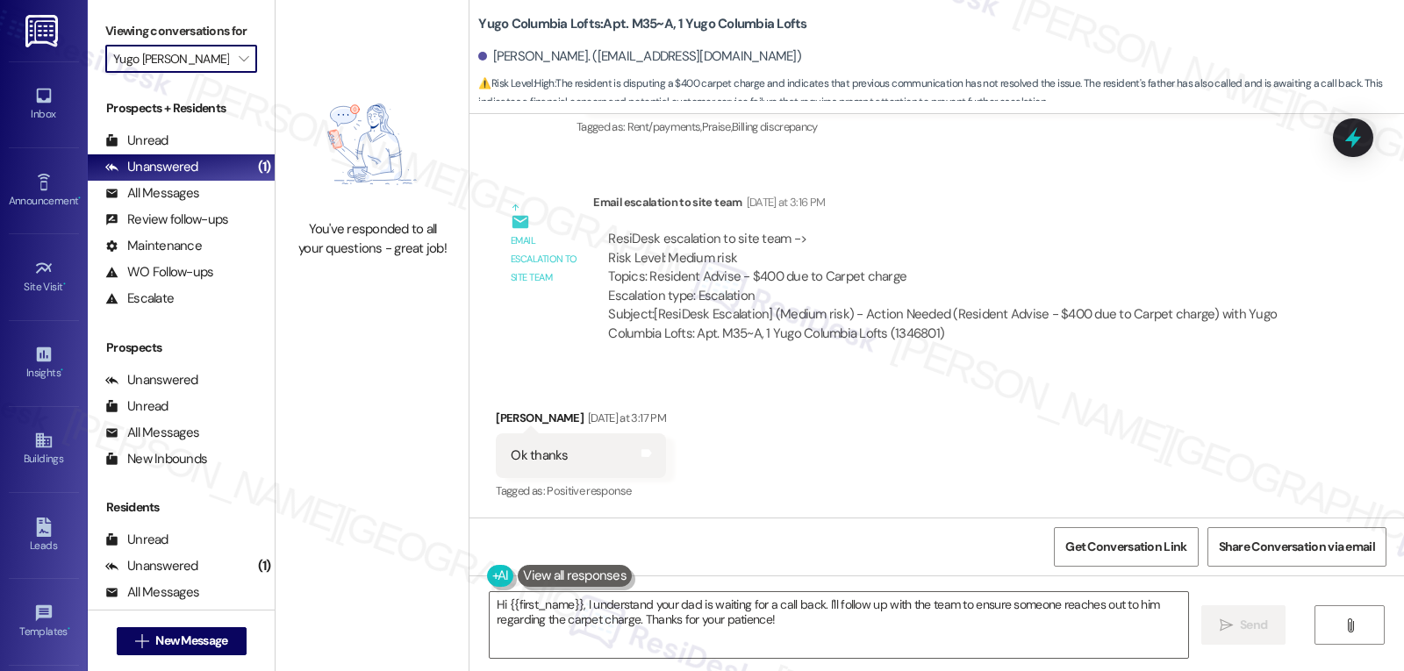
type input "Yugo Fayetteville [PERSON_NAME]"
click at [239, 66] on icon "" at bounding box center [244, 59] width 10 height 14
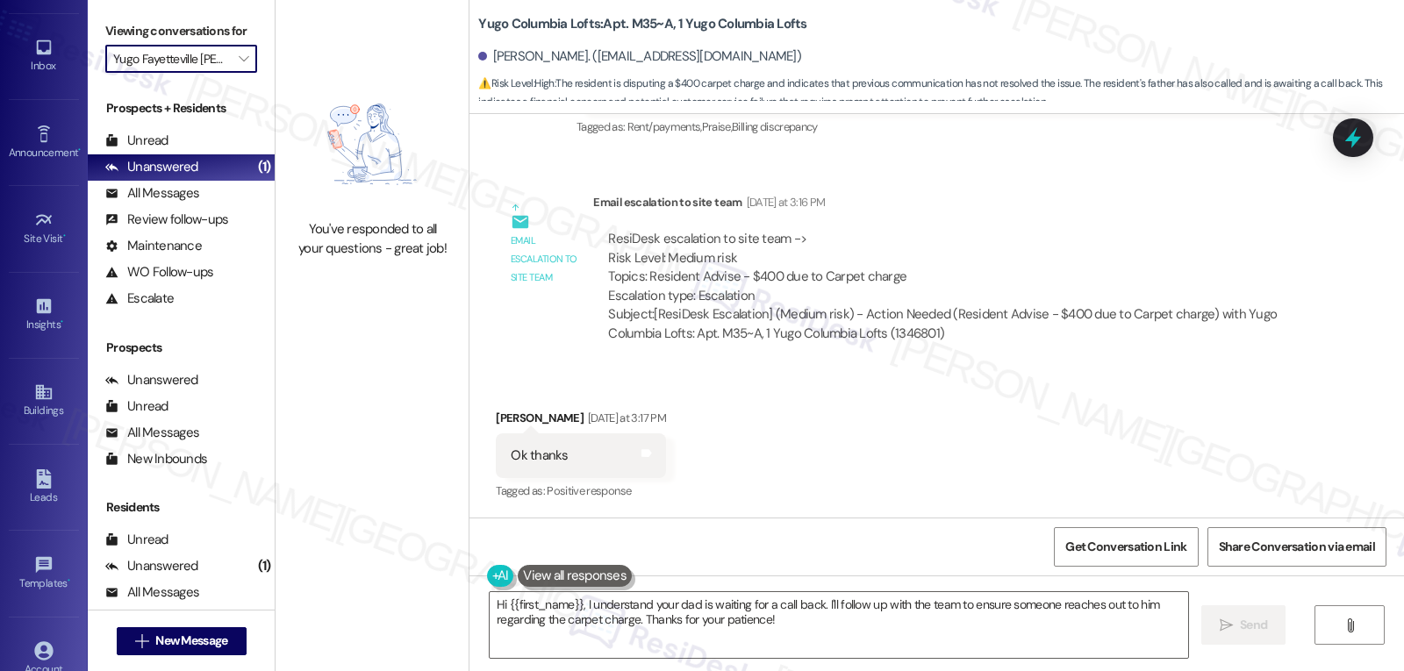
scroll to position [166, 0]
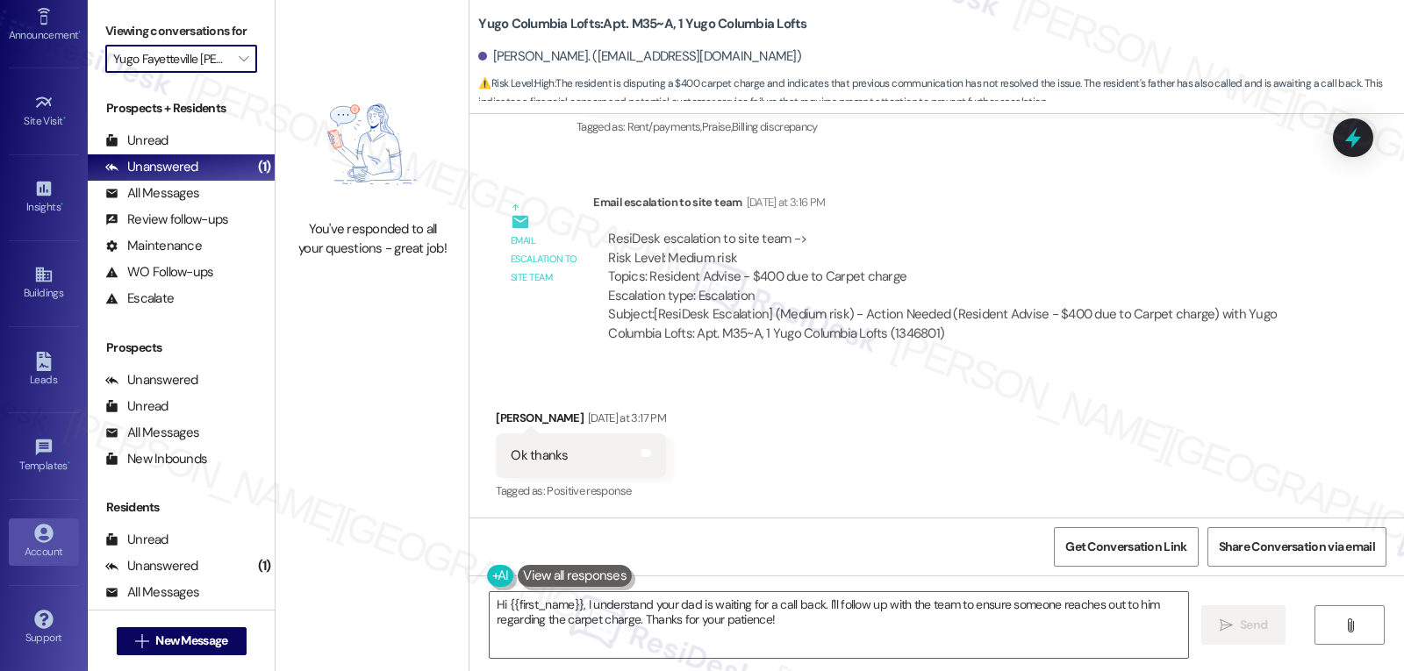
click at [43, 533] on icon at bounding box center [43, 533] width 19 height 19
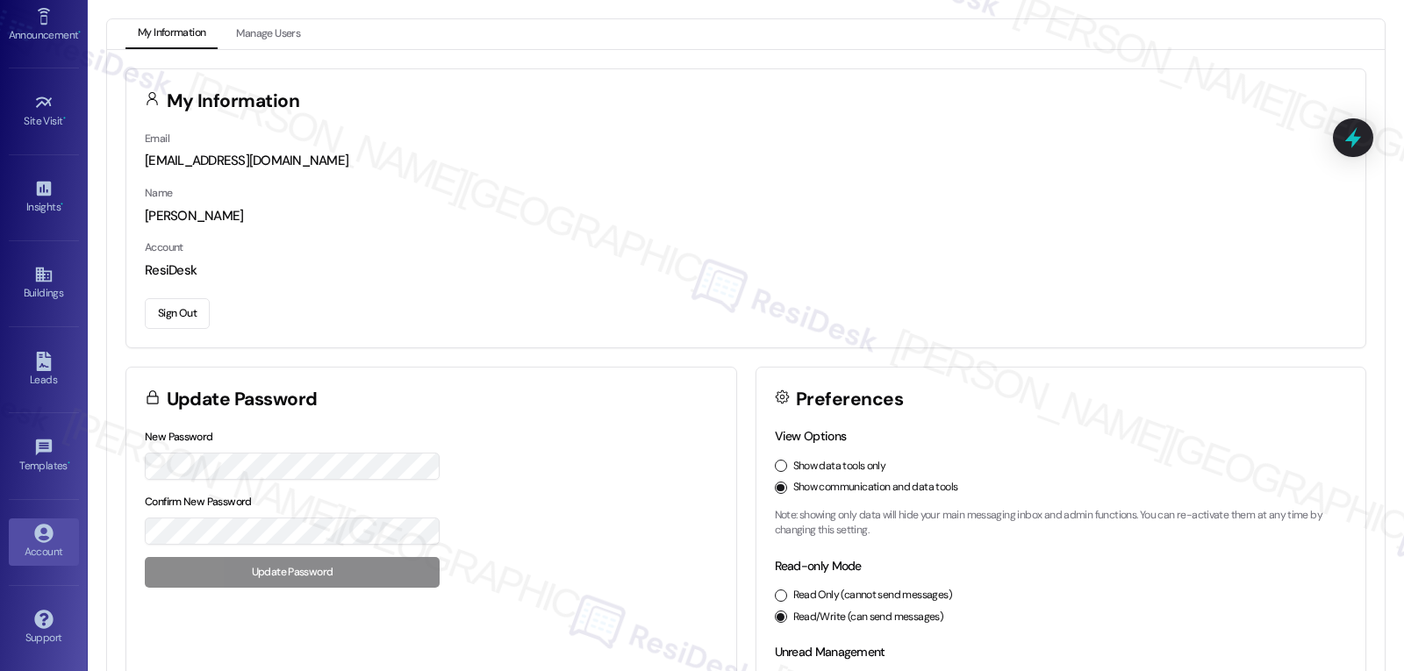
click at [191, 297] on div "Sign Out" at bounding box center [746, 310] width 1202 height 37
click at [188, 310] on button "Sign Out" at bounding box center [177, 313] width 65 height 31
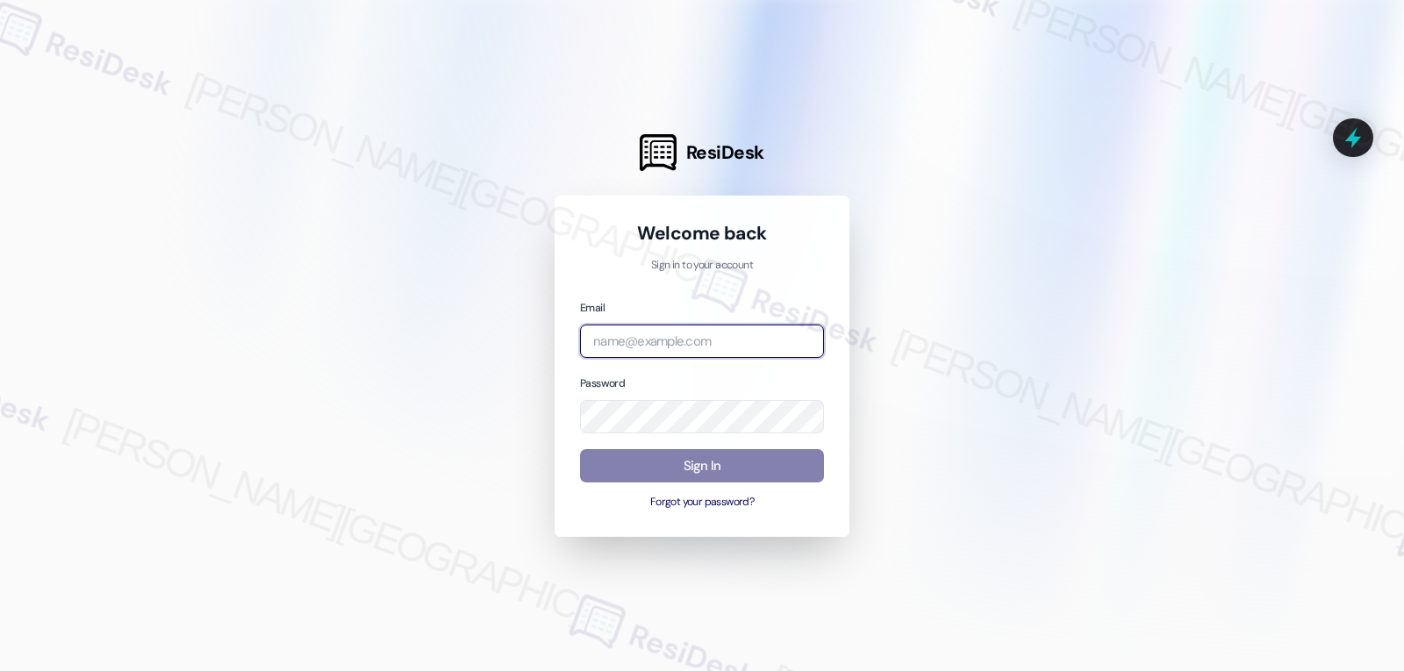
click at [698, 354] on input "email" at bounding box center [702, 342] width 244 height 34
click at [598, 344] on input "email" at bounding box center [702, 342] width 244 height 34
paste input "automated-surveys-birchstone_residential-jomar.punay@birchstone_[DOMAIN_NAME]"
type input "automated-surveys-birchstone_residential-jomar.punay@birchstone_[DOMAIN_NAME]"
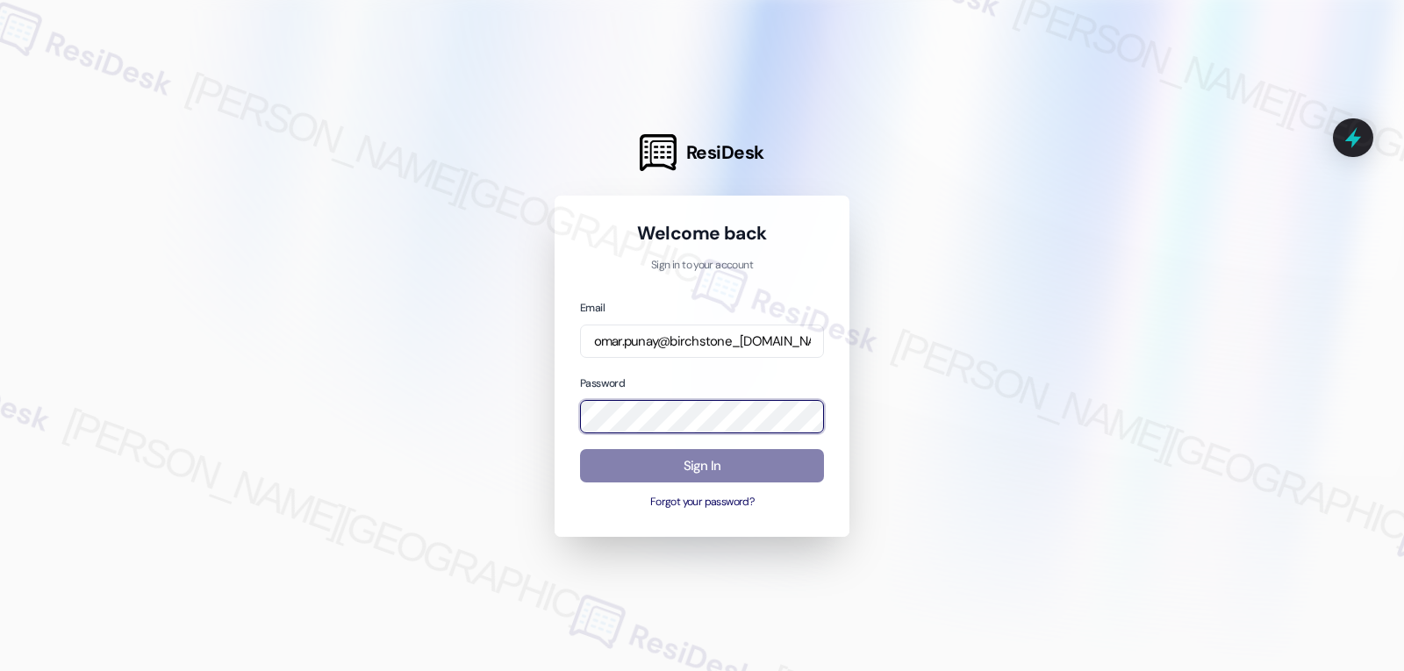
scroll to position [0, 0]
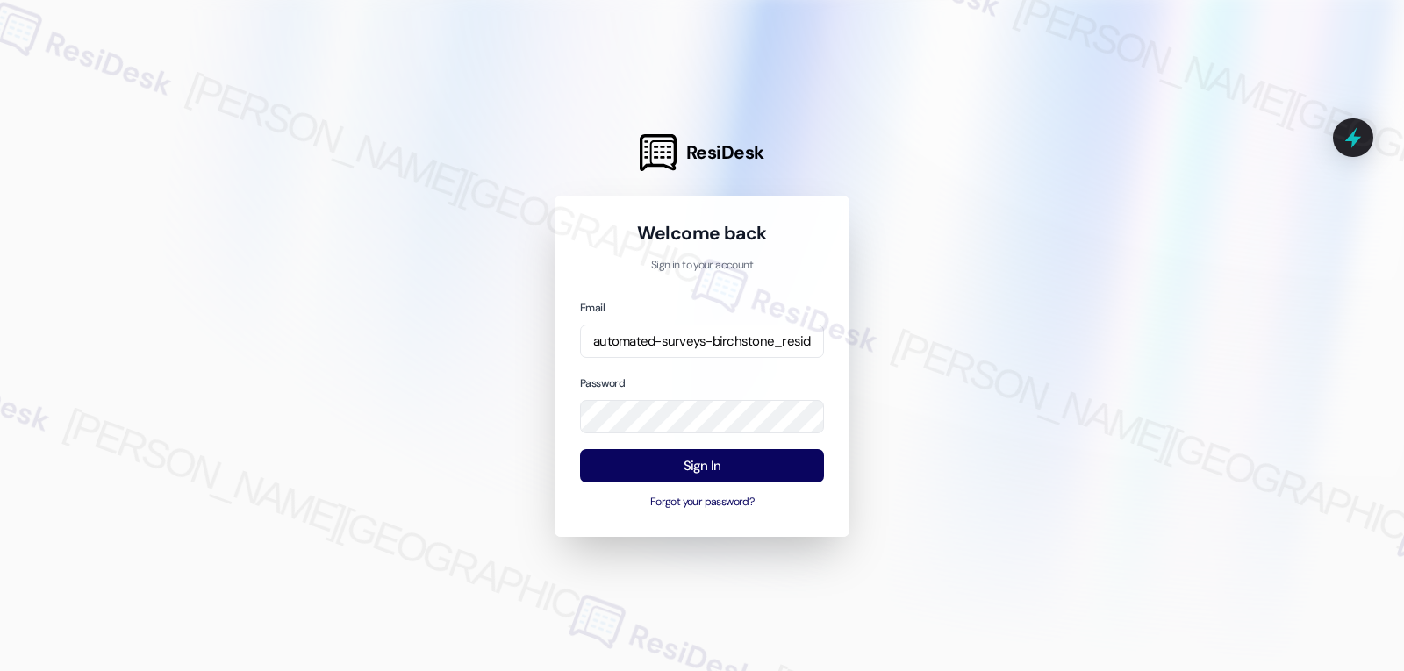
click at [411, 371] on div at bounding box center [702, 335] width 1404 height 671
click at [701, 451] on button "Sign In" at bounding box center [702, 466] width 244 height 34
